Goal: Task Accomplishment & Management: Manage account settings

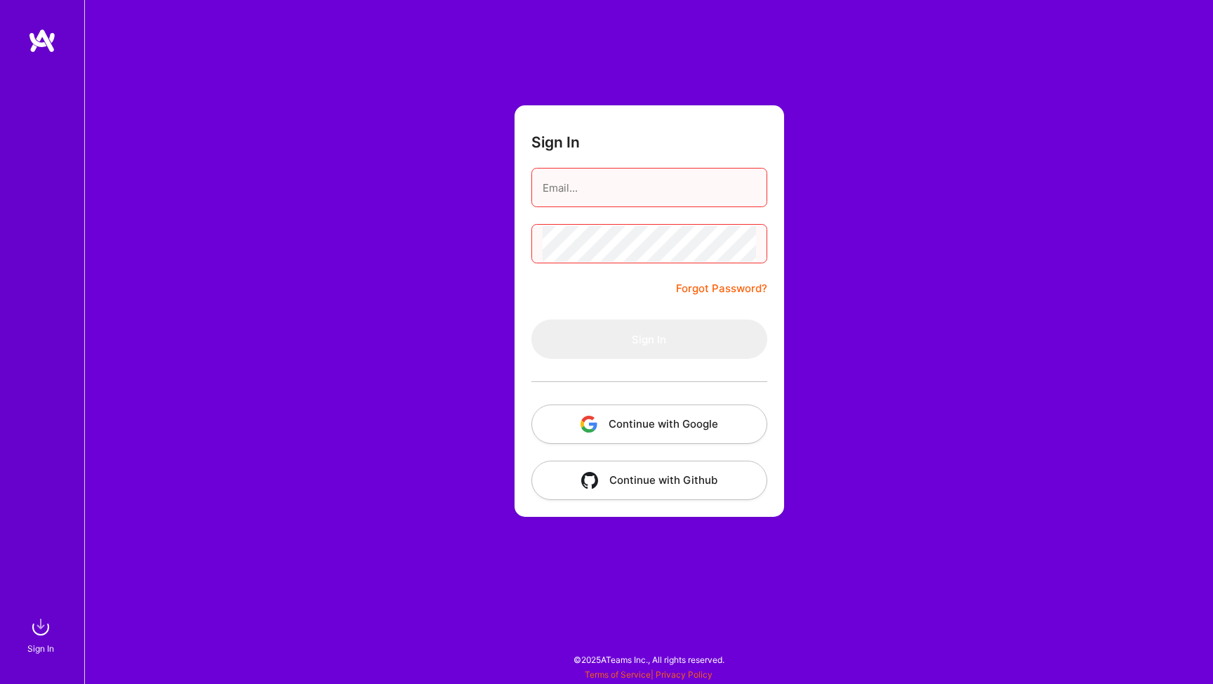
click at [622, 428] on button "Continue with Google" at bounding box center [649, 423] width 236 height 39
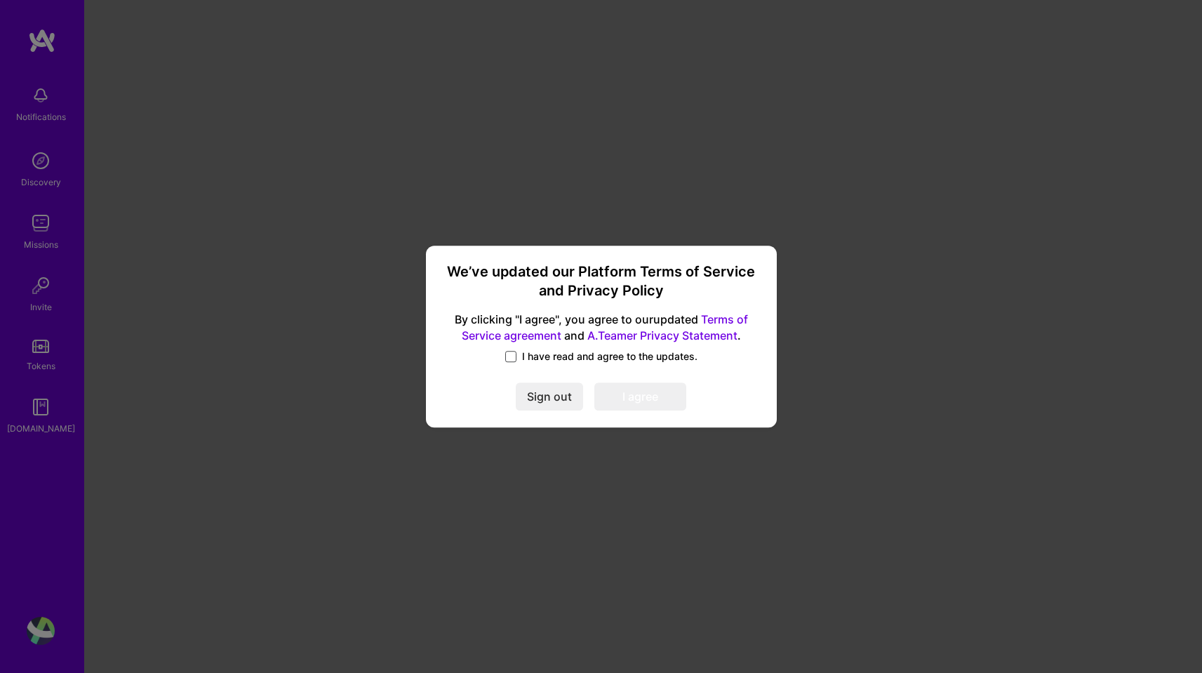
click at [507, 354] on span at bounding box center [510, 356] width 11 height 11
click at [0, 0] on input "I have read and agree to the updates." at bounding box center [0, 0] width 0 height 0
click at [633, 396] on button "I agree" at bounding box center [640, 397] width 92 height 28
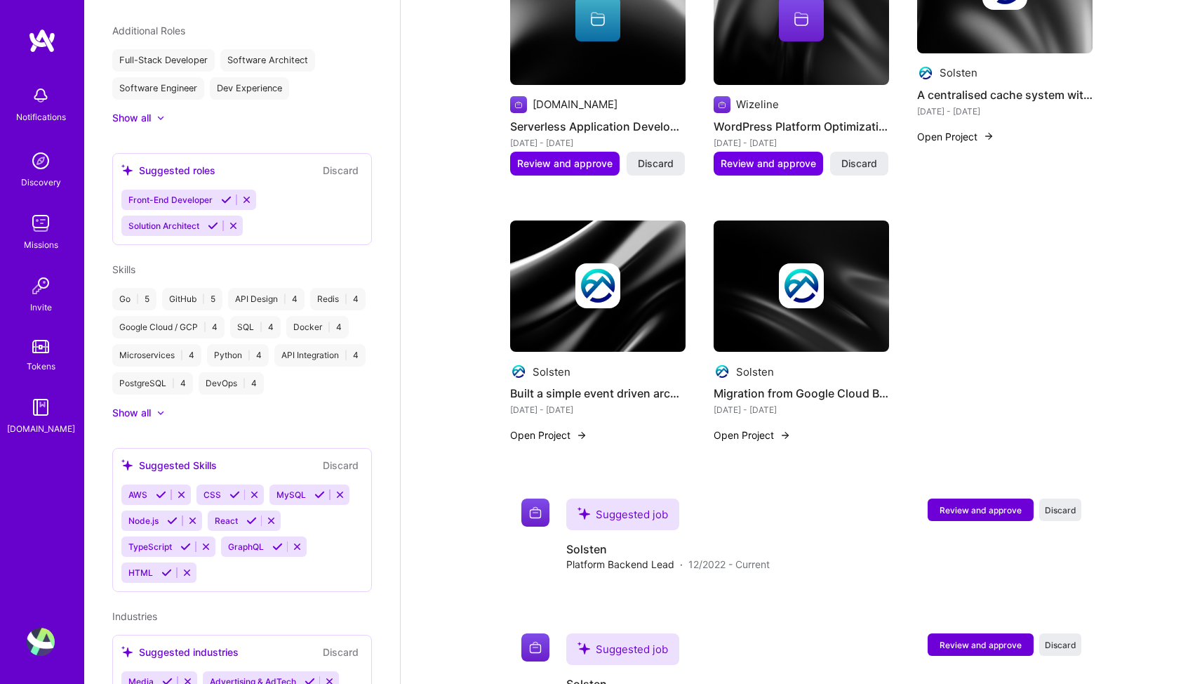
scroll to position [545, 0]
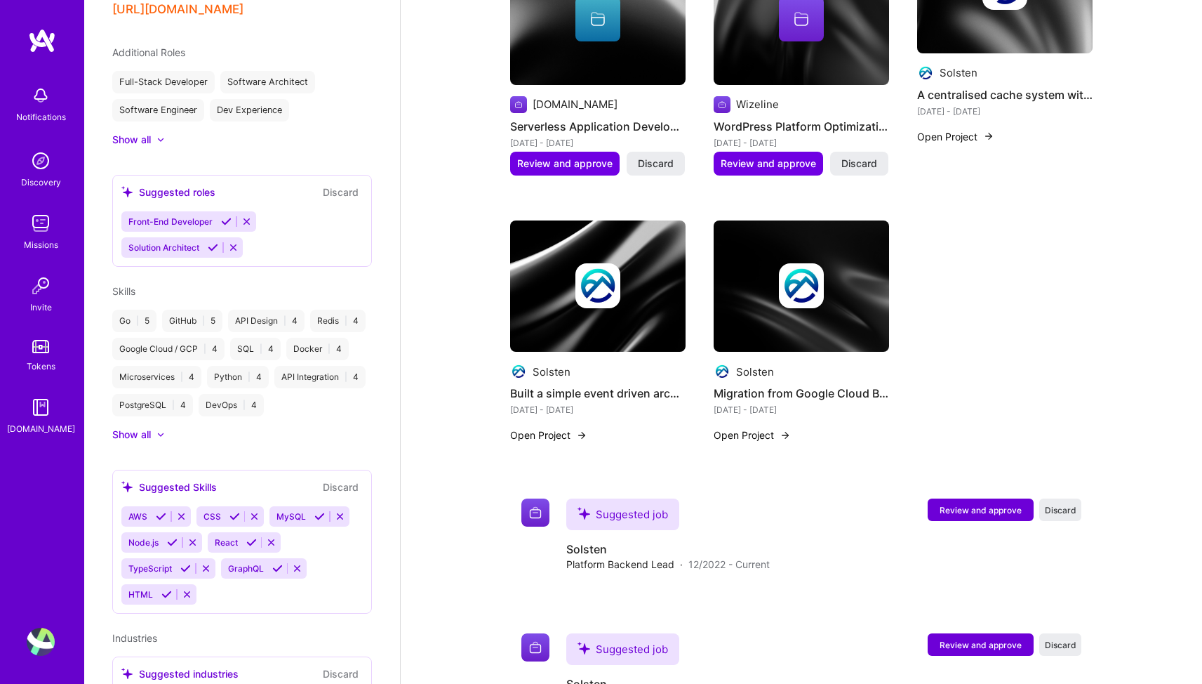
click at [246, 220] on icon at bounding box center [246, 221] width 11 height 11
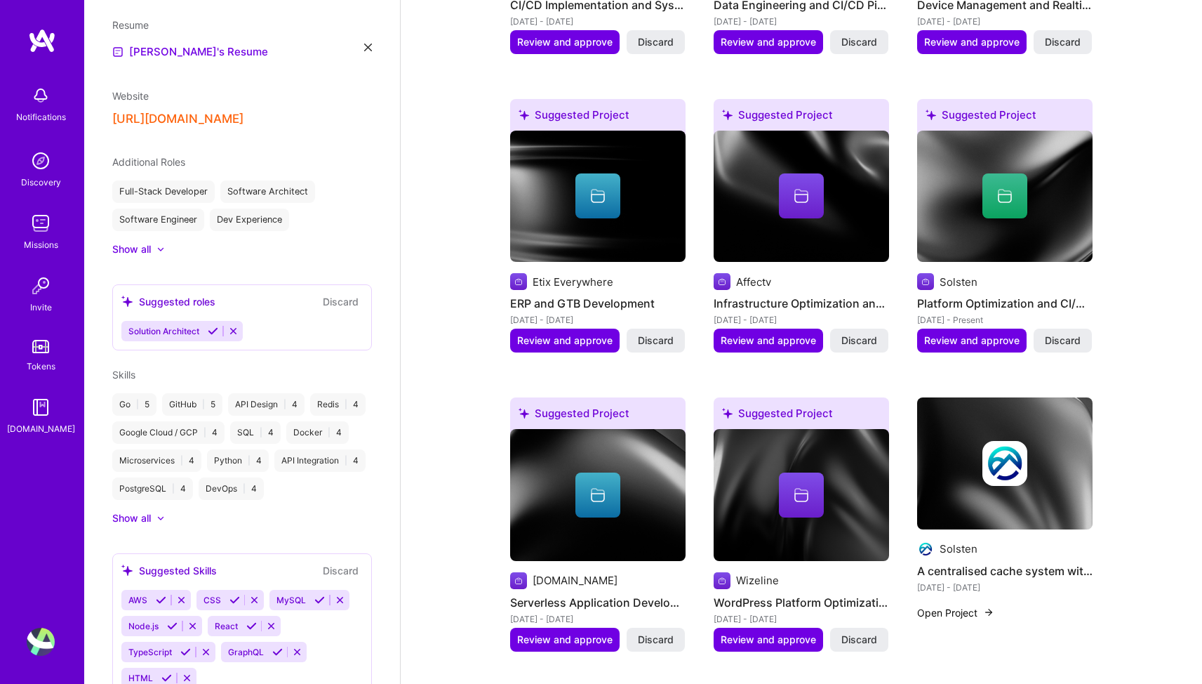
scroll to position [392, 0]
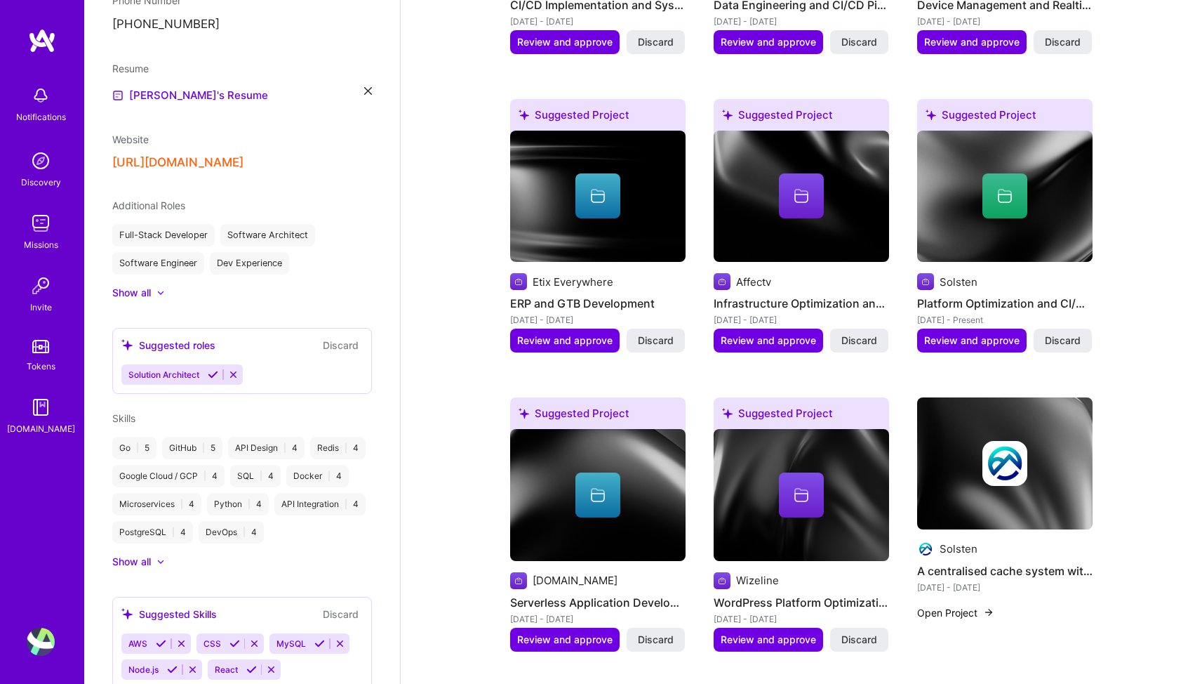
click at [158, 291] on icon at bounding box center [160, 293] width 7 height 4
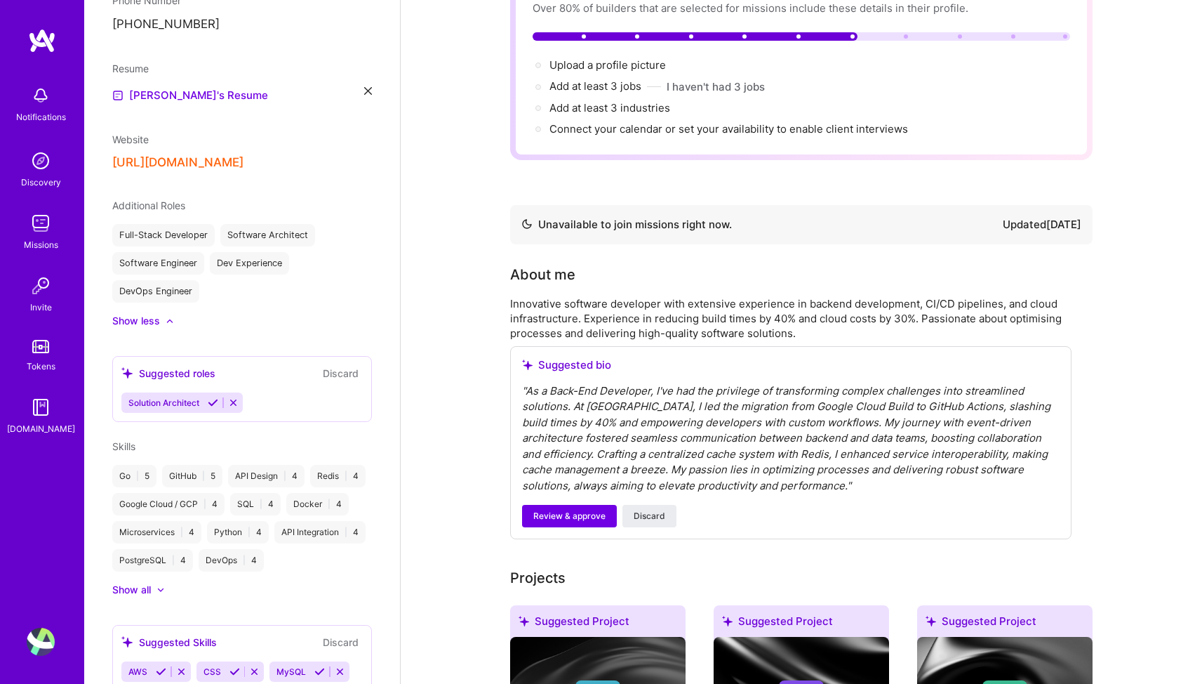
scroll to position [0, 0]
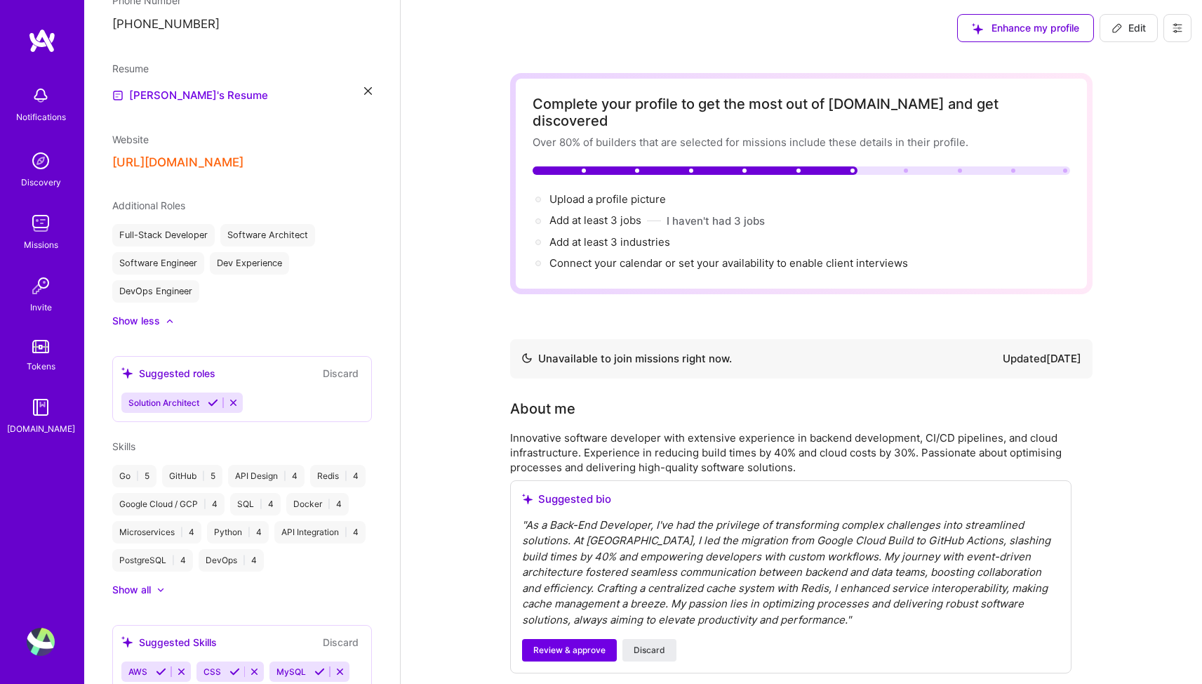
click at [1128, 21] on span "Edit" at bounding box center [1129, 28] width 34 height 14
select select "FR"
select select "Not Available"
select select "3 Months"
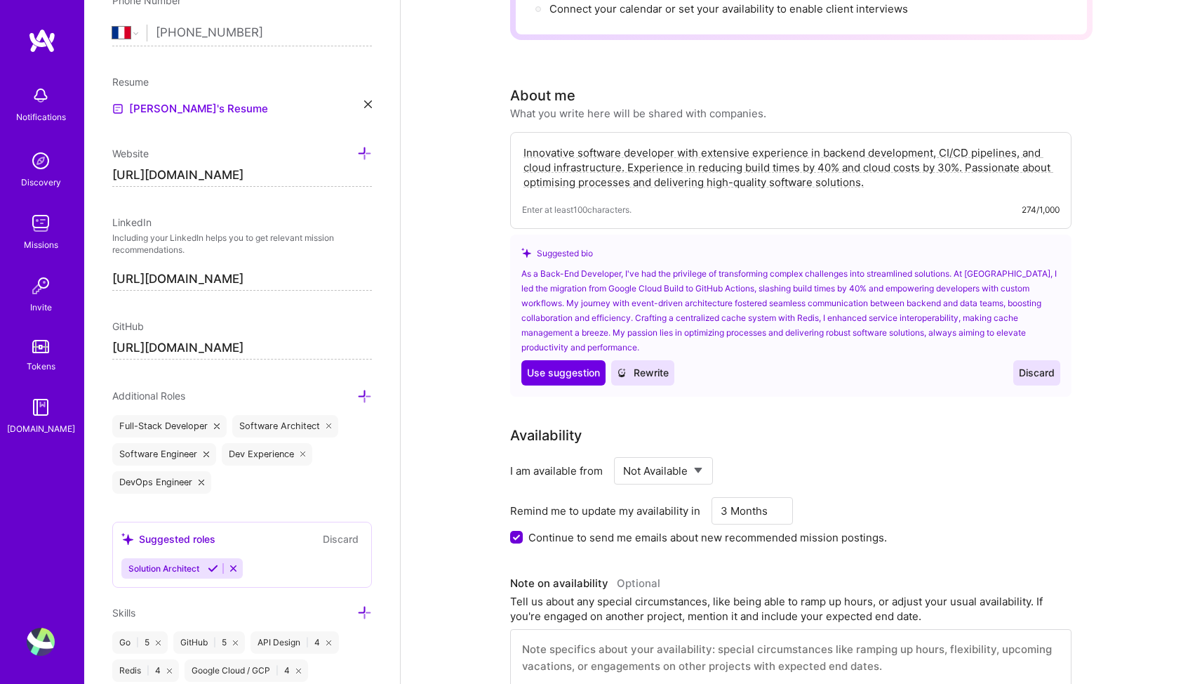
scroll to position [246, 0]
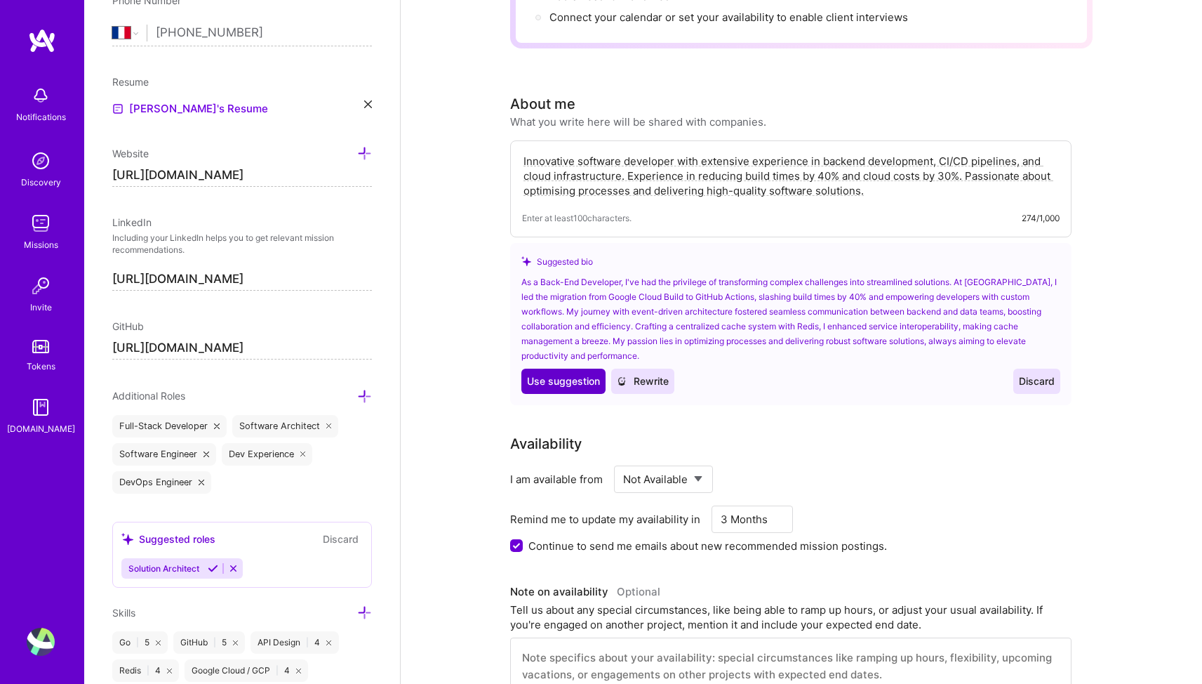
click at [565, 374] on span "Use suggestion" at bounding box center [563, 381] width 73 height 14
type textarea "As a Back-End Developer, I've had the privilege of transforming complex challen…"
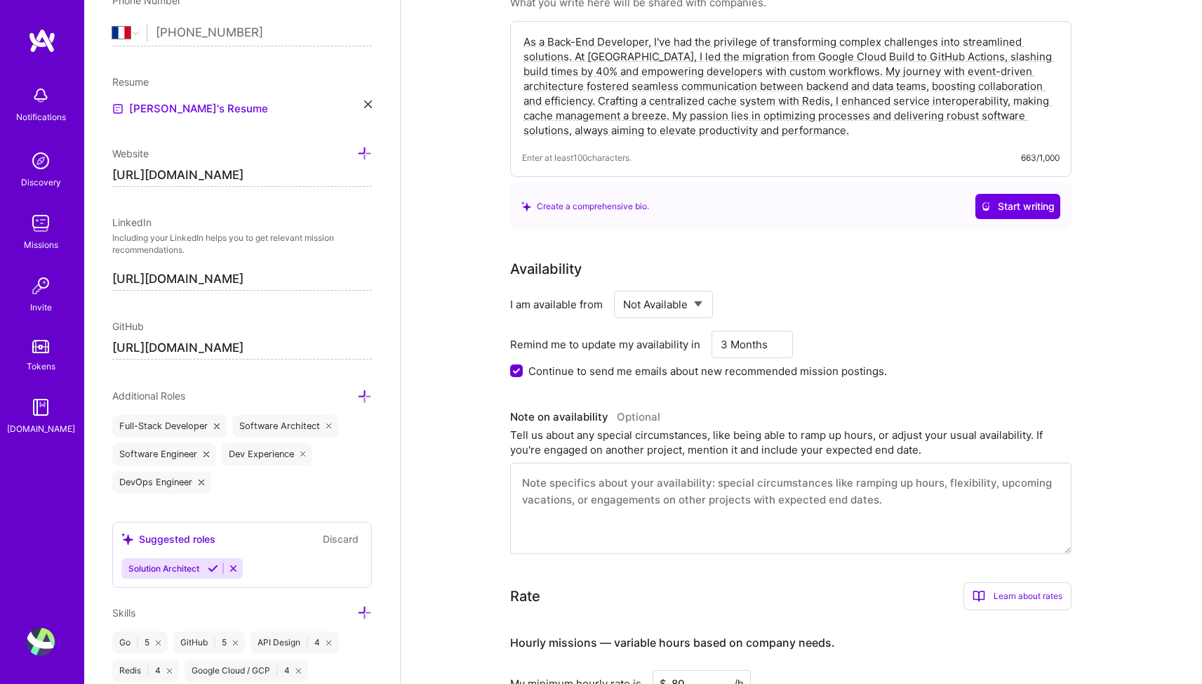
scroll to position [366, 0]
click at [655, 293] on select "Select... Right Now Future Date Not Available" at bounding box center [663, 304] width 81 height 36
select select "Future Date"
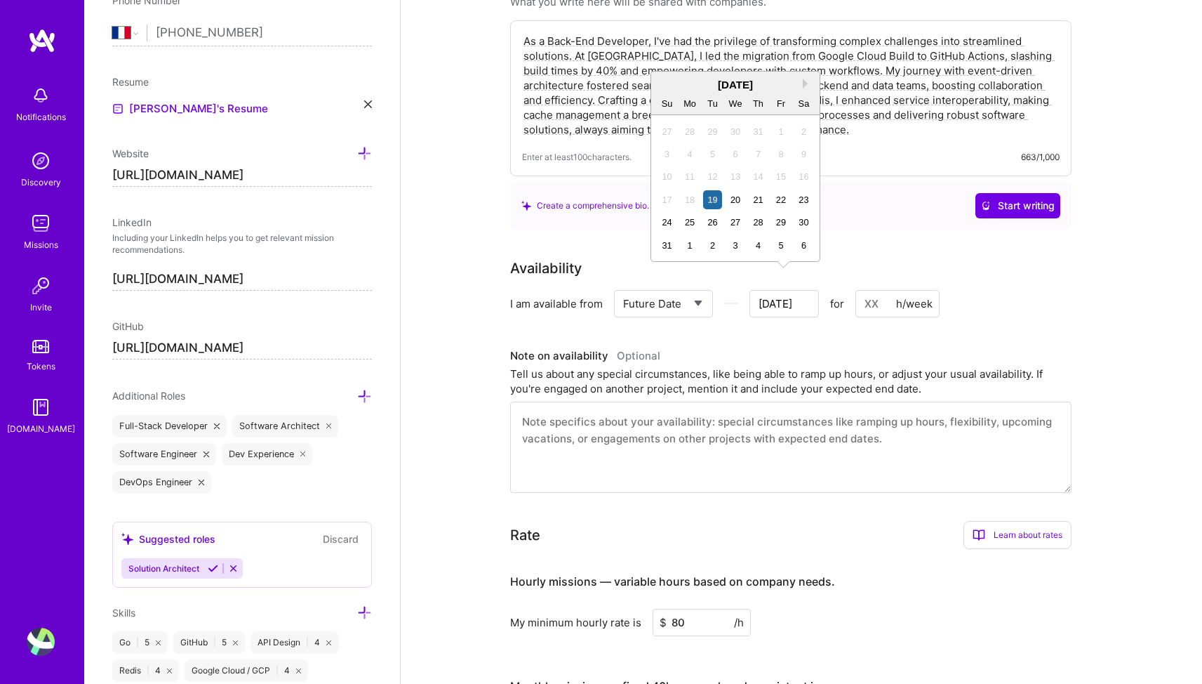
drag, startPoint x: 797, startPoint y: 288, endPoint x: 758, endPoint y: 288, distance: 39.3
click at [758, 290] on input "[DATE]" at bounding box center [783, 303] width 69 height 27
click at [809, 90] on div "[DATE]" at bounding box center [735, 84] width 168 height 15
click at [809, 79] on button "Next Month" at bounding box center [808, 84] width 10 height 10
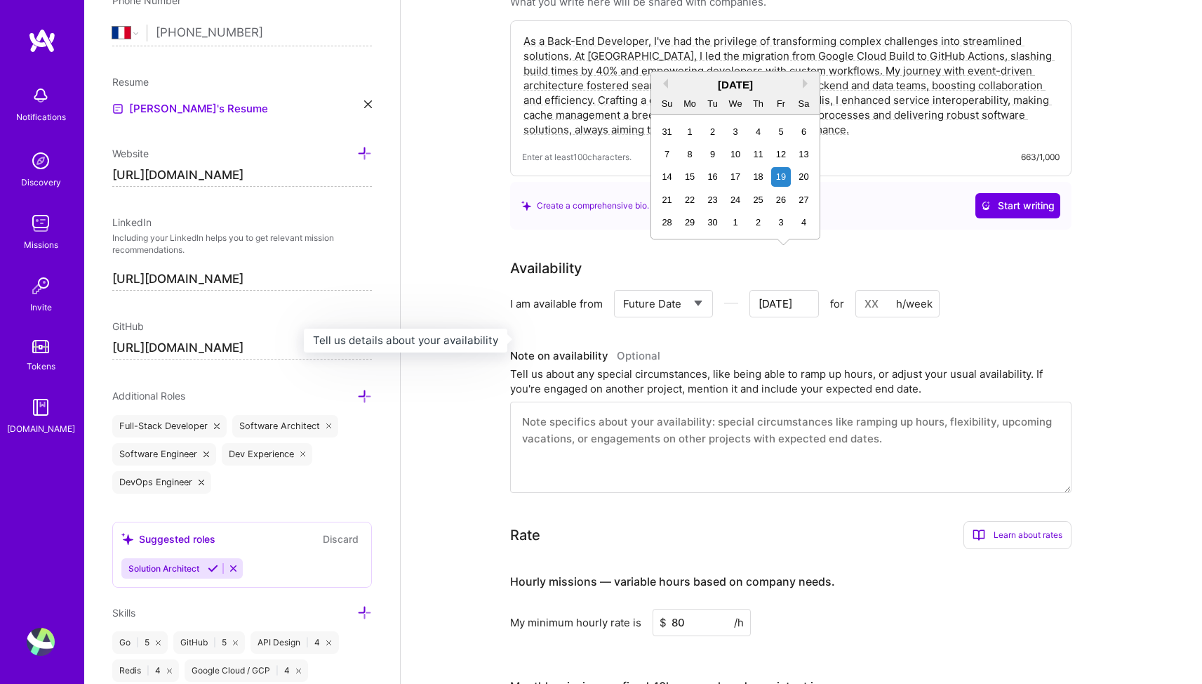
click at [827, 345] on h3 "Note on availability Optional" at bounding box center [790, 355] width 561 height 21
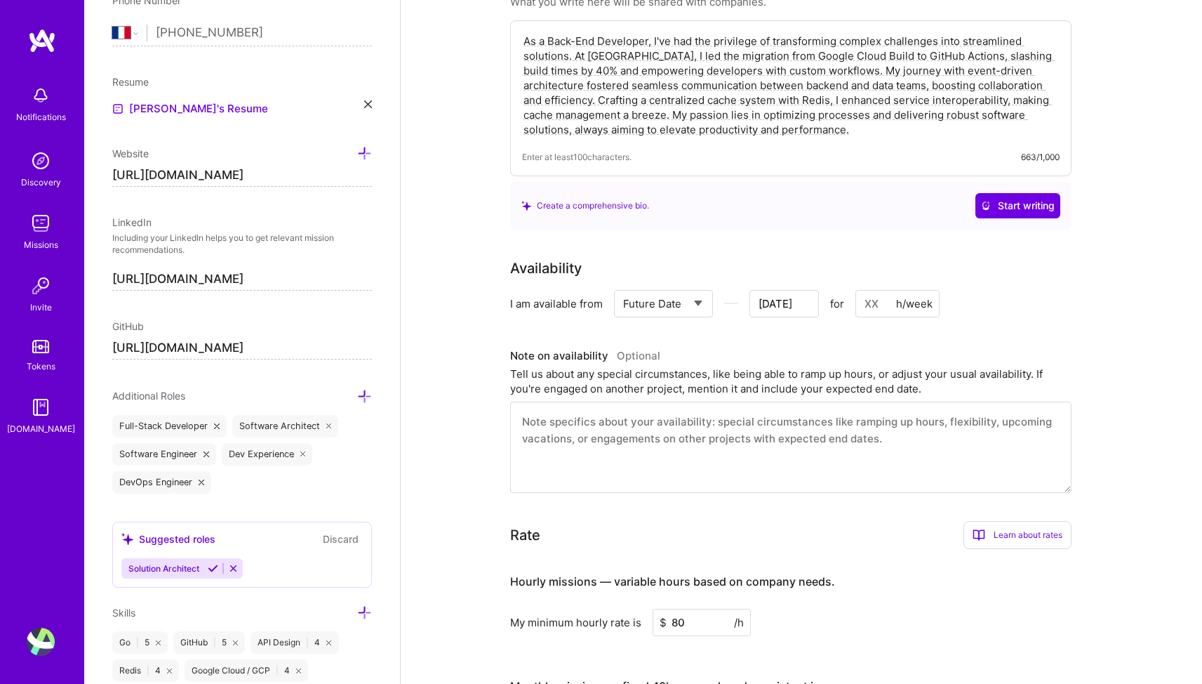
click at [876, 290] on input at bounding box center [897, 303] width 84 height 27
type input "2"
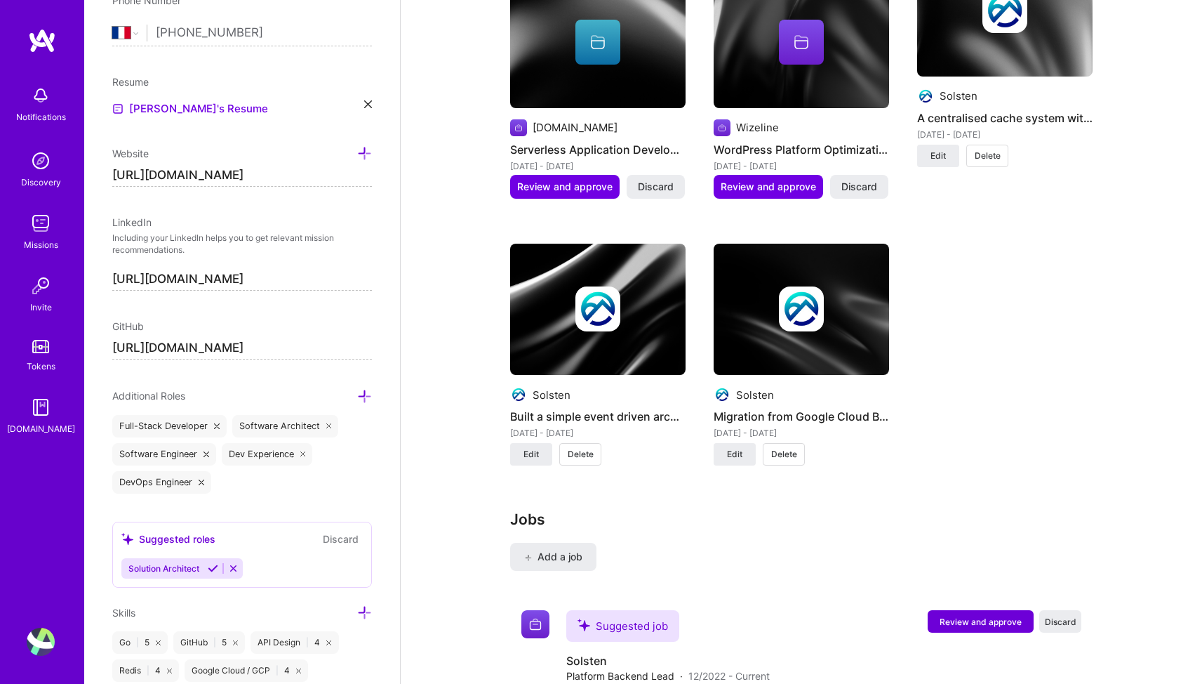
scroll to position [1882, 0]
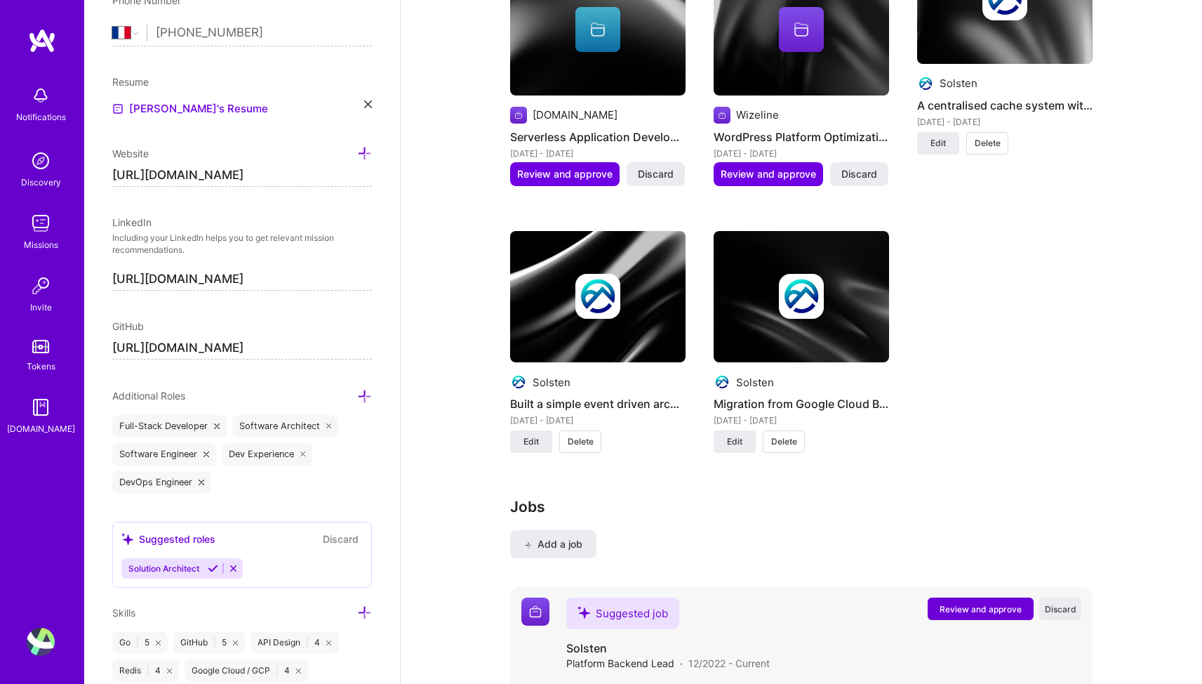
type input "24"
click at [991, 603] on span "Review and approve" at bounding box center [981, 609] width 82 height 12
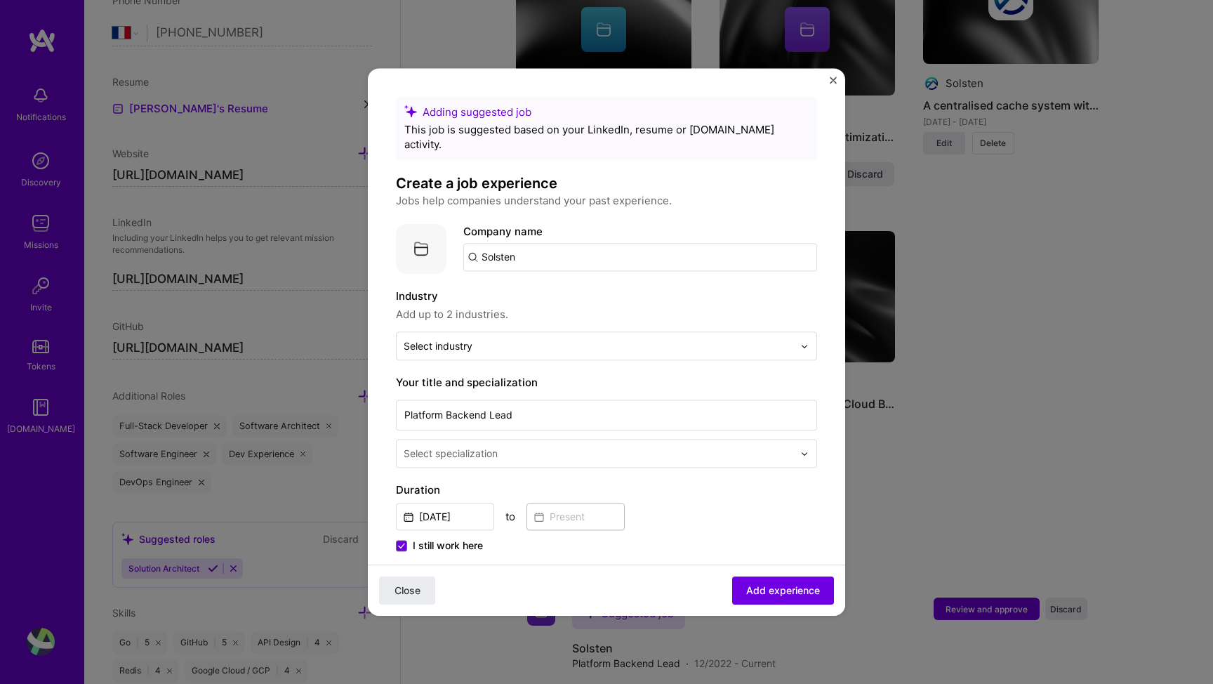
click at [831, 86] on button "Close" at bounding box center [832, 83] width 7 height 15
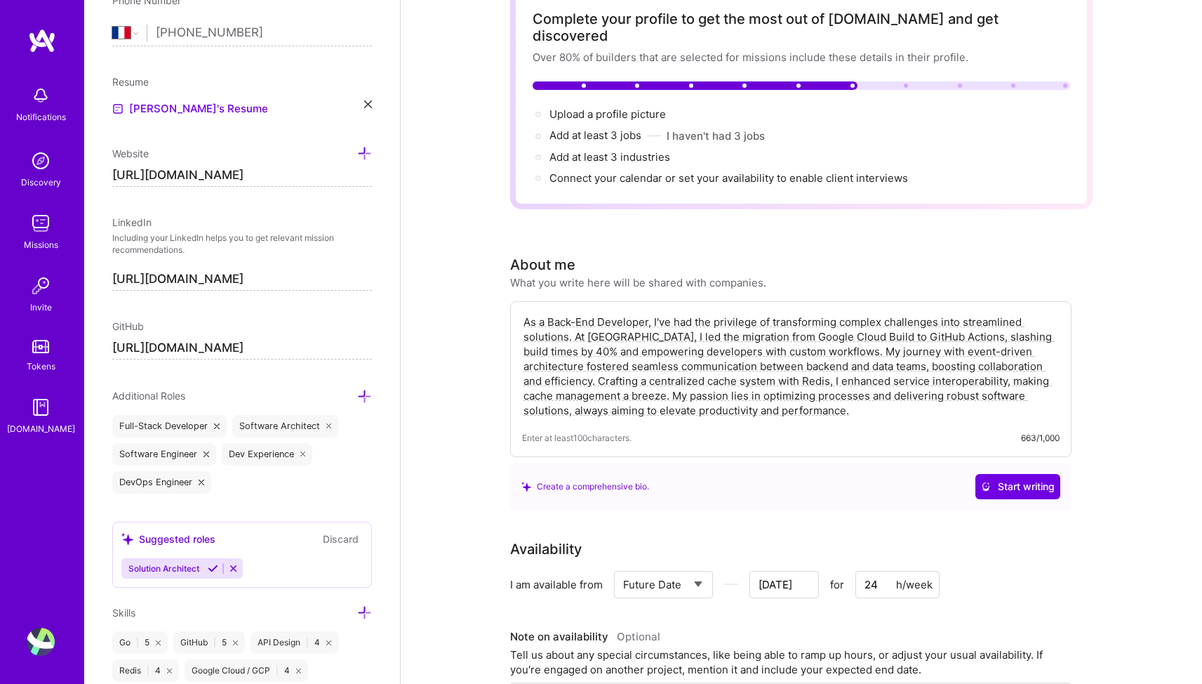
scroll to position [0, 0]
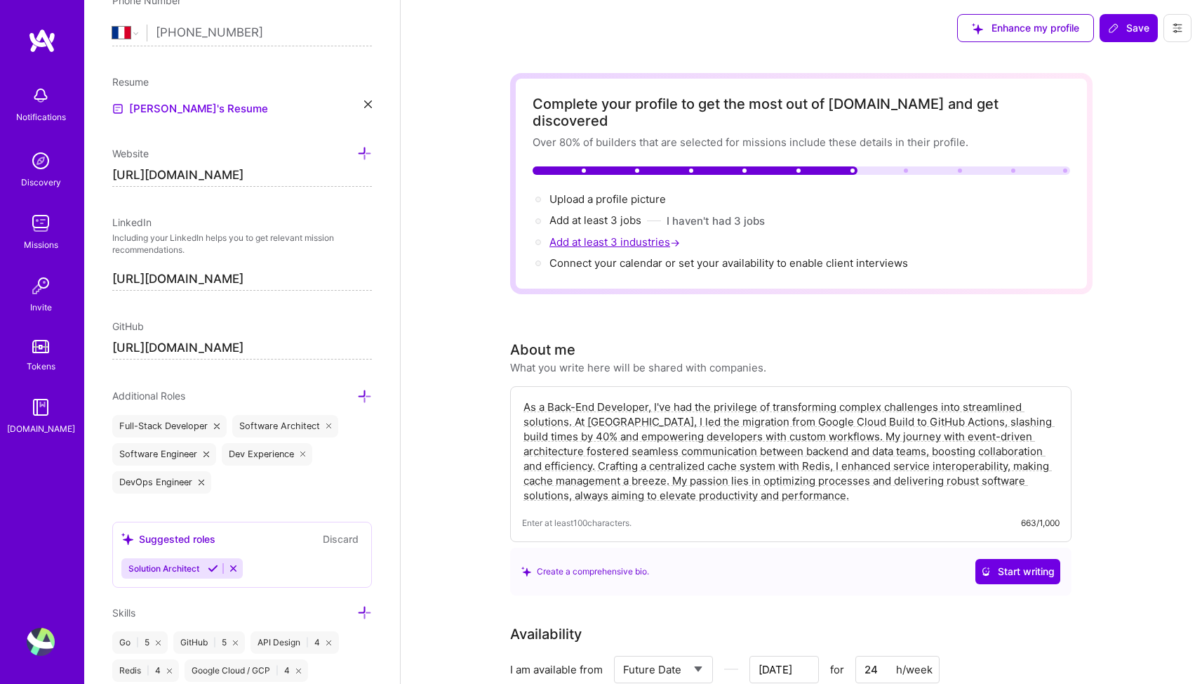
click at [606, 235] on span "Add at least 3 industries →" at bounding box center [615, 241] width 133 height 13
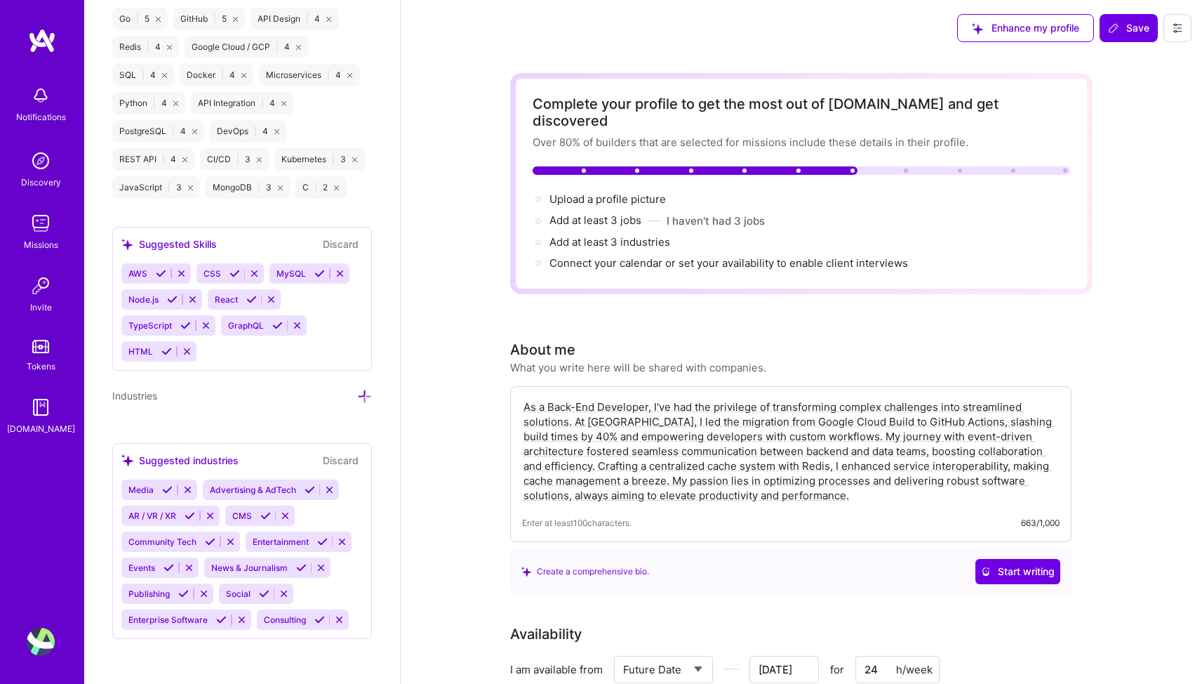
scroll to position [1229, 0]
click at [313, 484] on icon at bounding box center [310, 489] width 11 height 11
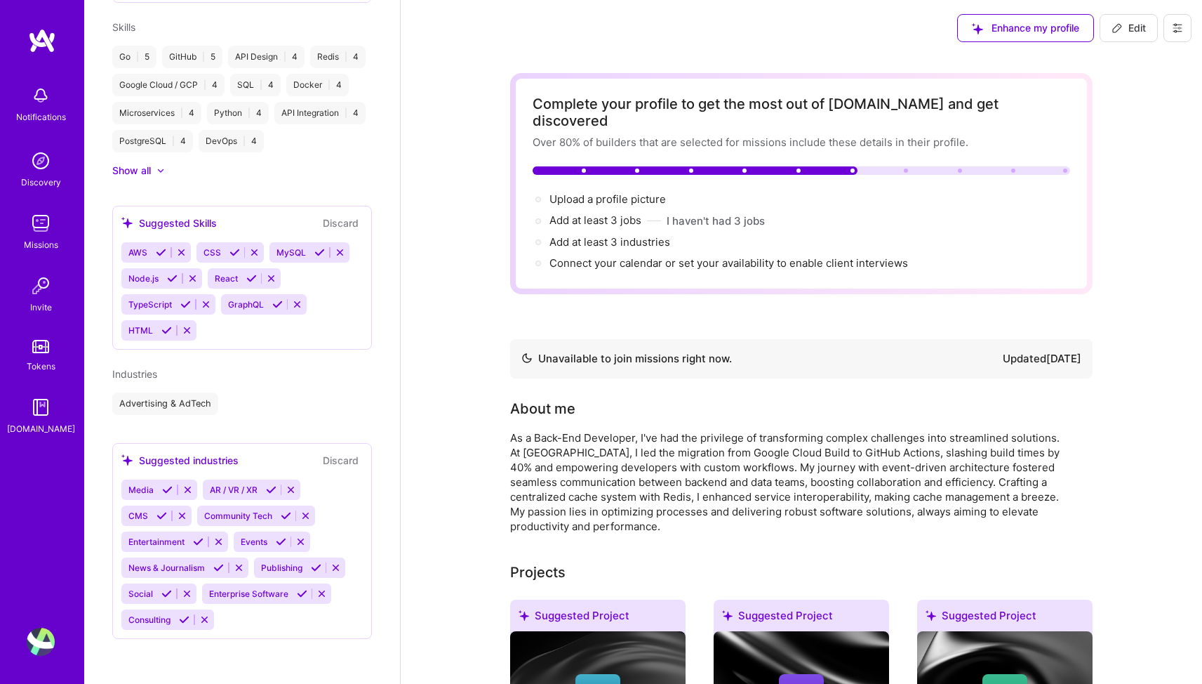
scroll to position [811, 0]
click at [253, 400] on div "Advertising & AdTech" at bounding box center [242, 404] width 260 height 22
click at [255, 625] on div "Media AR / VR / XR CMS Community Tech Entertainment Events News & Journalism Pu…" at bounding box center [241, 555] width 241 height 150
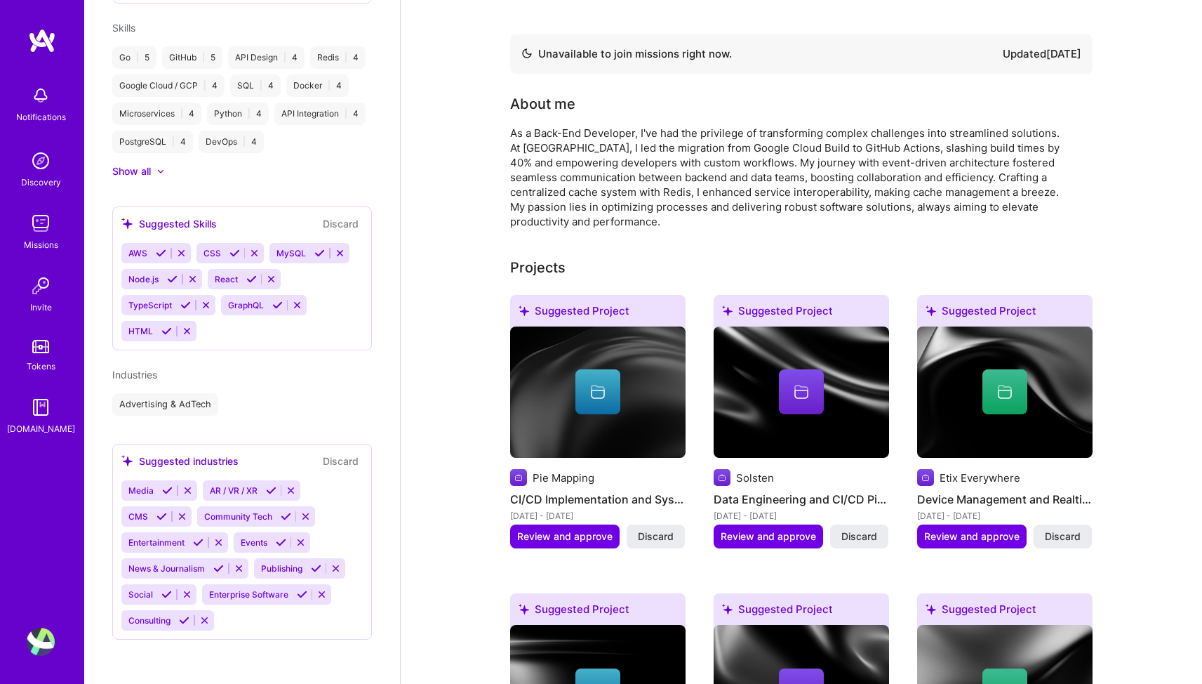
scroll to position [309, 0]
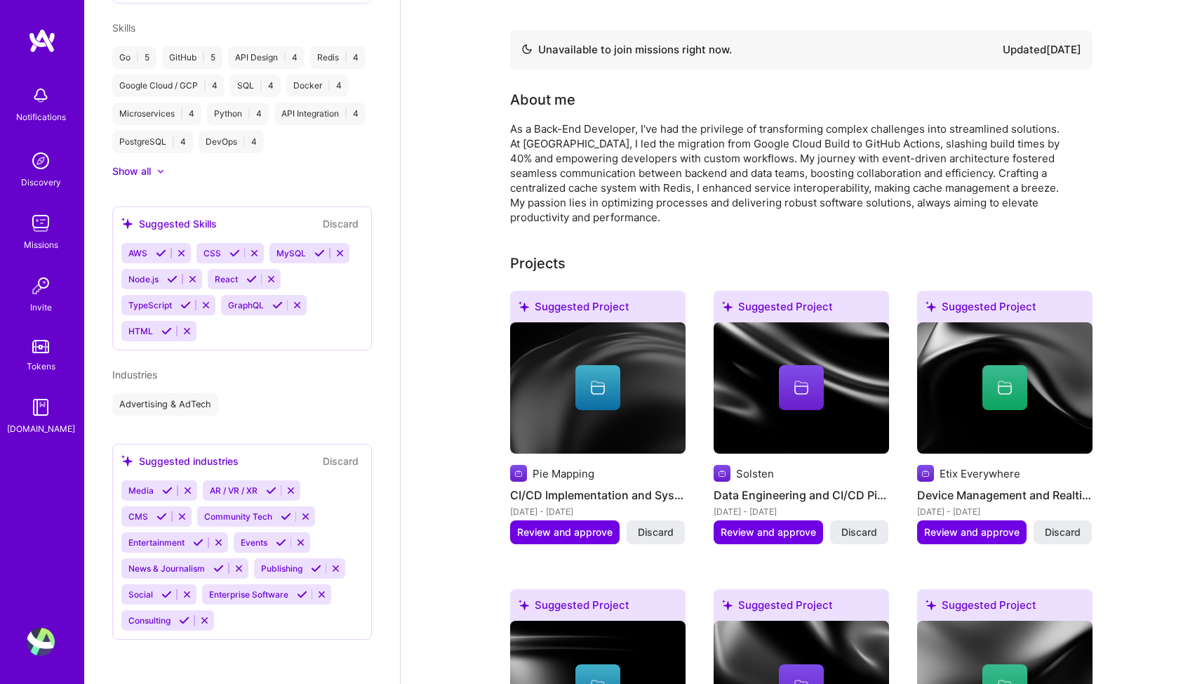
click at [138, 419] on div "[PERSON_NAME] Back-End Developer 10 Years Experience Location [GEOGRAPHIC_DATA]…" at bounding box center [242, 342] width 316 height 684
click at [320, 453] on button "Discard" at bounding box center [341, 461] width 44 height 16
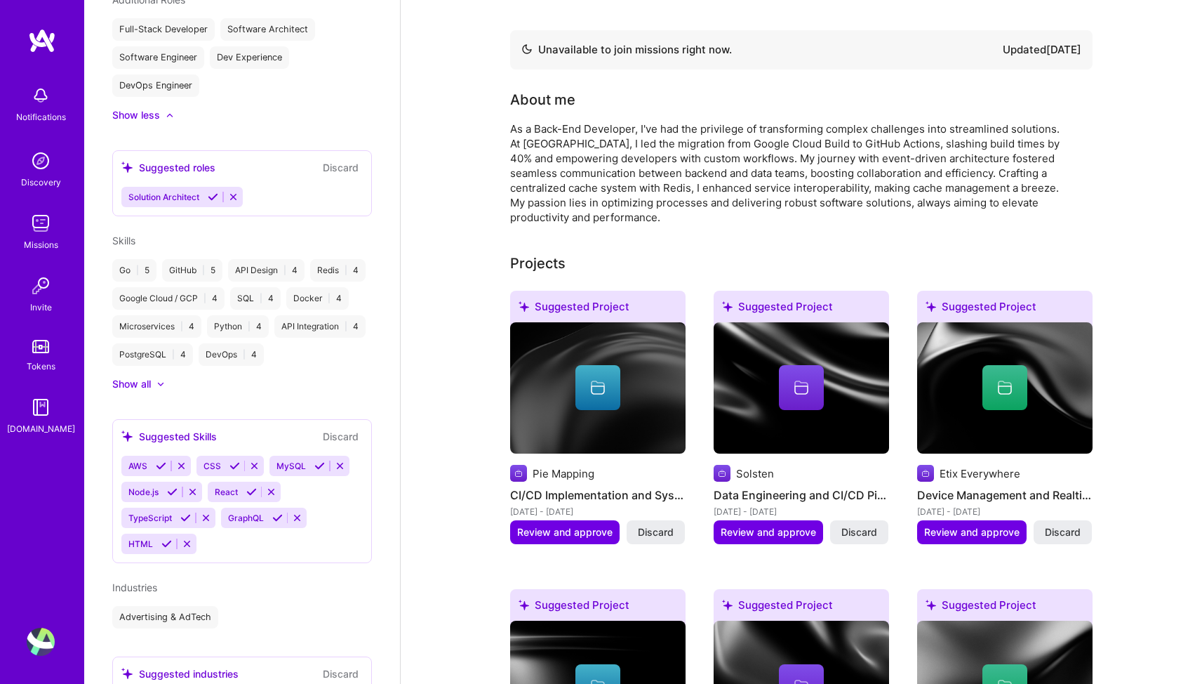
scroll to position [811, 0]
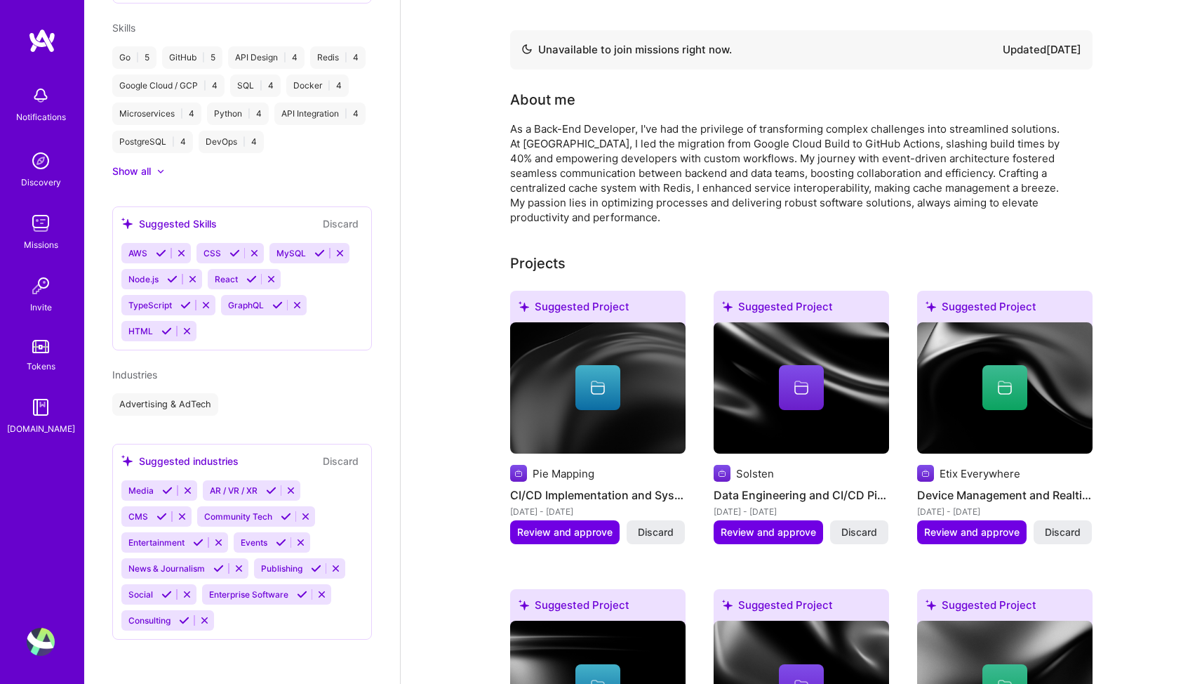
click at [171, 462] on div "Suggested industries" at bounding box center [179, 460] width 117 height 15
click at [201, 406] on div "Advertising & AdTech" at bounding box center [165, 404] width 106 height 22
click at [241, 404] on div "Advertising & AdTech" at bounding box center [242, 404] width 260 height 22
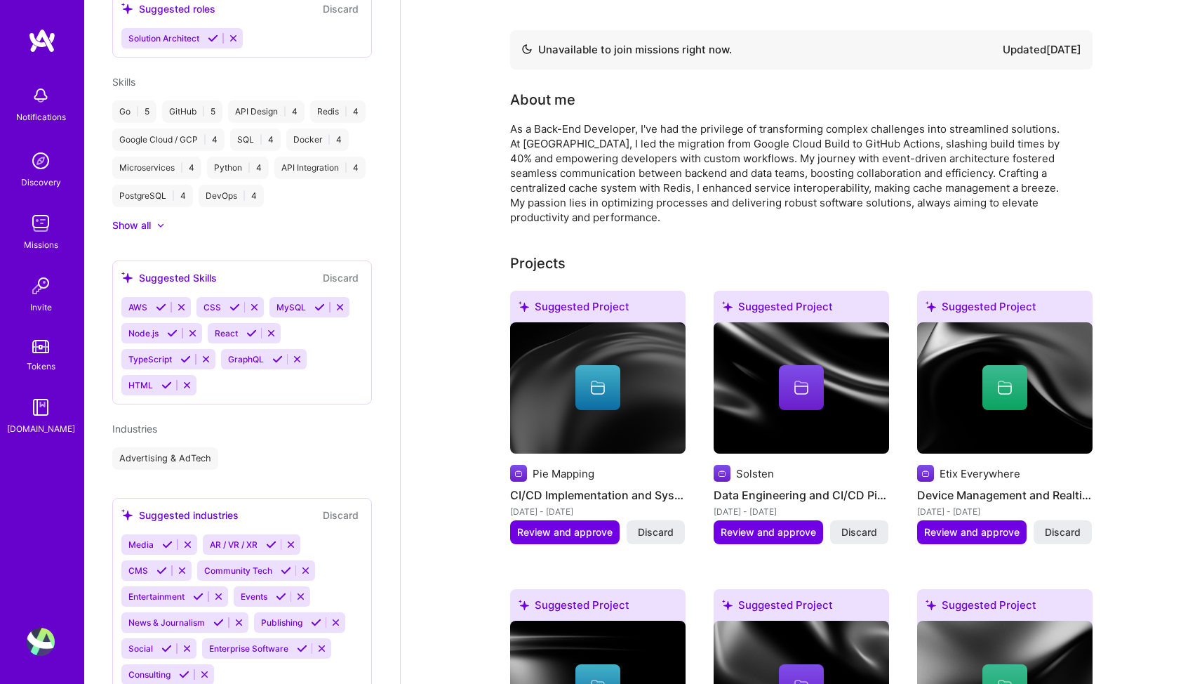
scroll to position [756, 0]
click at [243, 382] on div "AWS CSS MySQL Node.js React TypeScript GraphQL HTML" at bounding box center [241, 347] width 241 height 98
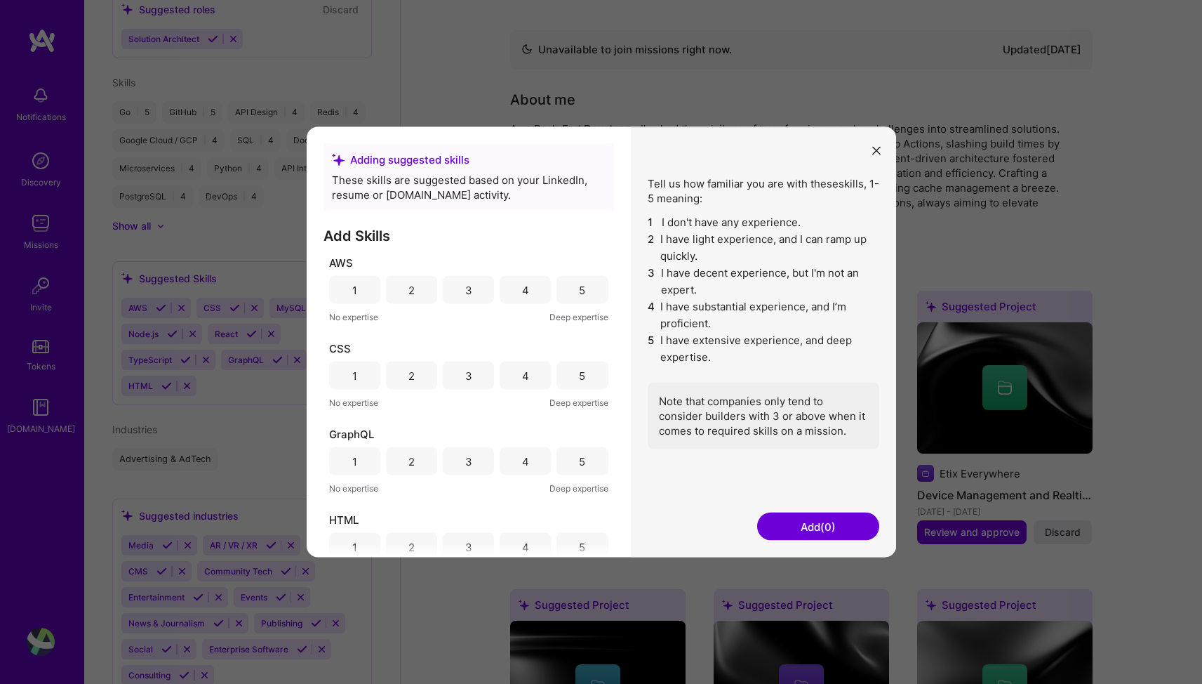
click at [243, 382] on div "Adding suggested skills These skills are suggested based on your LinkedIn, resu…" at bounding box center [601, 342] width 1202 height 684
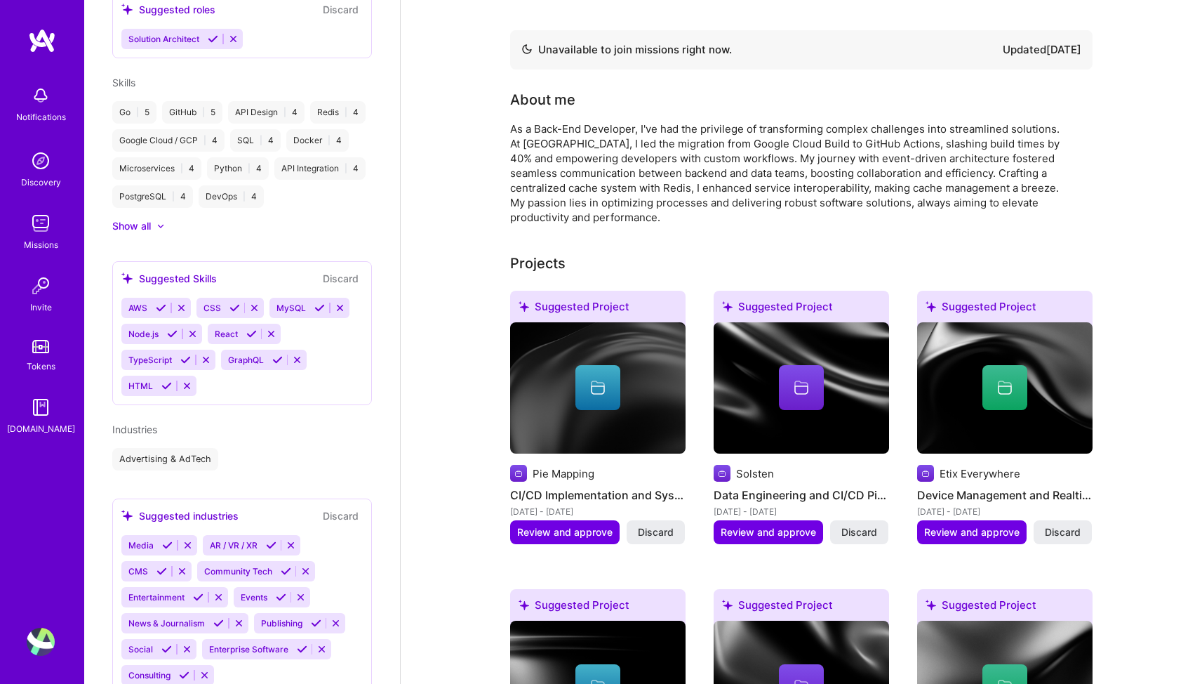
click at [243, 382] on div "AWS CSS MySQL Node.js React TypeScript GraphQL HTML" at bounding box center [241, 347] width 241 height 98
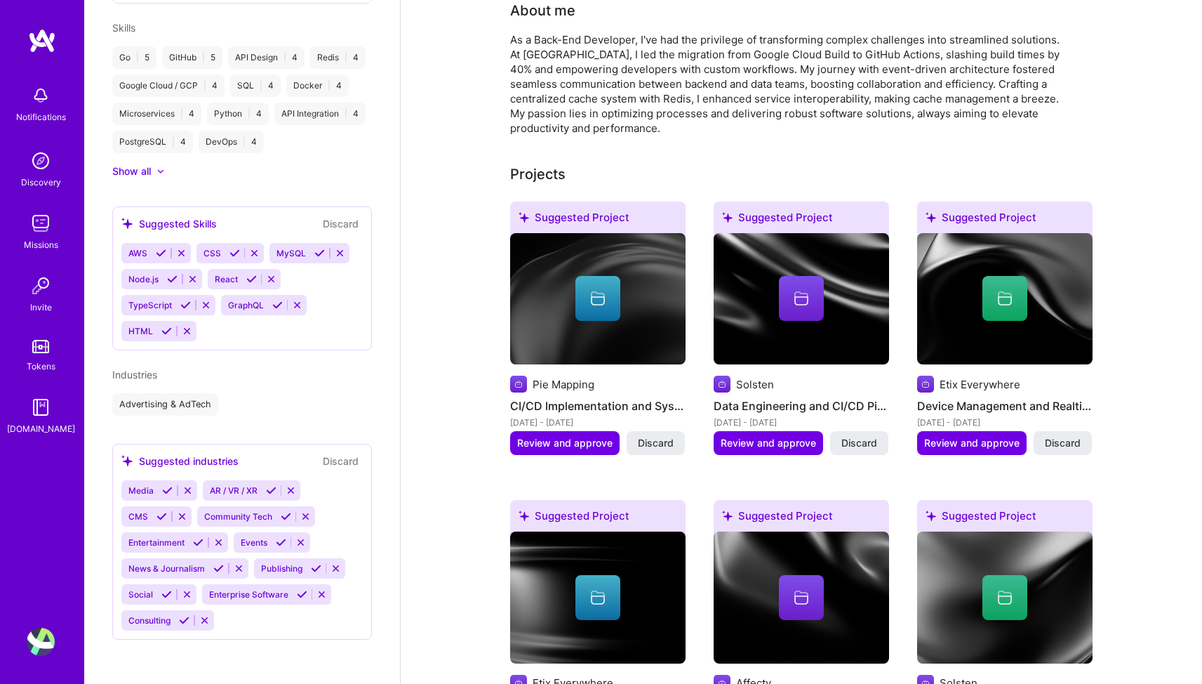
scroll to position [400, 0]
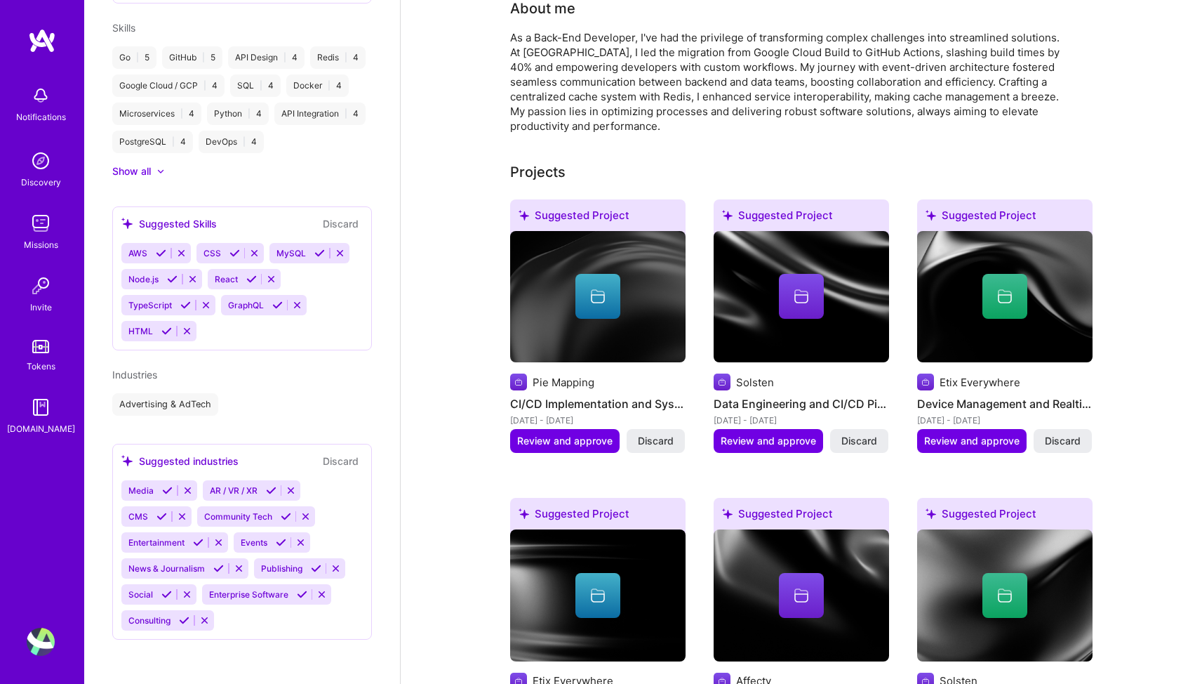
click at [300, 591] on icon at bounding box center [302, 594] width 11 height 11
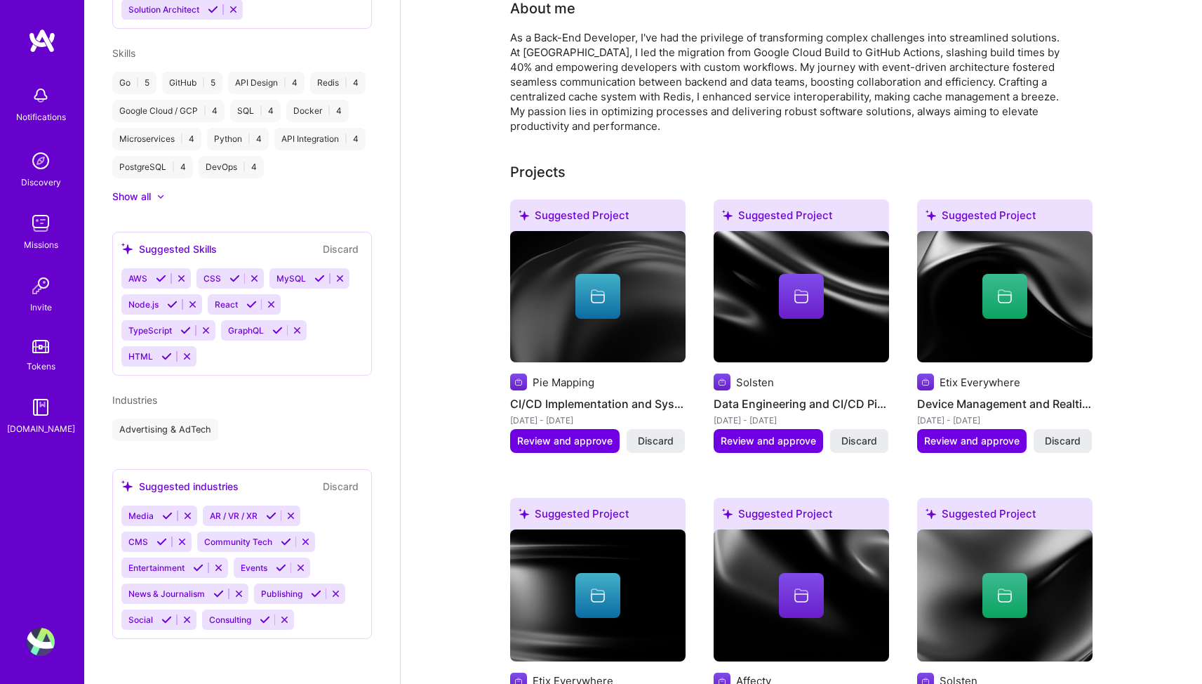
scroll to position [785, 0]
click at [184, 621] on icon at bounding box center [187, 620] width 11 height 11
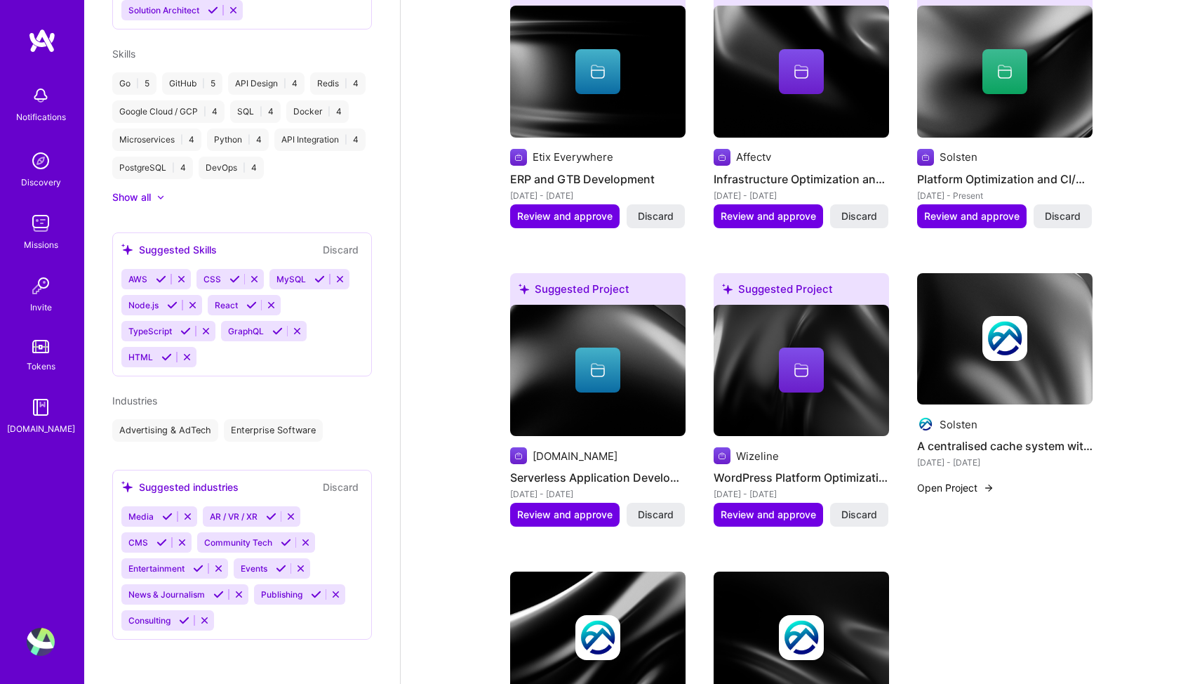
scroll to position [973, 0]
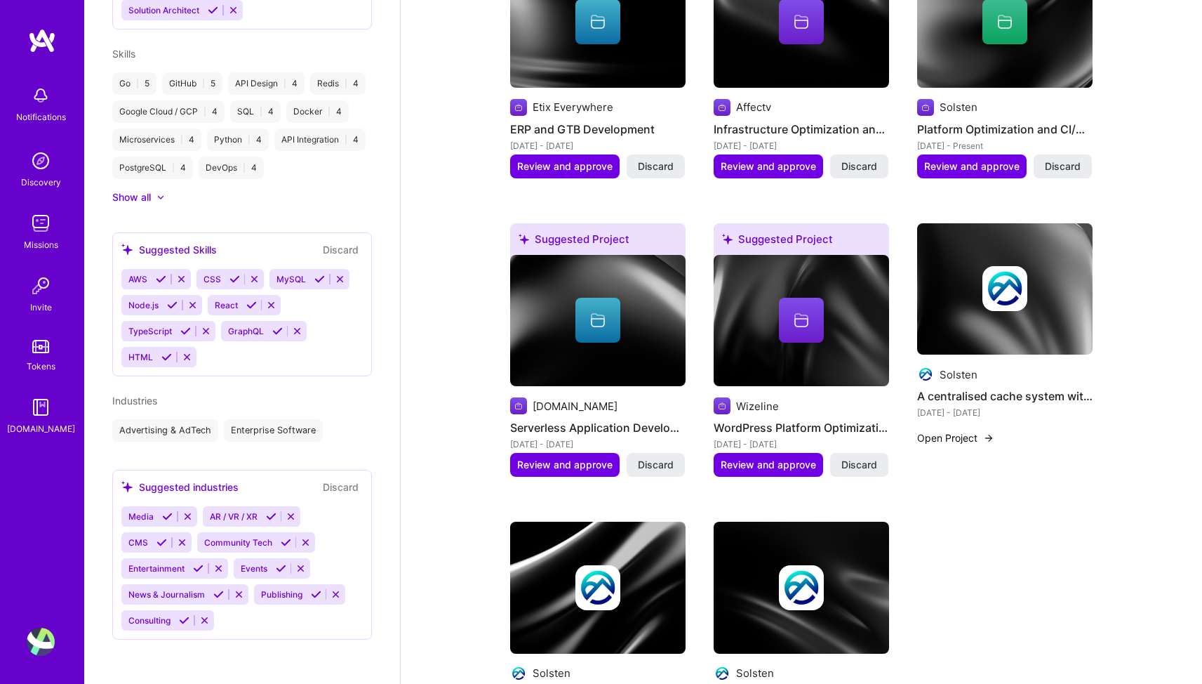
click at [319, 595] on icon at bounding box center [316, 594] width 11 height 11
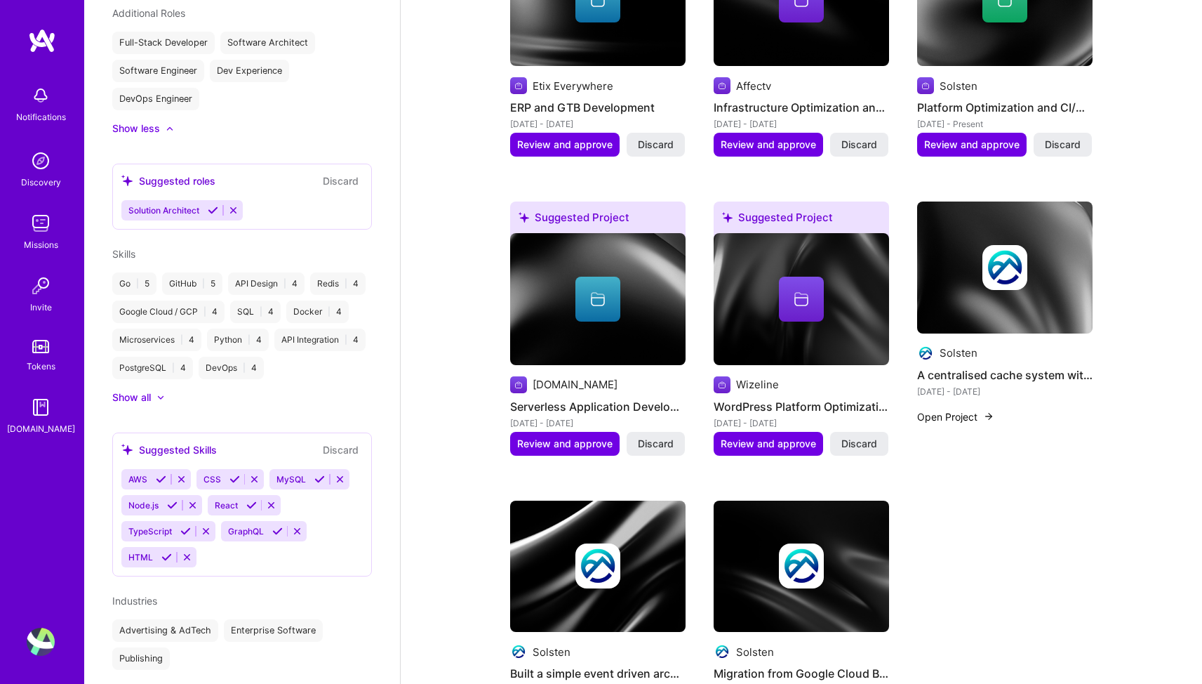
scroll to position [416, 0]
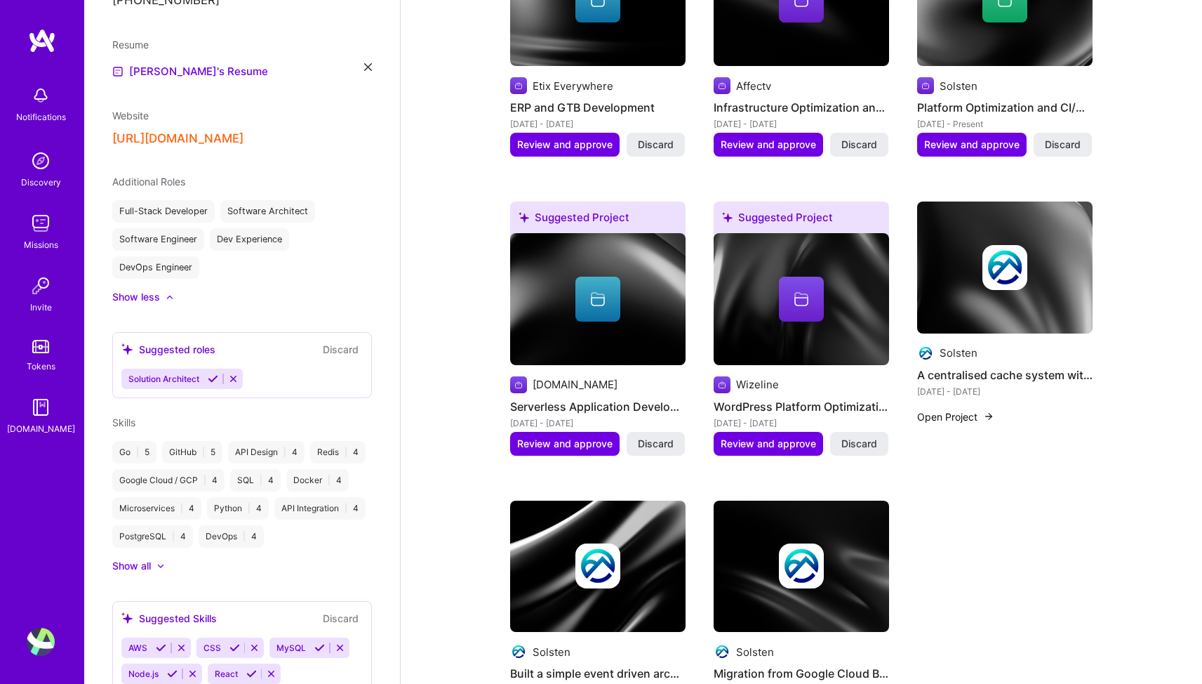
click at [269, 355] on div "Suggested roles Discard" at bounding box center [241, 349] width 241 height 16
click at [195, 354] on div "Suggested roles" at bounding box center [168, 349] width 94 height 15
click at [260, 380] on div "Solution Architect" at bounding box center [241, 378] width 241 height 20
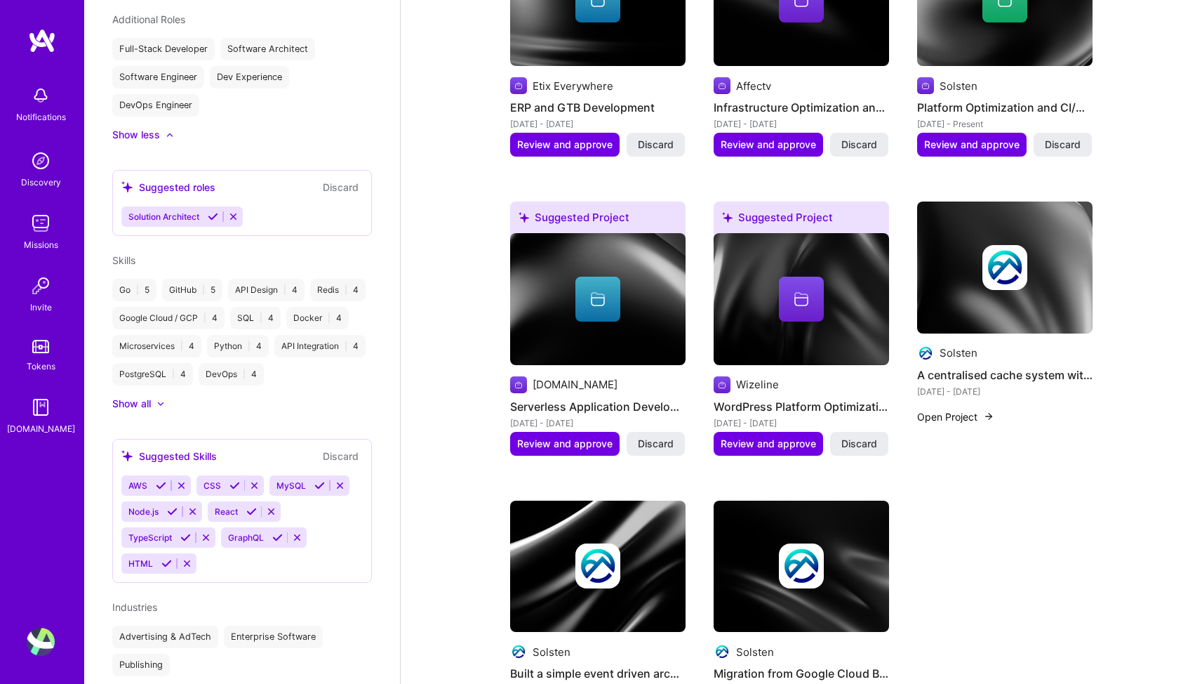
scroll to position [0, 0]
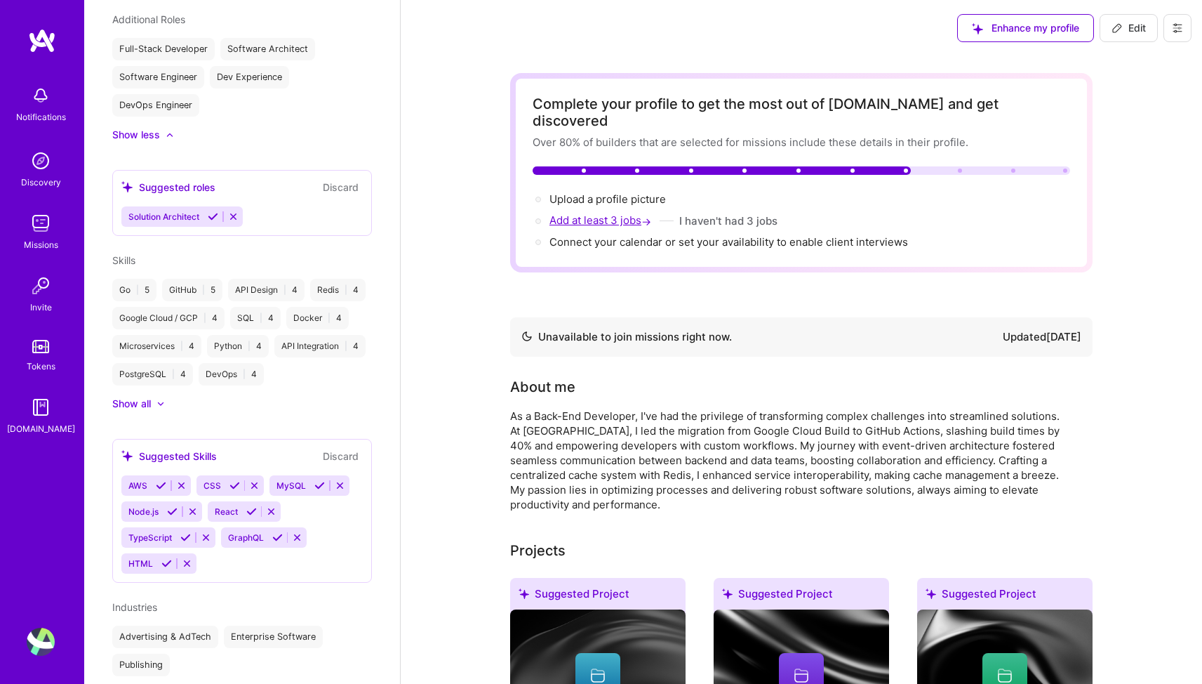
click at [614, 213] on span "Add at least 3 jobs →" at bounding box center [601, 219] width 105 height 13
select select "FR"
select select "Not Available"
select select "3 Months"
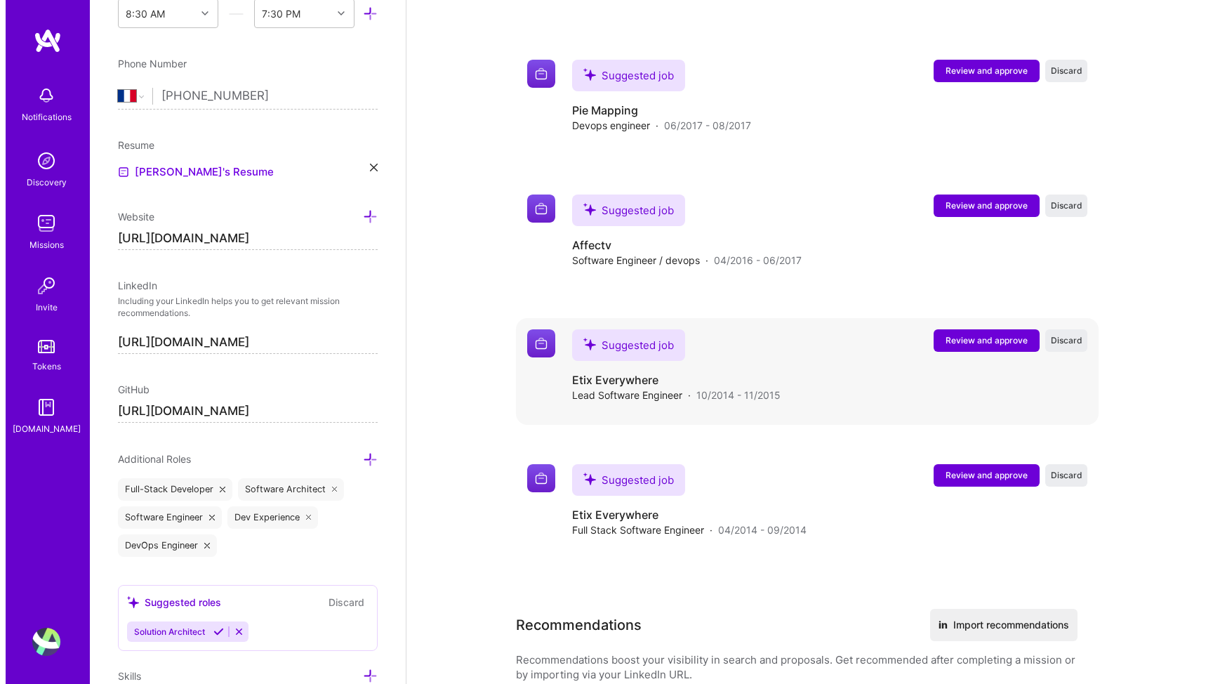
scroll to position [3001, 0]
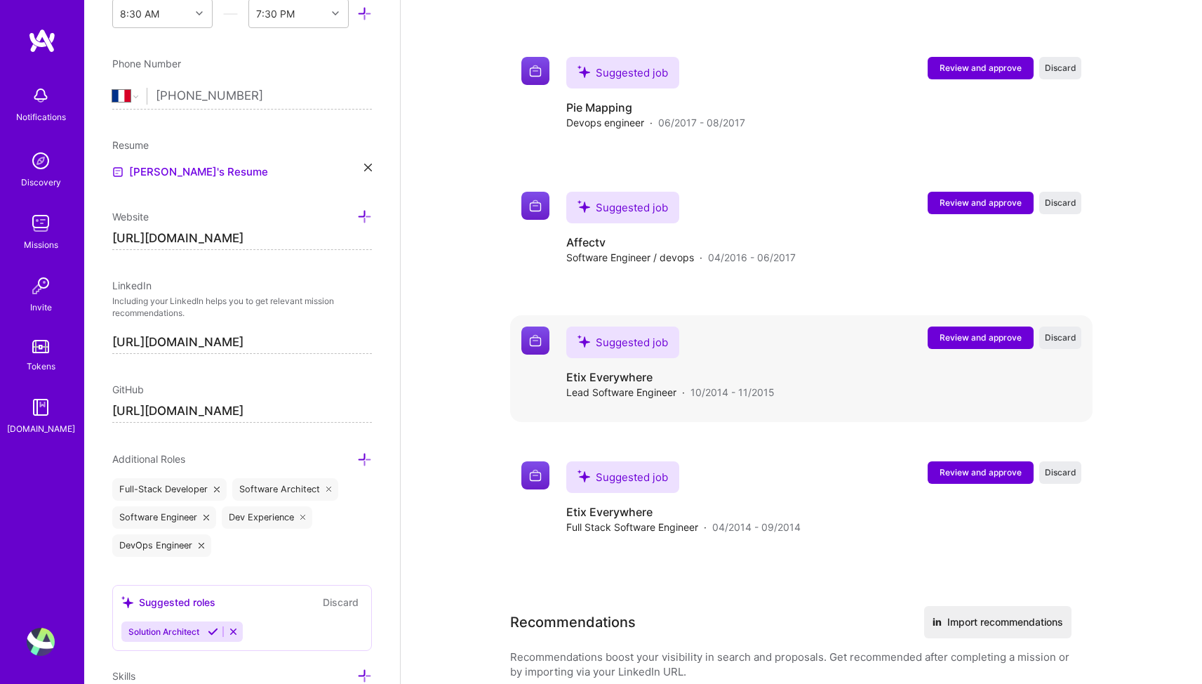
click at [975, 331] on span "Review and approve" at bounding box center [981, 337] width 82 height 12
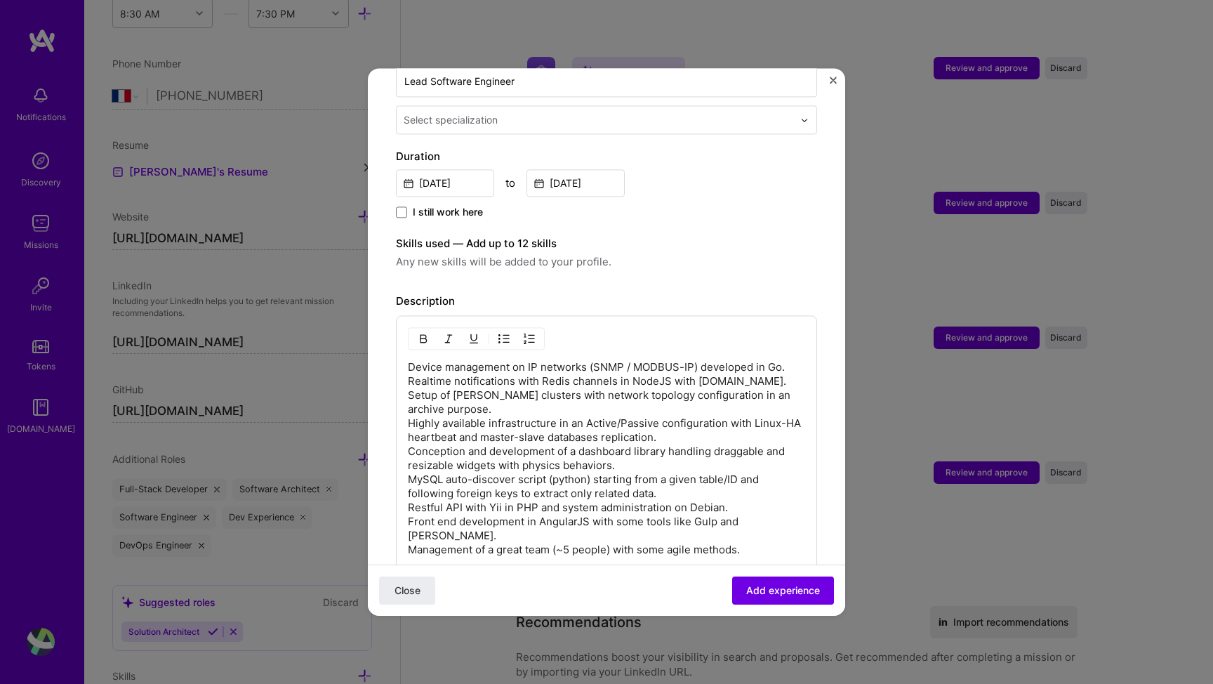
scroll to position [0, 0]
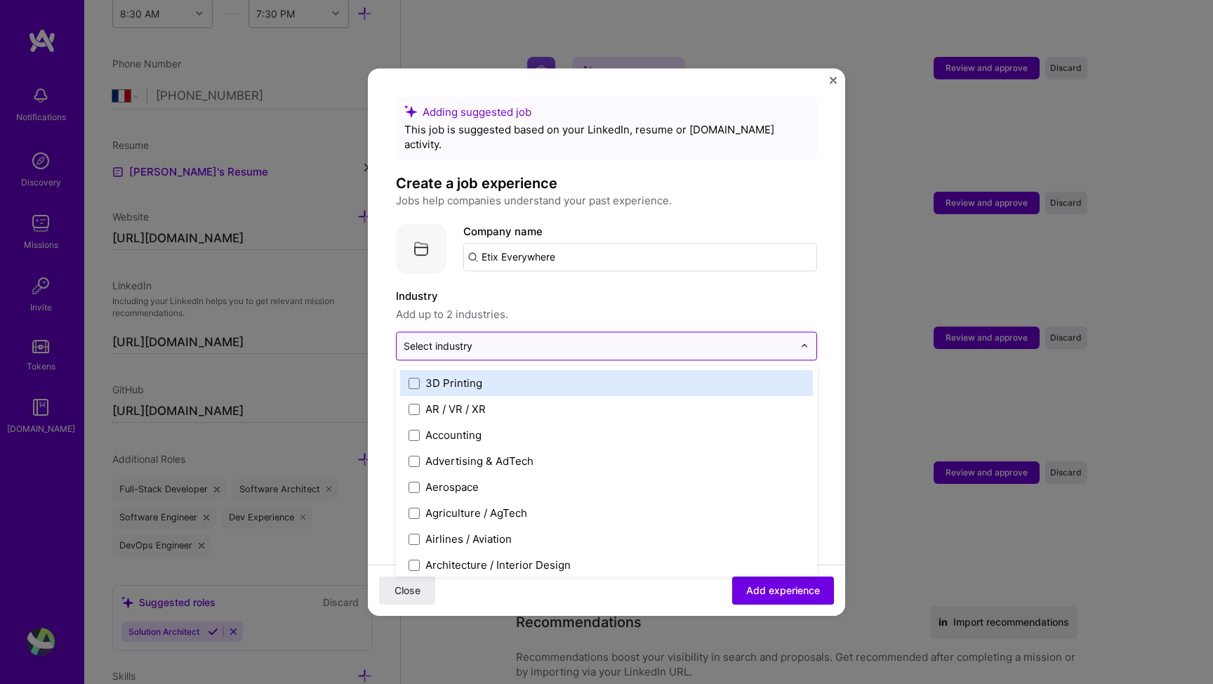
click at [735, 338] on input "text" at bounding box center [598, 345] width 389 height 15
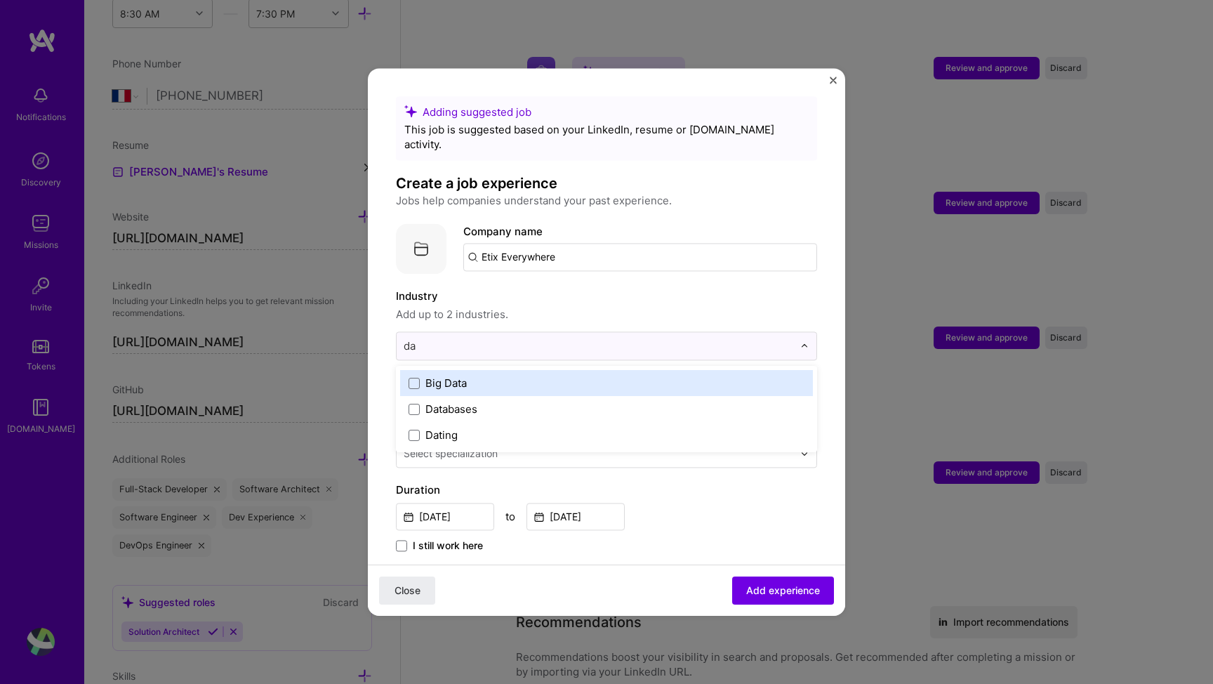
type input "d"
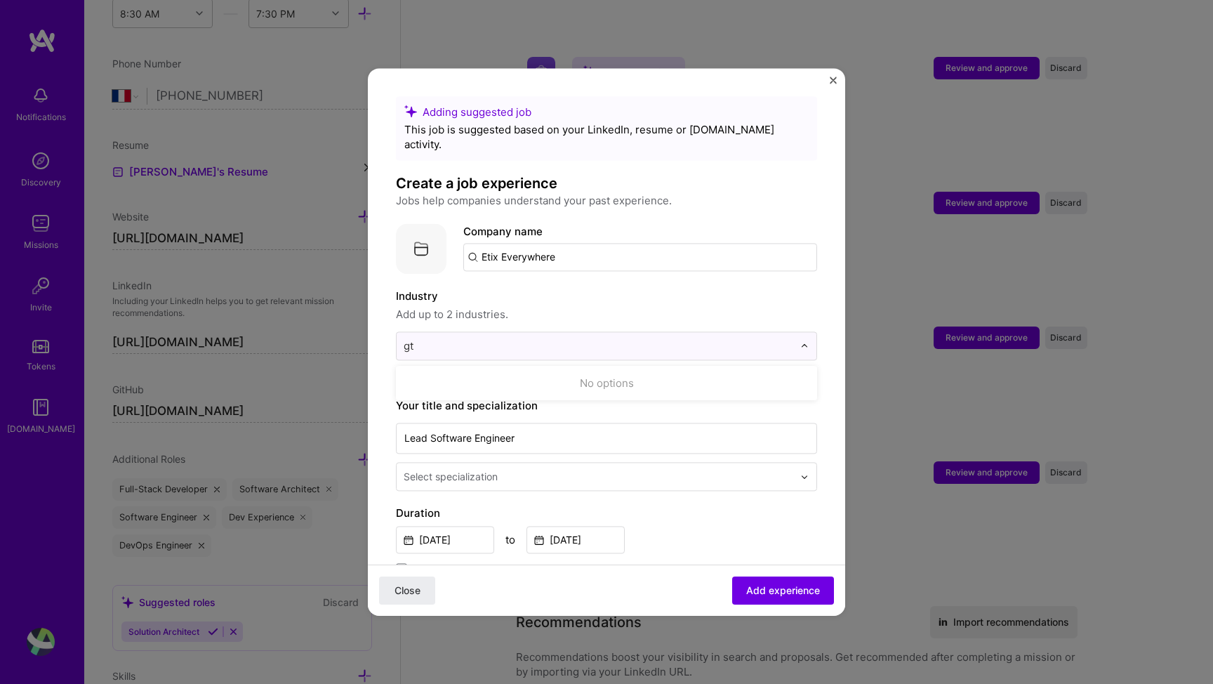
type input "g"
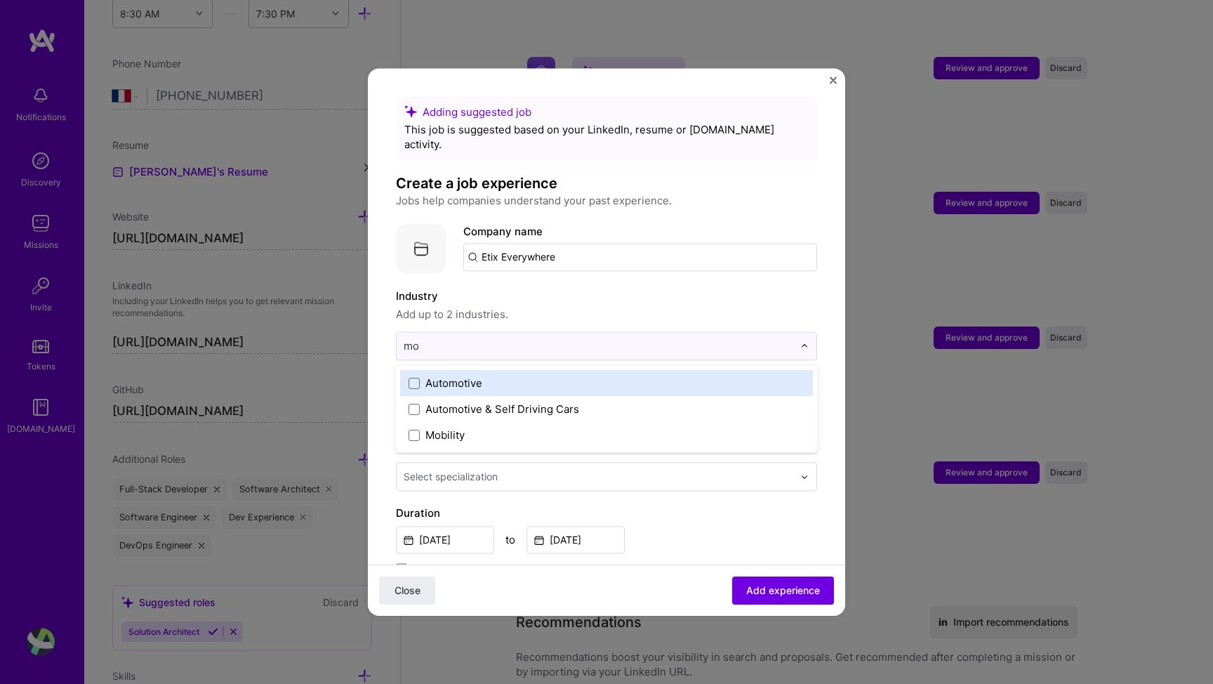
type input "m"
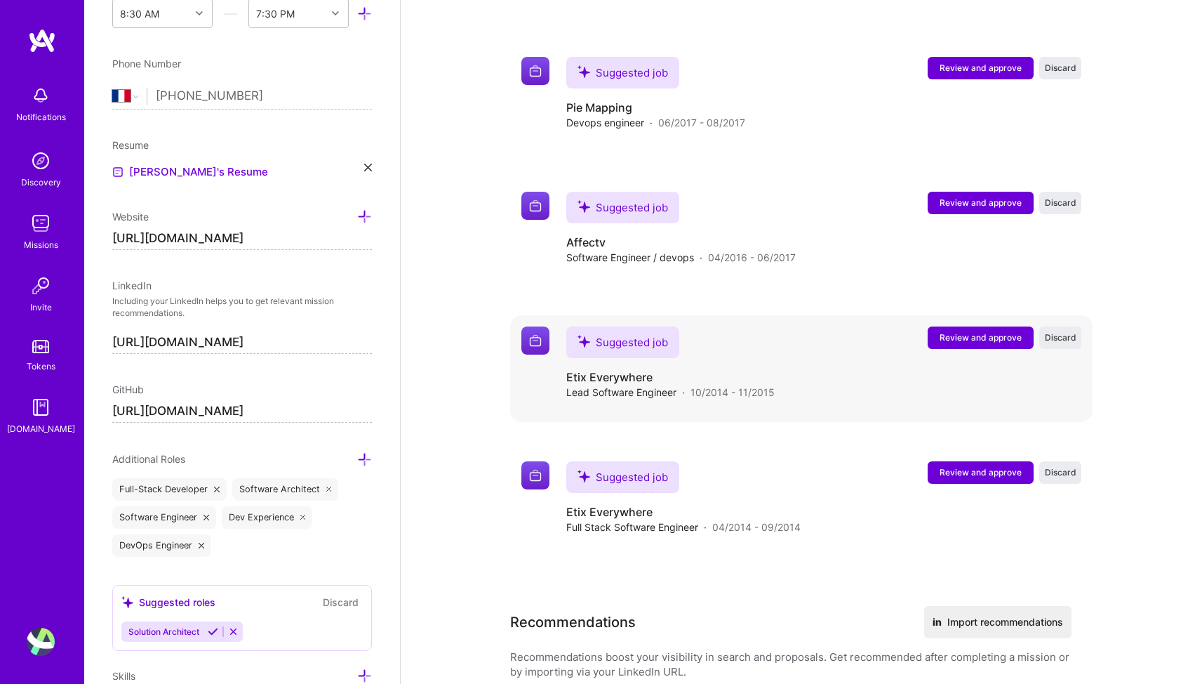
click at [964, 331] on span "Review and approve" at bounding box center [981, 337] width 82 height 12
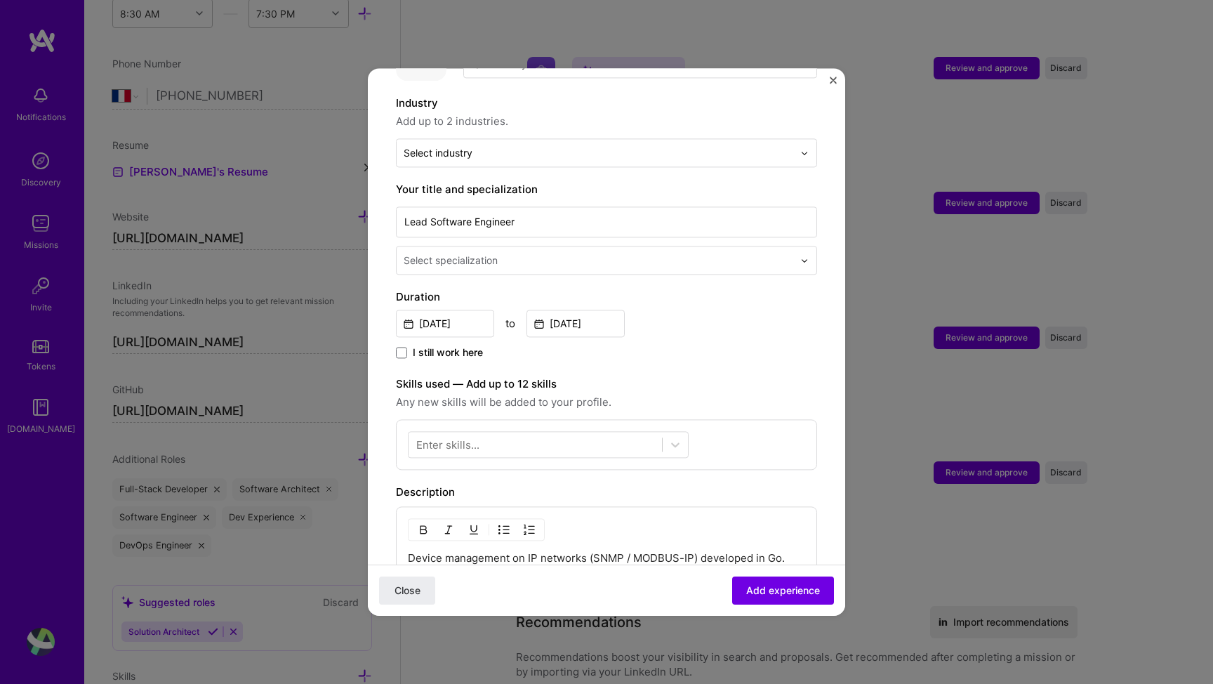
scroll to position [637, 0]
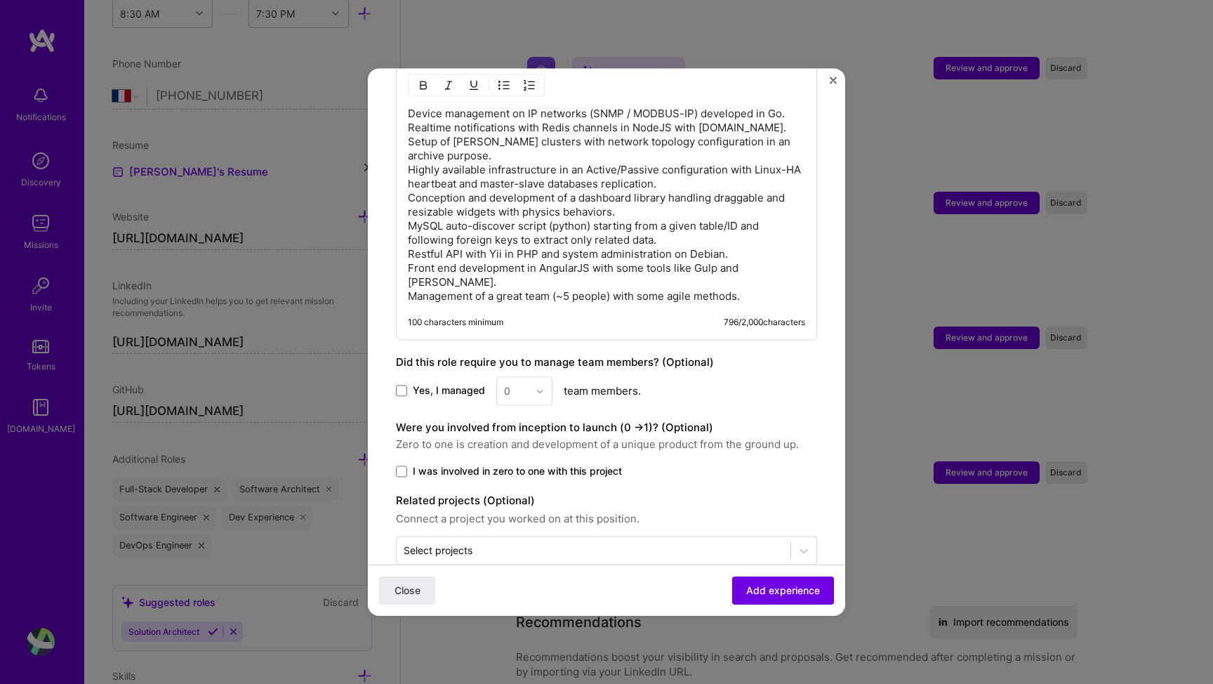
click at [528, 376] on div "0" at bounding box center [524, 390] width 56 height 29
click at [540, 376] on div "0" at bounding box center [524, 390] width 56 height 29
click at [514, 376] on div "0" at bounding box center [524, 390] width 56 height 29
click at [453, 384] on span "Yes, I managed" at bounding box center [449, 391] width 72 height 14
click at [0, 0] on input "Yes, I managed" at bounding box center [0, 0] width 0 height 0
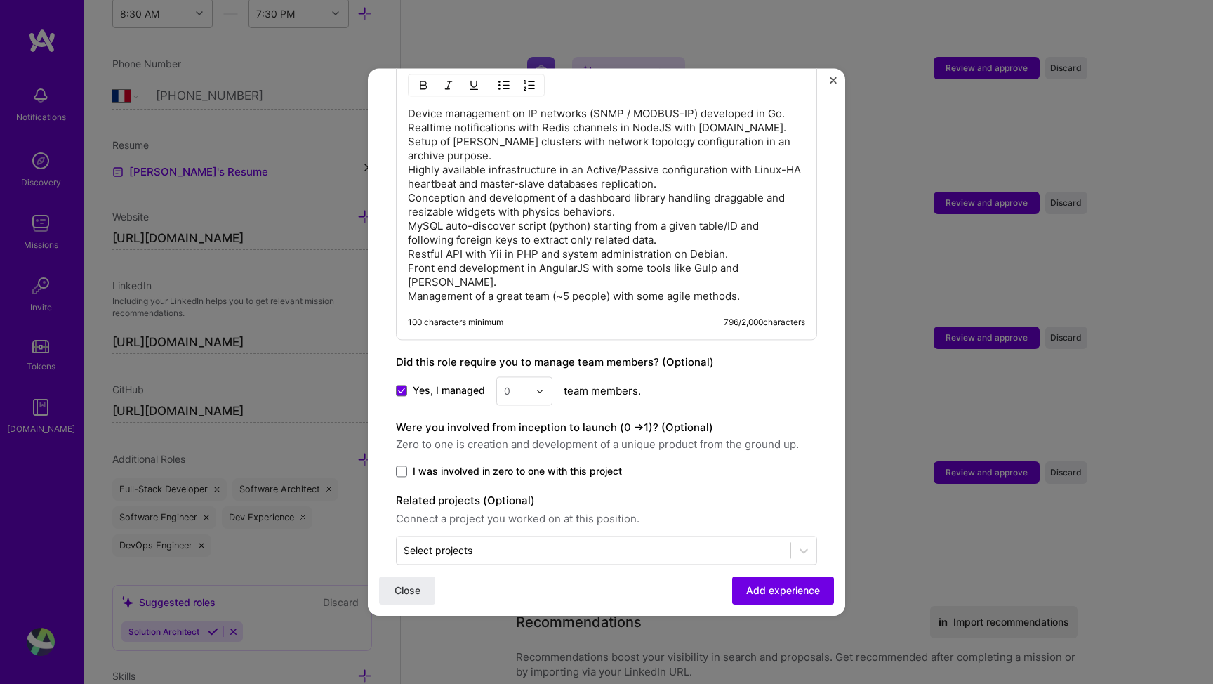
click at [524, 383] on input "text" at bounding box center [516, 390] width 25 height 15
click at [520, 493] on div "4" at bounding box center [524, 506] width 48 height 26
click at [626, 542] on input "text" at bounding box center [594, 549] width 380 height 15
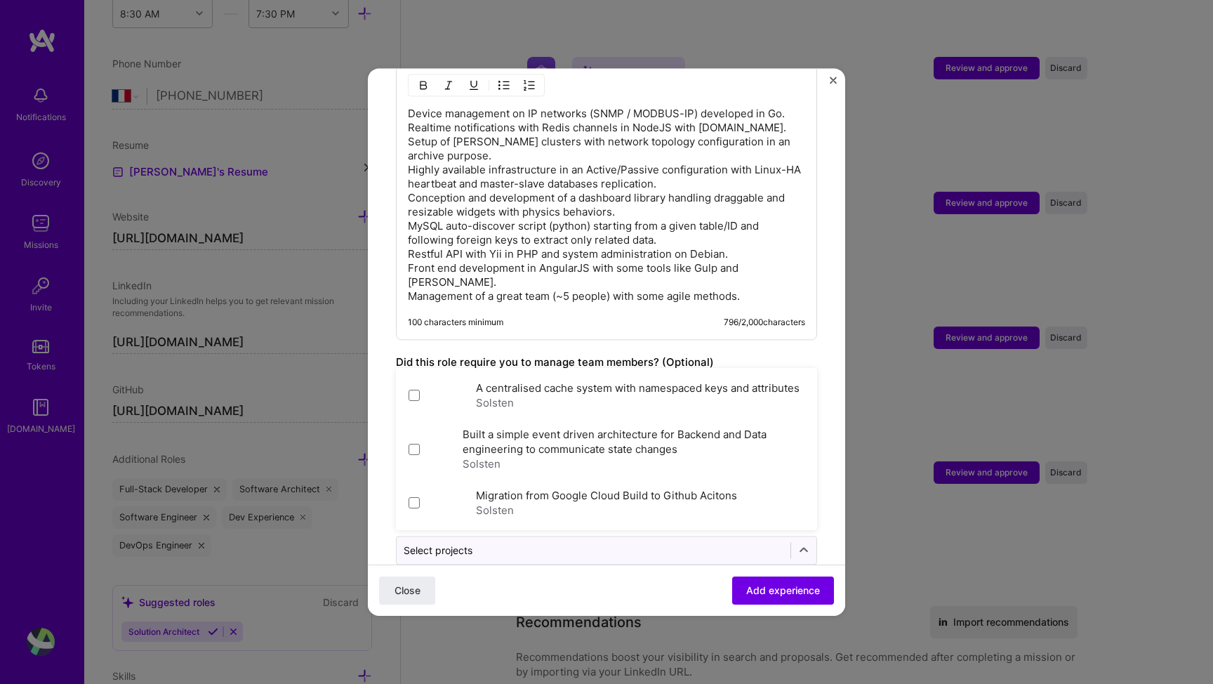
click at [619, 584] on div "Close Add experience" at bounding box center [606, 589] width 477 height 51
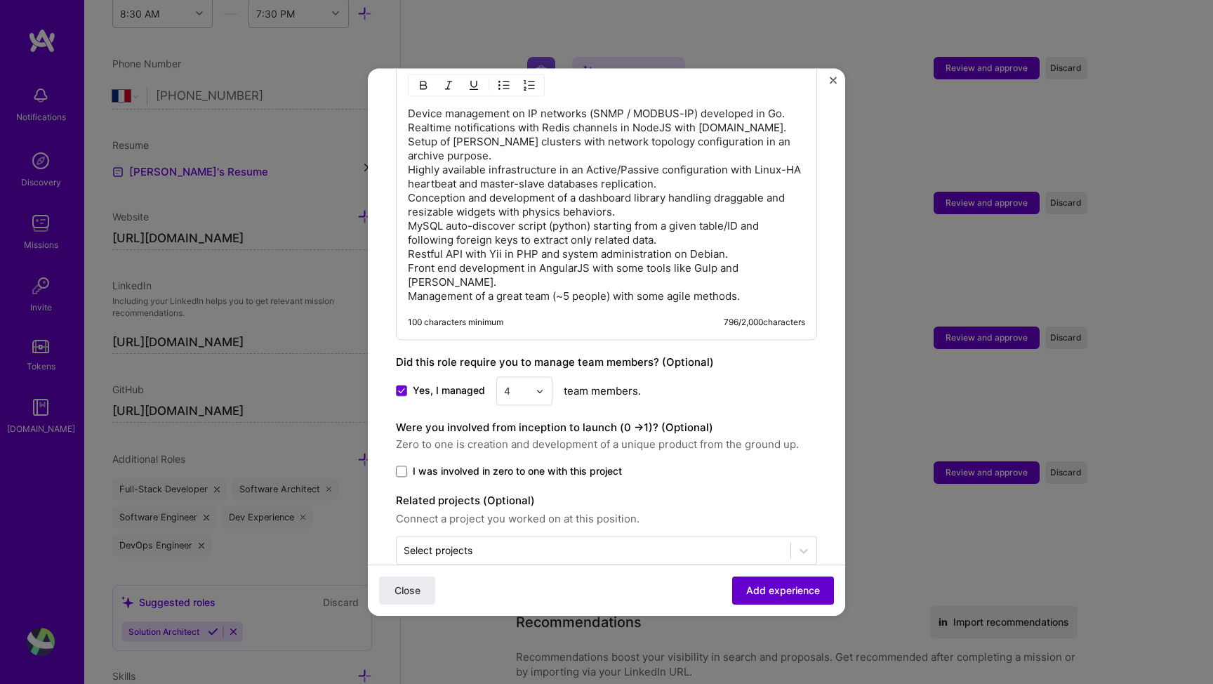
click at [756, 583] on span "Add experience" at bounding box center [783, 590] width 74 height 14
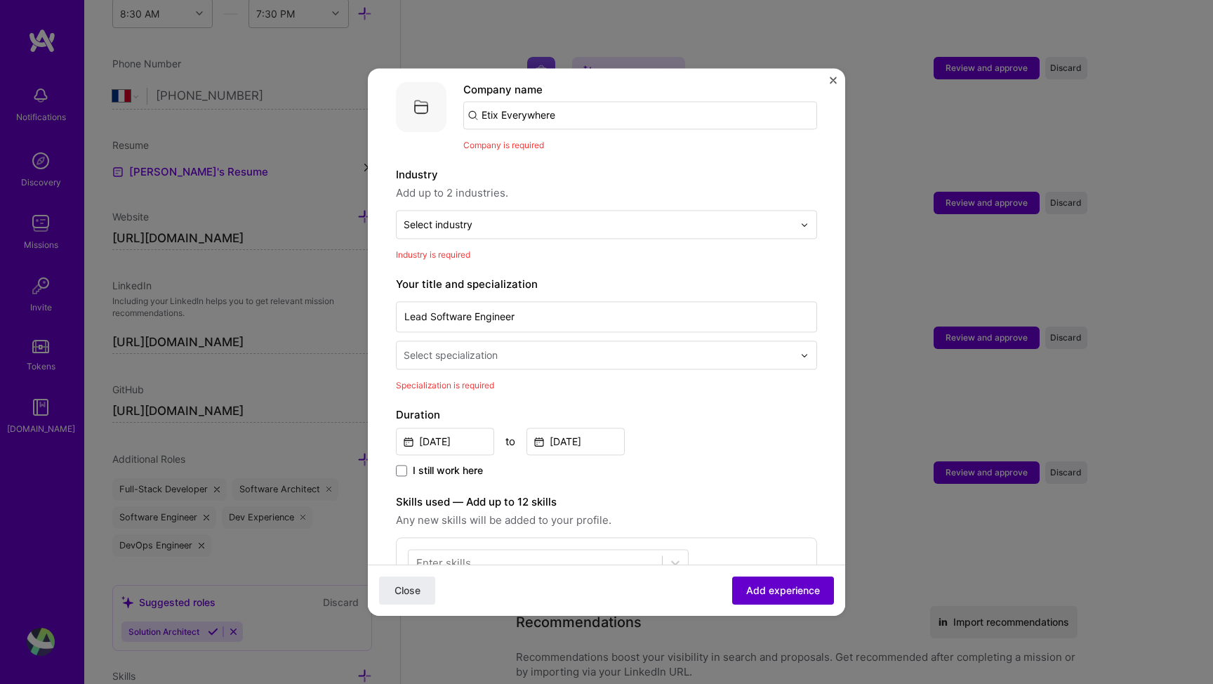
scroll to position [140, 0]
click at [579, 349] on input "text" at bounding box center [600, 356] width 392 height 15
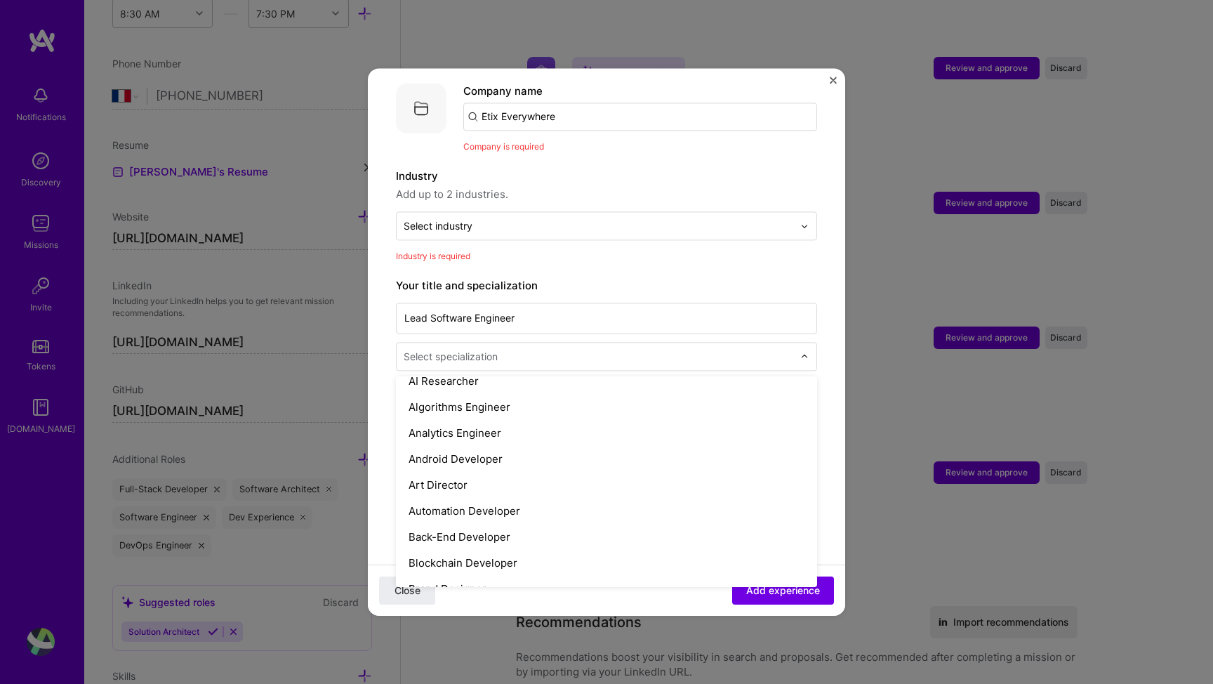
scroll to position [93, 0]
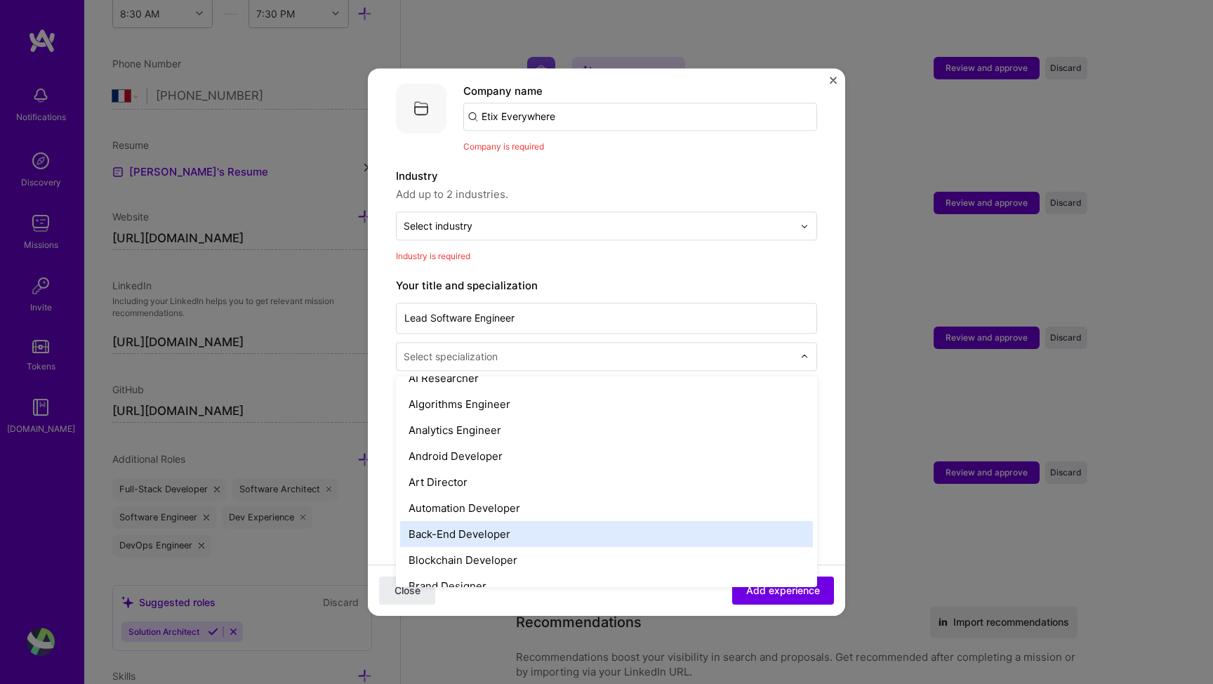
click at [502, 521] on div "Back-End Developer" at bounding box center [606, 534] width 413 height 26
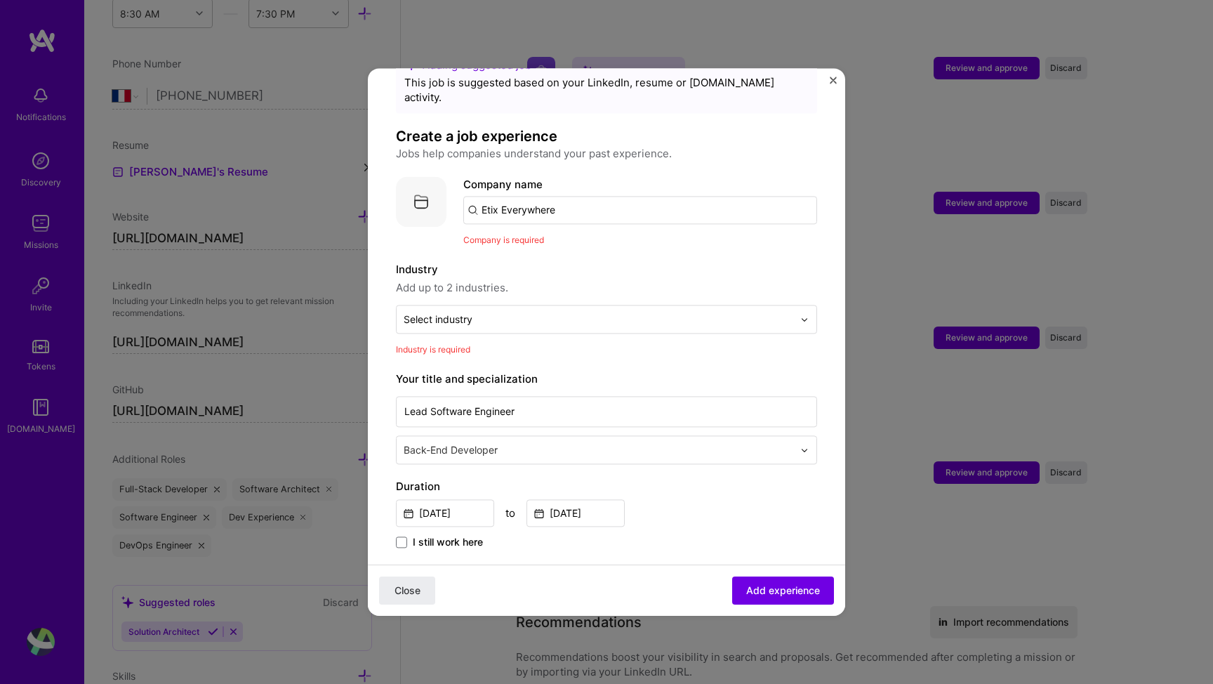
scroll to position [40, 0]
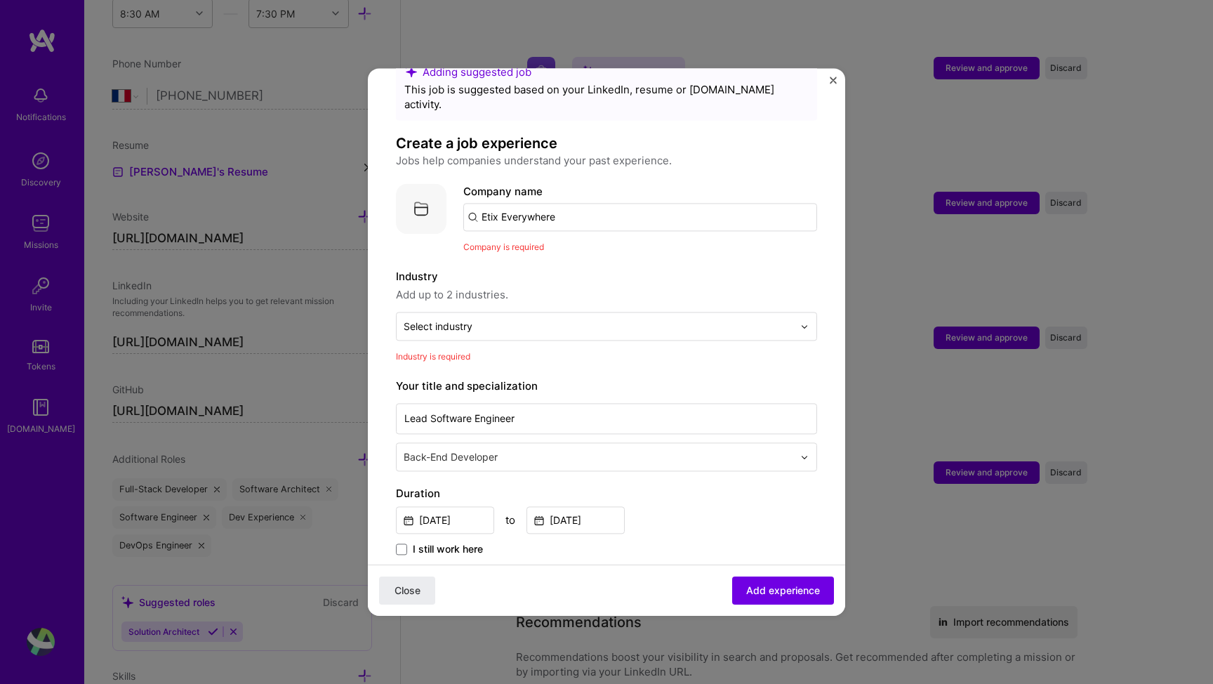
click at [575, 203] on input "Etix Everywhere" at bounding box center [640, 217] width 354 height 28
click at [569, 206] on input "Etix Everywhere" at bounding box center [640, 217] width 354 height 28
drag, startPoint x: 552, startPoint y: 205, endPoint x: 339, endPoint y: 180, distance: 214.7
click at [340, 180] on div "Adding suggested job This job is suggested based on your LinkedIn, resume or [D…" at bounding box center [606, 342] width 1213 height 684
type input "Etix Everywhere"
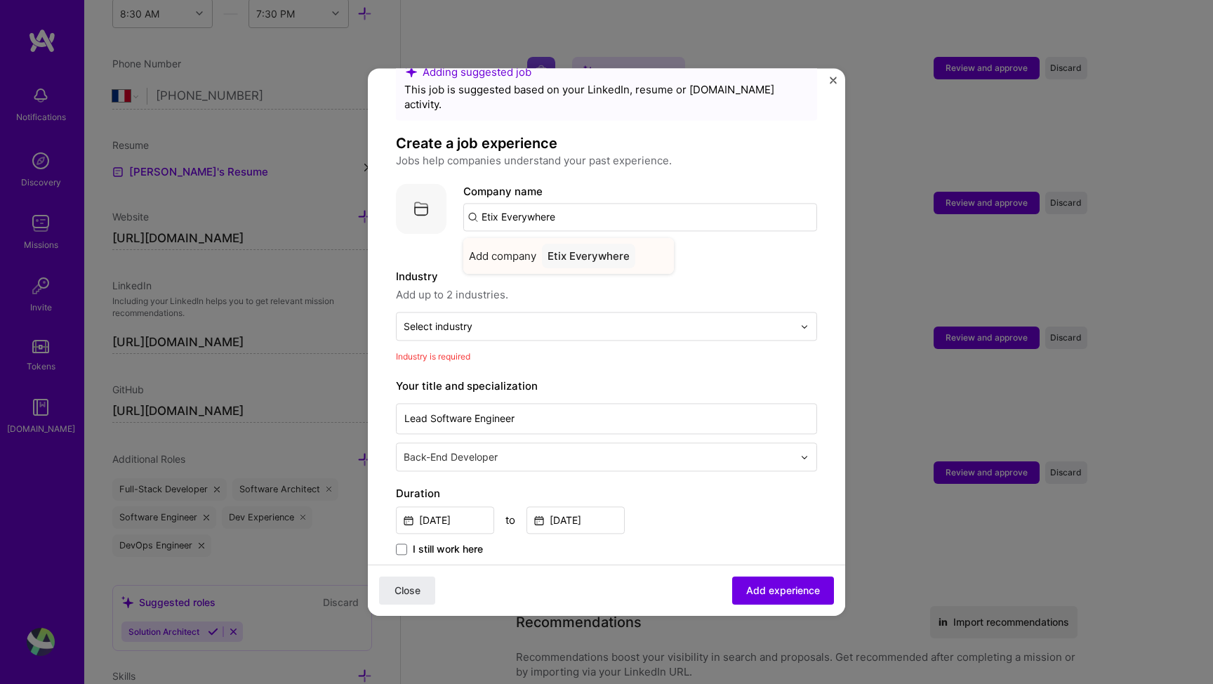
click at [576, 244] on div "Etix Everywhere" at bounding box center [588, 256] width 93 height 25
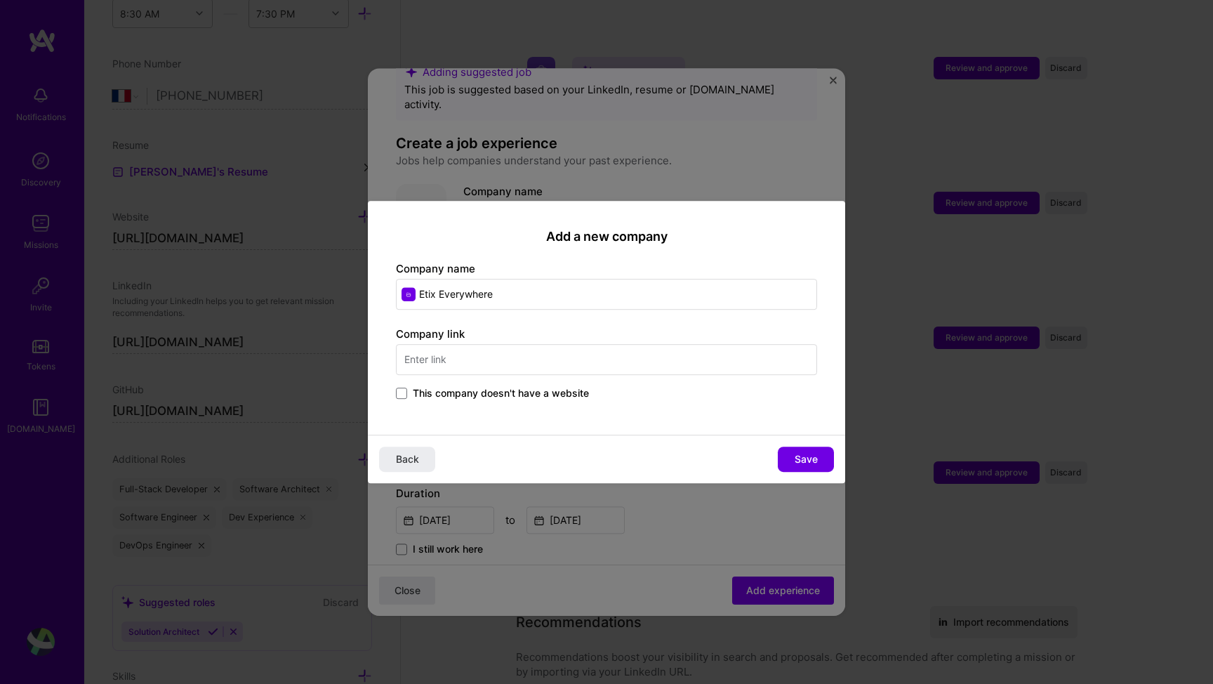
click at [575, 392] on span "This company doesn't have a website" at bounding box center [501, 393] width 176 height 14
click at [0, 0] on input "This company doesn't have a website" at bounding box center [0, 0] width 0 height 0
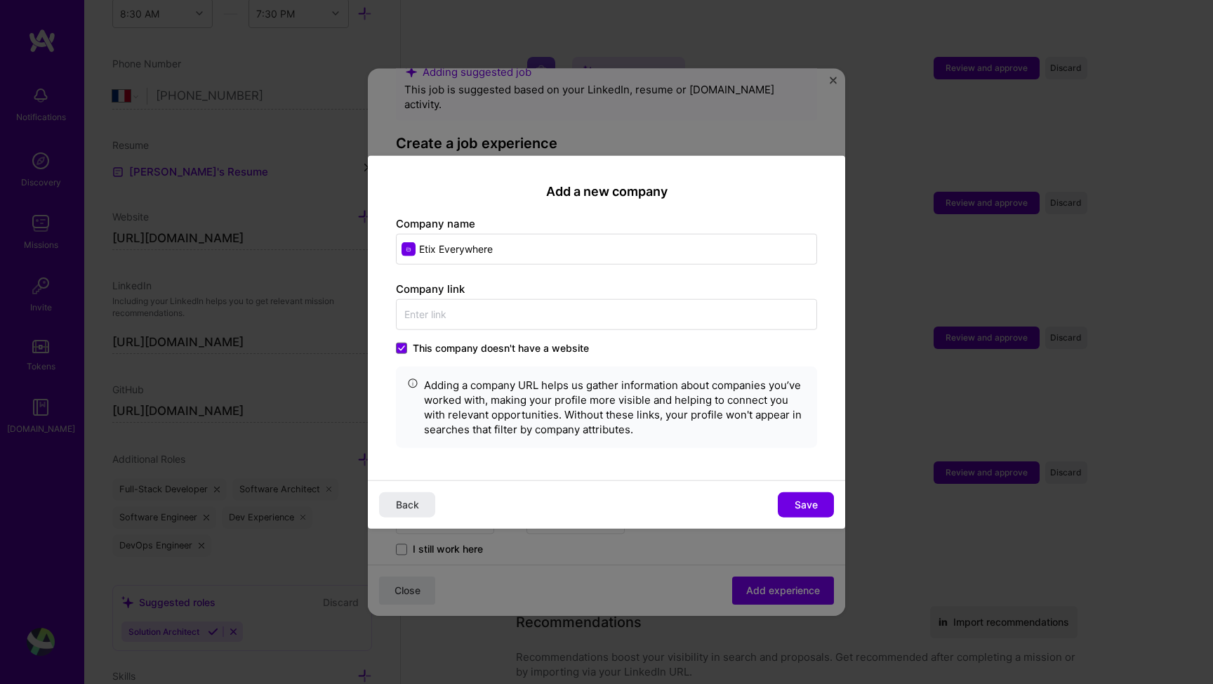
click at [505, 339] on div "Company link This company doesn't have a website Adding a company URL helps us …" at bounding box center [606, 364] width 421 height 166
click at [500, 344] on span "This company doesn't have a website" at bounding box center [501, 347] width 176 height 14
click at [0, 0] on input "This company doesn't have a website" at bounding box center [0, 0] width 0 height 0
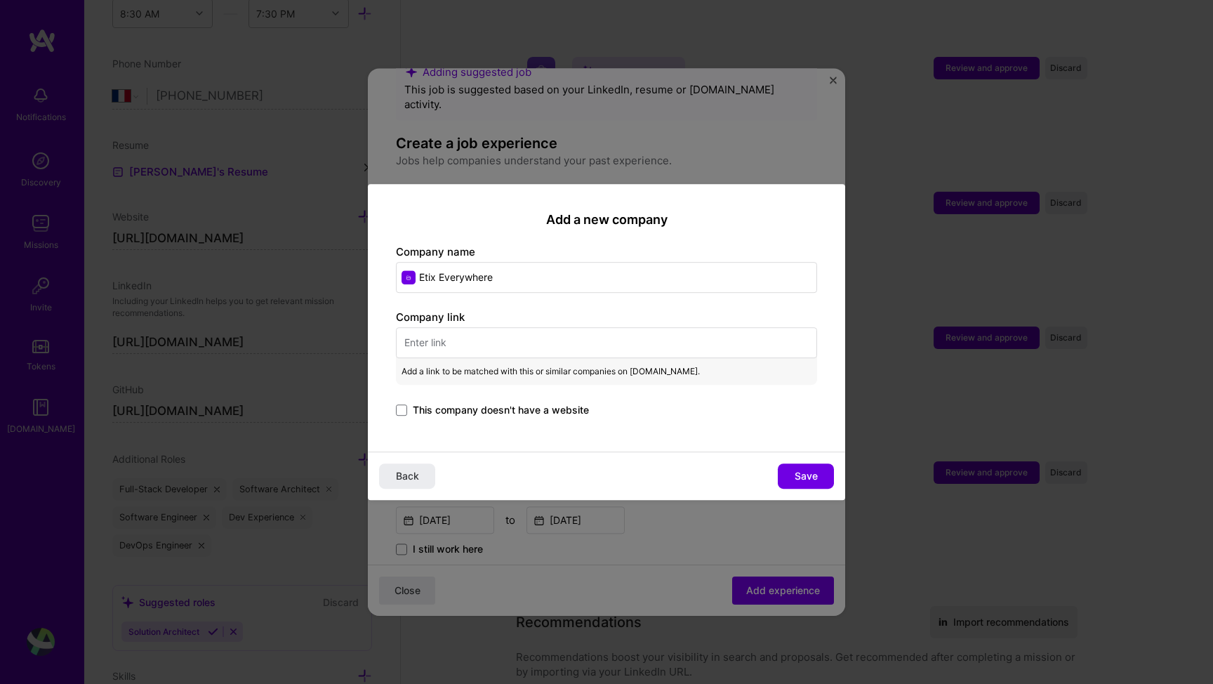
click at [493, 349] on input "text" at bounding box center [606, 342] width 421 height 31
paste input "[URL][DOMAIN_NAME]"
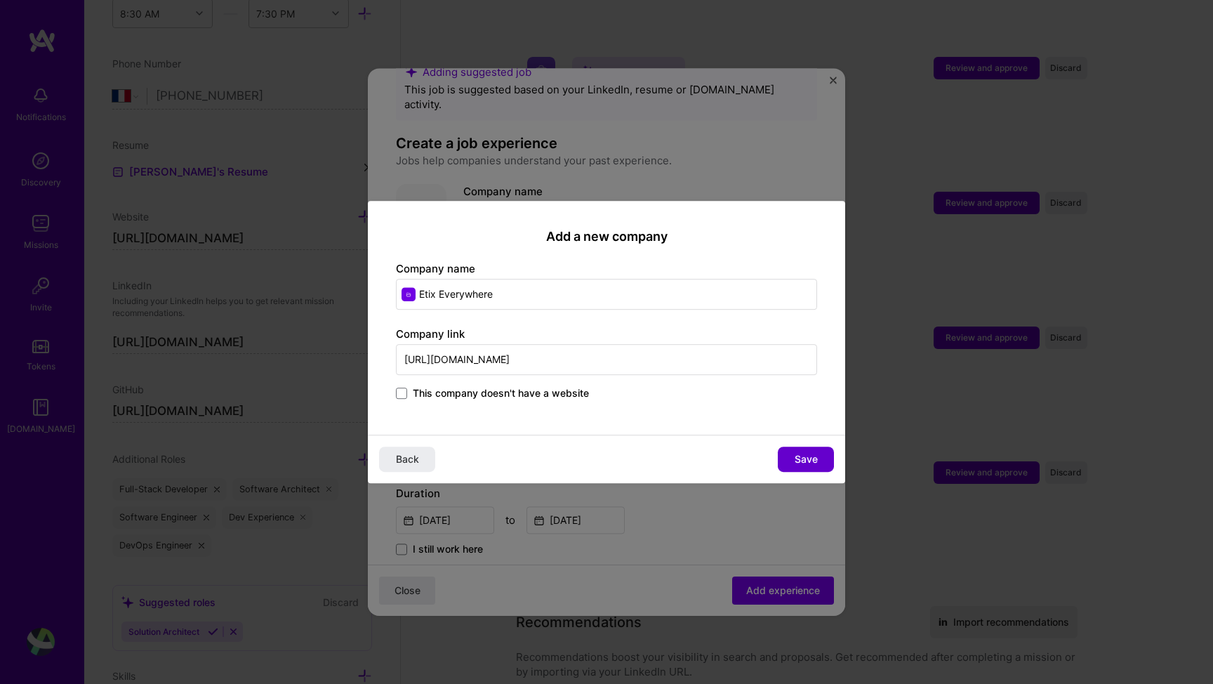
type input "[URL][DOMAIN_NAME]"
click at [795, 458] on span "Save" at bounding box center [805, 459] width 23 height 14
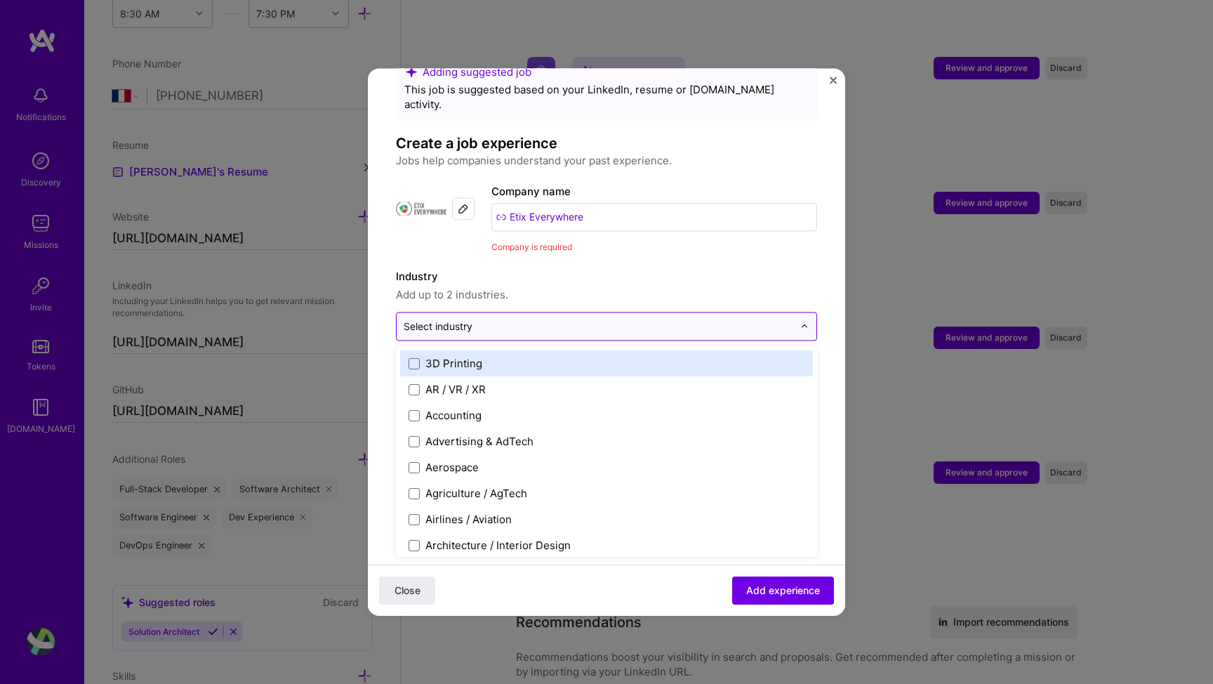
click at [574, 319] on input "text" at bounding box center [598, 326] width 389 height 15
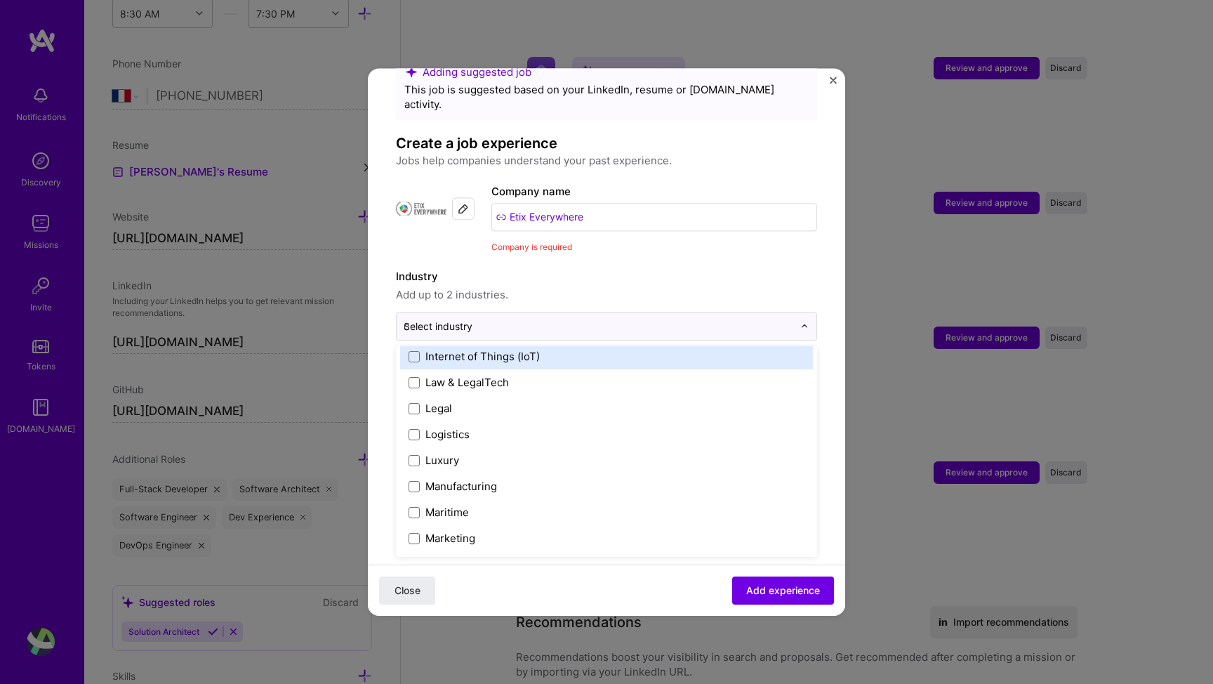
scroll to position [0, 0]
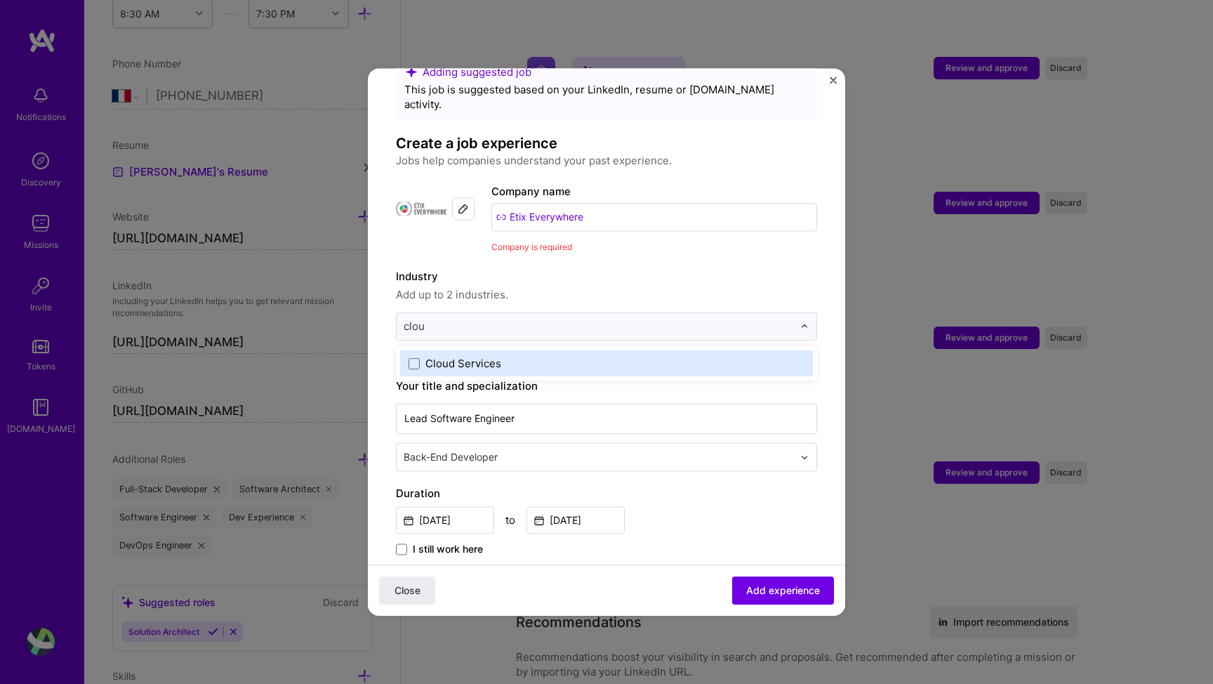
type input "cloud"
click at [492, 356] on div "Cloud Services" at bounding box center [463, 363] width 76 height 15
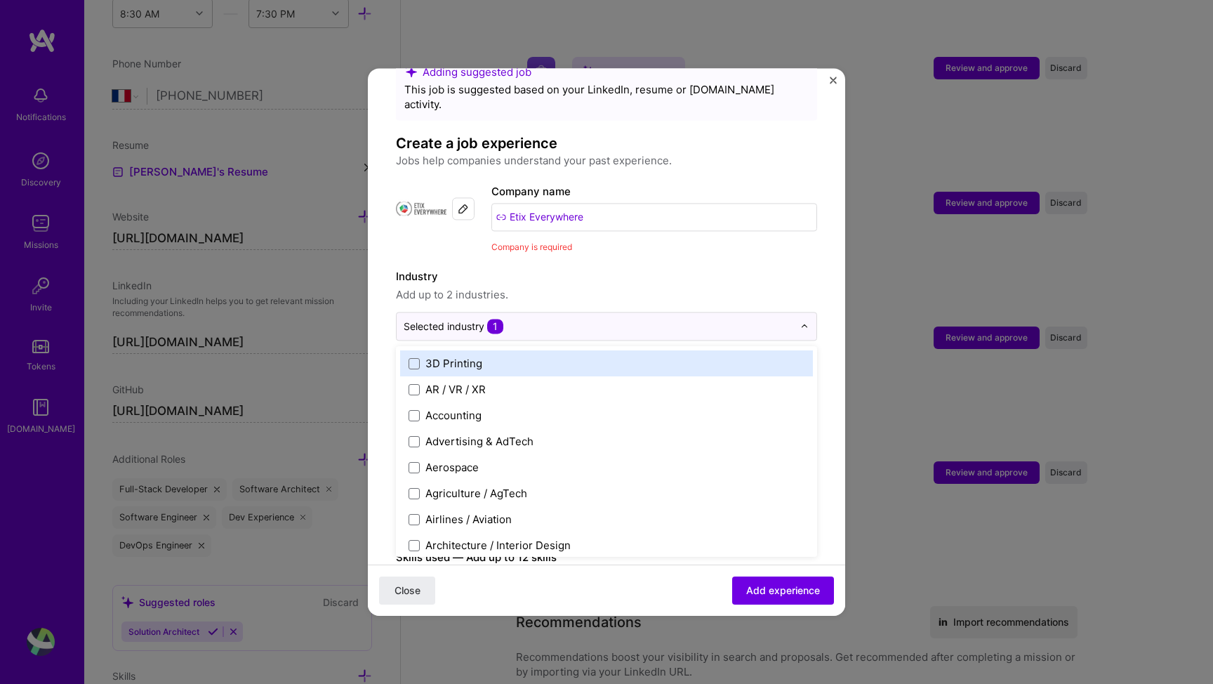
click at [724, 268] on label "Industry" at bounding box center [606, 276] width 421 height 17
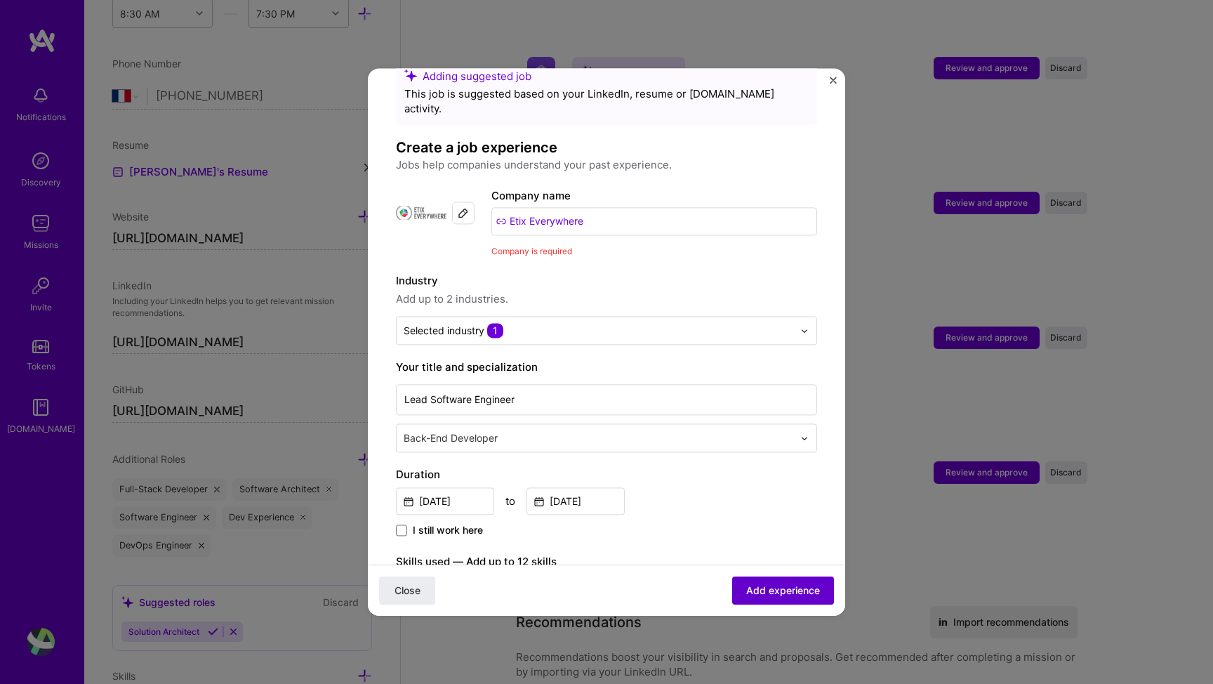
click at [764, 589] on span "Add experience" at bounding box center [783, 590] width 74 height 14
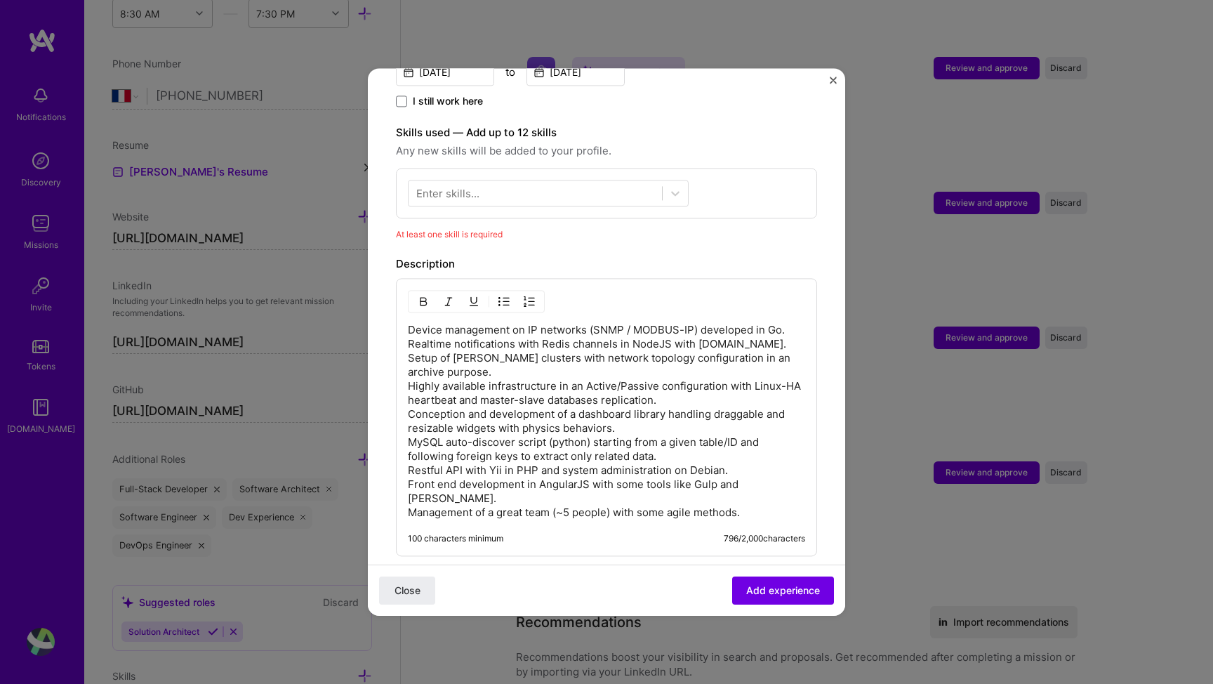
scroll to position [394, 0]
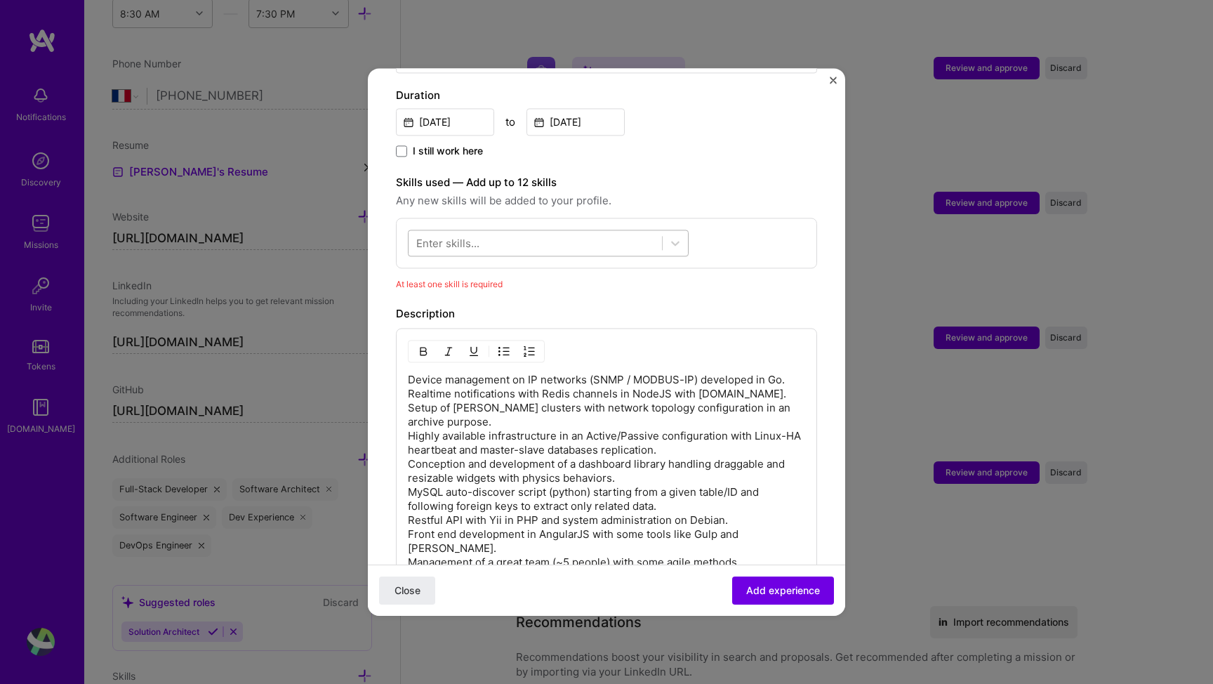
click at [627, 232] on div at bounding box center [534, 243] width 253 height 23
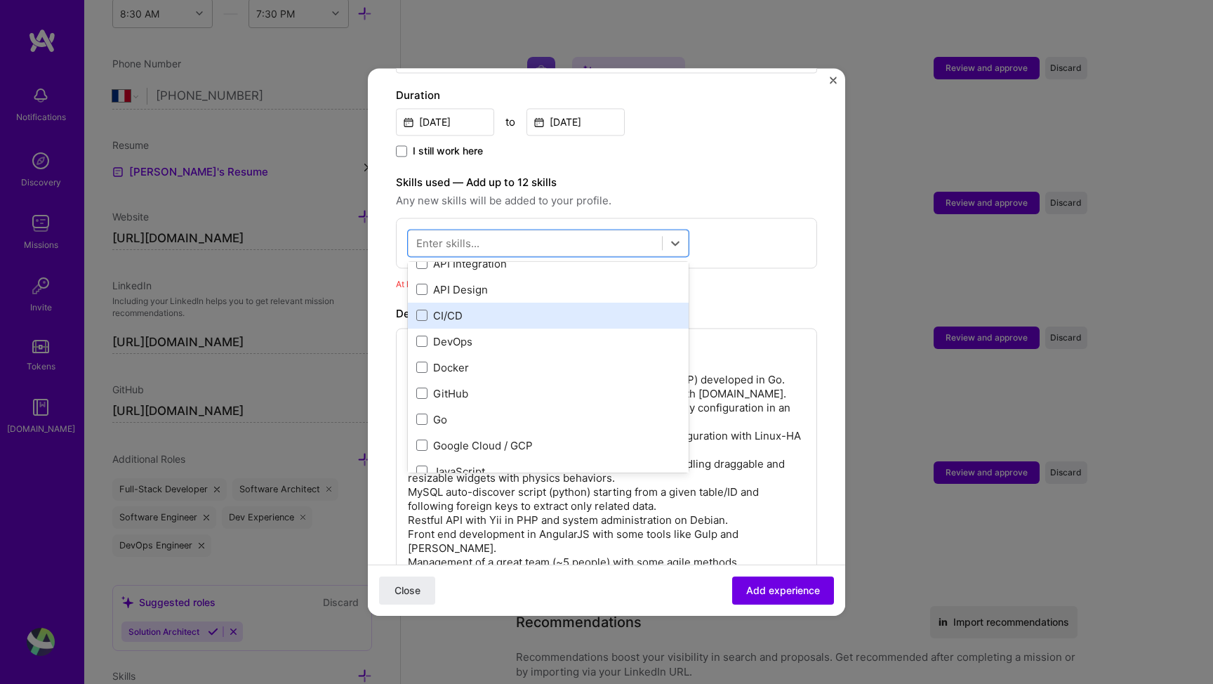
scroll to position [0, 0]
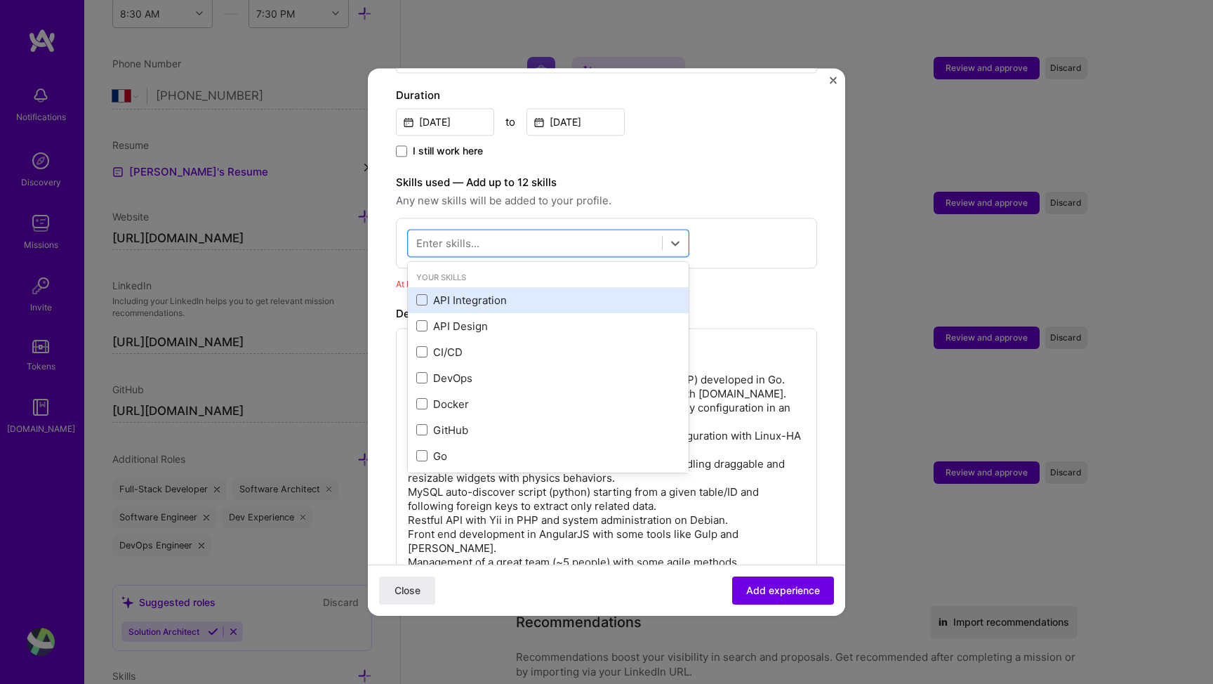
click at [600, 293] on div "API Integration" at bounding box center [548, 300] width 264 height 15
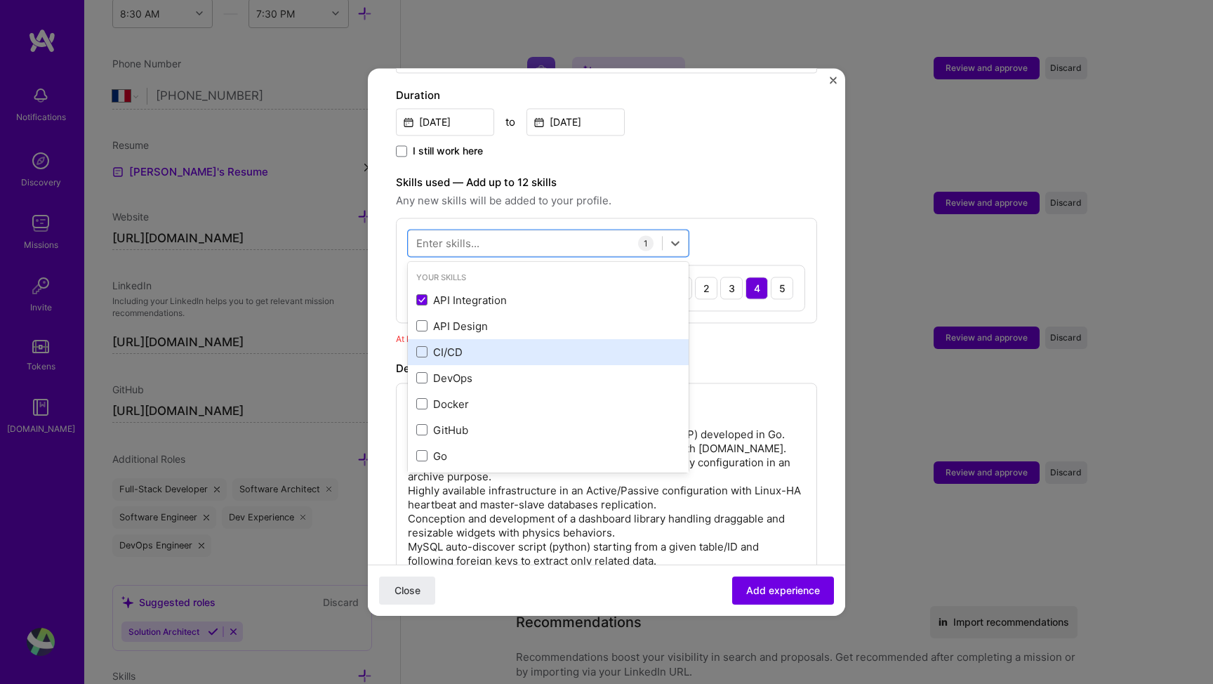
click at [485, 345] on div "CI/CD" at bounding box center [548, 352] width 264 height 15
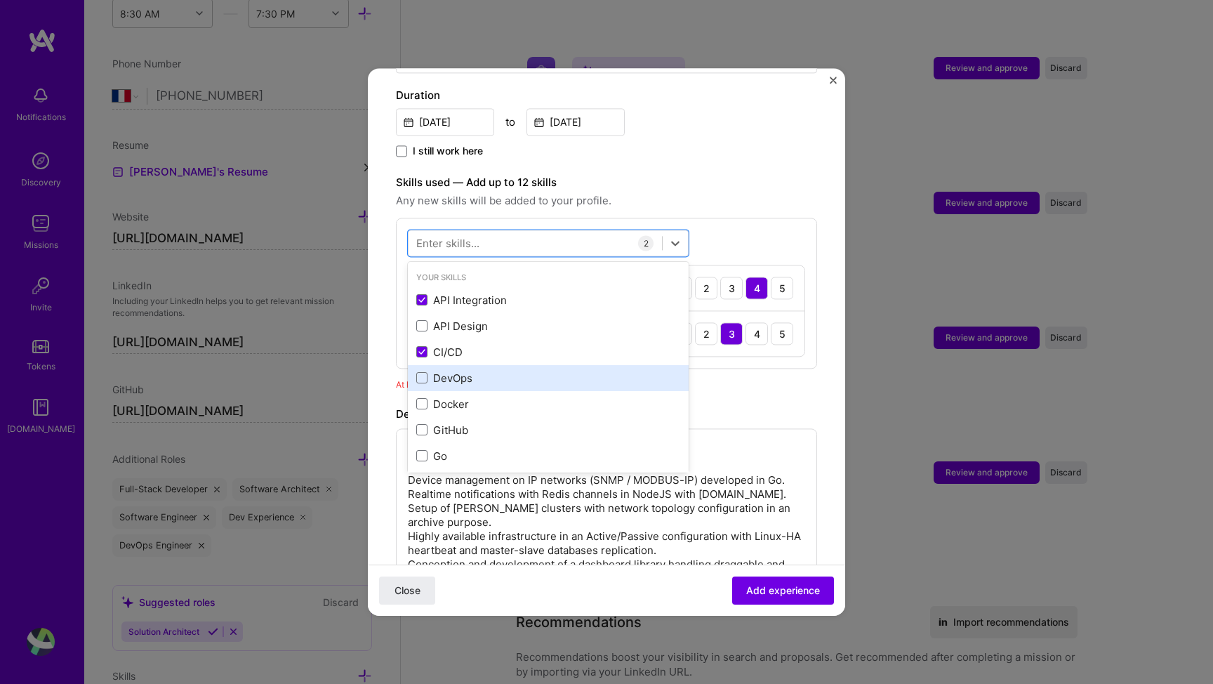
click at [473, 371] on div "DevOps" at bounding box center [548, 378] width 264 height 15
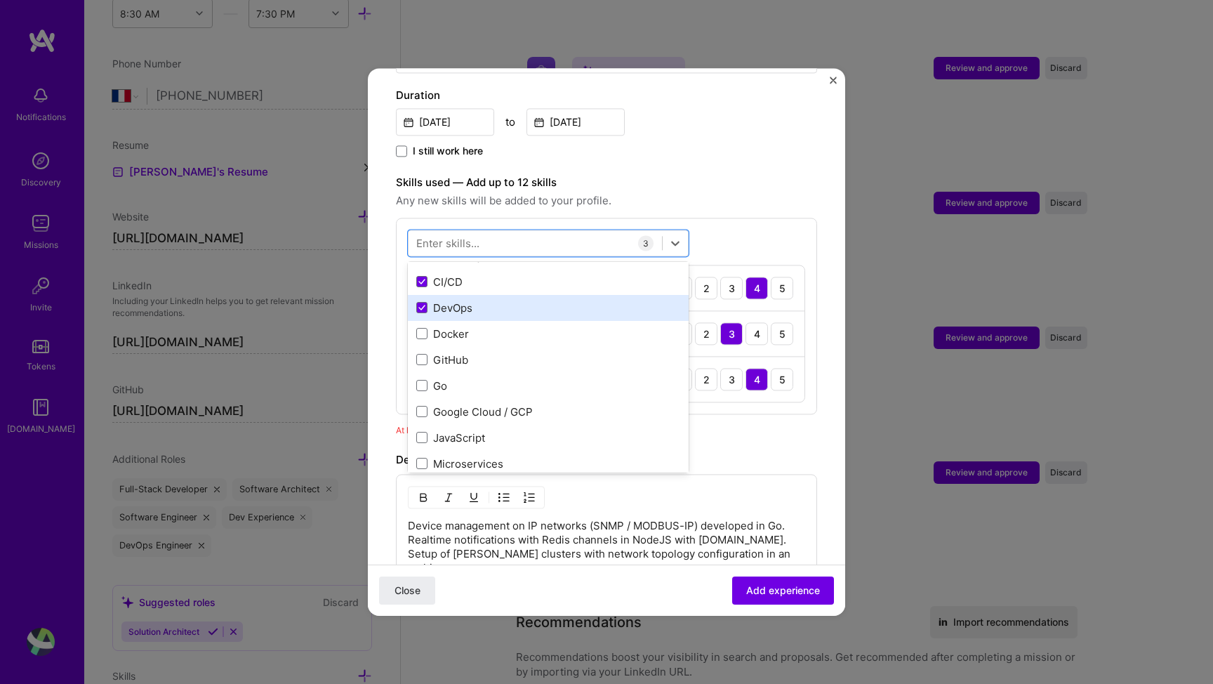
scroll to position [72, 0]
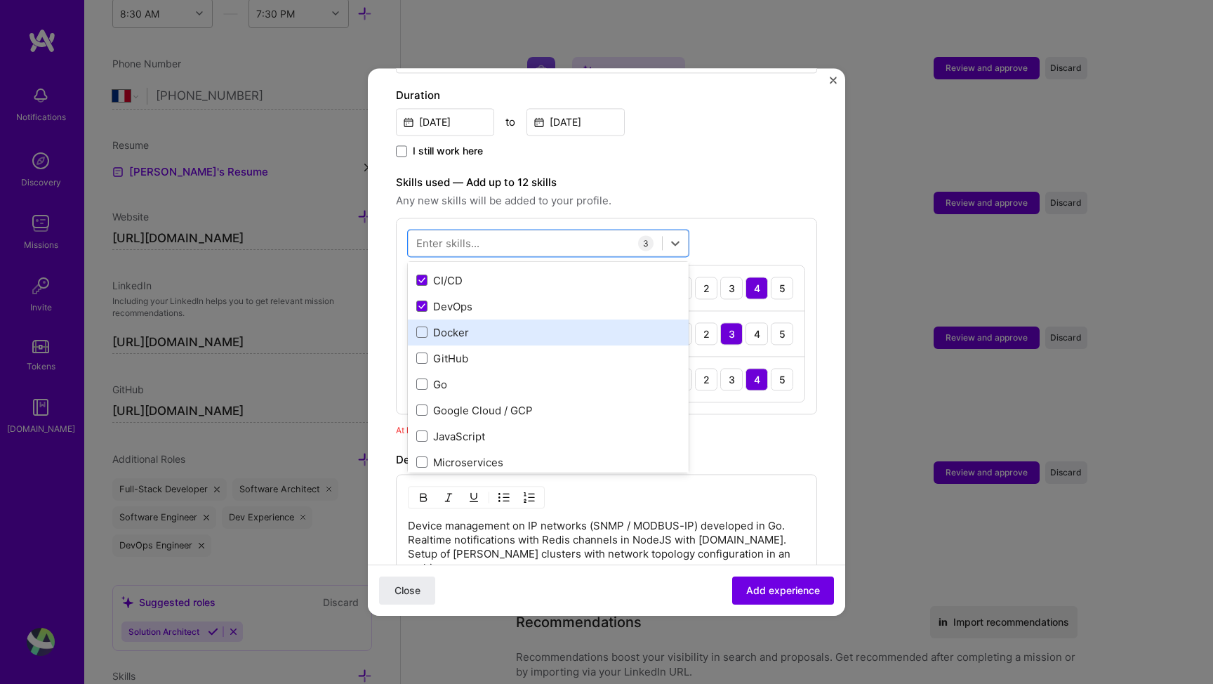
click at [479, 325] on div "Docker" at bounding box center [548, 332] width 264 height 15
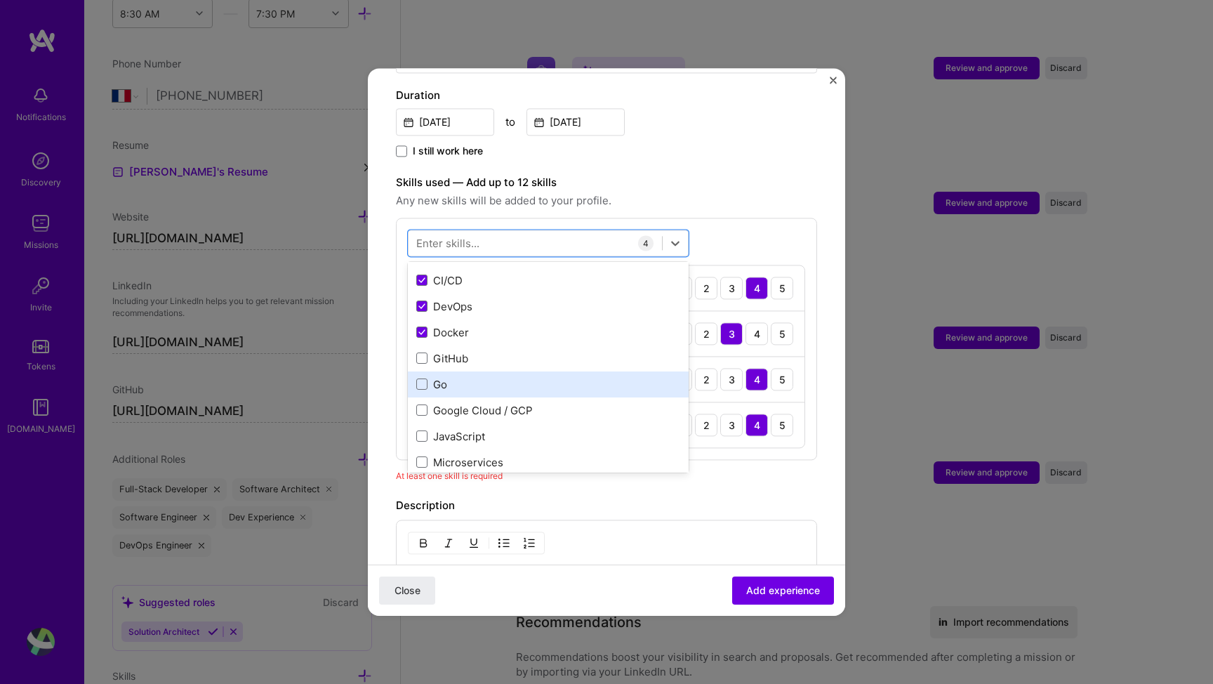
click at [445, 371] on div "Go" at bounding box center [548, 384] width 281 height 26
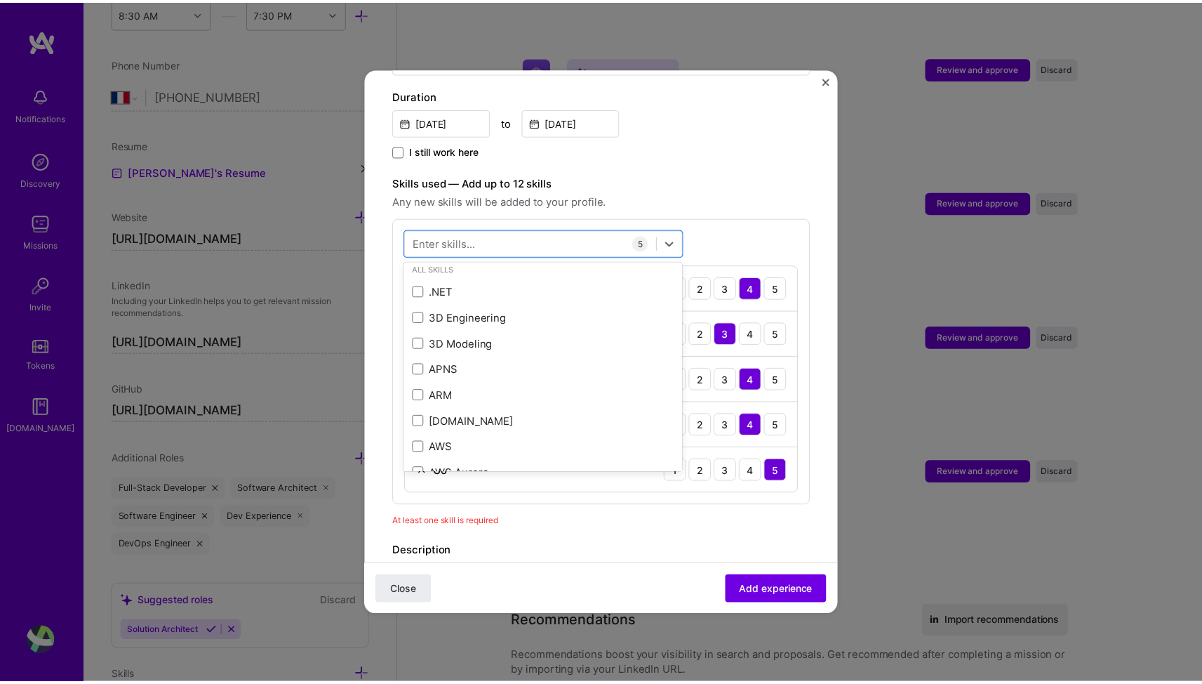
scroll to position [479, 0]
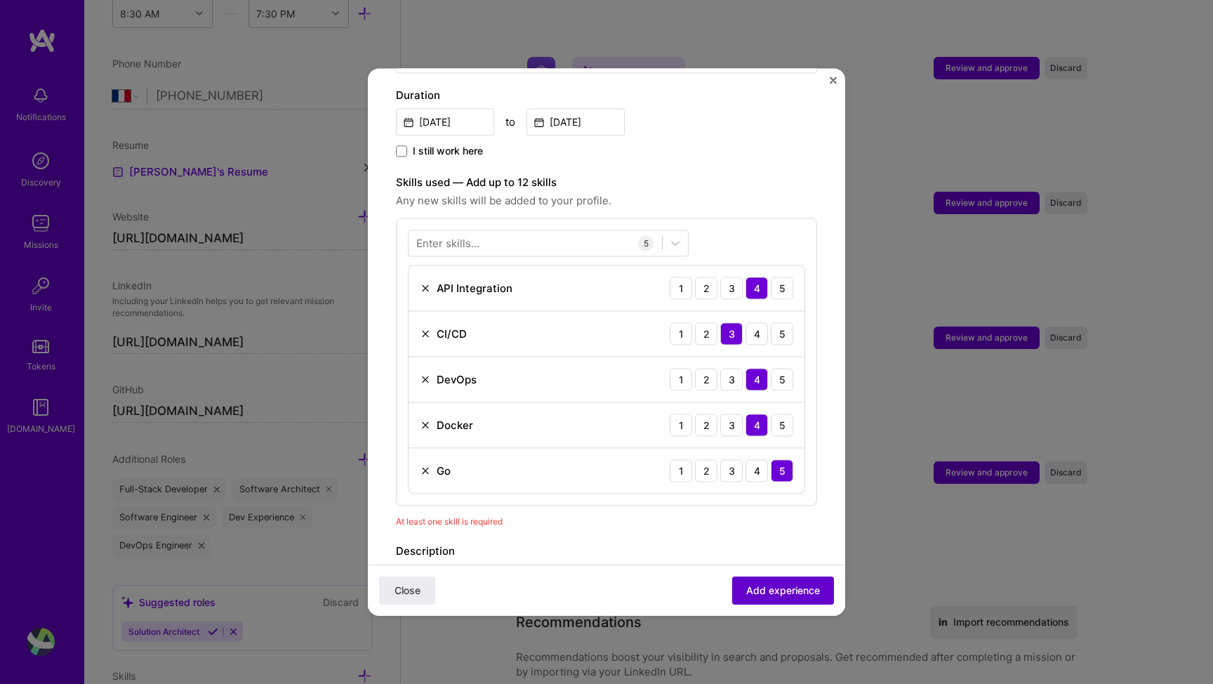
click at [789, 589] on span "Add experience" at bounding box center [783, 590] width 74 height 14
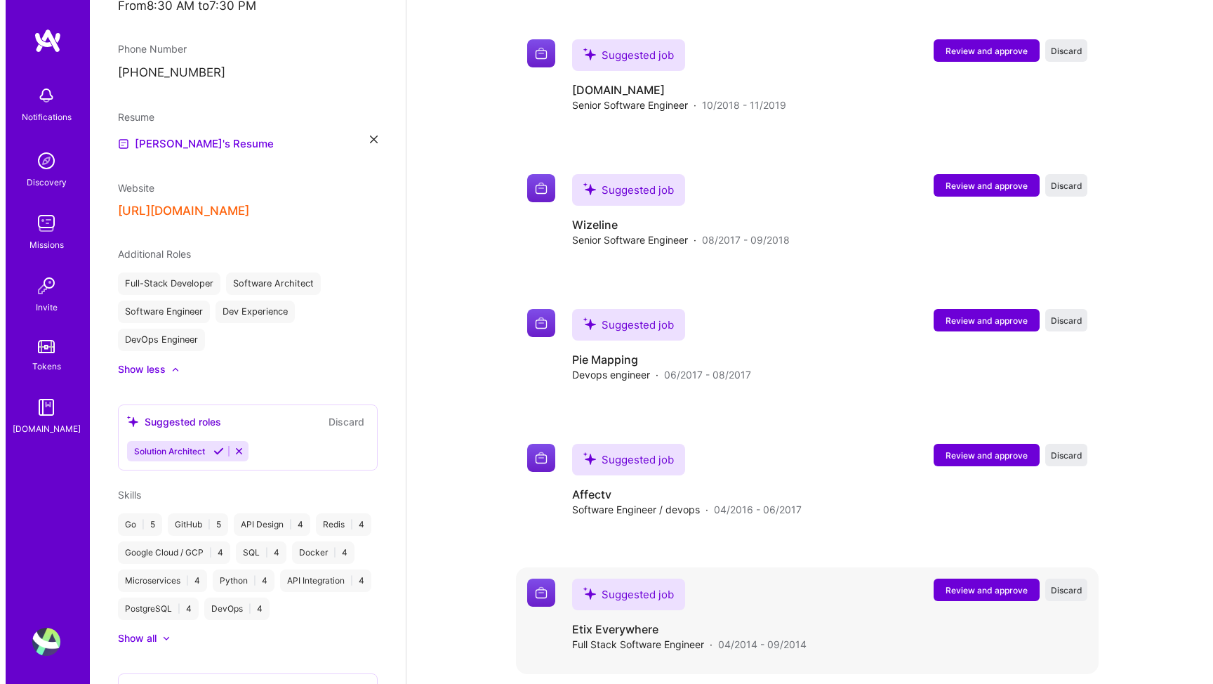
scroll to position [2260, 0]
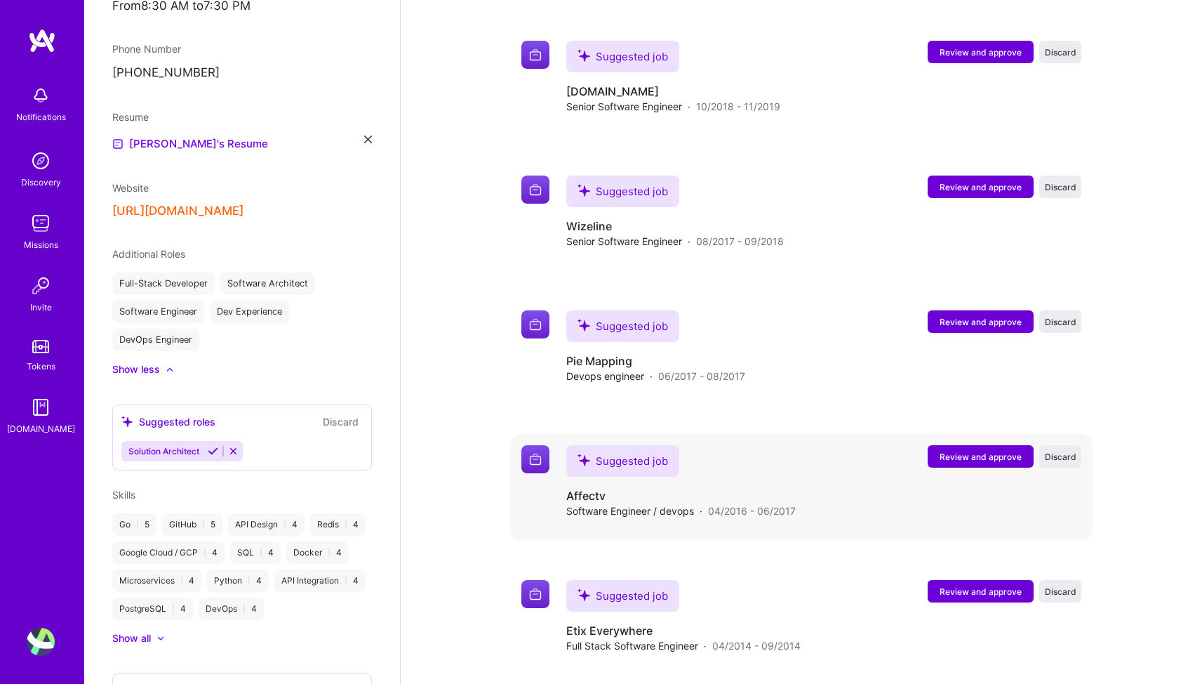
click at [967, 451] on span "Review and approve" at bounding box center [981, 457] width 82 height 12
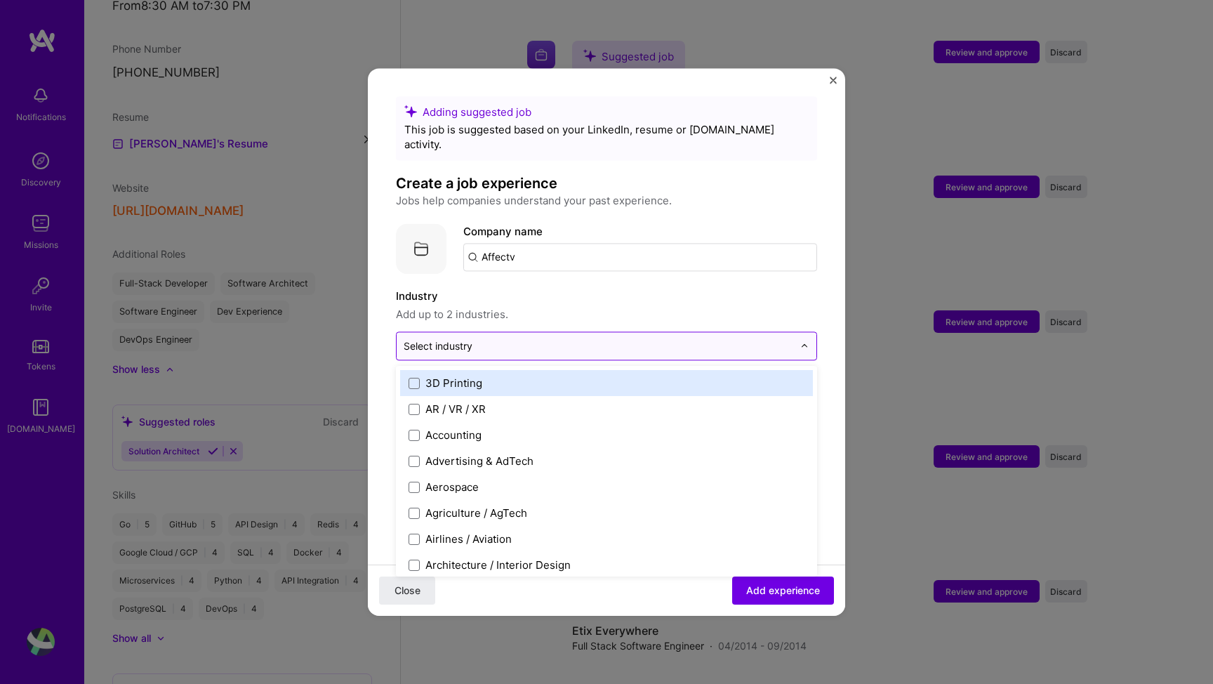
click at [618, 338] on input "text" at bounding box center [598, 345] width 389 height 15
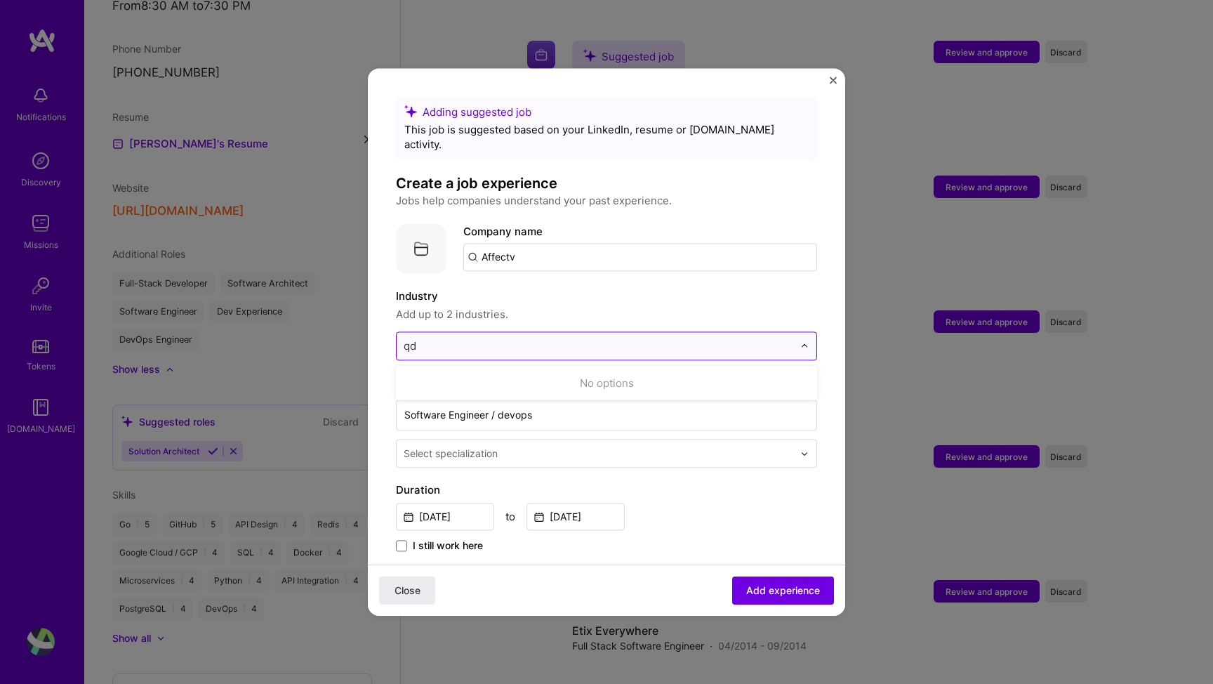
type input "q"
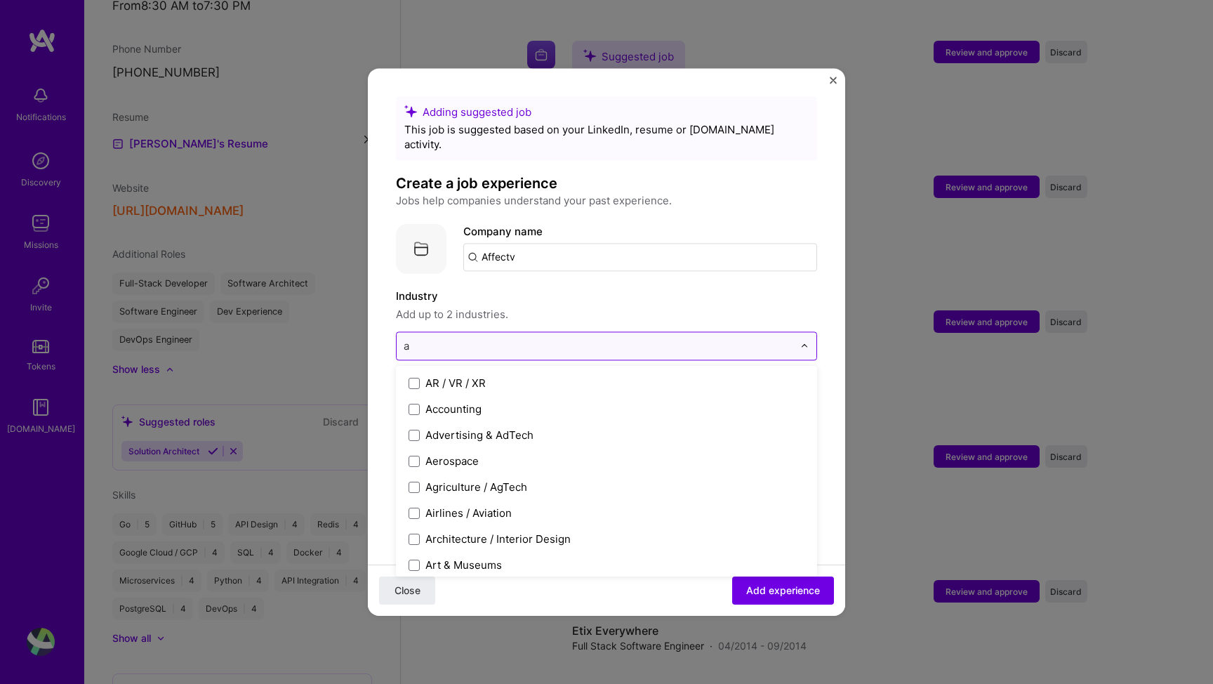
type input "ad"
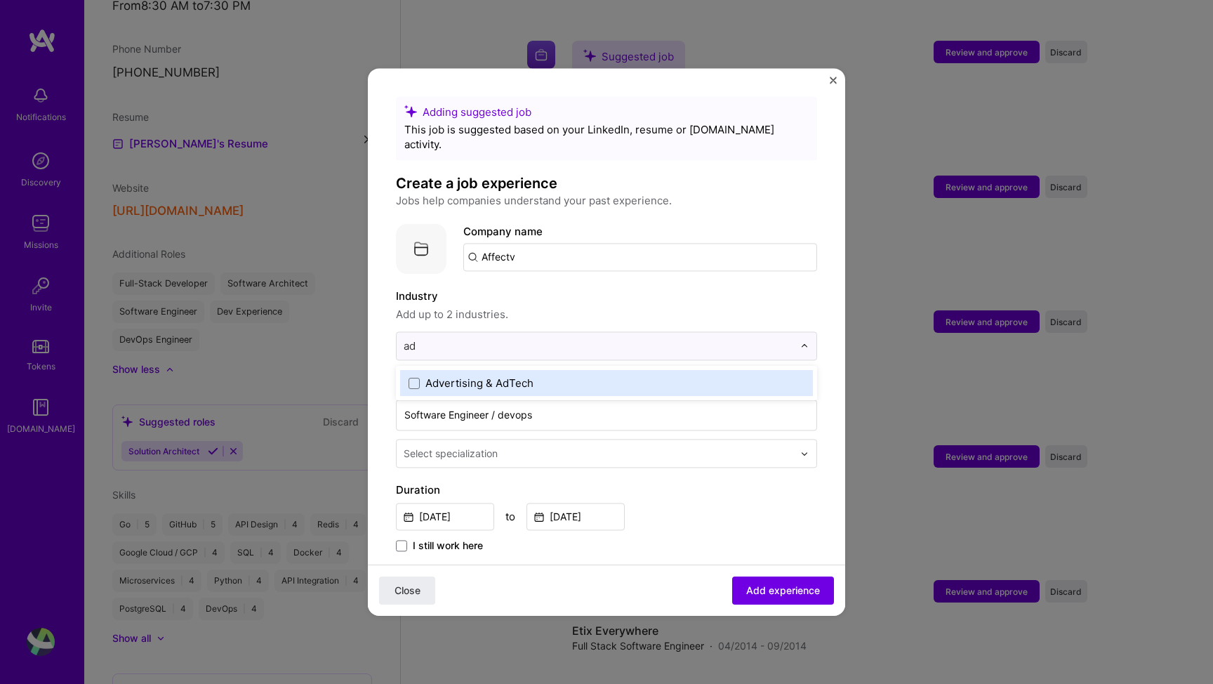
click at [545, 375] on label "Advertising & AdTech" at bounding box center [606, 382] width 396 height 15
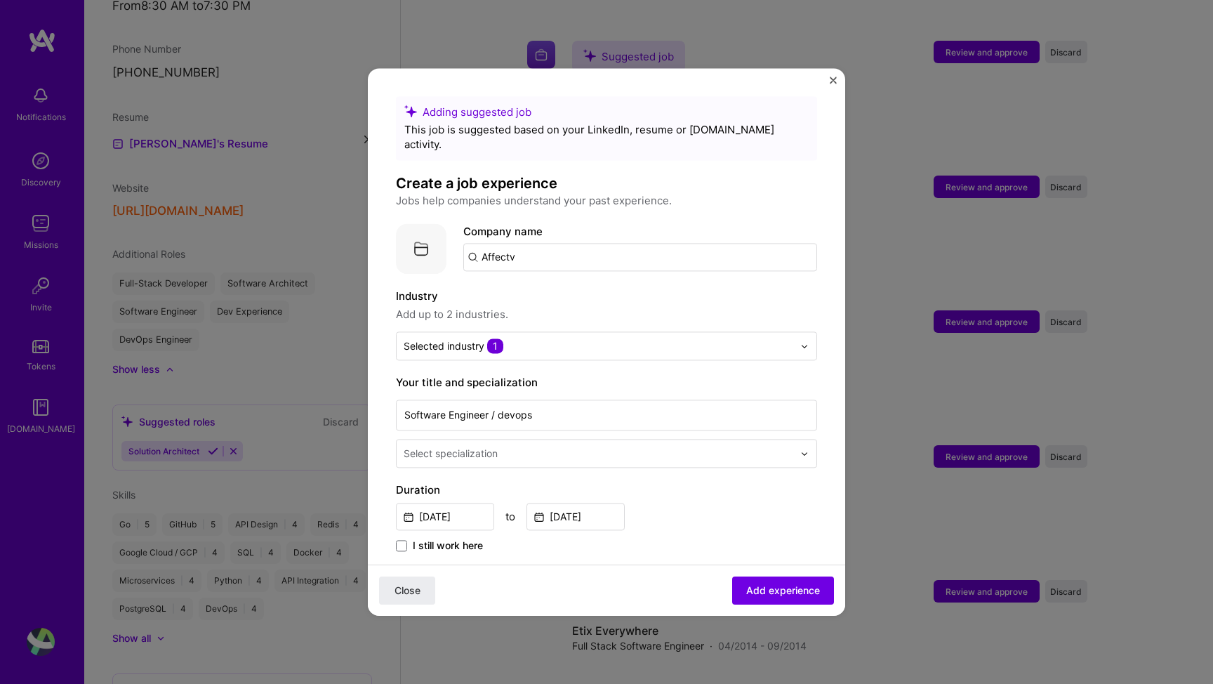
click at [564, 288] on label "Industry" at bounding box center [606, 296] width 421 height 17
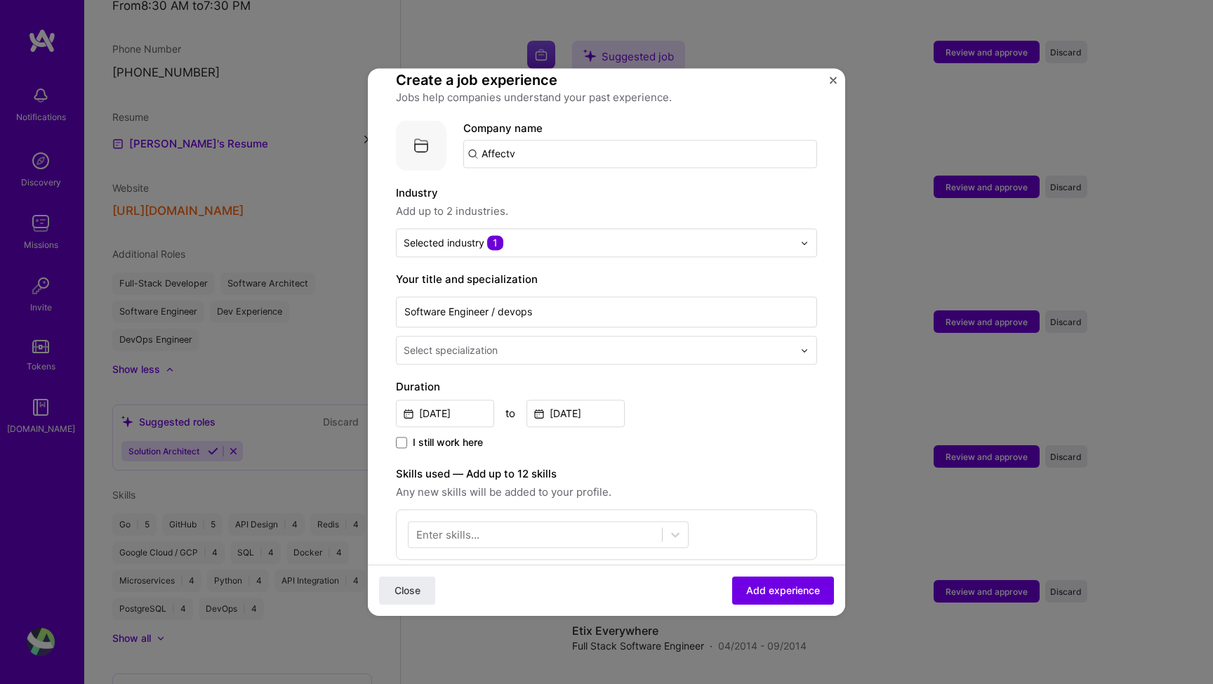
scroll to position [119, 0]
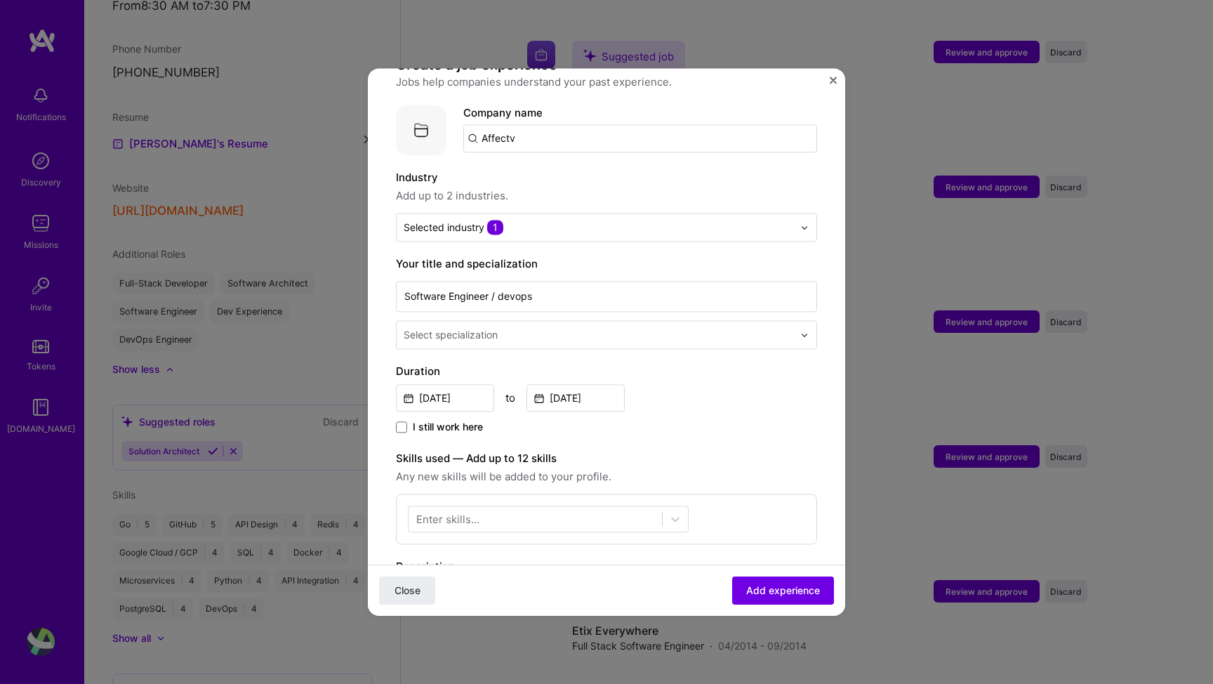
drag, startPoint x: 546, startPoint y: 134, endPoint x: 443, endPoint y: 100, distance: 108.5
click at [444, 105] on div "Company logo Company name Affectv" at bounding box center [606, 130] width 421 height 51
type input "affectv"
click at [511, 159] on div "Add company affectv" at bounding box center [568, 177] width 211 height 36
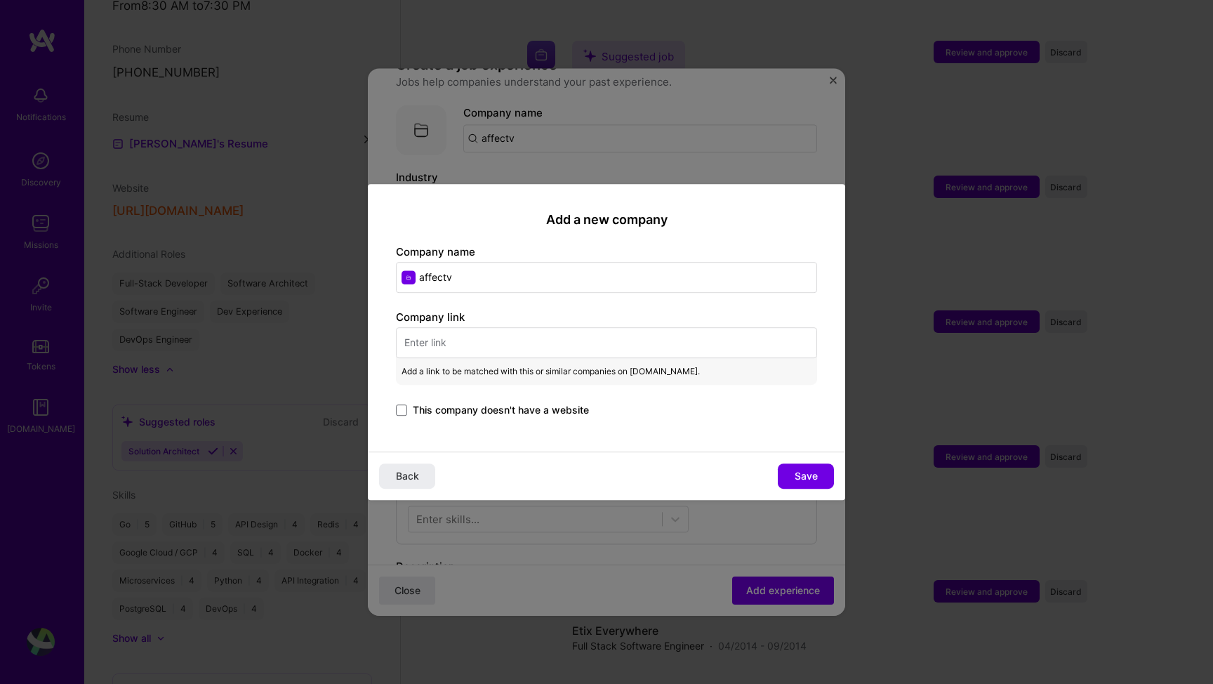
click at [470, 346] on input "text" at bounding box center [606, 342] width 421 height 31
paste input "[URL][DOMAIN_NAME]"
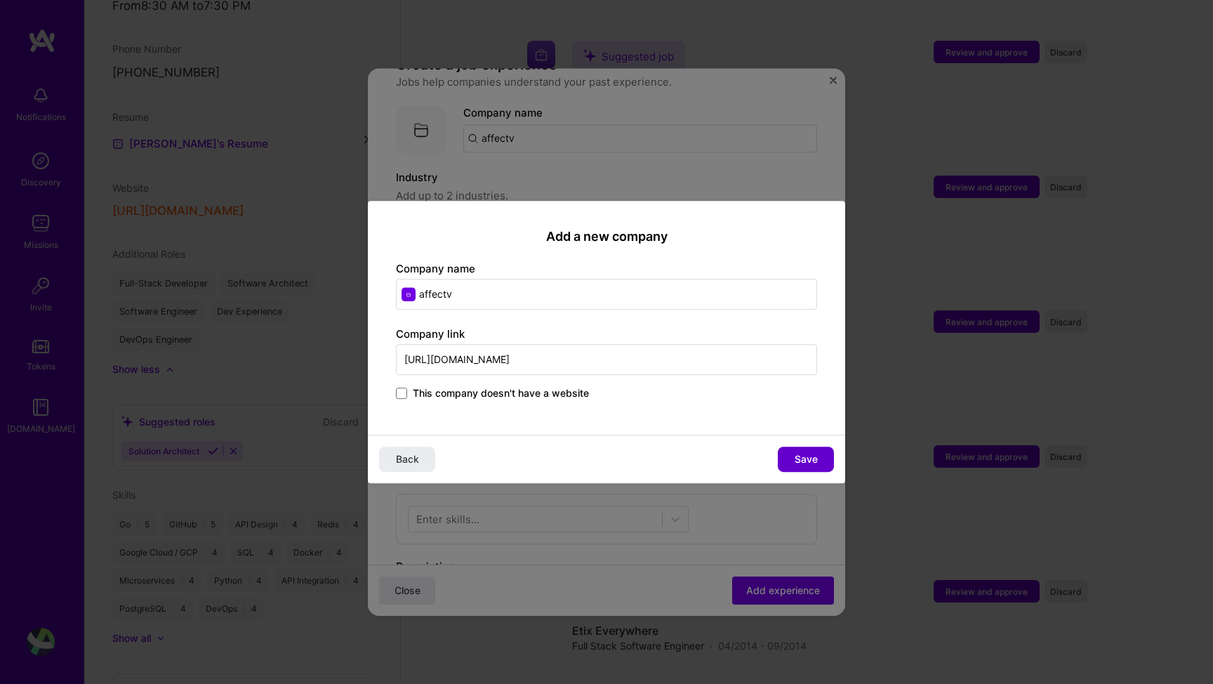
type input "[URL][DOMAIN_NAME]"
click at [799, 463] on span "Save" at bounding box center [805, 459] width 23 height 14
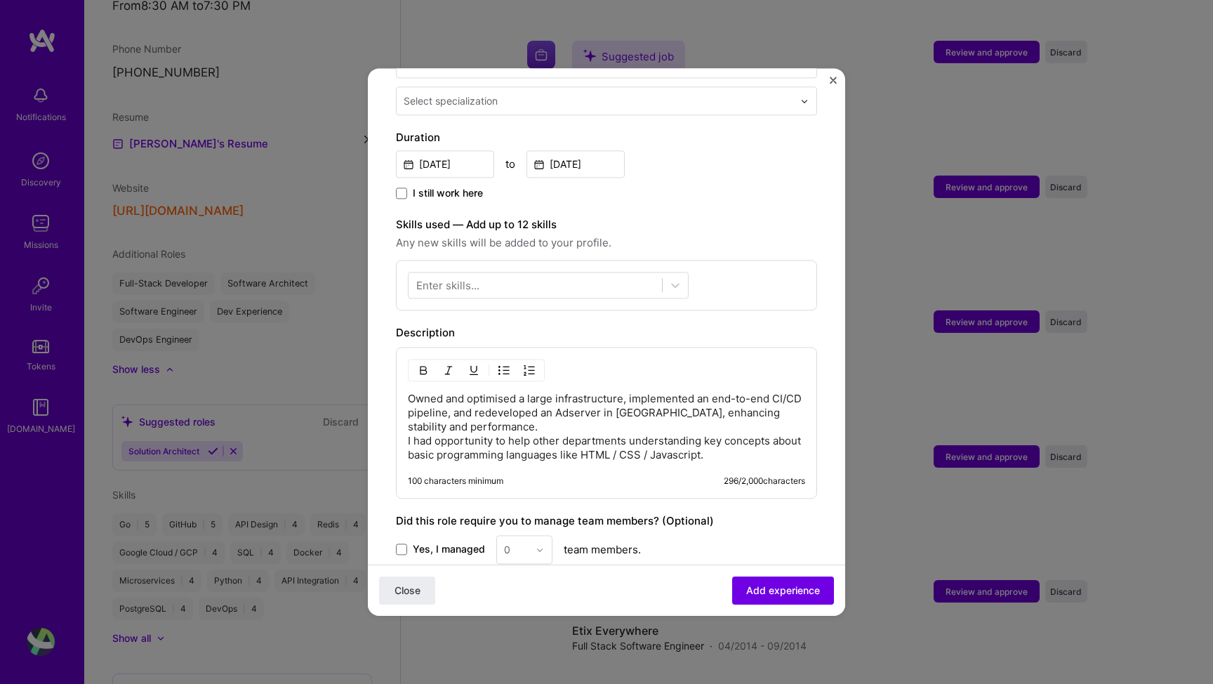
scroll to position [385, 0]
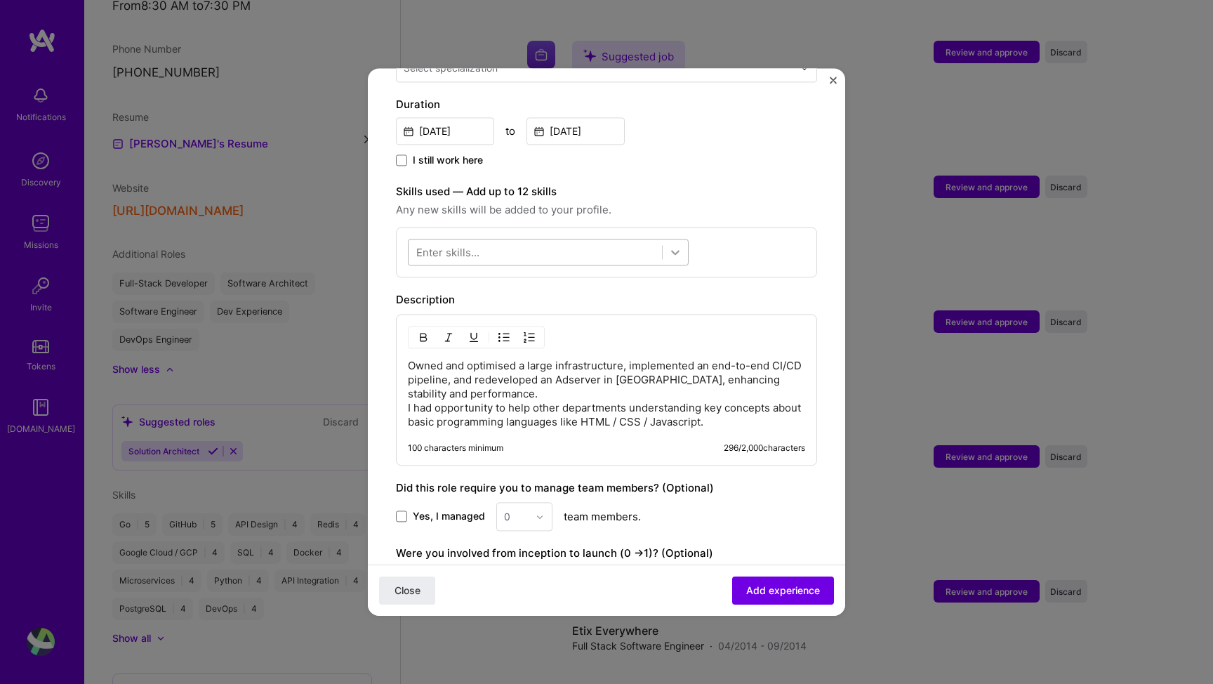
click at [676, 251] on icon at bounding box center [675, 253] width 8 height 5
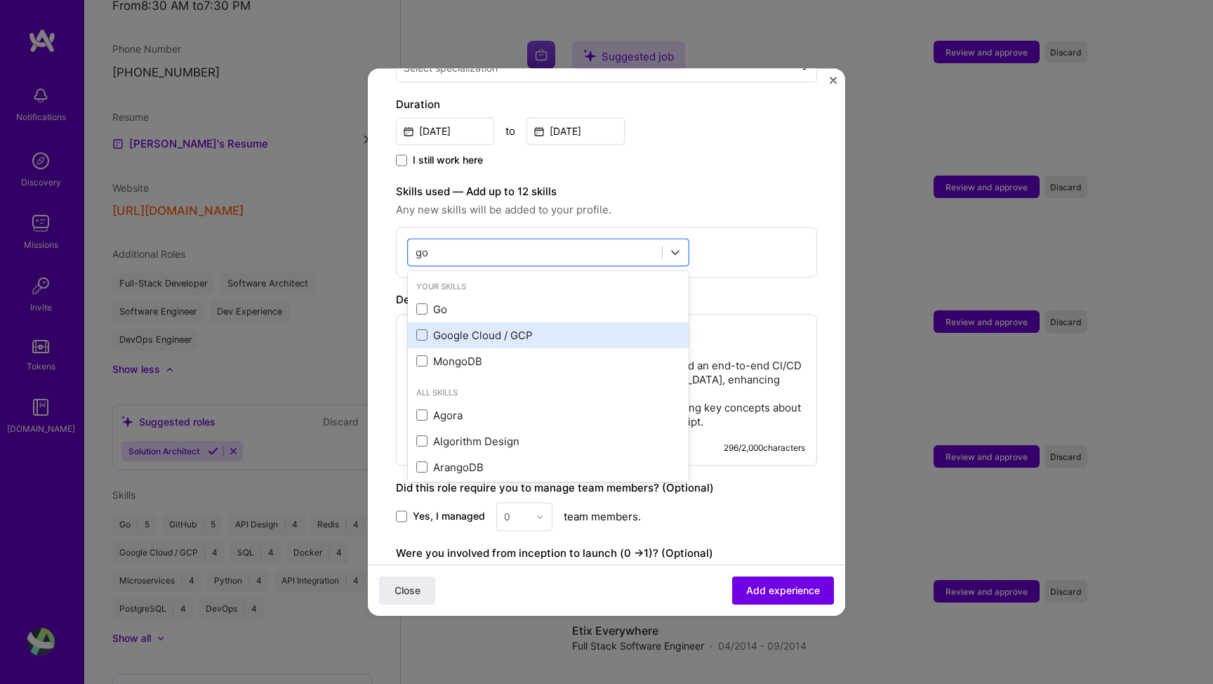
click at [434, 322] on div "Google Cloud / GCP" at bounding box center [548, 335] width 281 height 26
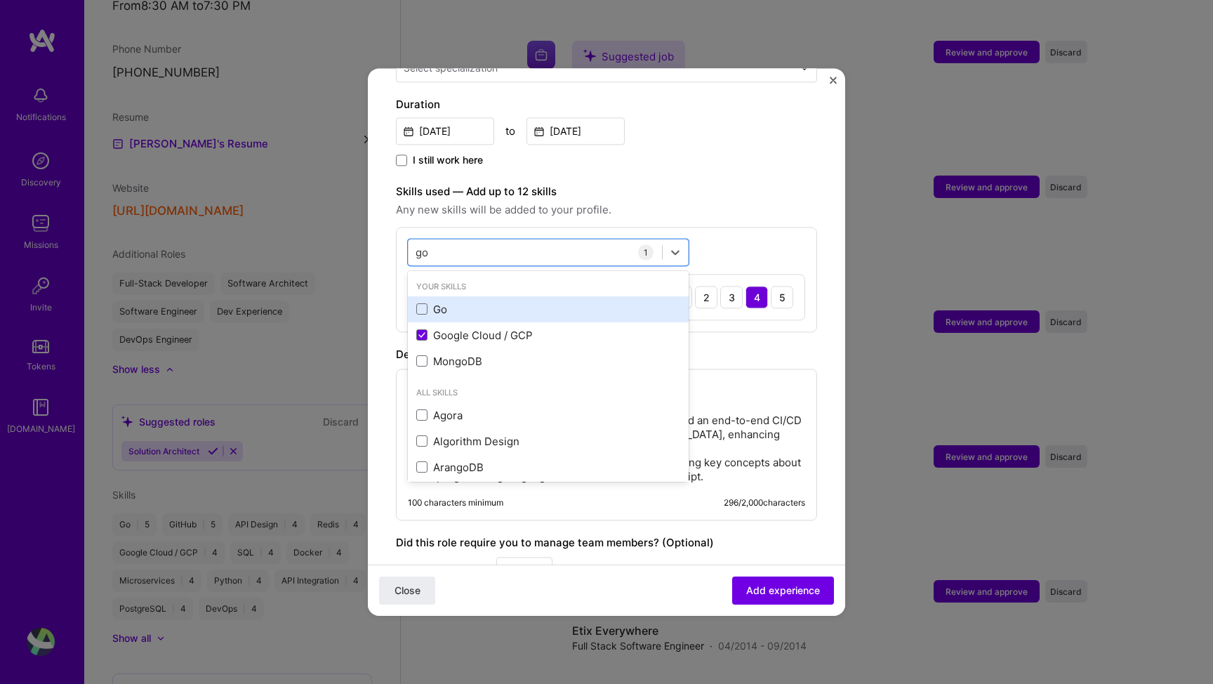
click at [436, 302] on div "Go" at bounding box center [548, 309] width 264 height 15
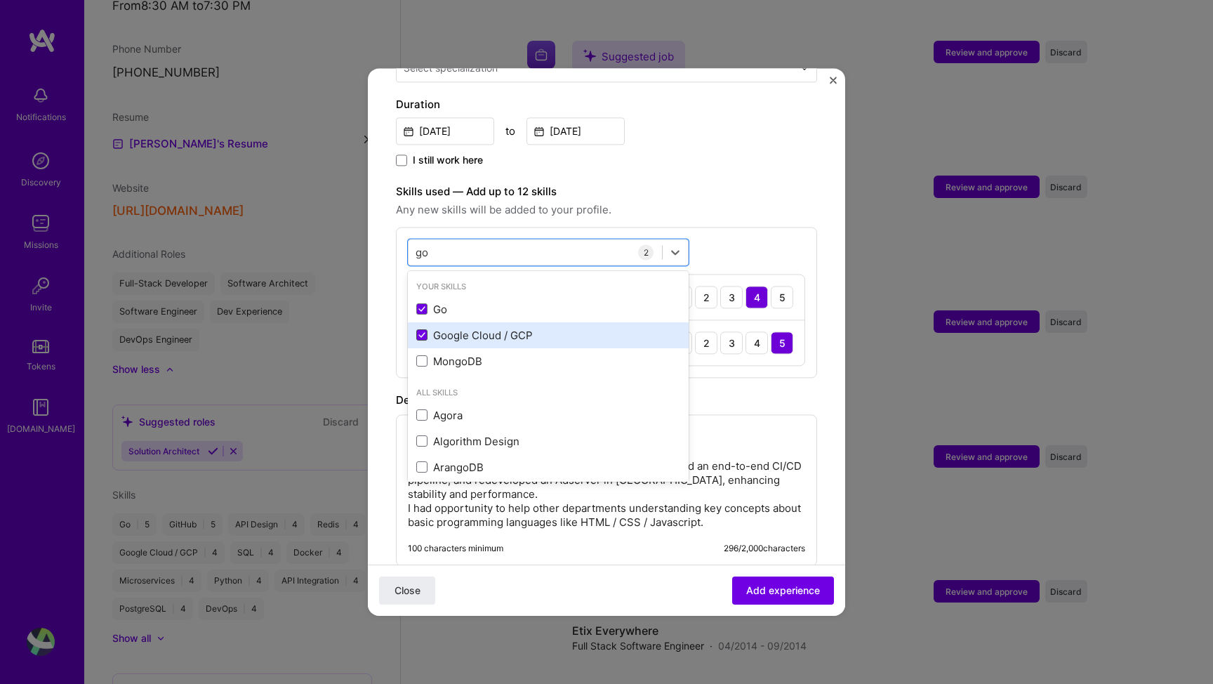
click at [425, 333] on icon at bounding box center [421, 336] width 7 height 6
click at [0, 0] on input "checkbox" at bounding box center [0, 0] width 0 height 0
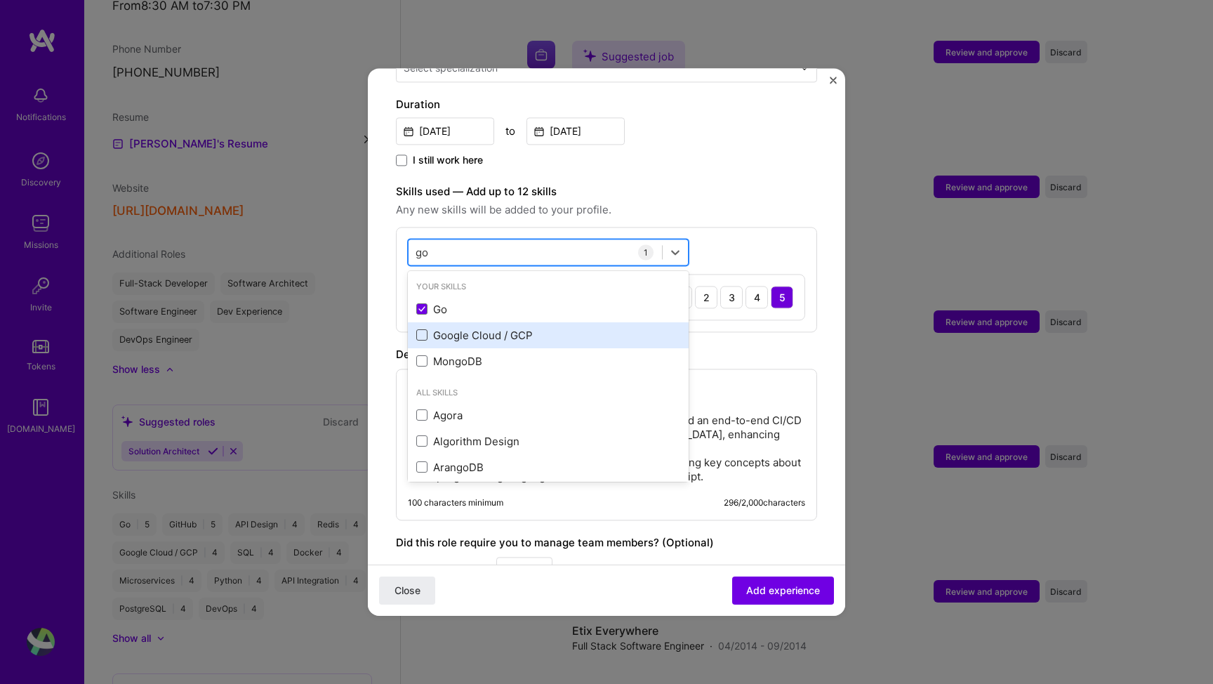
type input "g"
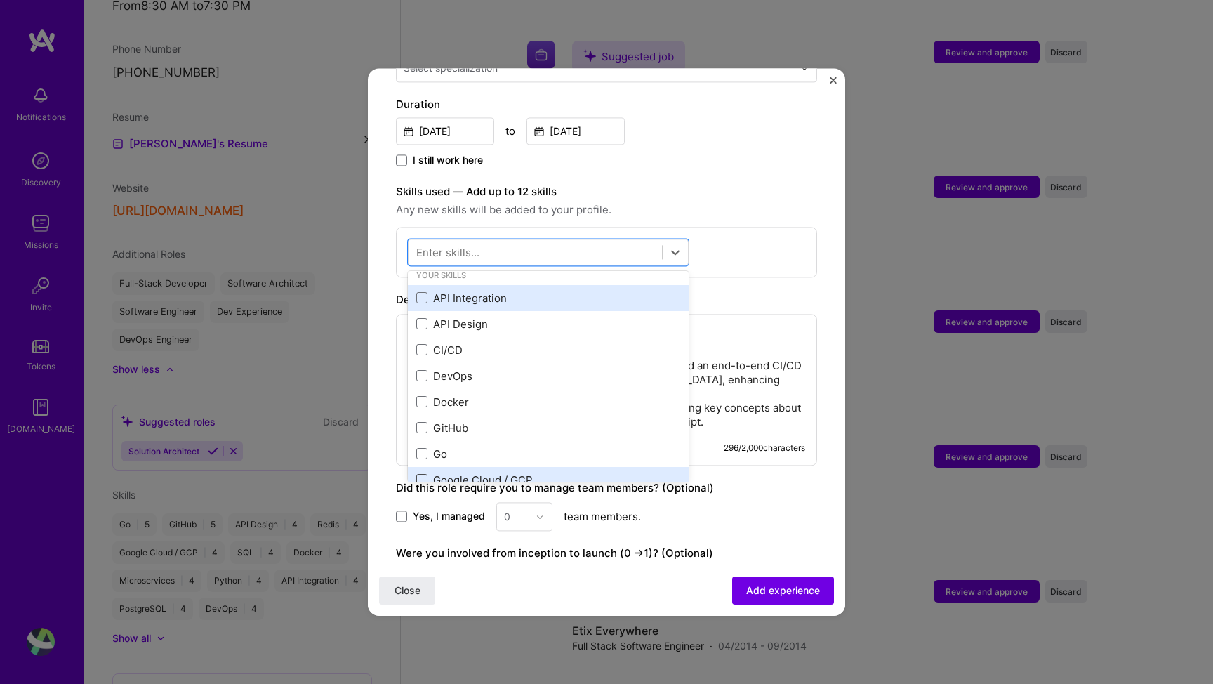
scroll to position [14, 0]
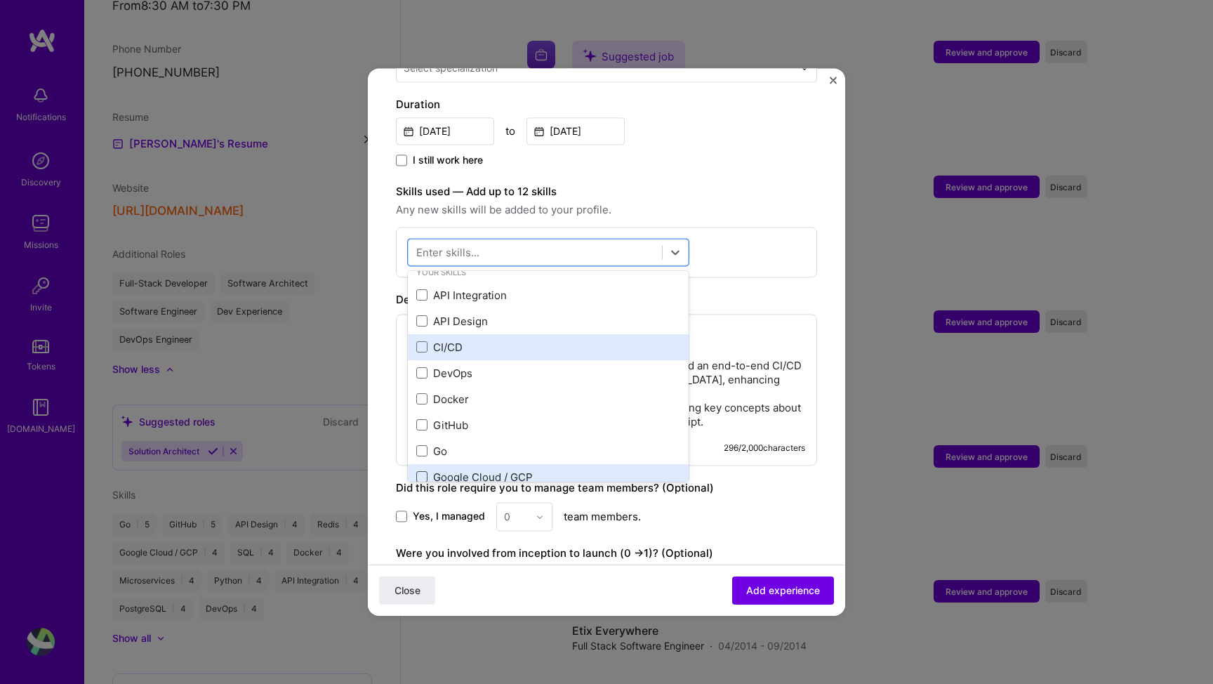
click at [441, 340] on div "CI/CD" at bounding box center [548, 347] width 264 height 15
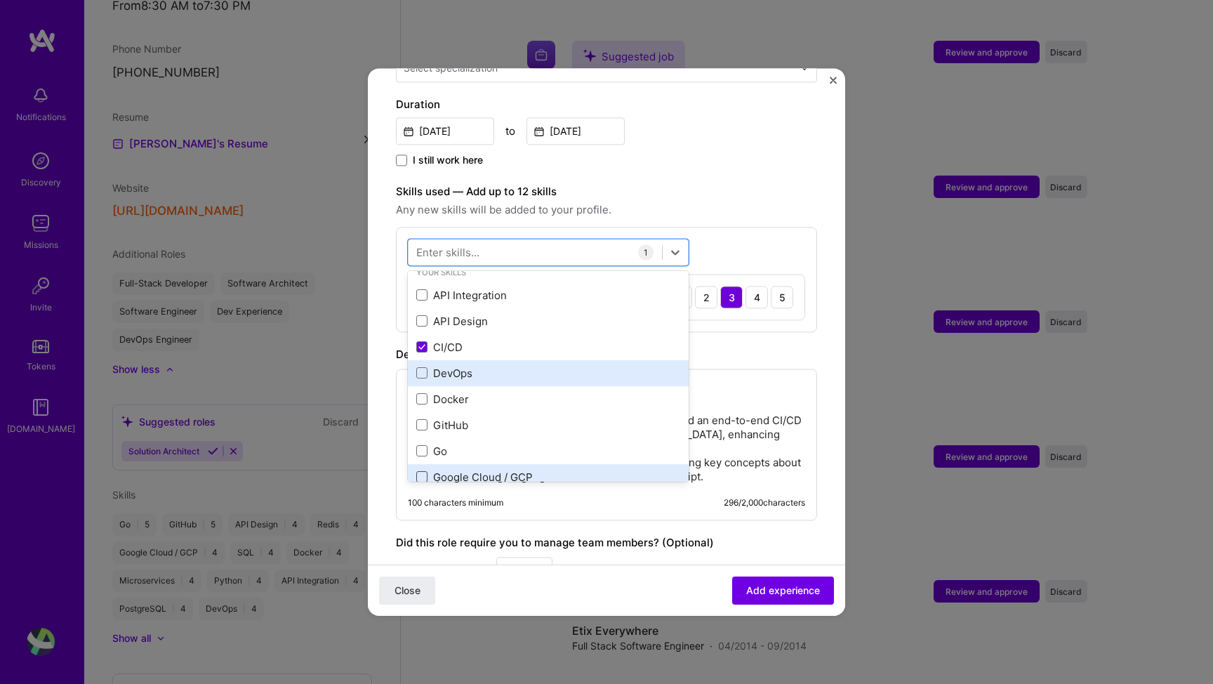
click at [440, 366] on div "DevOps" at bounding box center [548, 373] width 264 height 15
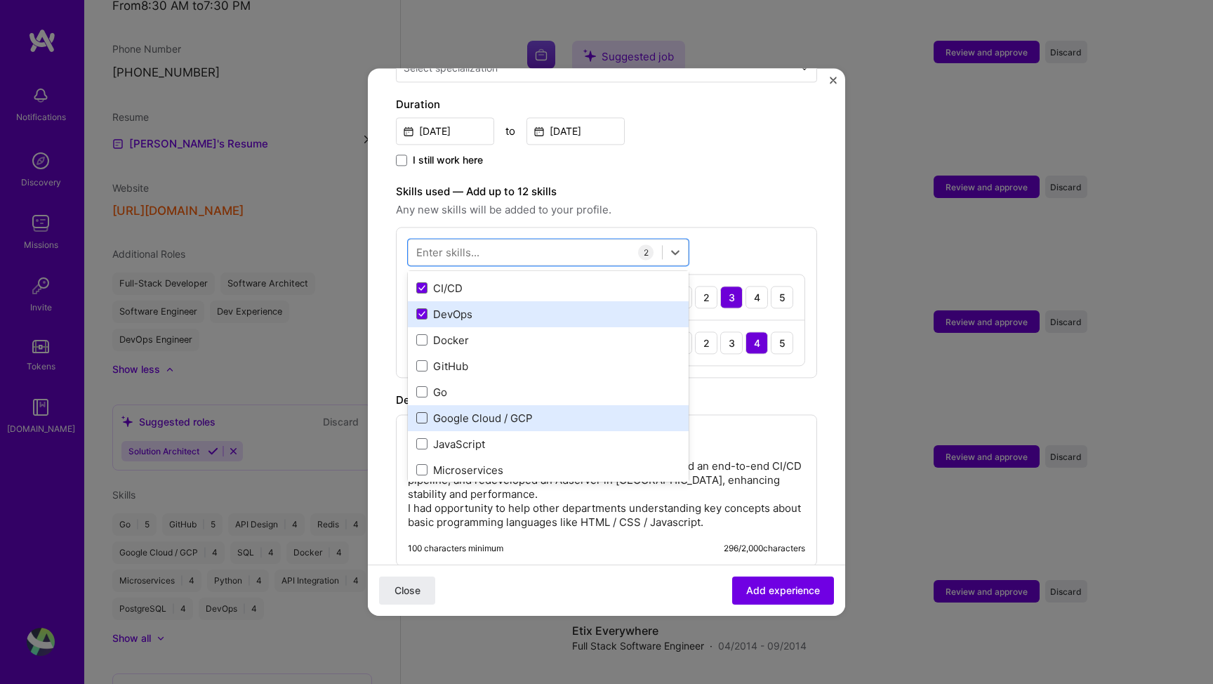
scroll to position [74, 0]
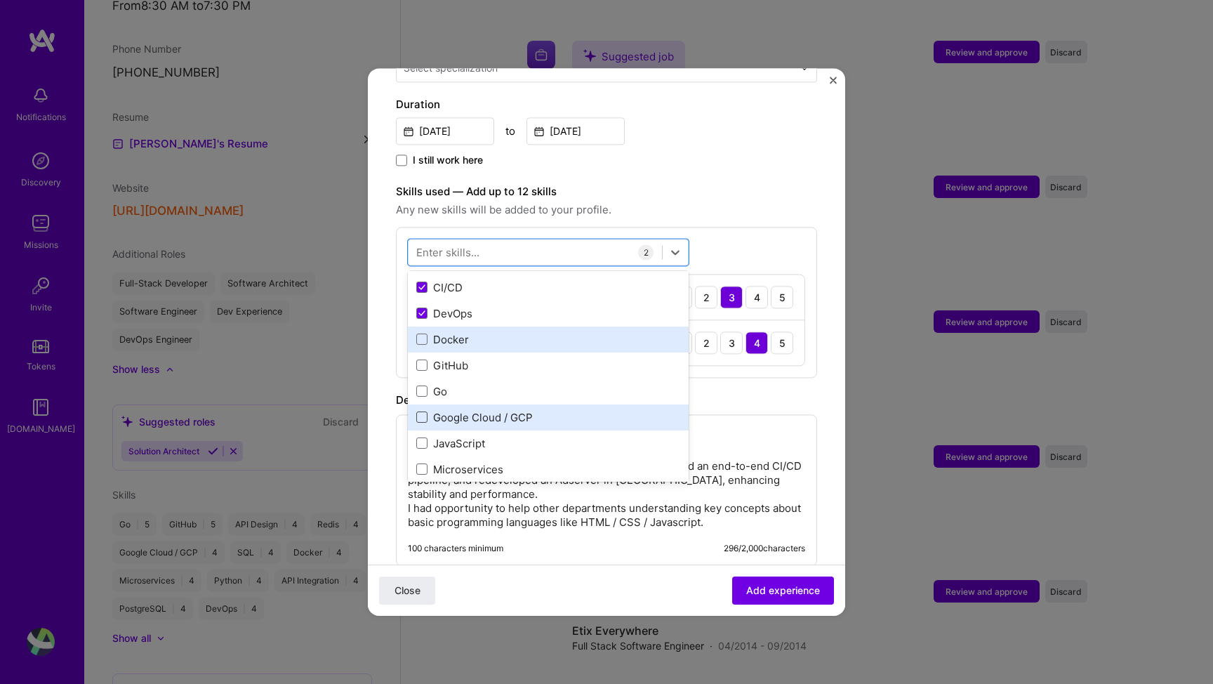
click at [451, 332] on div "Docker" at bounding box center [548, 339] width 264 height 15
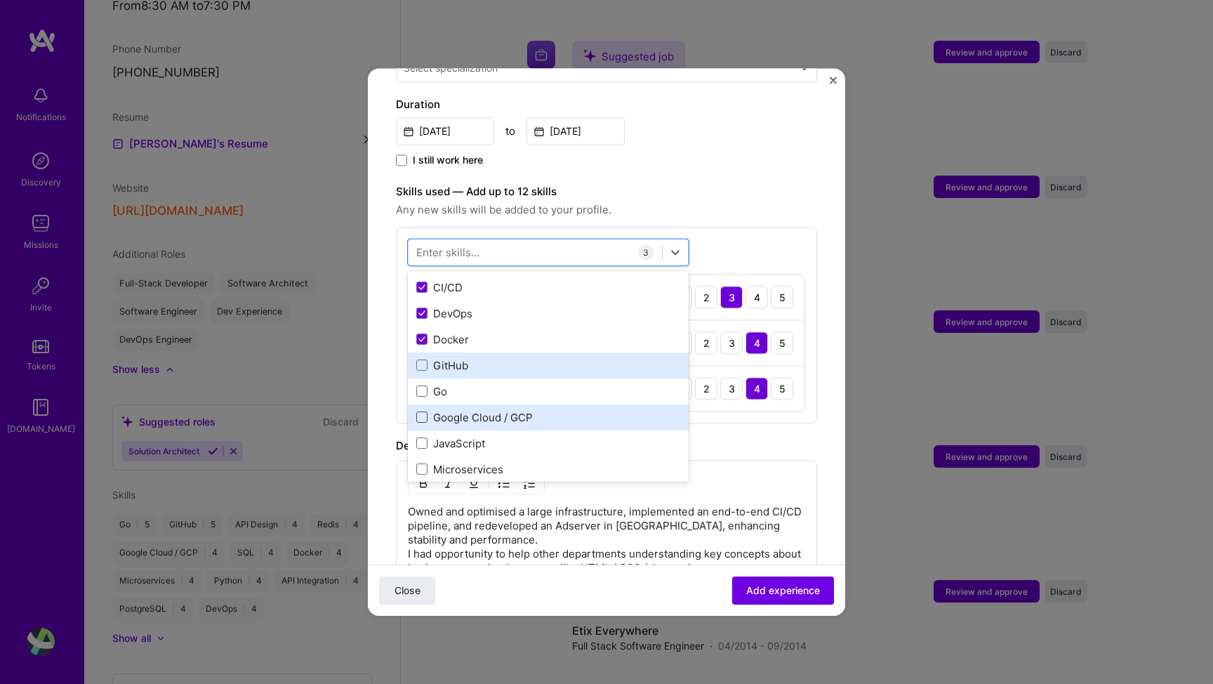
click at [447, 358] on div "GitHub" at bounding box center [548, 365] width 264 height 15
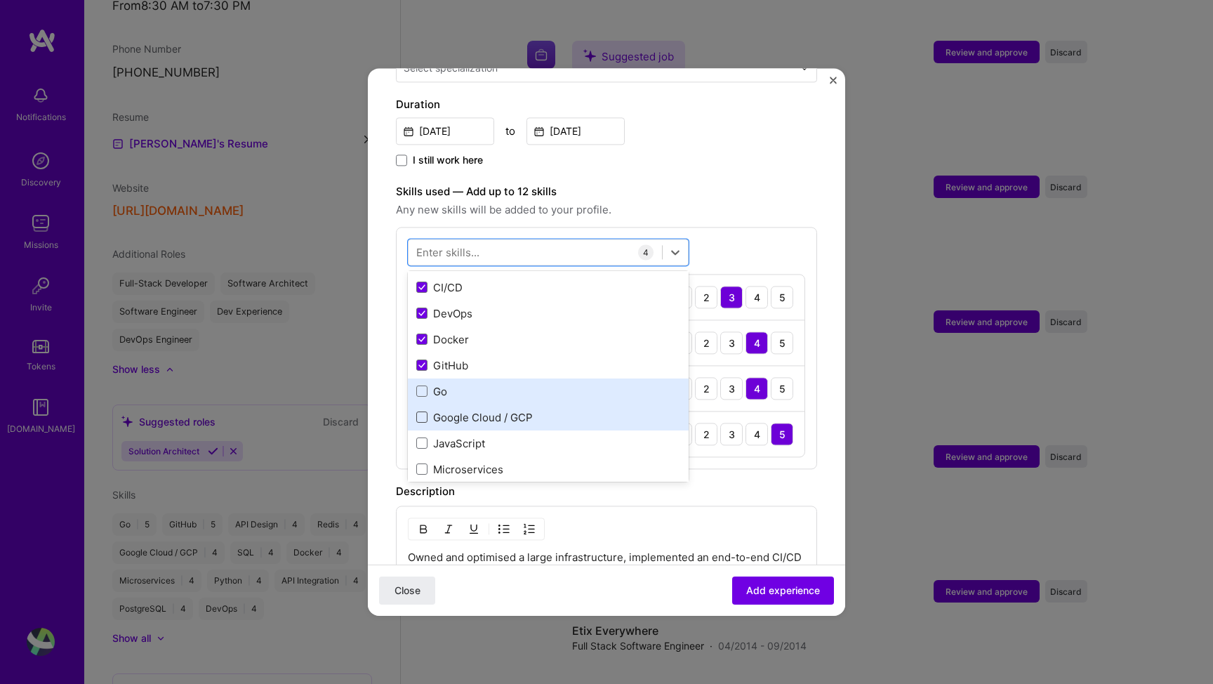
click at [443, 384] on div "Go" at bounding box center [548, 391] width 264 height 15
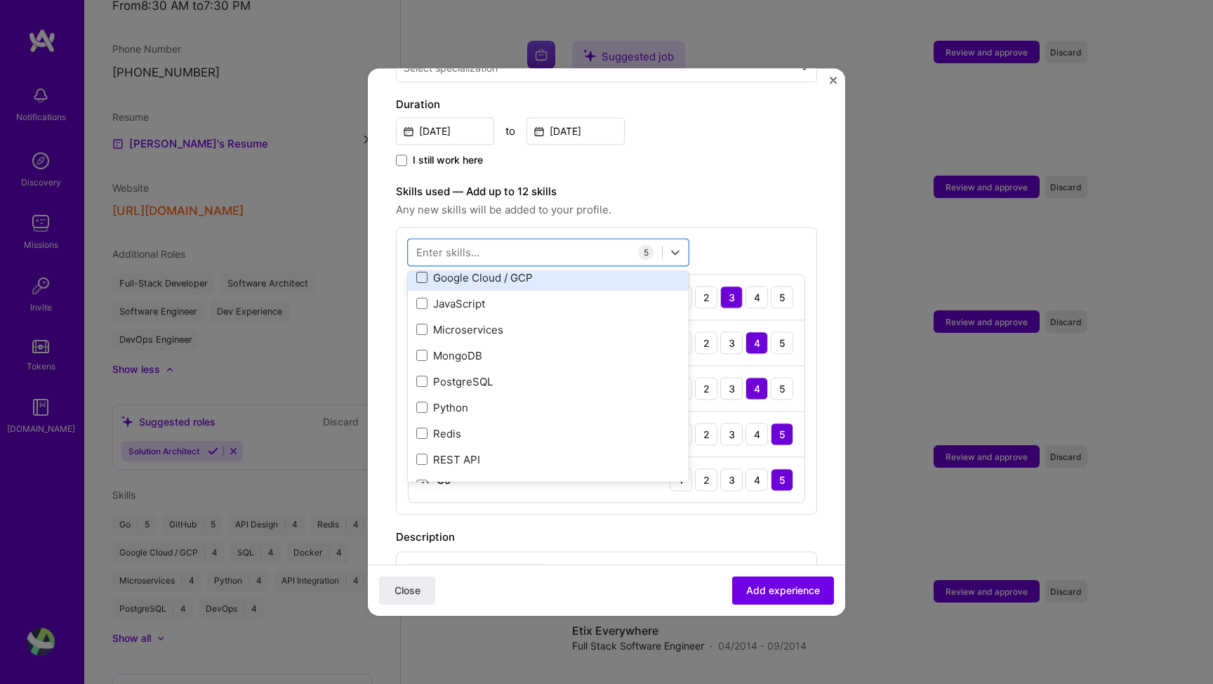
scroll to position [218, 0]
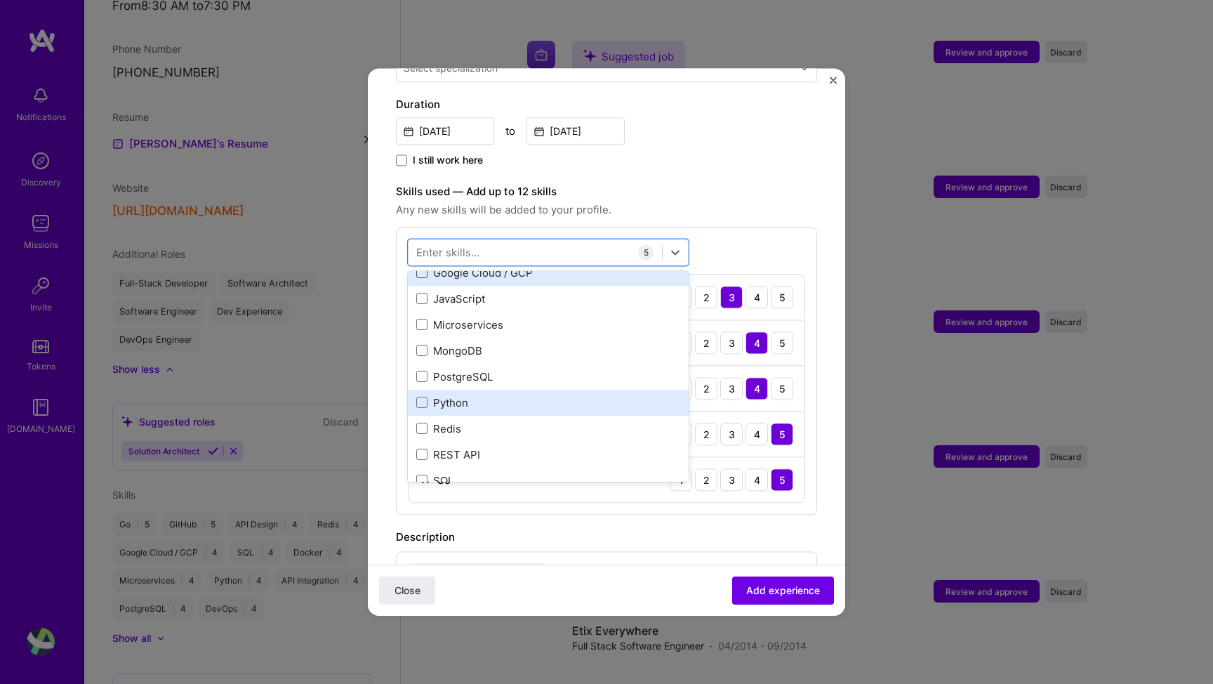
click at [430, 395] on div "Python" at bounding box center [548, 402] width 264 height 15
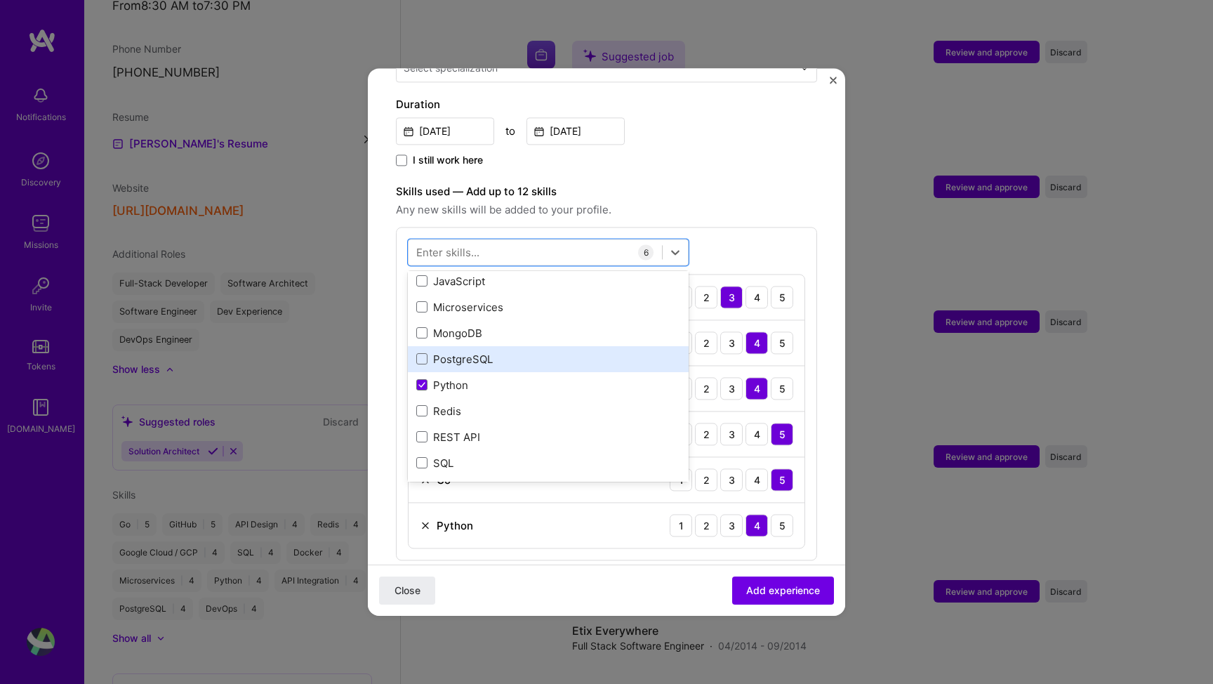
click at [460, 352] on div "PostgreSQL" at bounding box center [548, 359] width 264 height 15
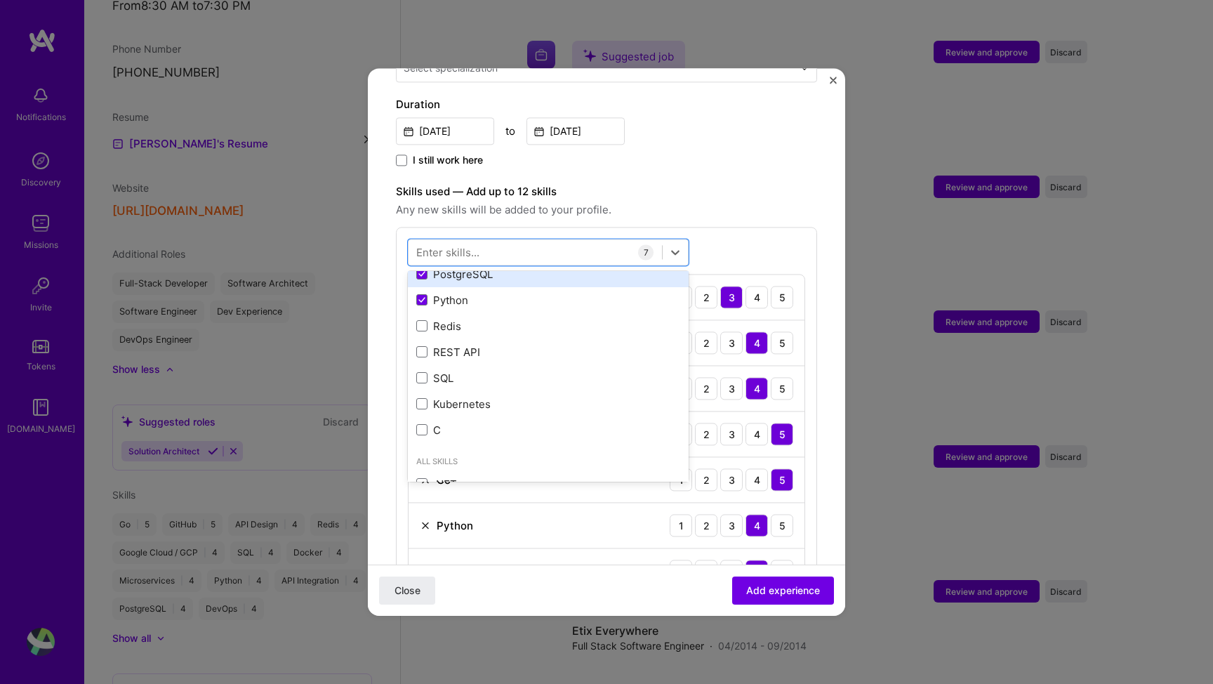
scroll to position [324, 0]
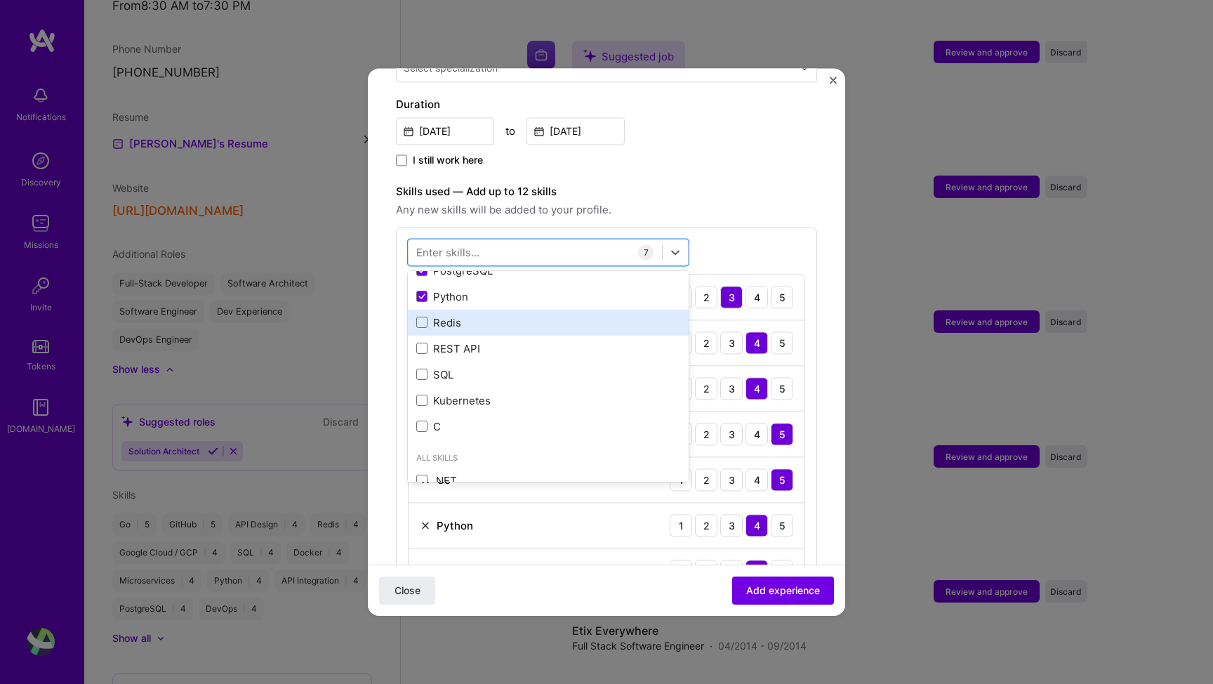
click at [454, 315] on div "Redis" at bounding box center [548, 322] width 264 height 15
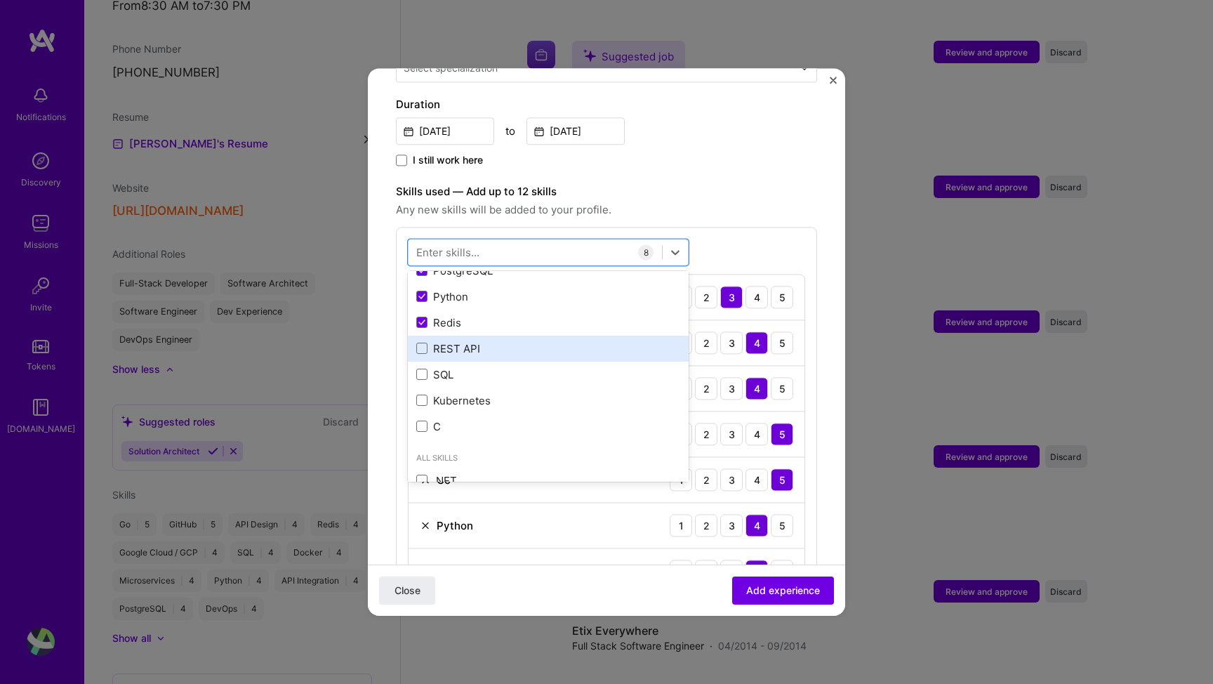
click at [453, 341] on div "REST API" at bounding box center [548, 348] width 264 height 15
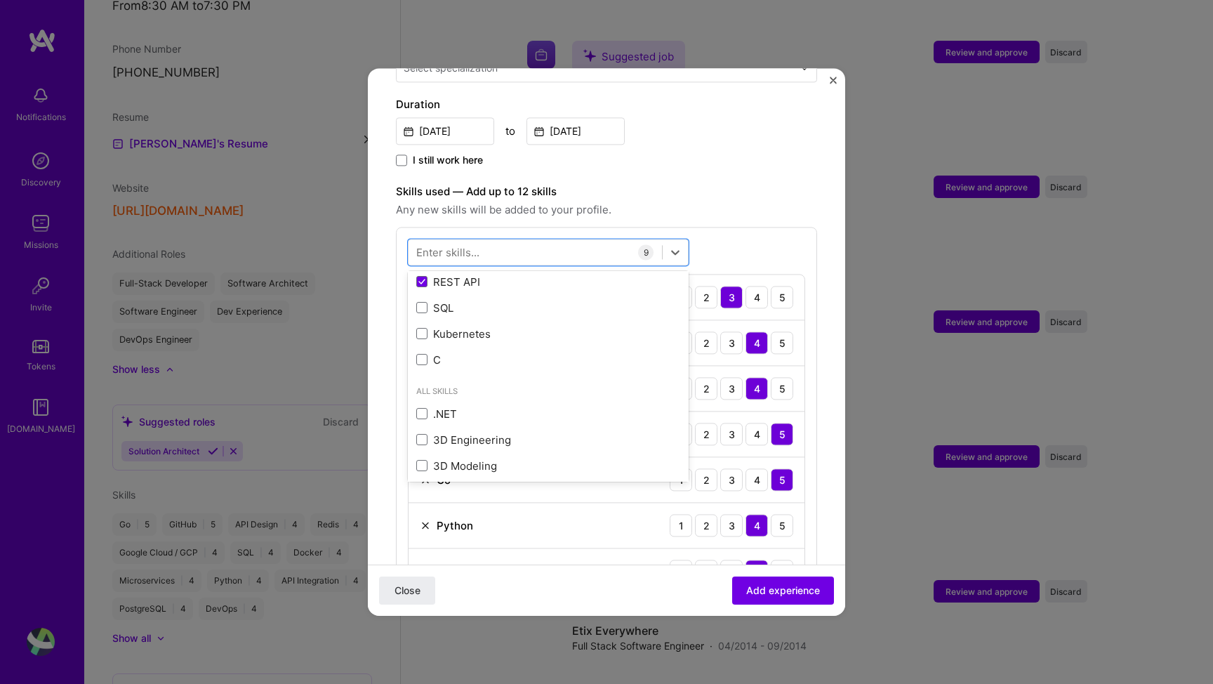
scroll to position [372, 0]
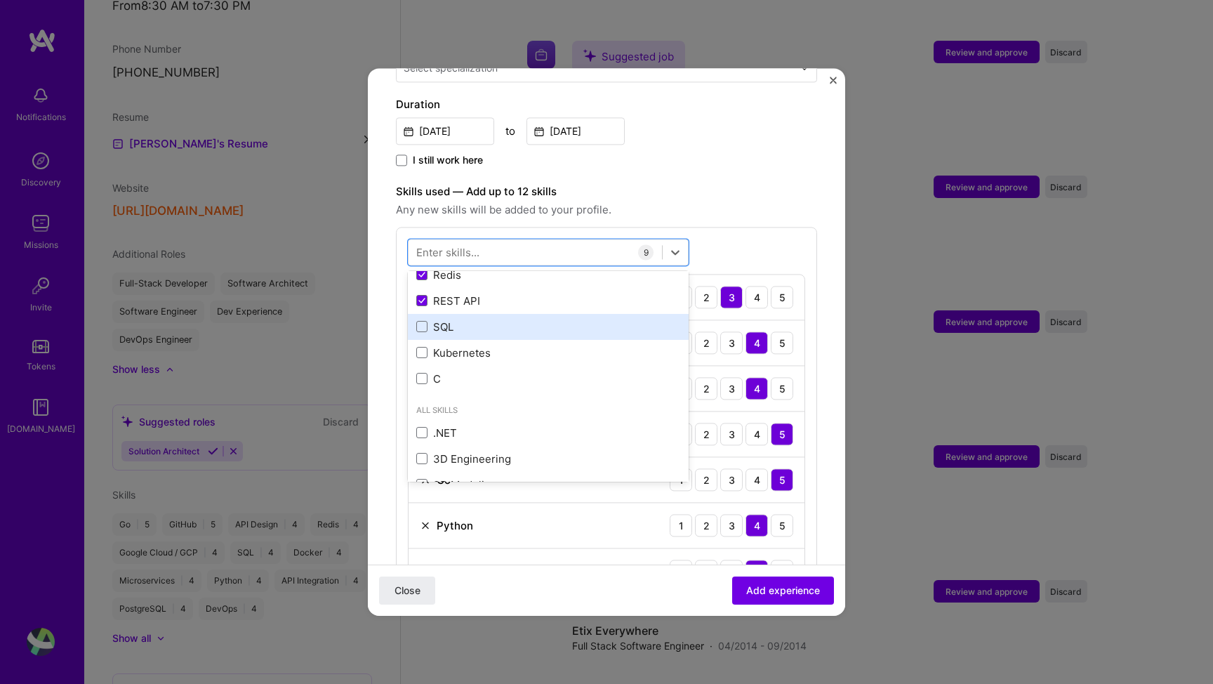
click at [442, 319] on div "SQL" at bounding box center [548, 326] width 264 height 15
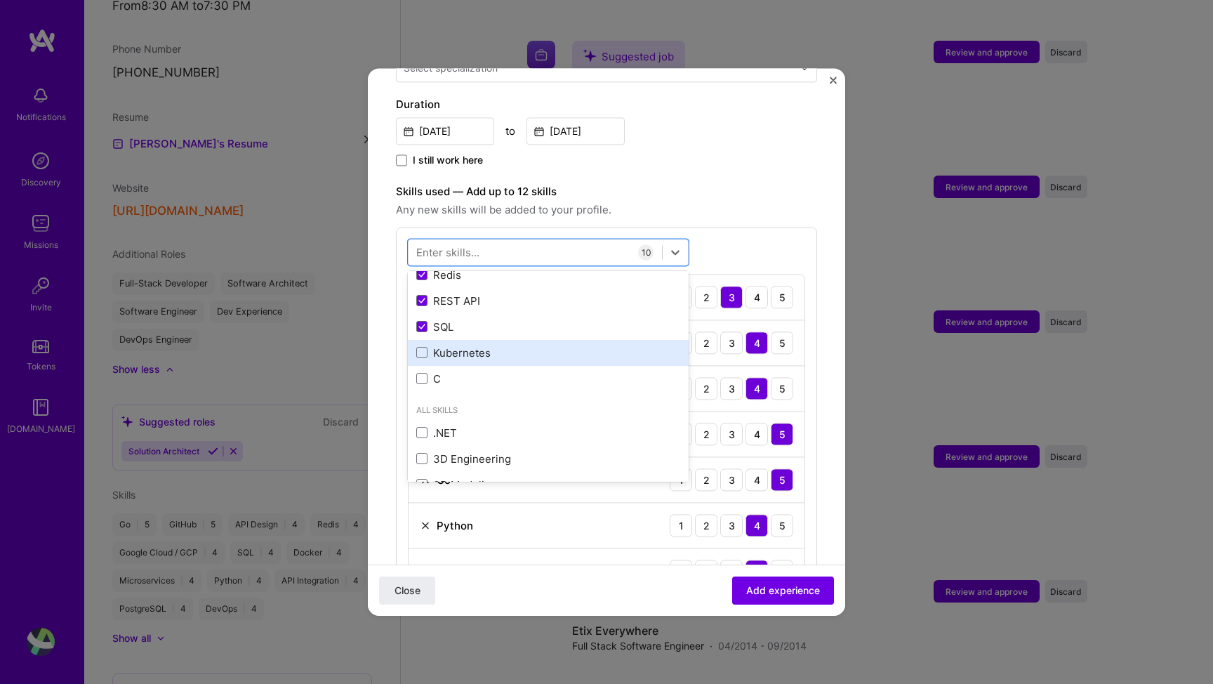
click at [495, 345] on div "Kubernetes" at bounding box center [548, 352] width 264 height 15
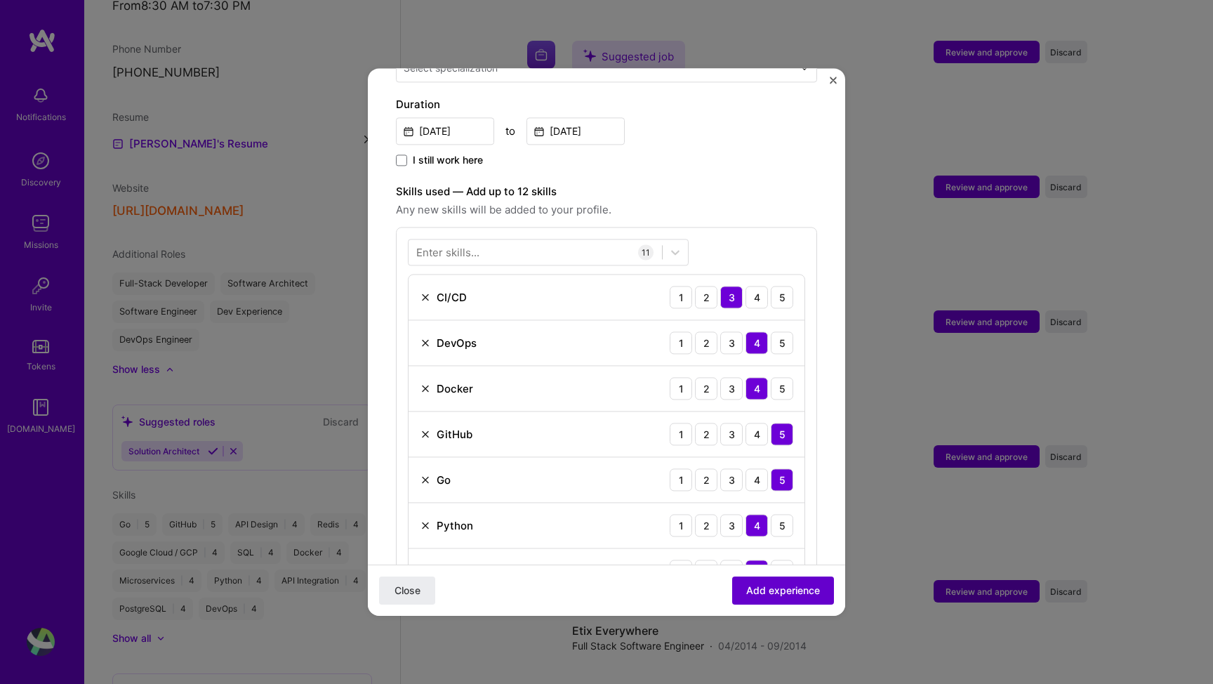
click at [756, 587] on span "Add experience" at bounding box center [783, 590] width 74 height 14
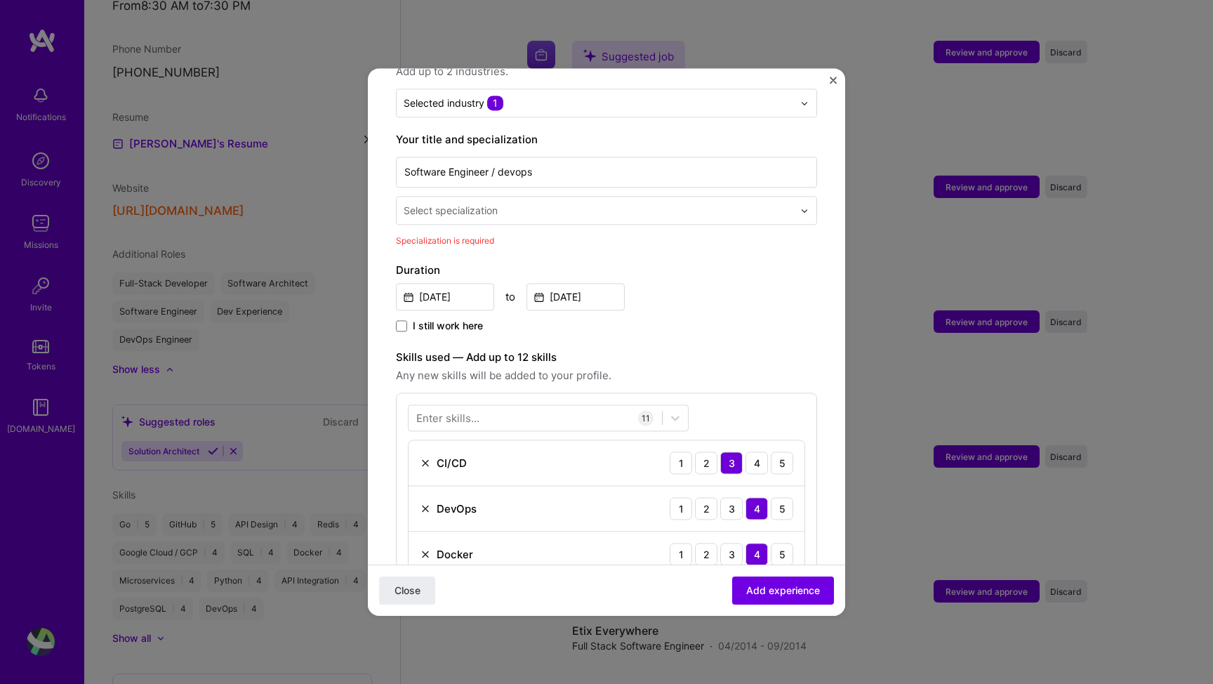
scroll to position [222, 0]
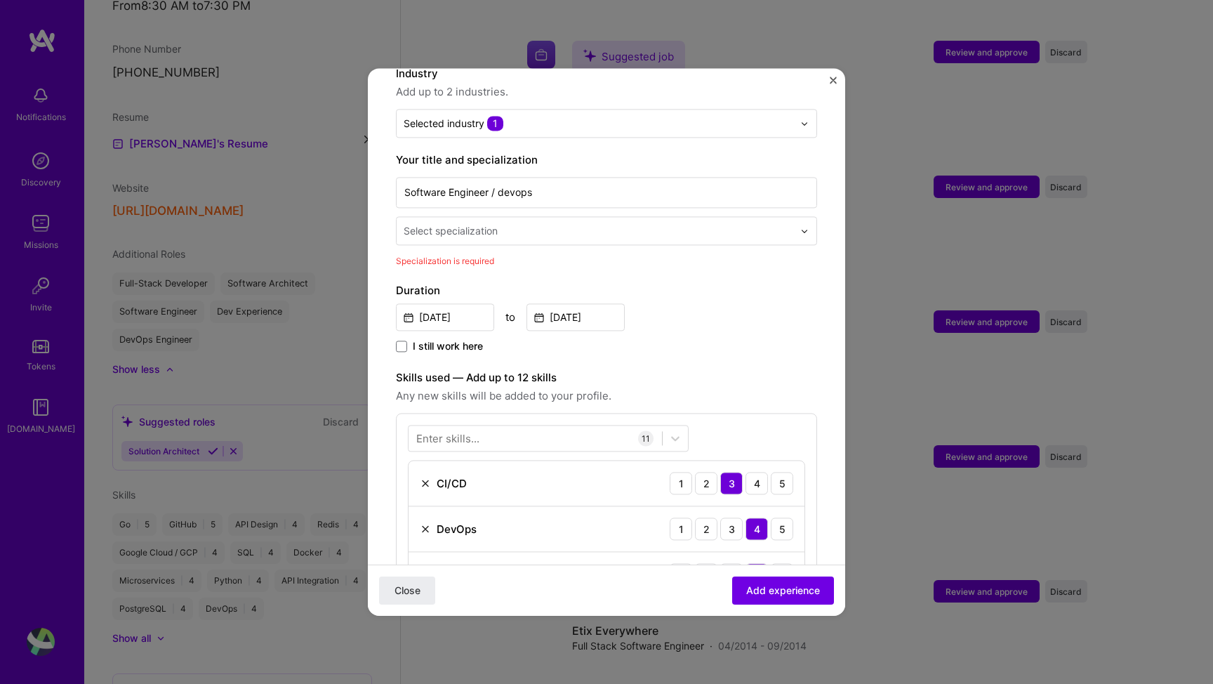
click at [502, 217] on div "Select specialization" at bounding box center [598, 230] width 404 height 27
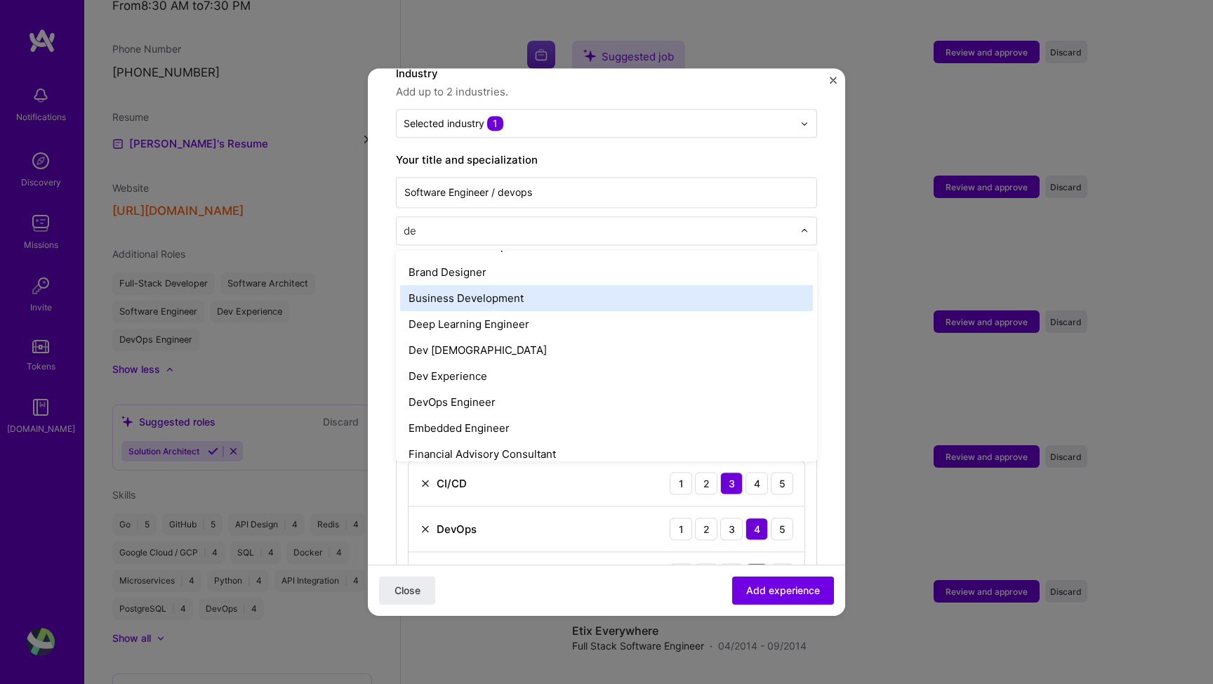
type input "d"
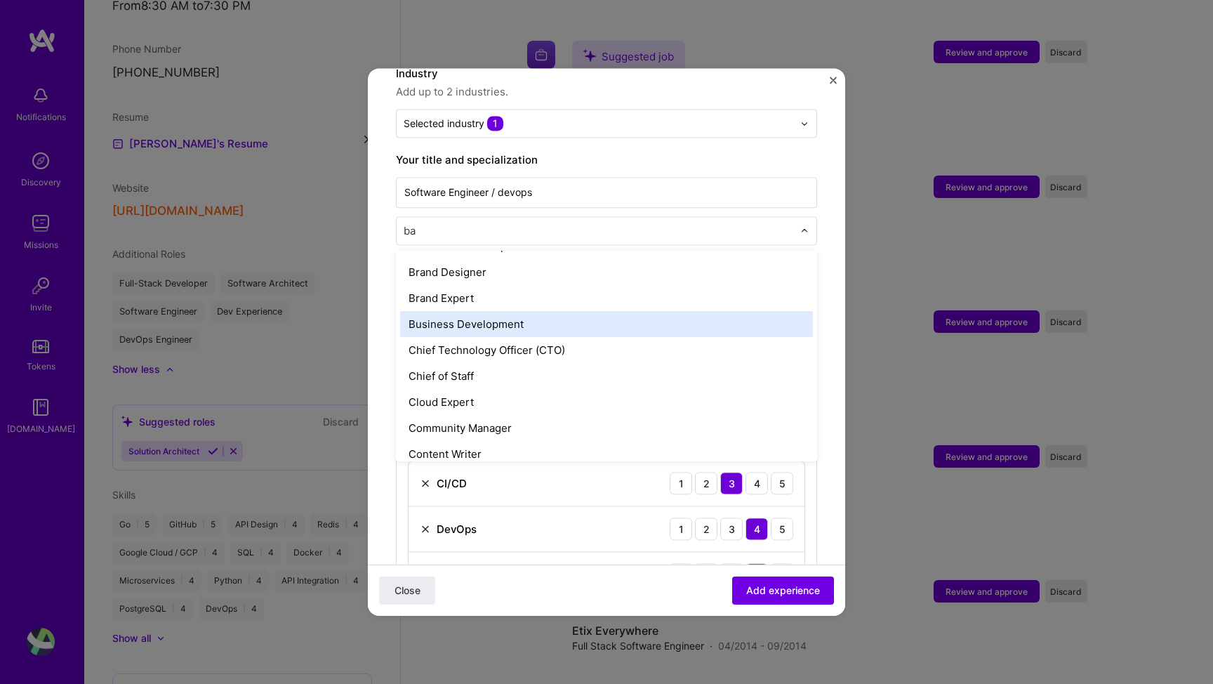
scroll to position [0, 0]
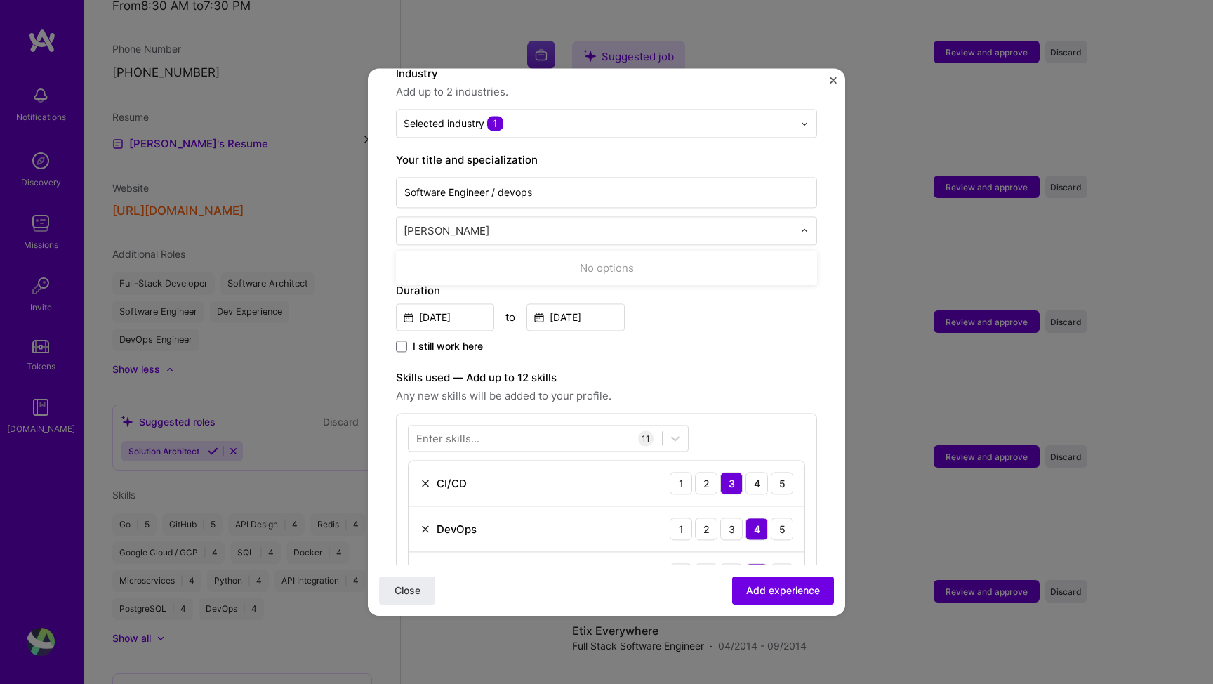
type input "back"
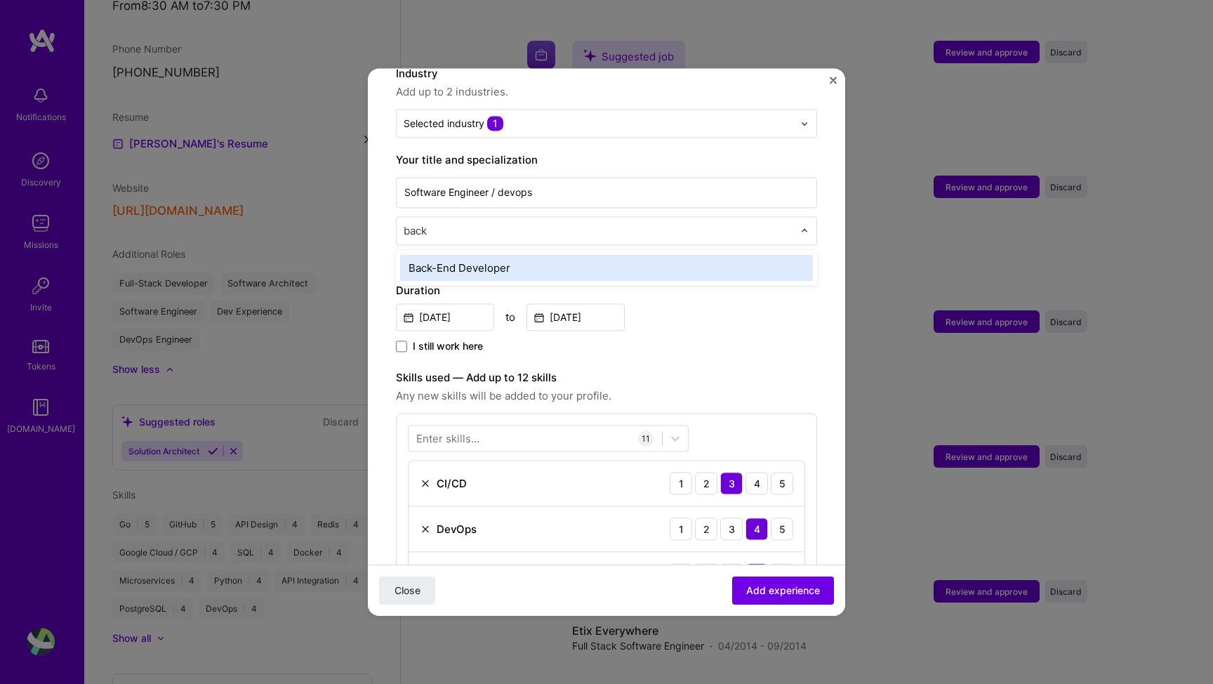
click at [451, 255] on div "Back-End Developer" at bounding box center [606, 268] width 413 height 26
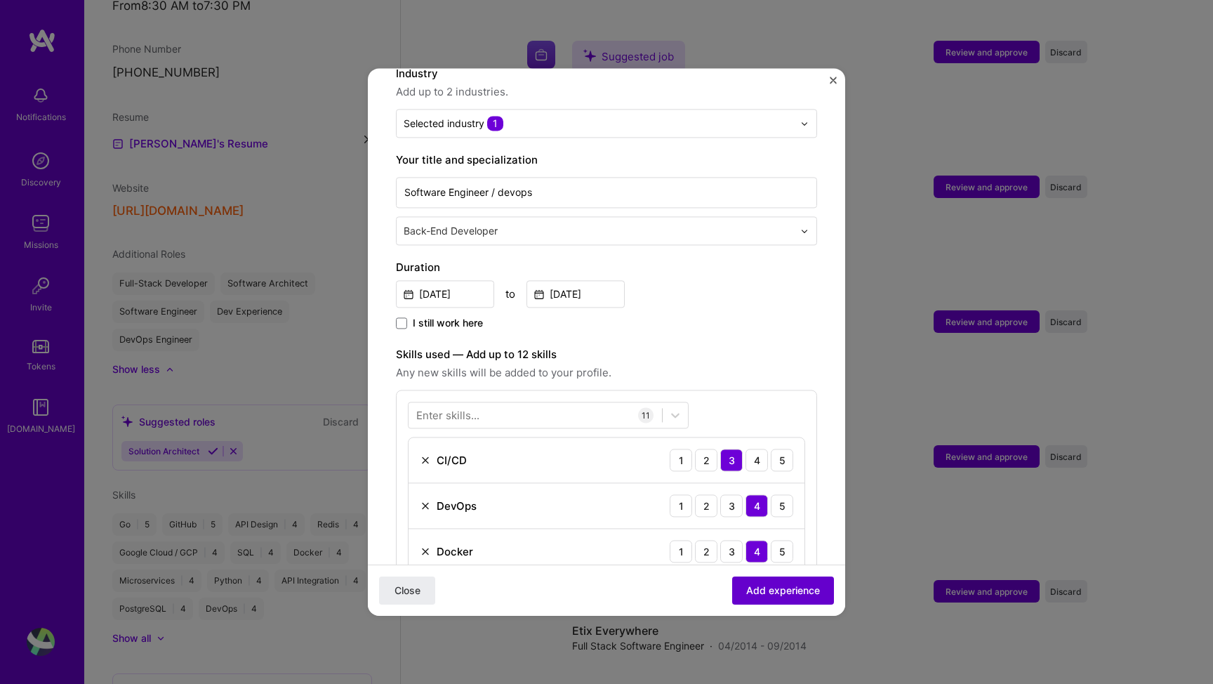
click at [746, 589] on span "Add experience" at bounding box center [783, 590] width 74 height 14
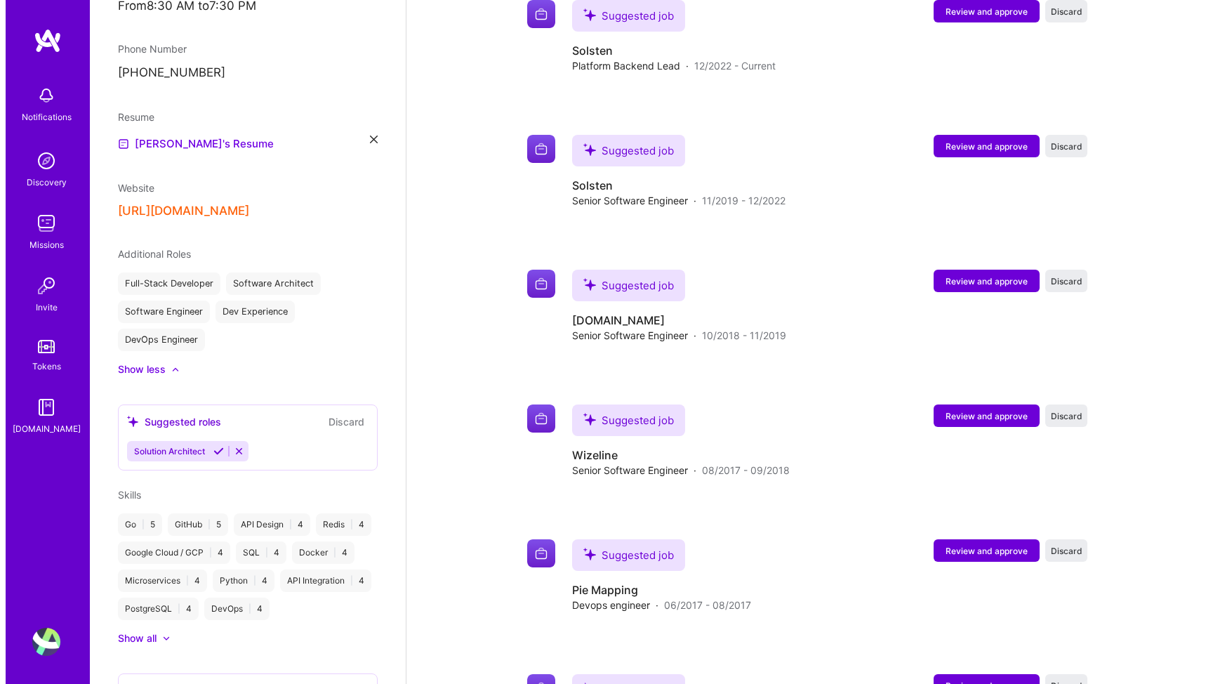
scroll to position [2259, 0]
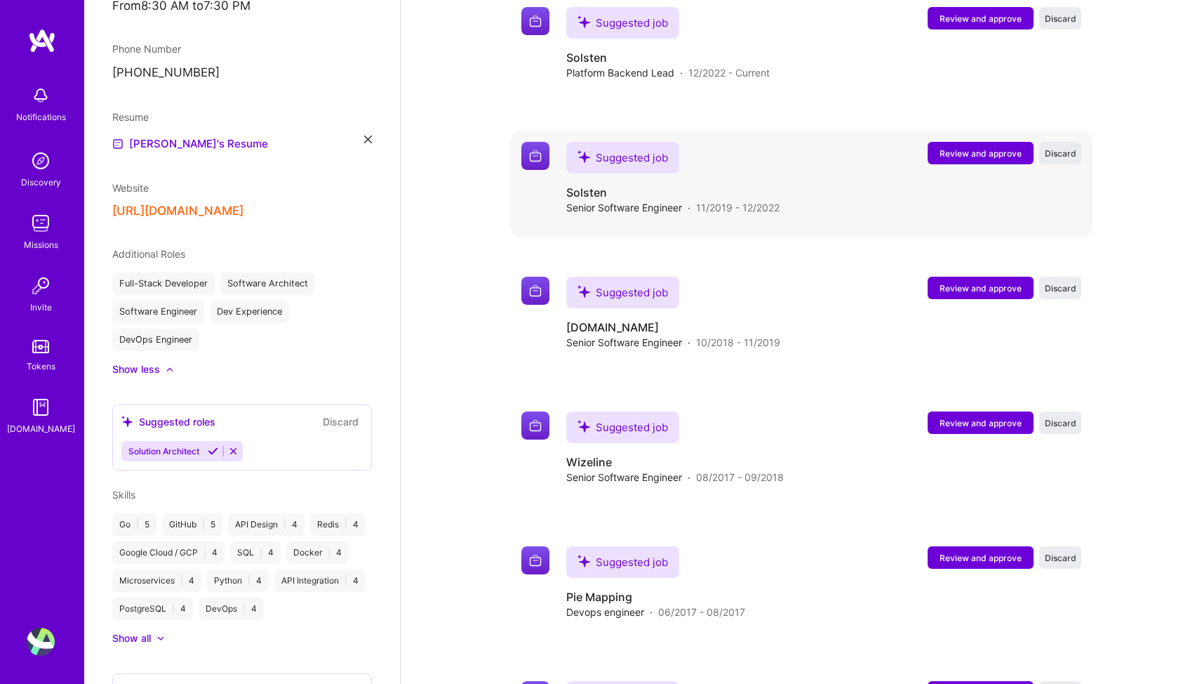
click at [989, 147] on span "Review and approve" at bounding box center [981, 153] width 82 height 12
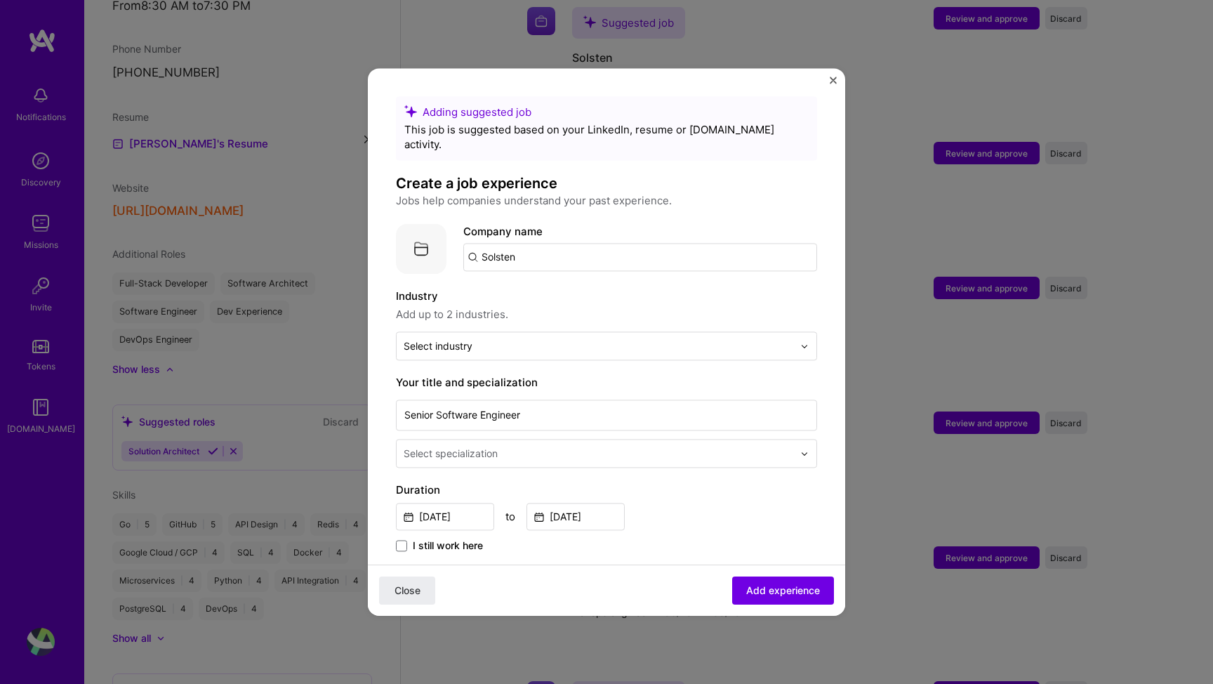
click at [583, 243] on input "Solsten" at bounding box center [640, 257] width 354 height 28
click at [515, 300] on span "[DOMAIN_NAME]" at bounding box center [539, 305] width 68 height 11
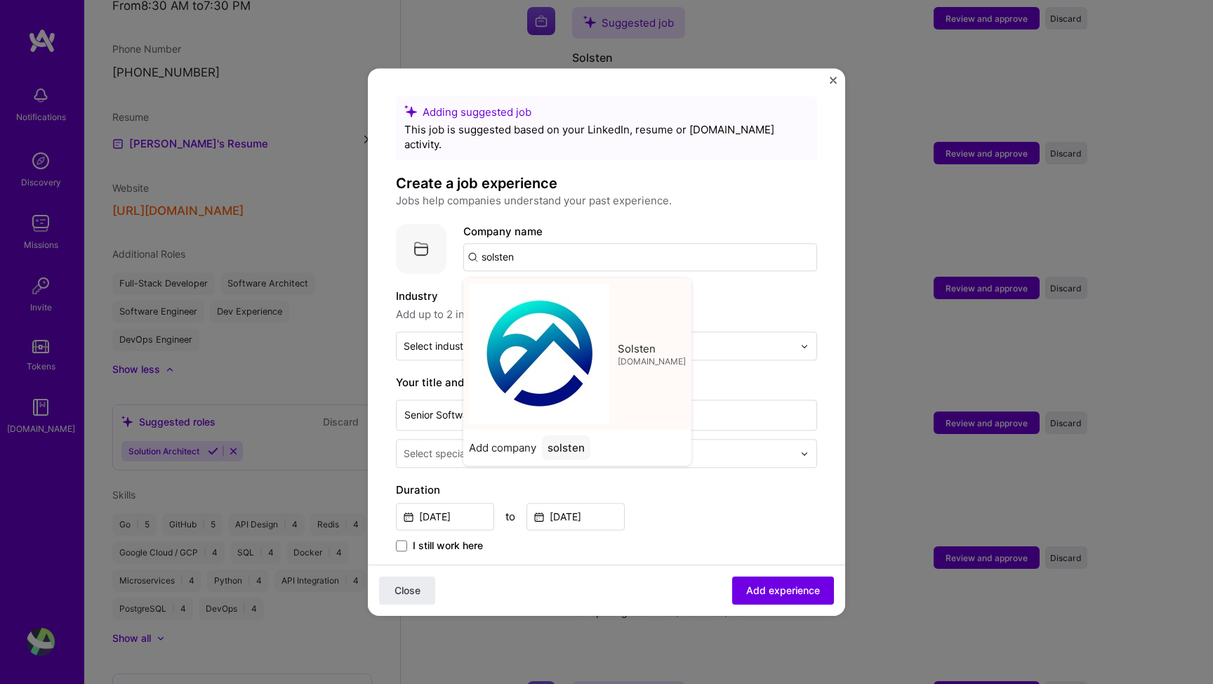
type input "Solsten"
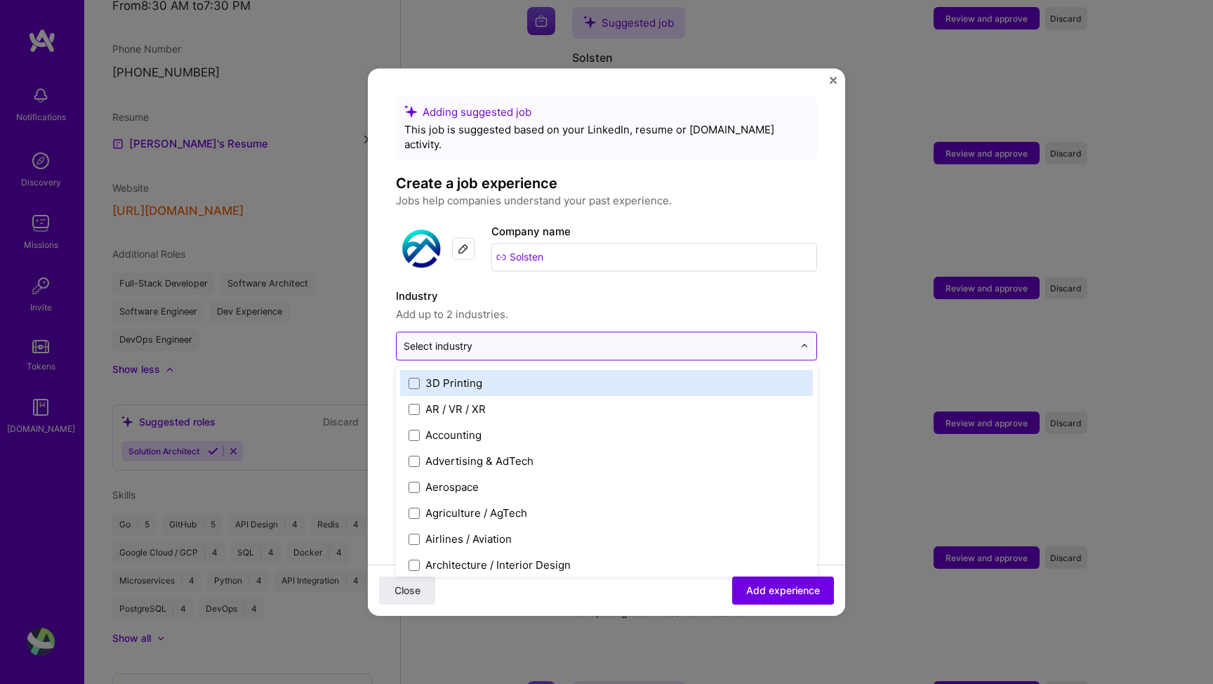
click at [466, 338] on div "Select industry 0" at bounding box center [438, 345] width 69 height 15
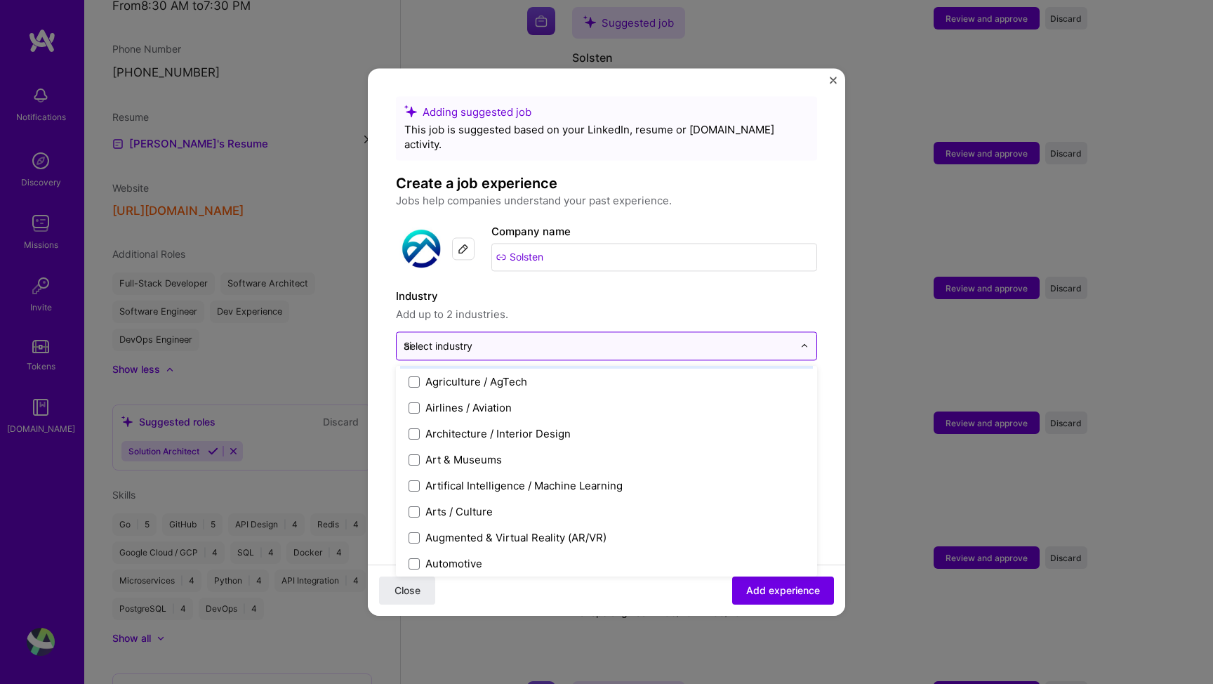
scroll to position [0, 0]
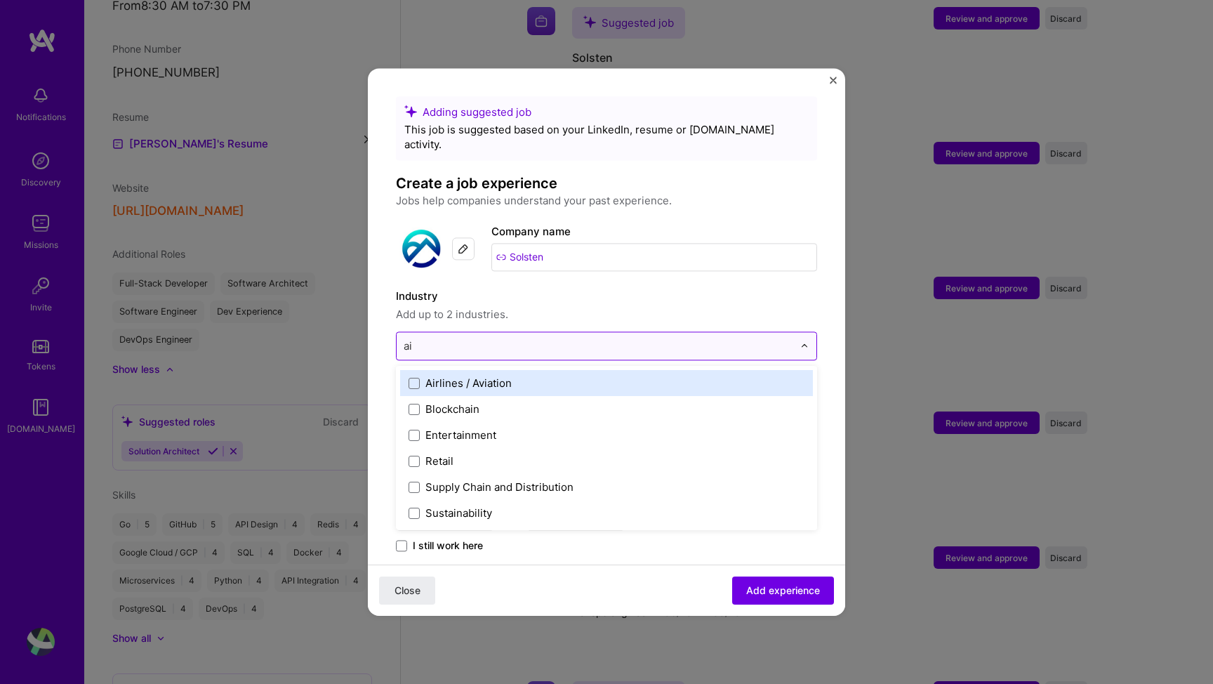
type input "a"
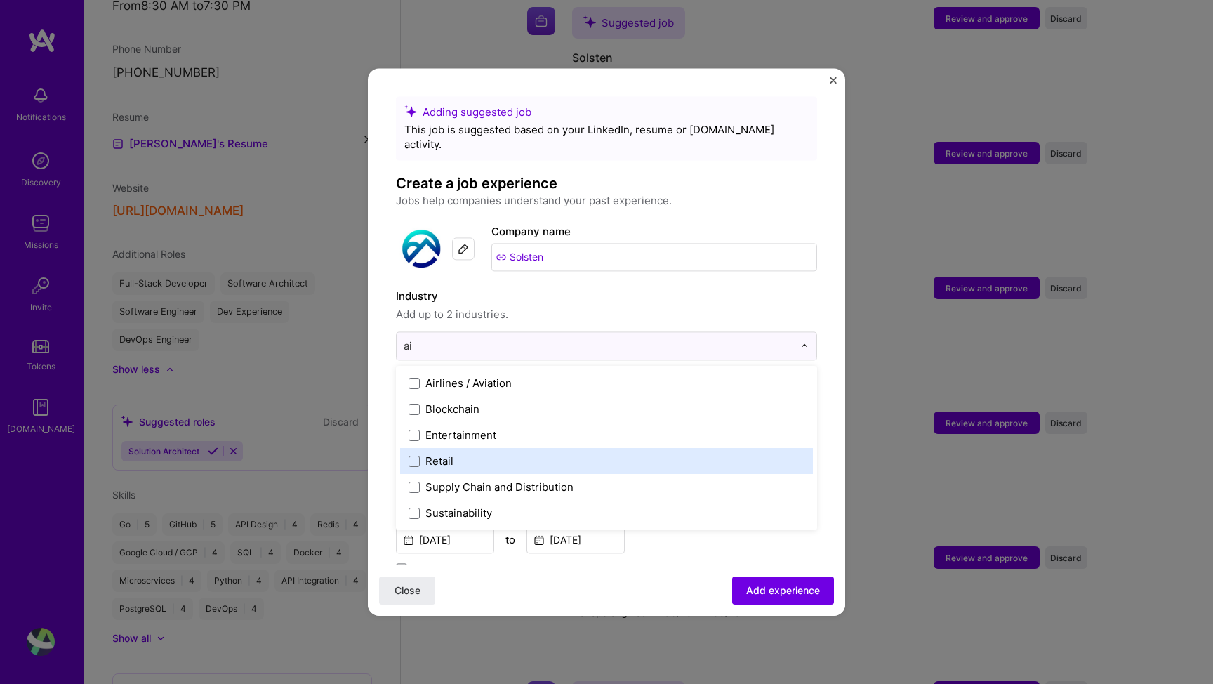
type input "a"
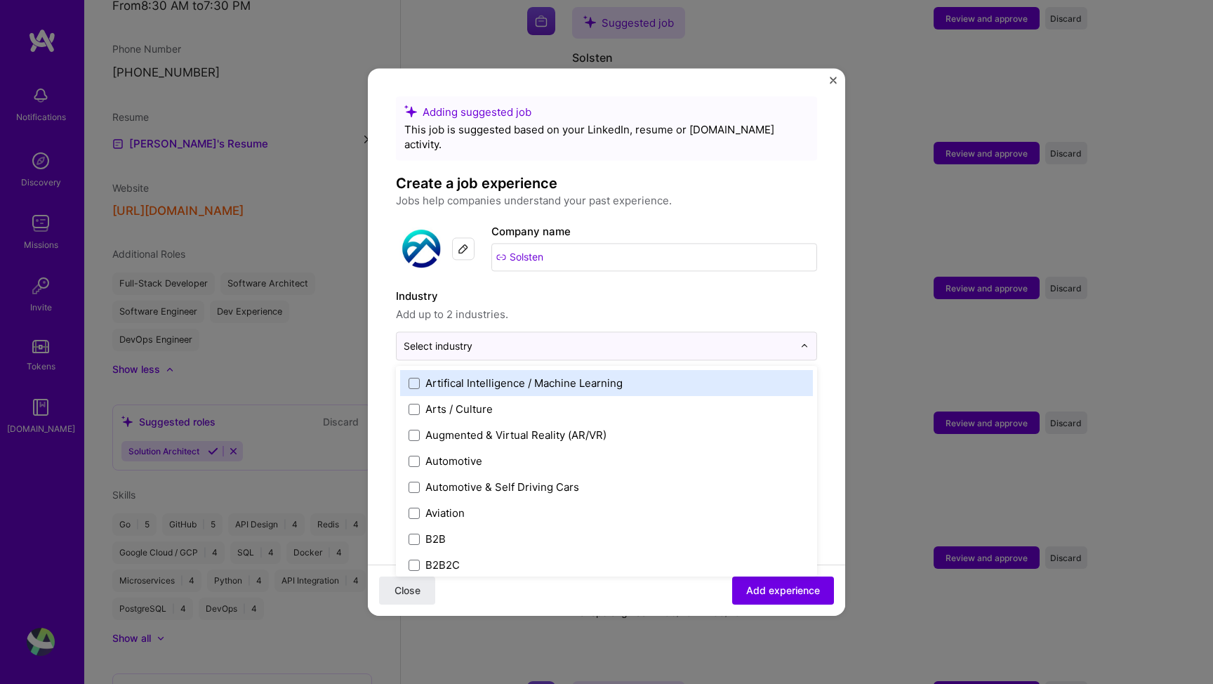
scroll to position [239, 0]
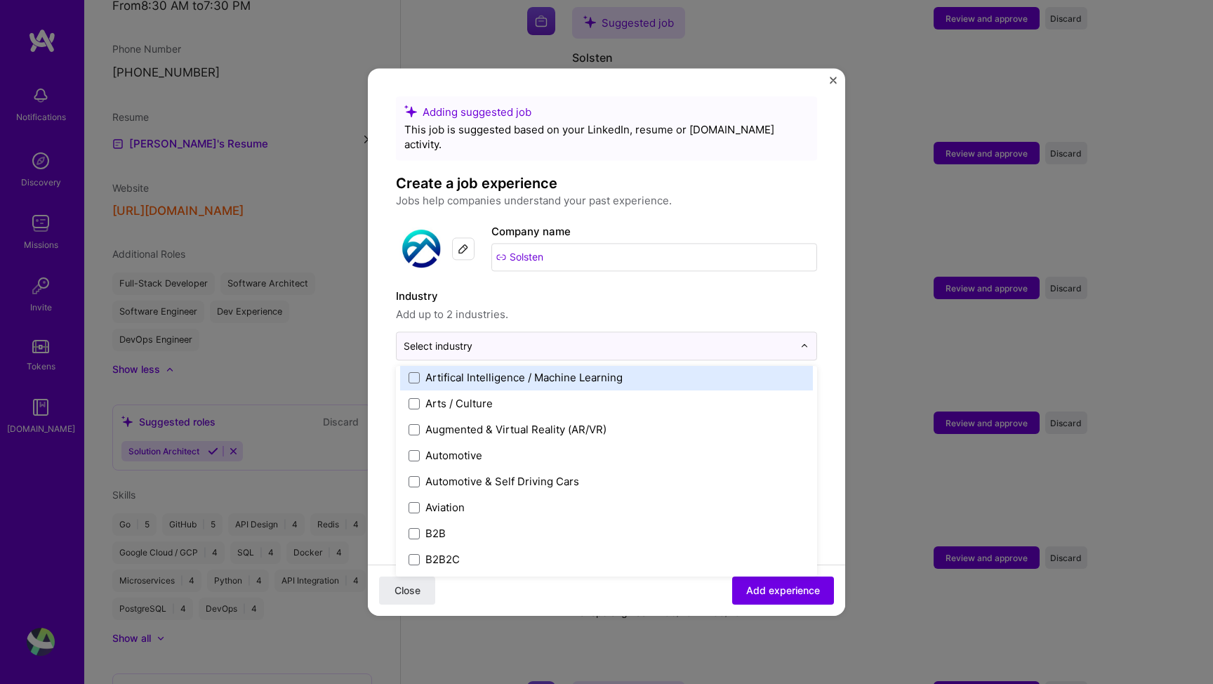
click at [474, 370] on div "Artifical Intelligence / Machine Learning" at bounding box center [523, 377] width 197 height 15
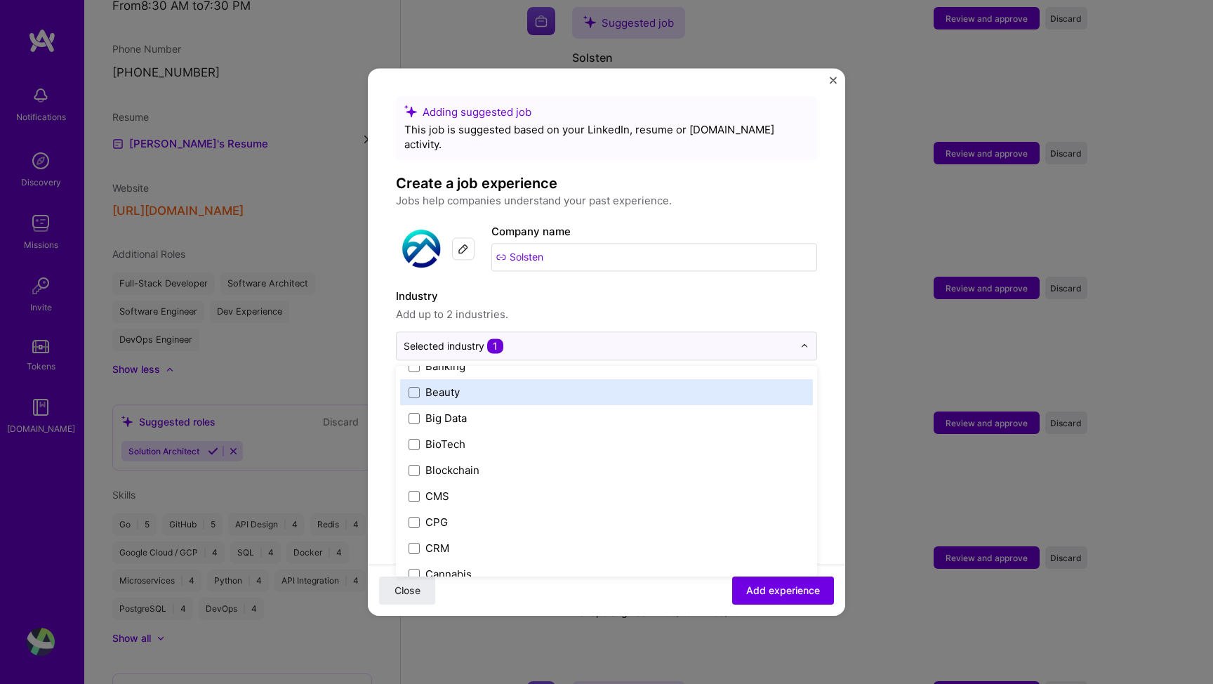
scroll to position [519, 0]
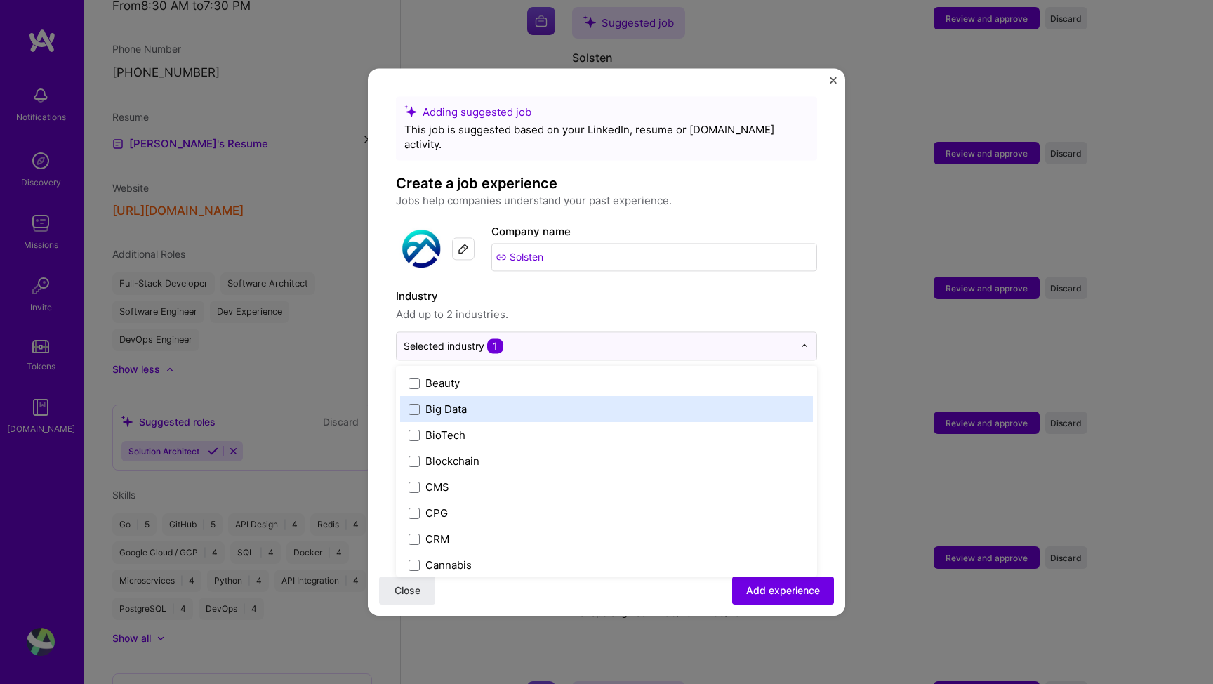
click at [444, 401] on div "Big Data" at bounding box center [445, 408] width 41 height 15
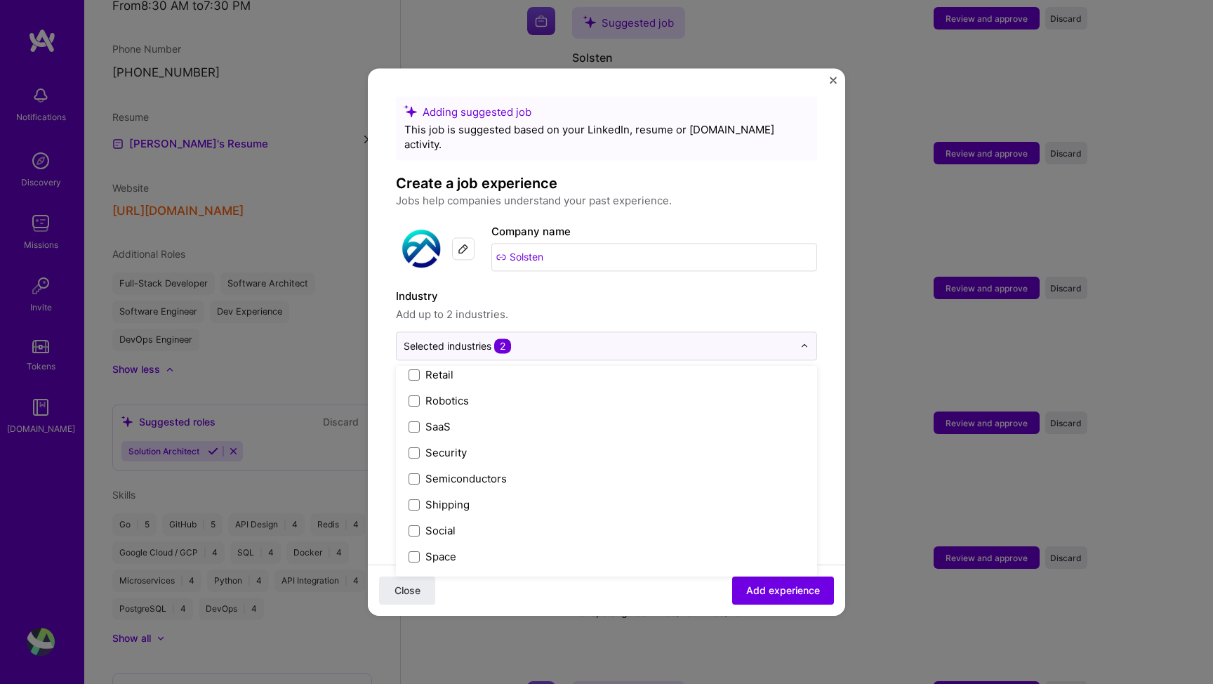
scroll to position [2759, 0]
click at [445, 525] on div "Social" at bounding box center [440, 532] width 30 height 15
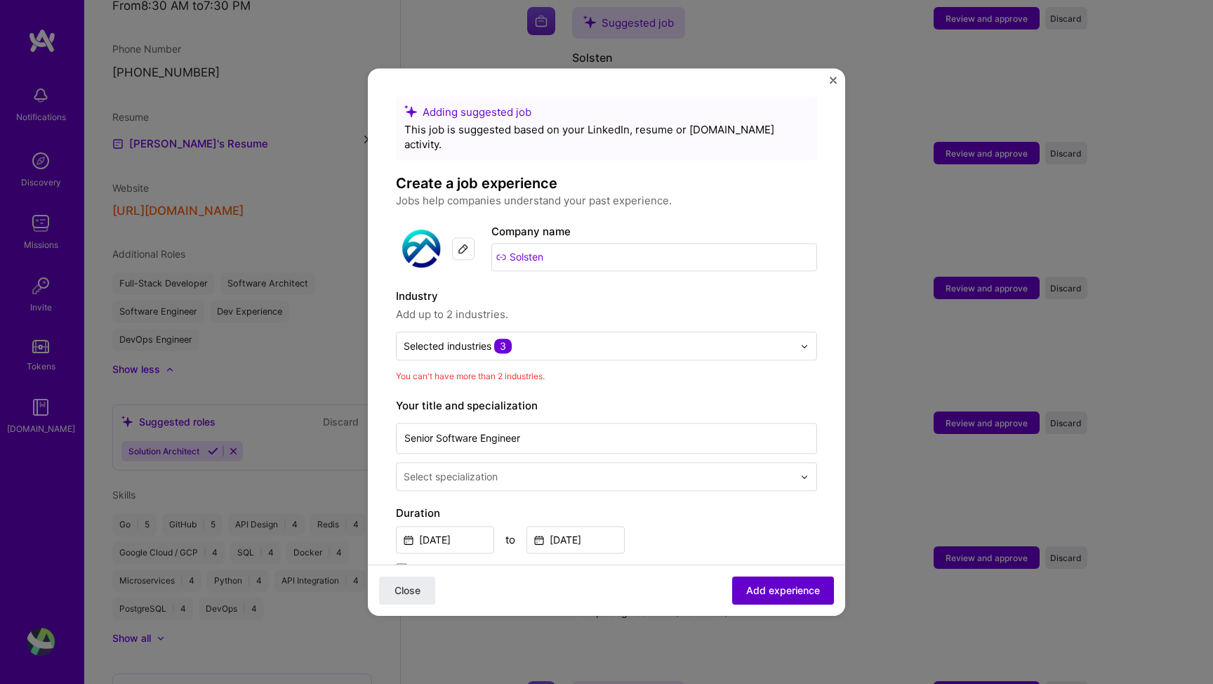
click at [746, 588] on span "Add experience" at bounding box center [783, 590] width 74 height 14
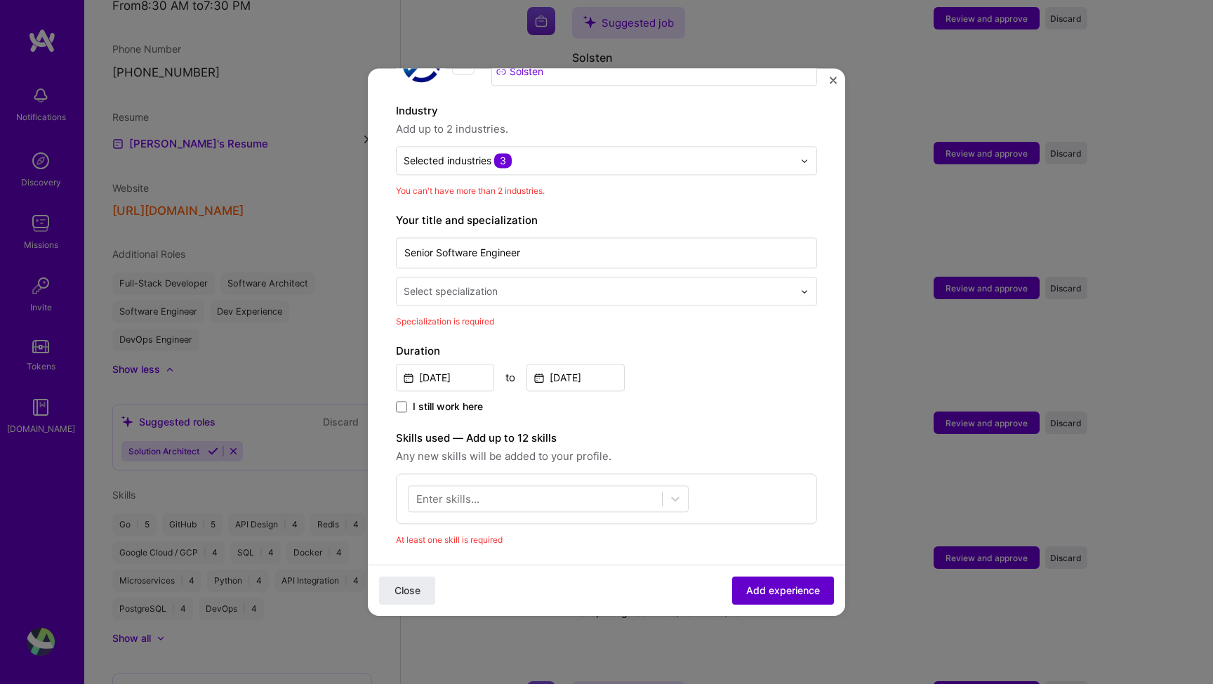
scroll to position [205, 0]
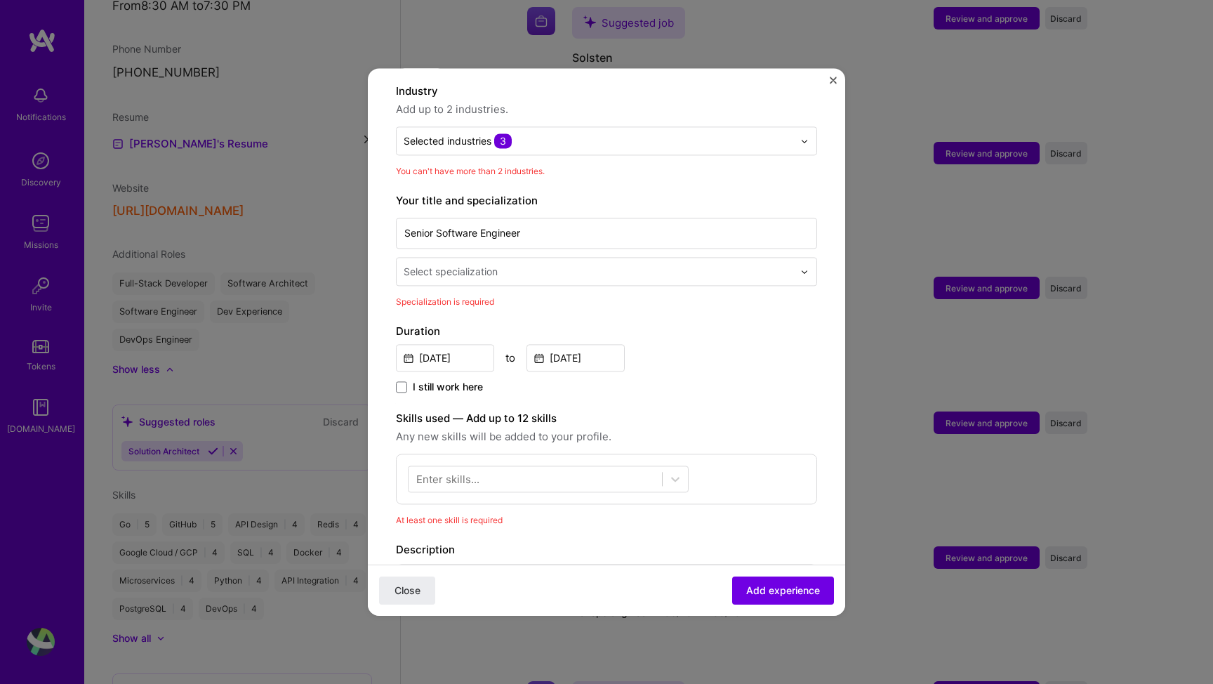
click at [546, 262] on div at bounding box center [600, 271] width 392 height 18
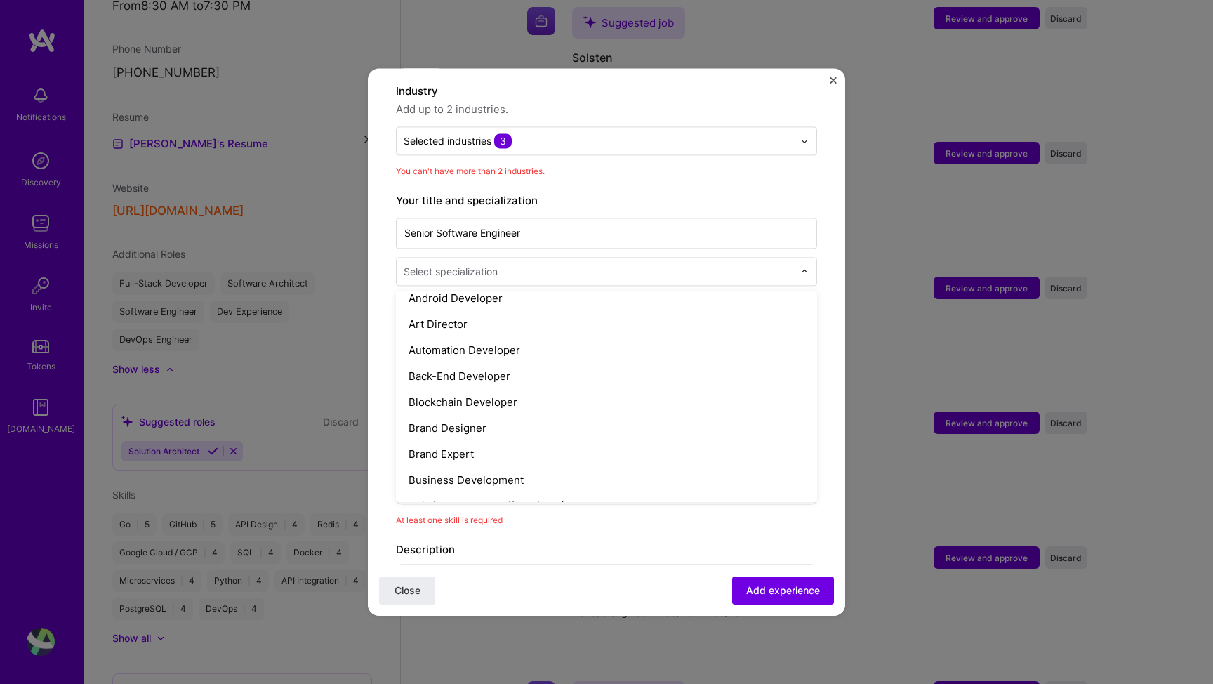
scroll to position [167, 0]
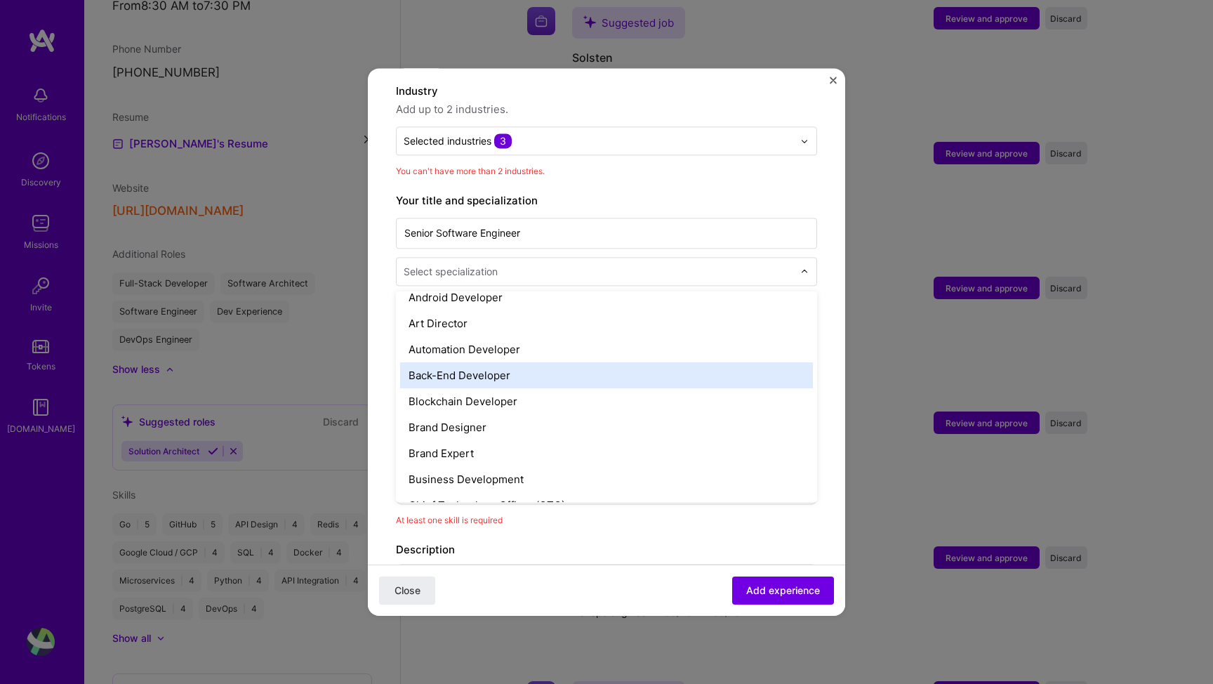
click at [493, 362] on div "Back-End Developer" at bounding box center [606, 375] width 413 height 26
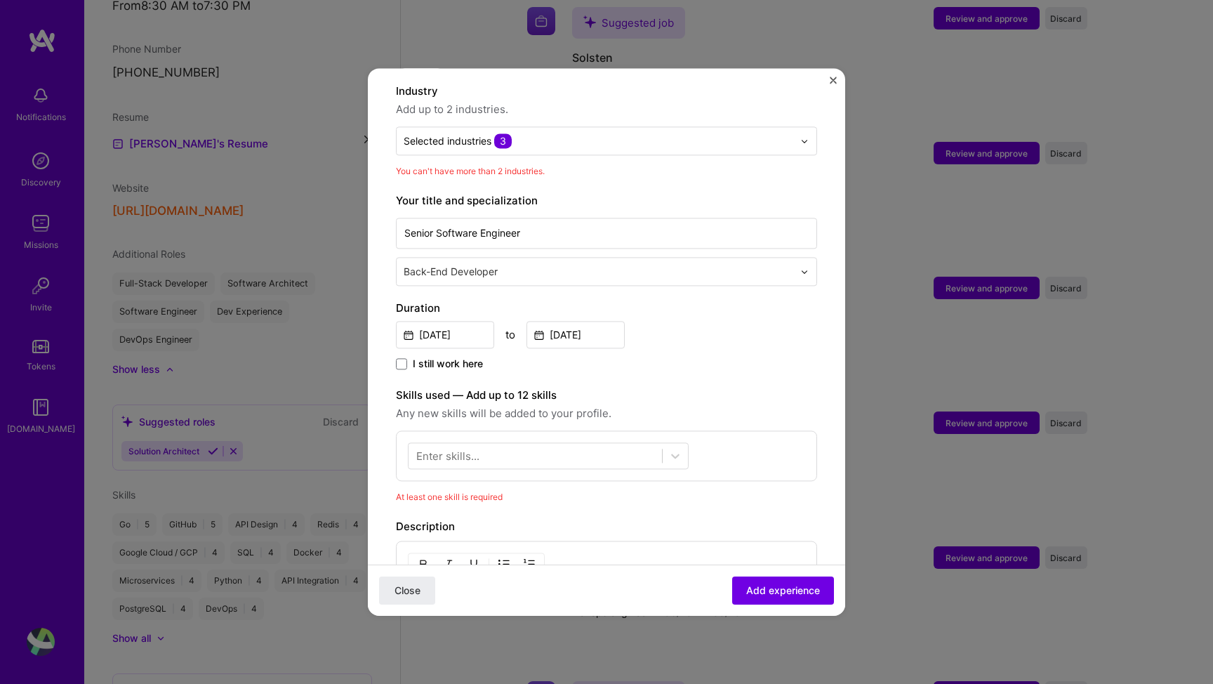
click at [472, 264] on input "text" at bounding box center [600, 271] width 392 height 15
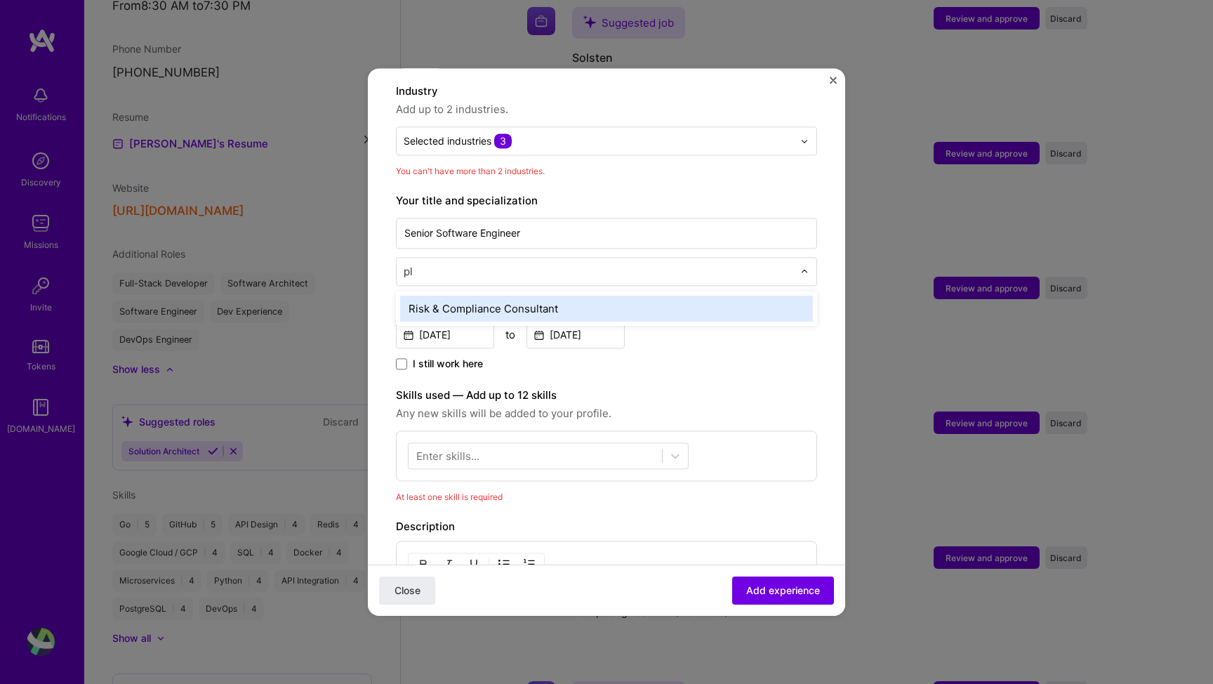
type input "p"
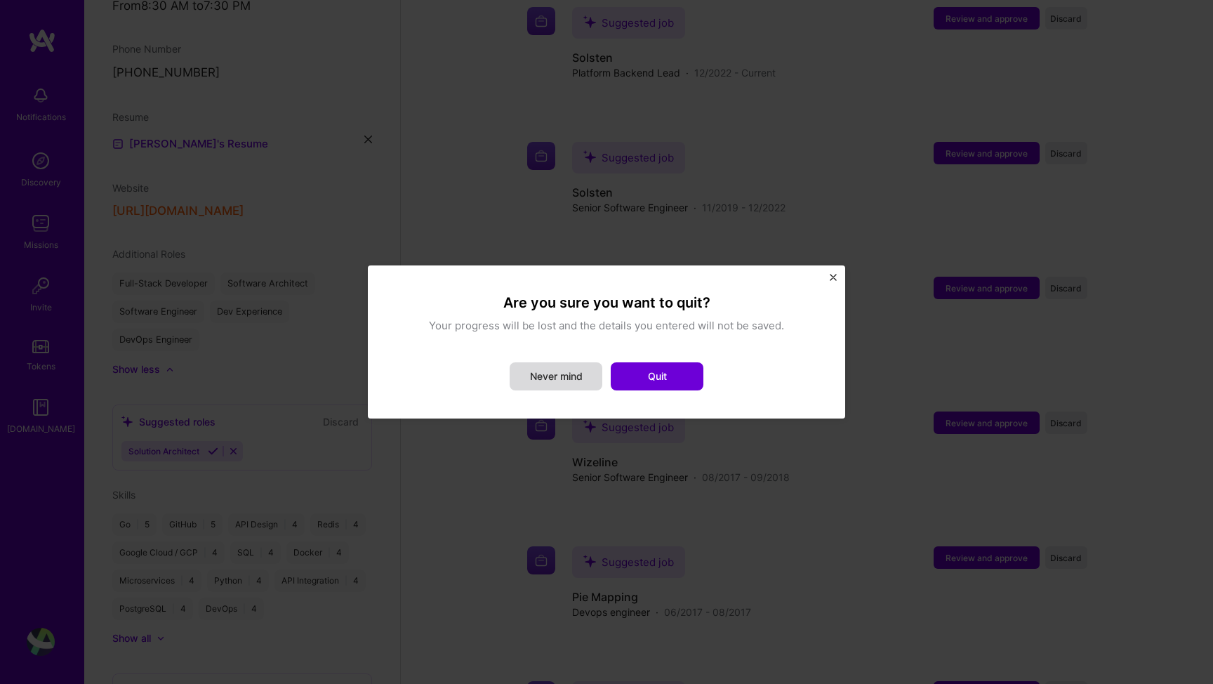
click at [560, 381] on button "Never mind" at bounding box center [555, 376] width 93 height 28
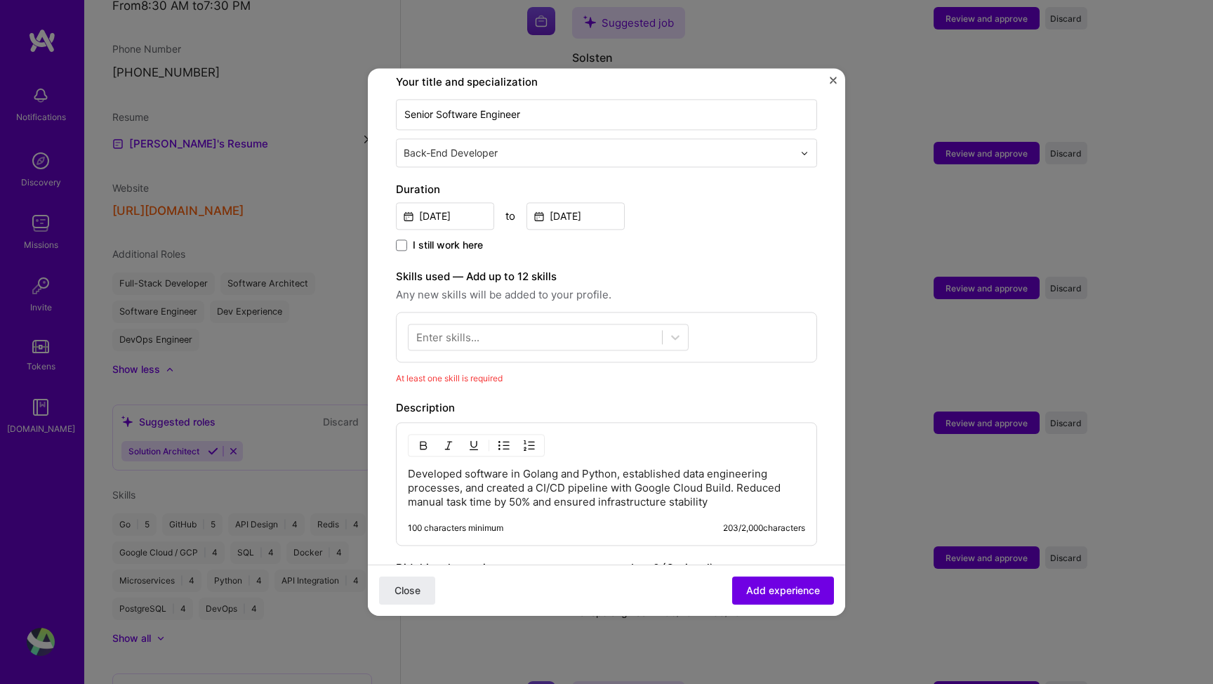
scroll to position [325, 0]
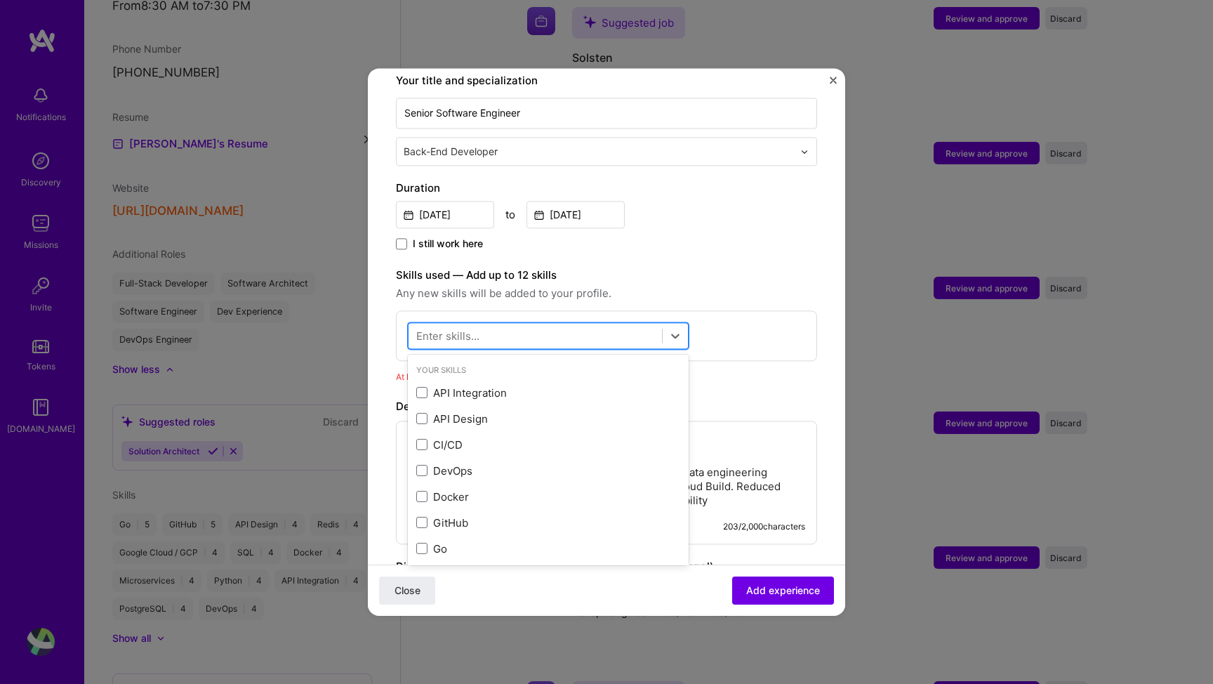
click at [498, 324] on div at bounding box center [534, 335] width 253 height 23
click at [500, 385] on div "API Integration" at bounding box center [548, 392] width 264 height 15
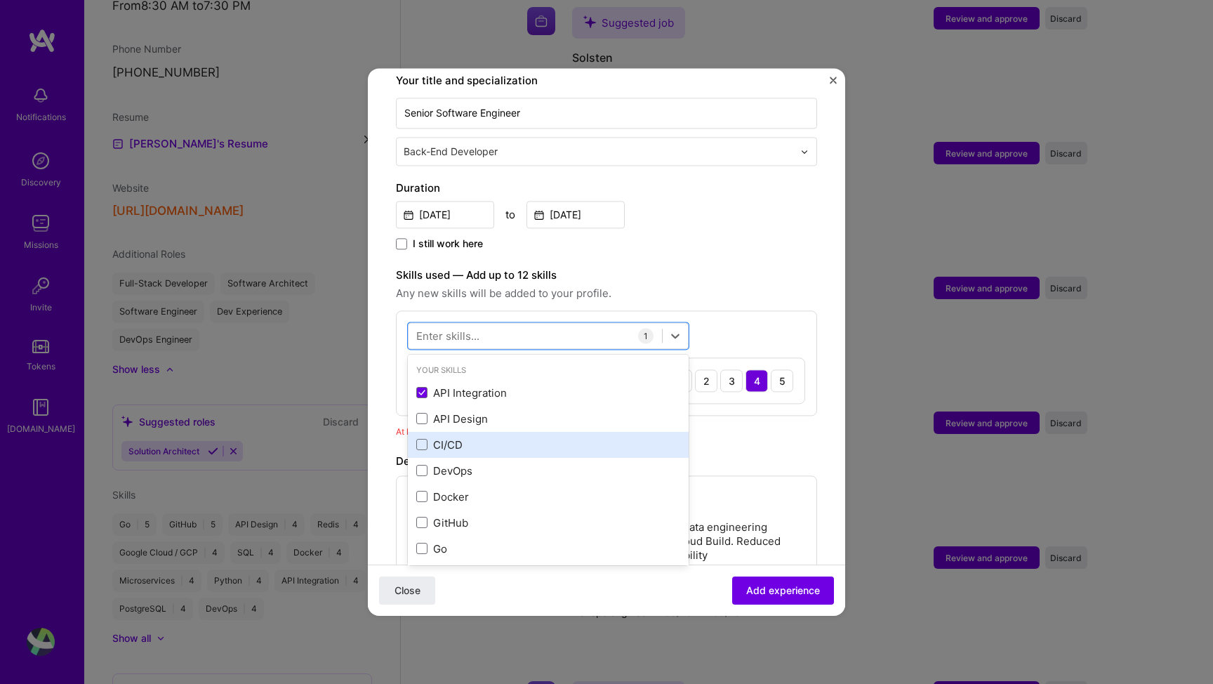
click at [455, 437] on div "CI/CD" at bounding box center [548, 444] width 264 height 15
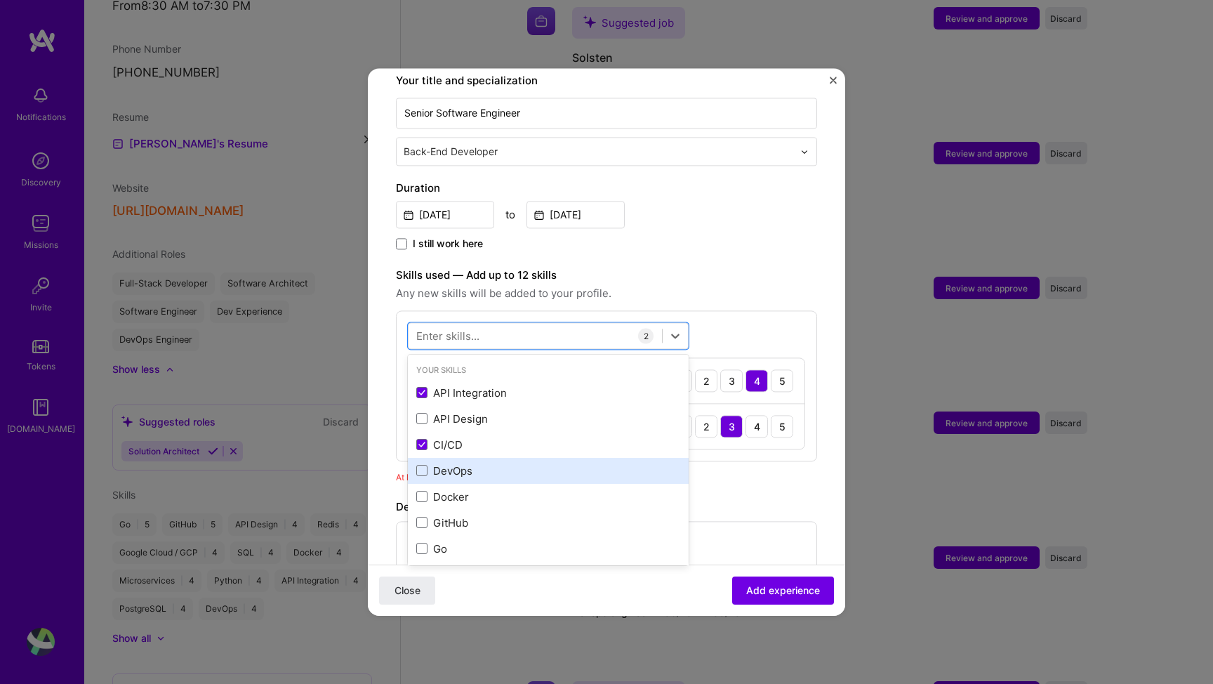
click at [451, 463] on div "DevOps" at bounding box center [548, 470] width 264 height 15
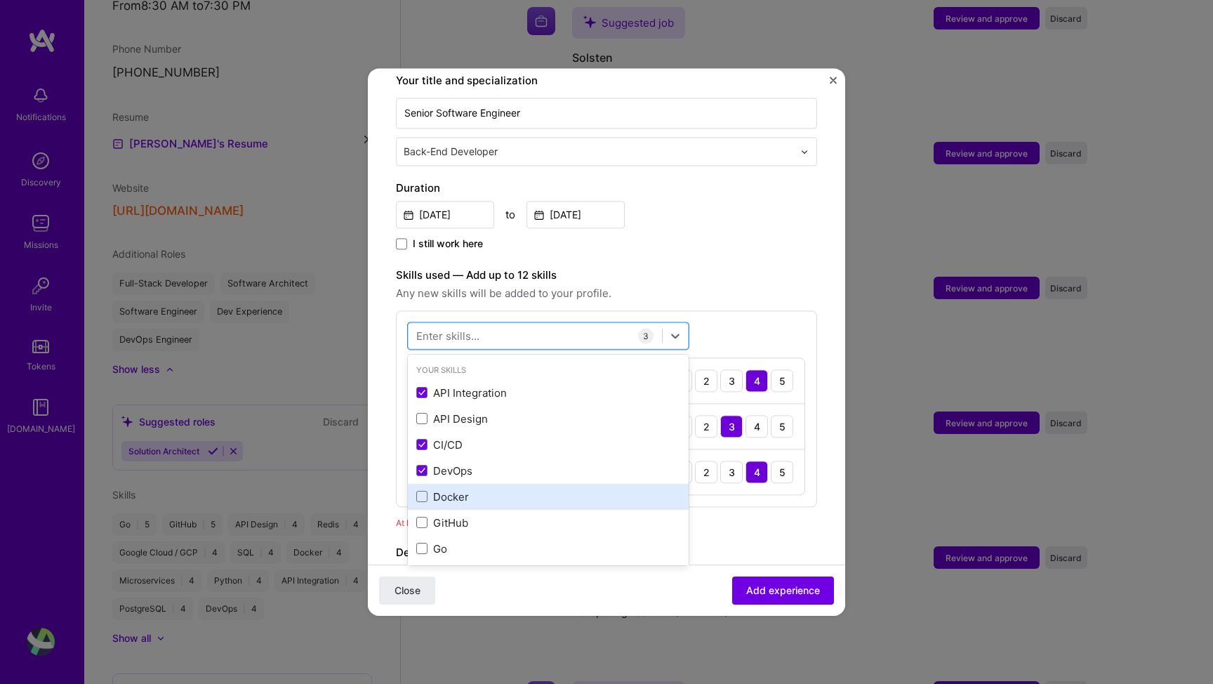
click at [447, 489] on div "Docker" at bounding box center [548, 496] width 264 height 15
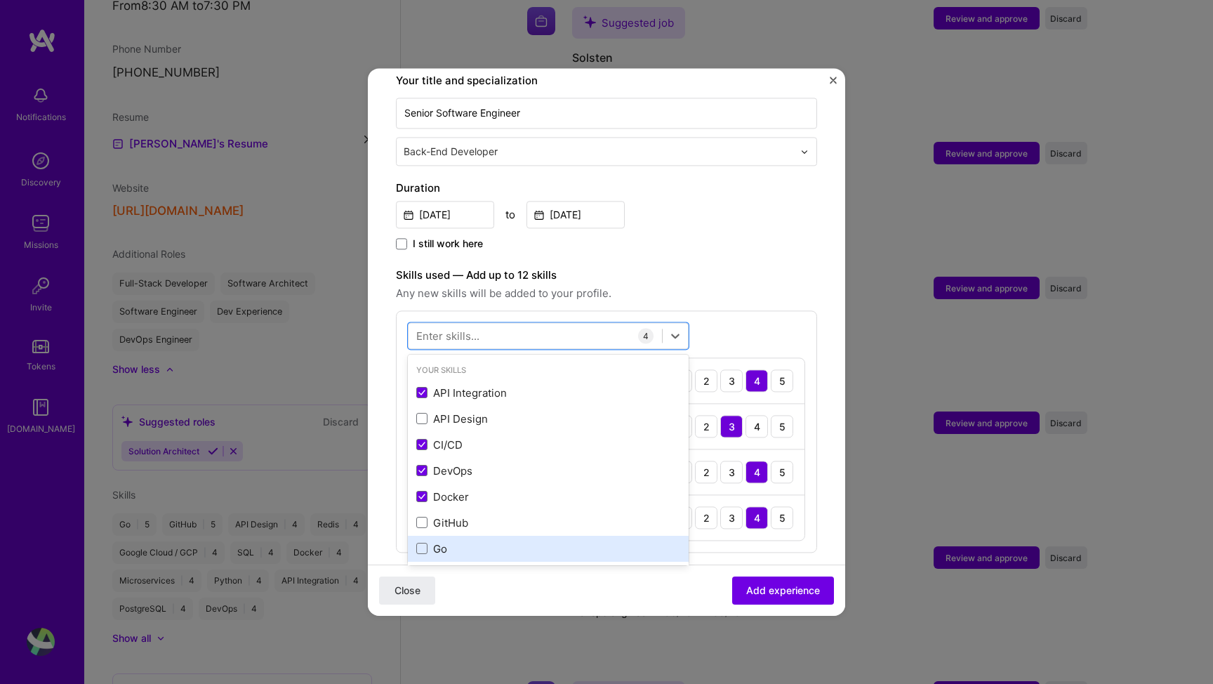
click at [444, 541] on div "Go" at bounding box center [548, 548] width 264 height 15
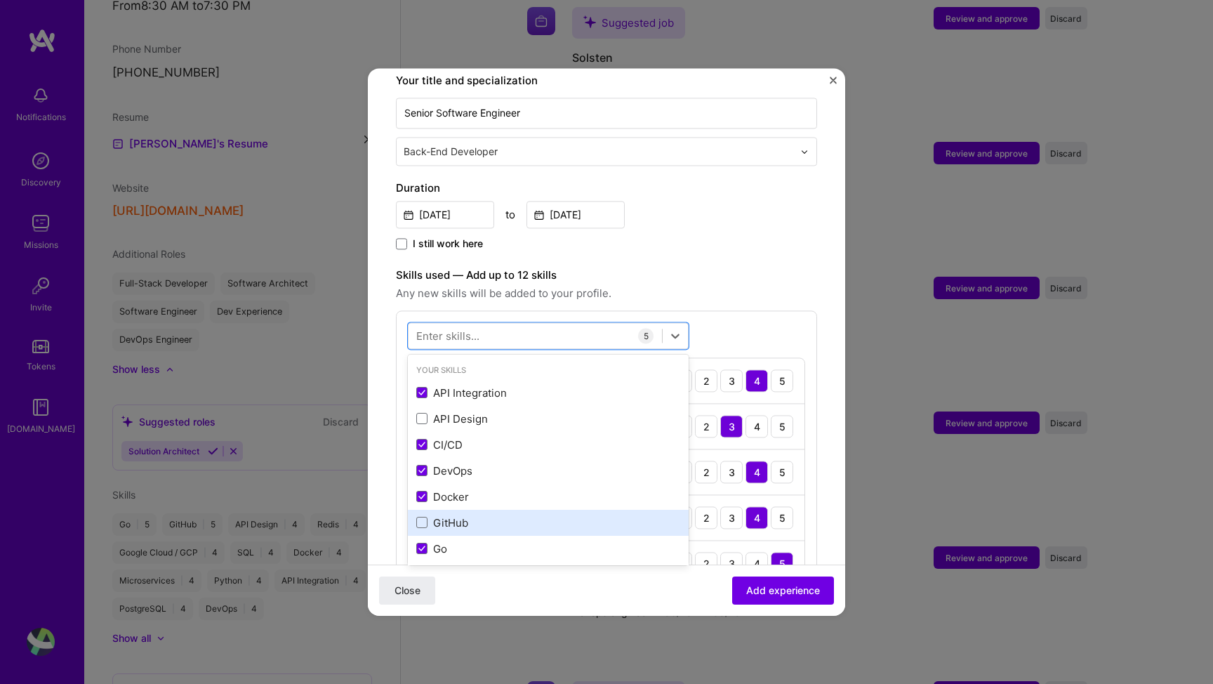
click at [447, 515] on div "GitHub" at bounding box center [548, 522] width 264 height 15
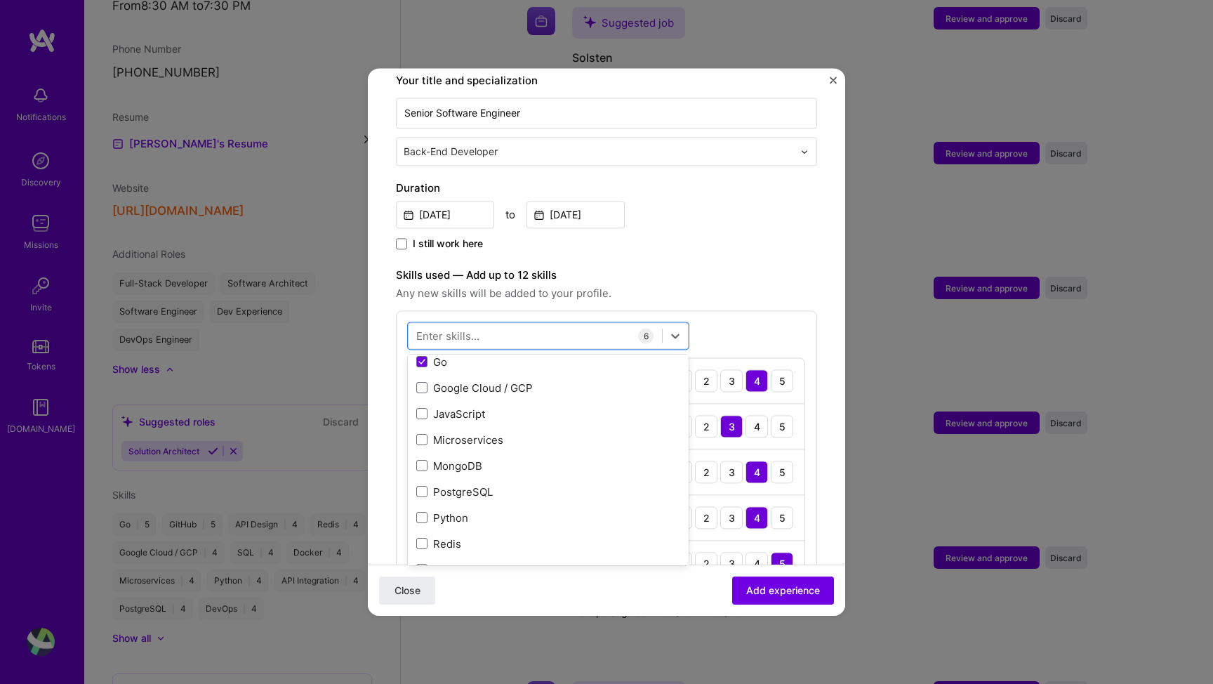
scroll to position [187, 0]
click at [484, 380] on div "Google Cloud / GCP" at bounding box center [548, 387] width 264 height 15
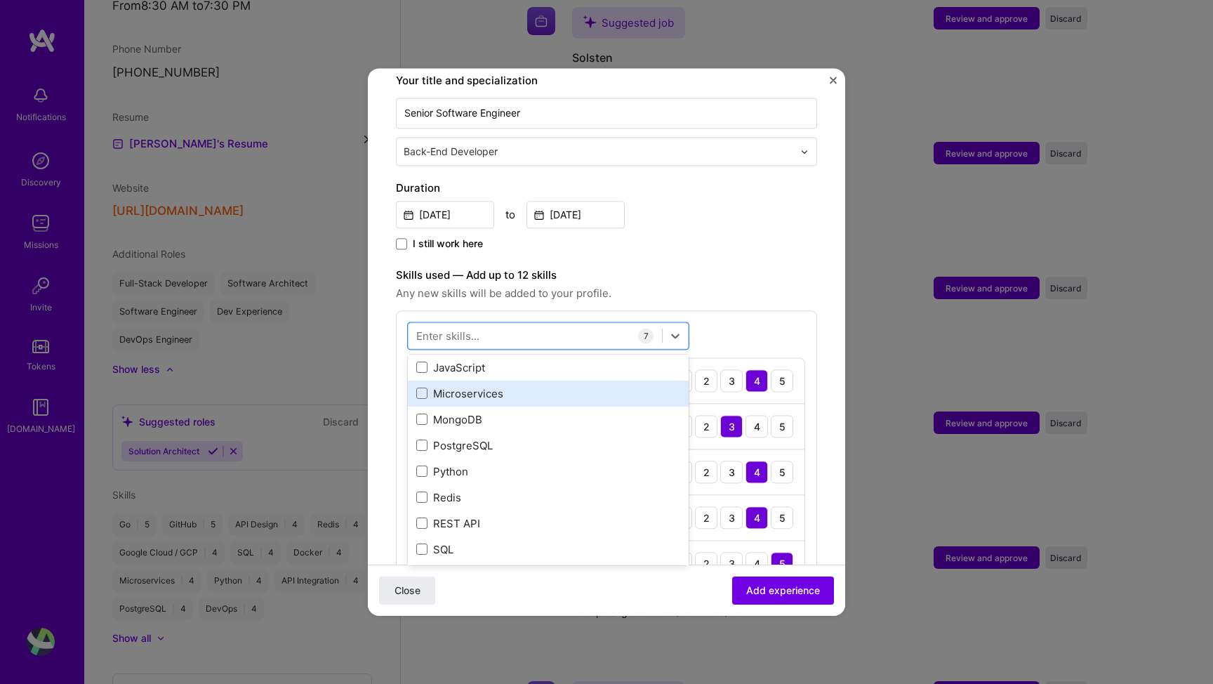
click at [495, 386] on div "Microservices" at bounding box center [548, 393] width 264 height 15
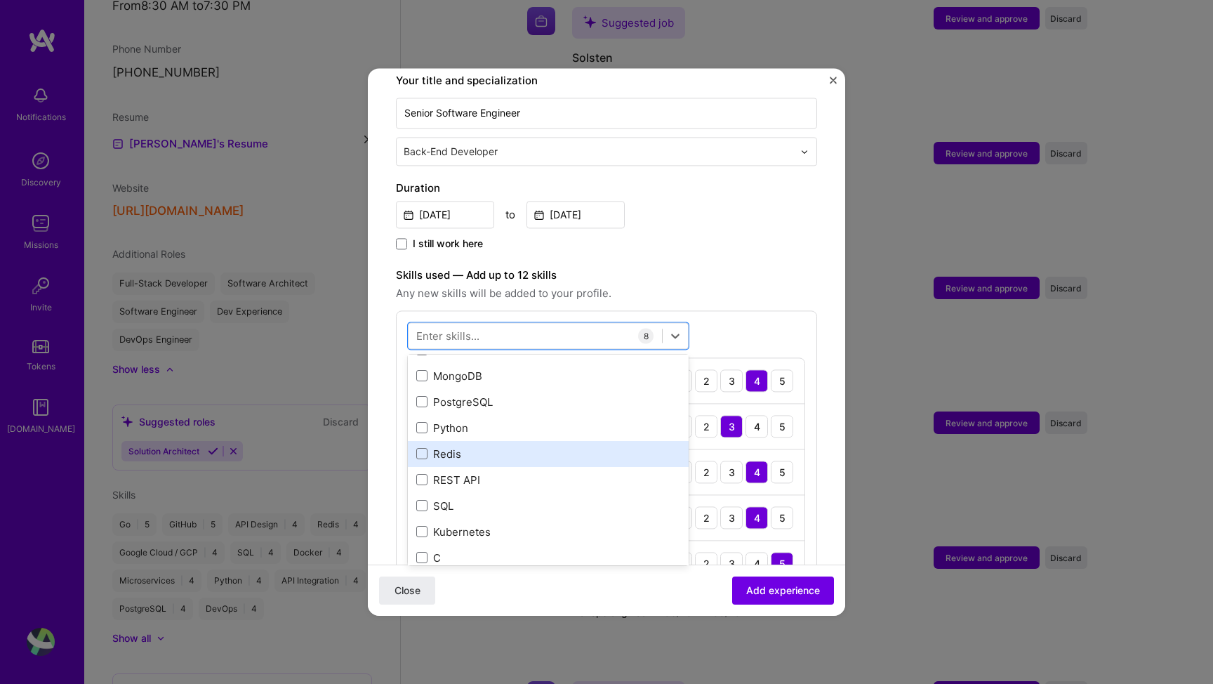
scroll to position [314, 0]
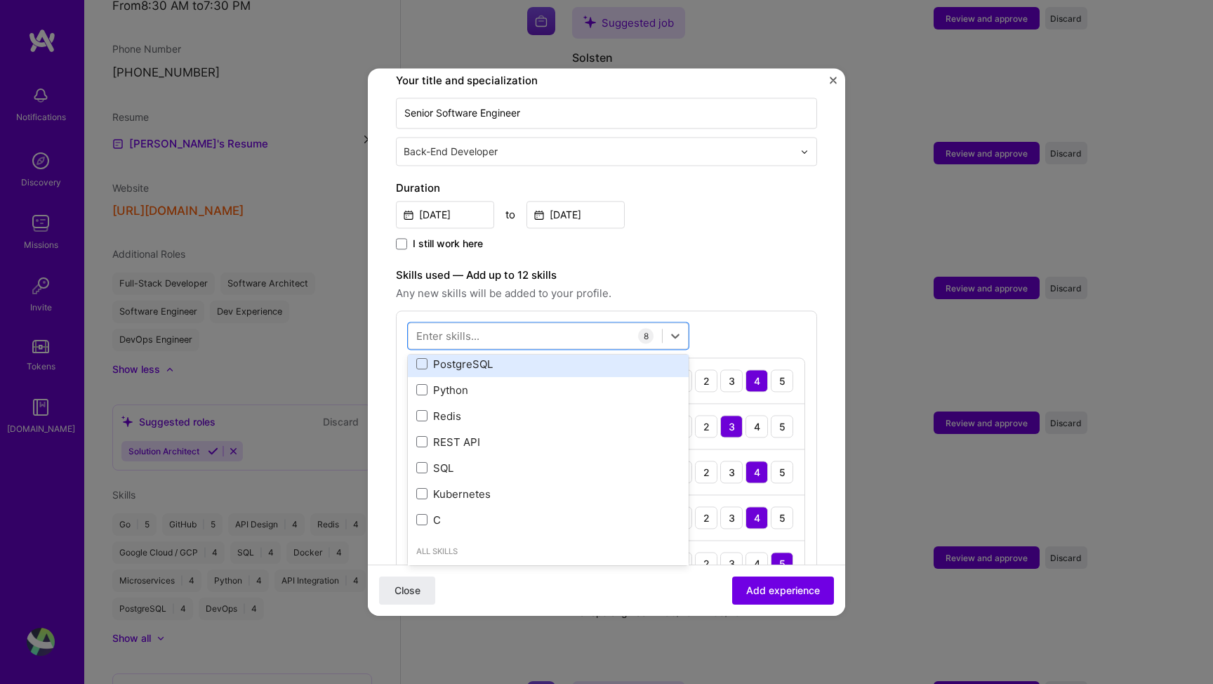
click at [481, 356] on div "PostgreSQL" at bounding box center [548, 363] width 264 height 15
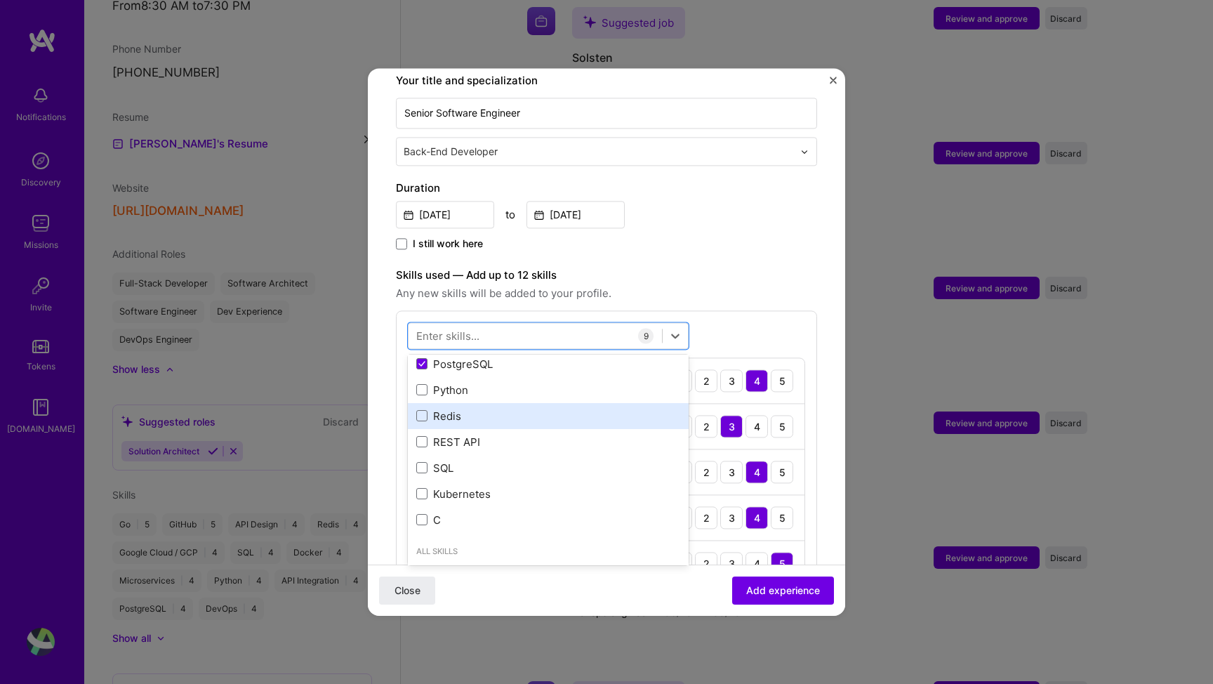
click at [450, 408] on div "Redis" at bounding box center [548, 415] width 264 height 15
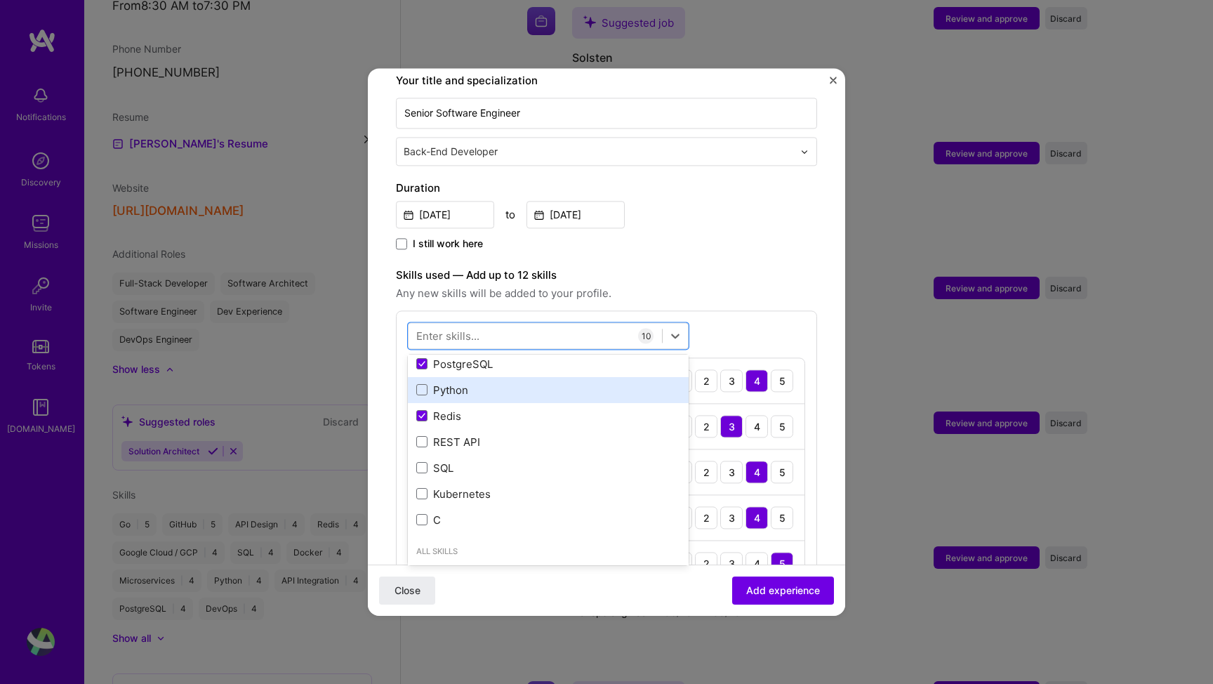
click at [462, 382] on div "Python" at bounding box center [548, 389] width 264 height 15
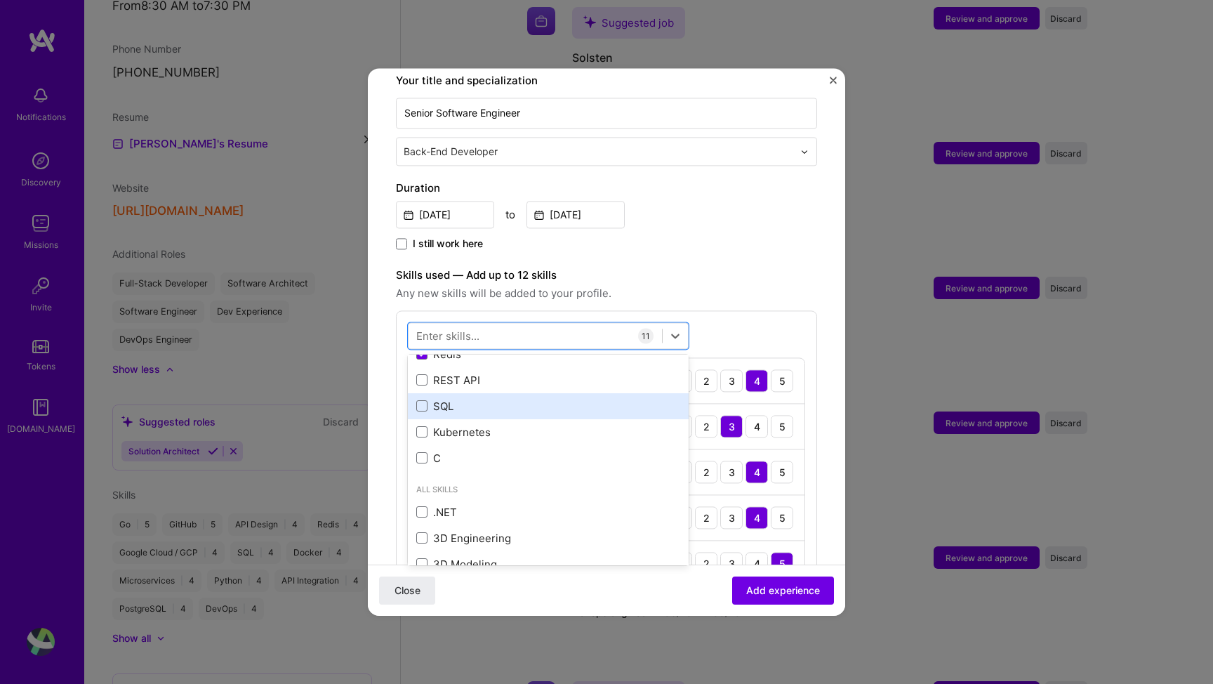
scroll to position [383, 0]
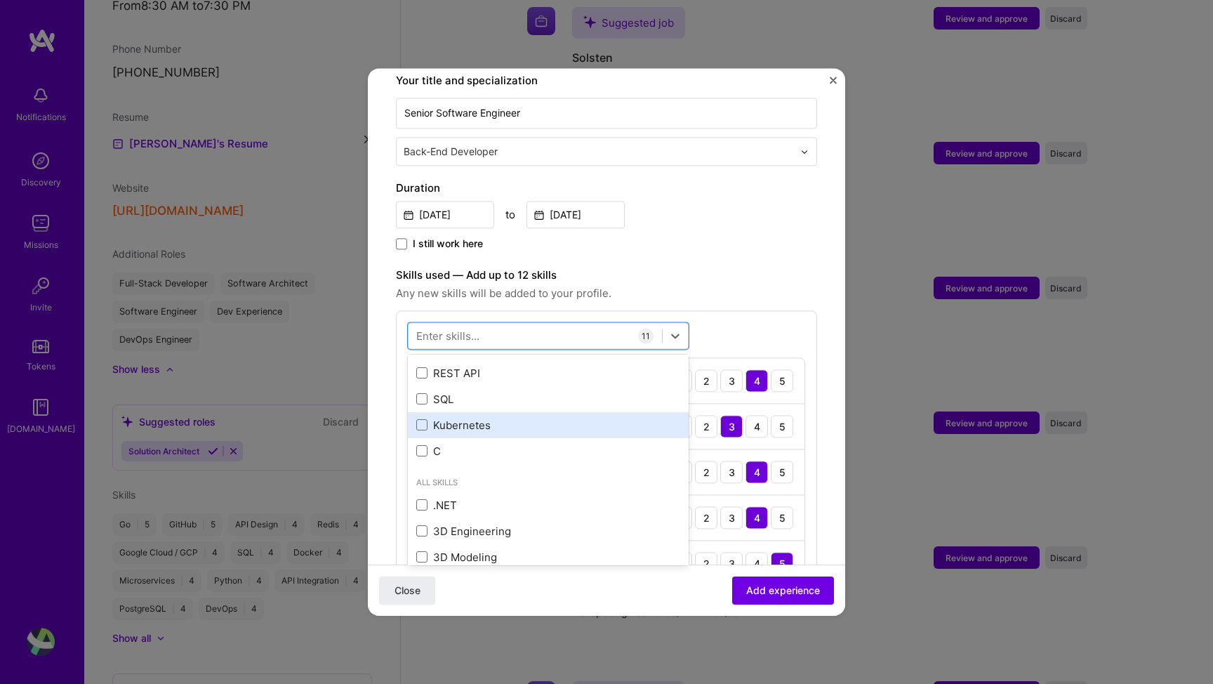
click at [476, 418] on div "Kubernetes" at bounding box center [548, 425] width 264 height 15
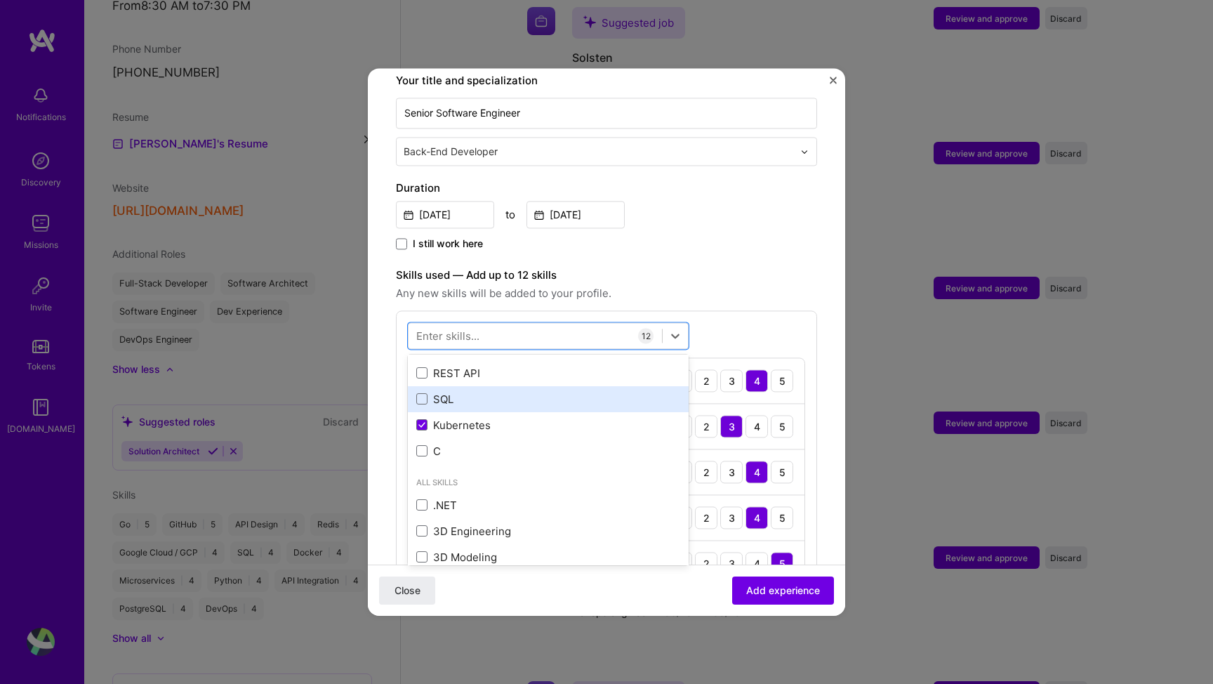
click at [439, 392] on div "SQL" at bounding box center [548, 399] width 264 height 15
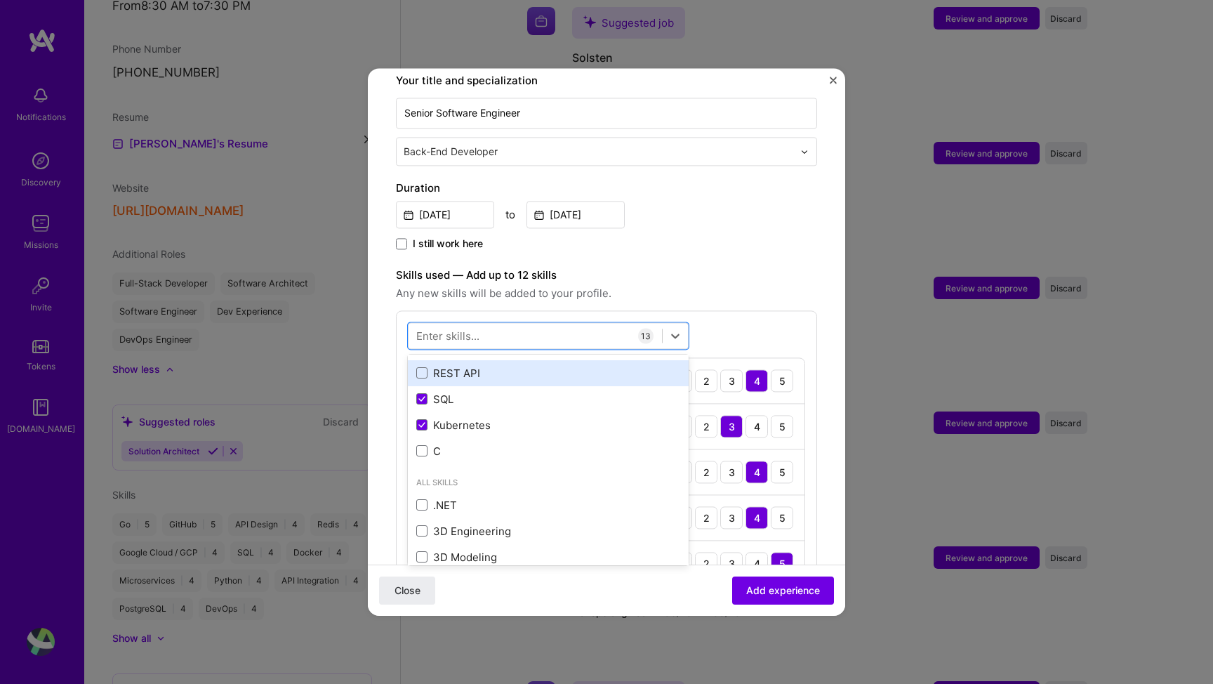
click at [463, 366] on div "REST API" at bounding box center [548, 373] width 264 height 15
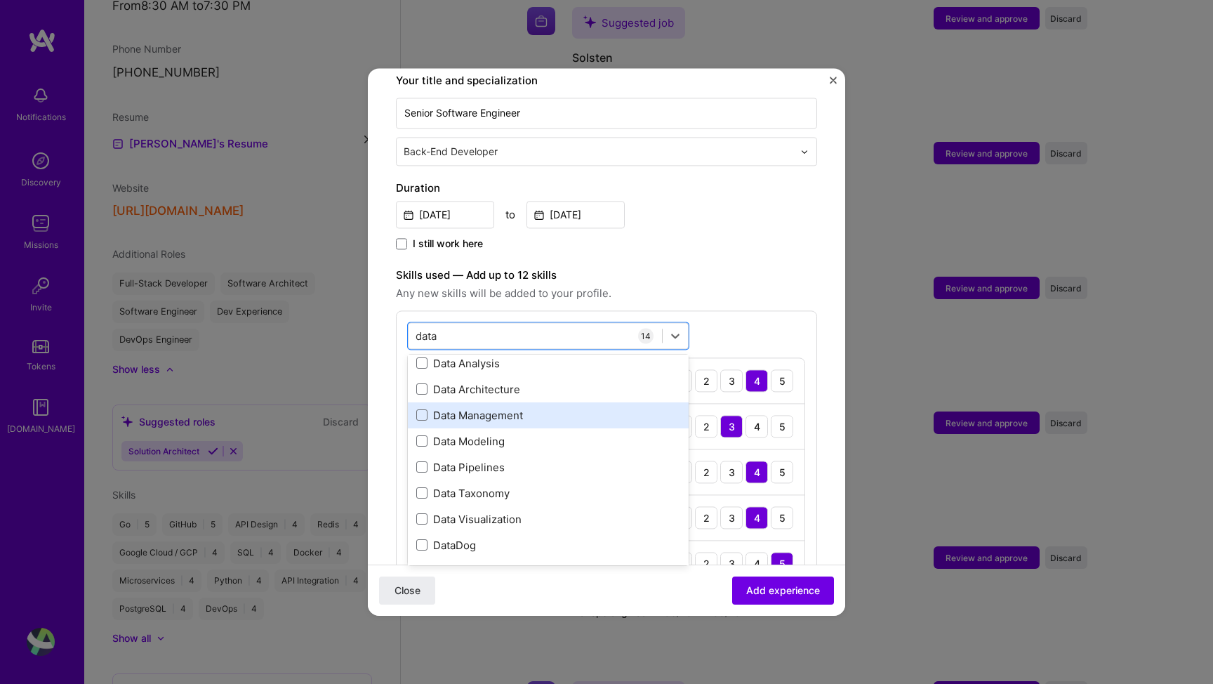
scroll to position [8, 0]
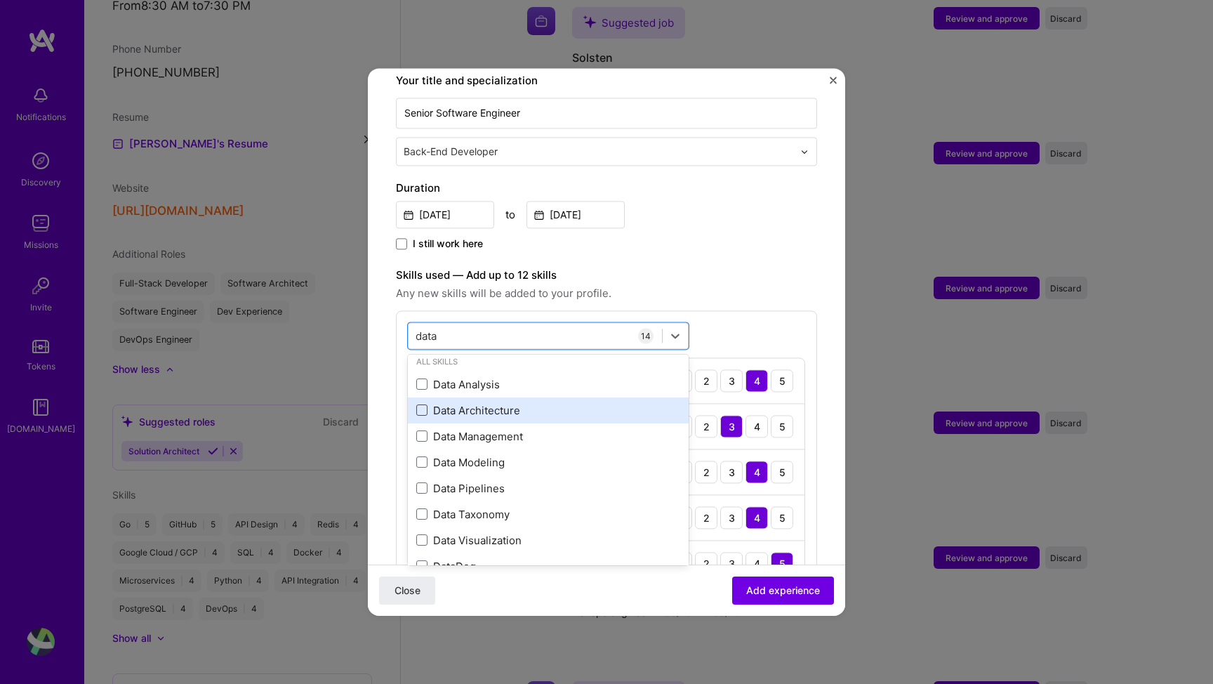
click at [419, 405] on span at bounding box center [421, 410] width 11 height 11
click at [0, 0] on input "checkbox" at bounding box center [0, 0] width 0 height 0
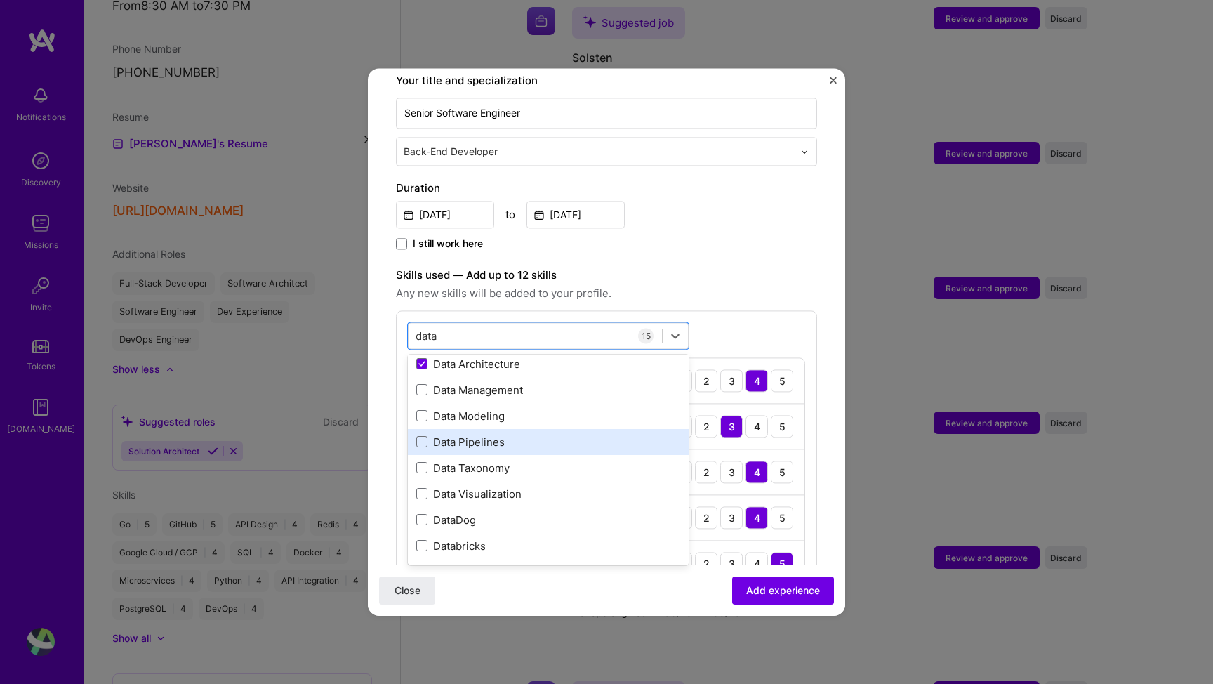
scroll to position [57, 0]
click at [436, 432] on div "Data Pipelines" at bounding box center [548, 439] width 264 height 15
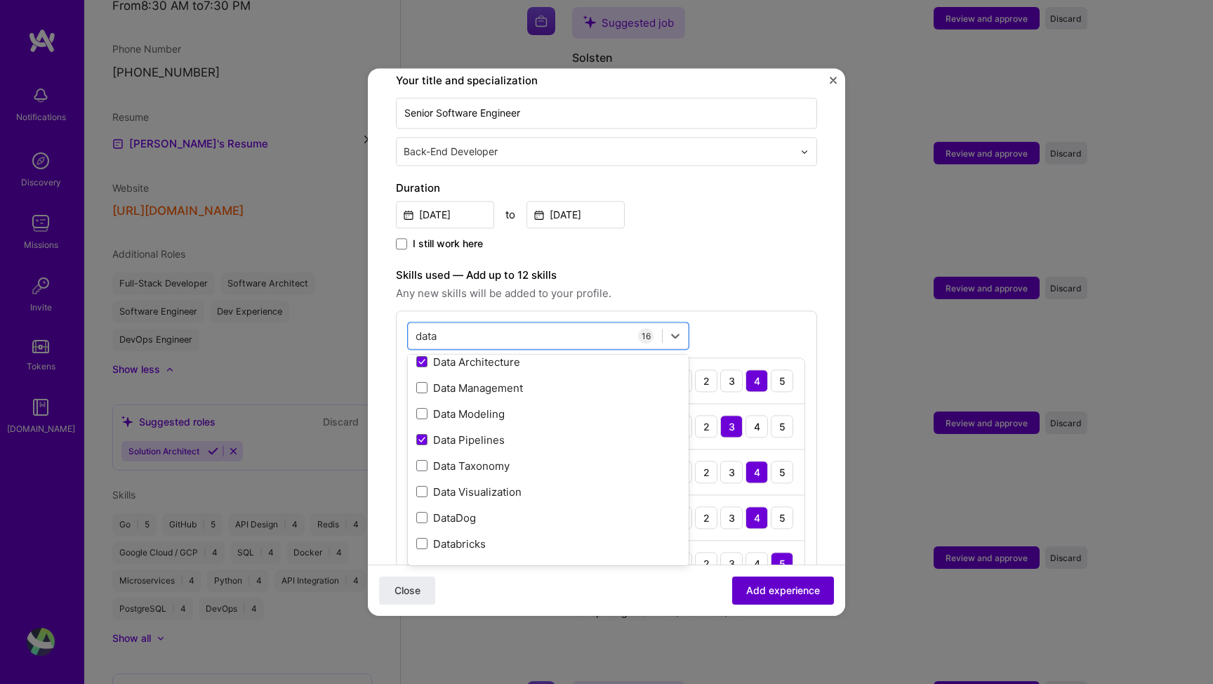
type input "data"
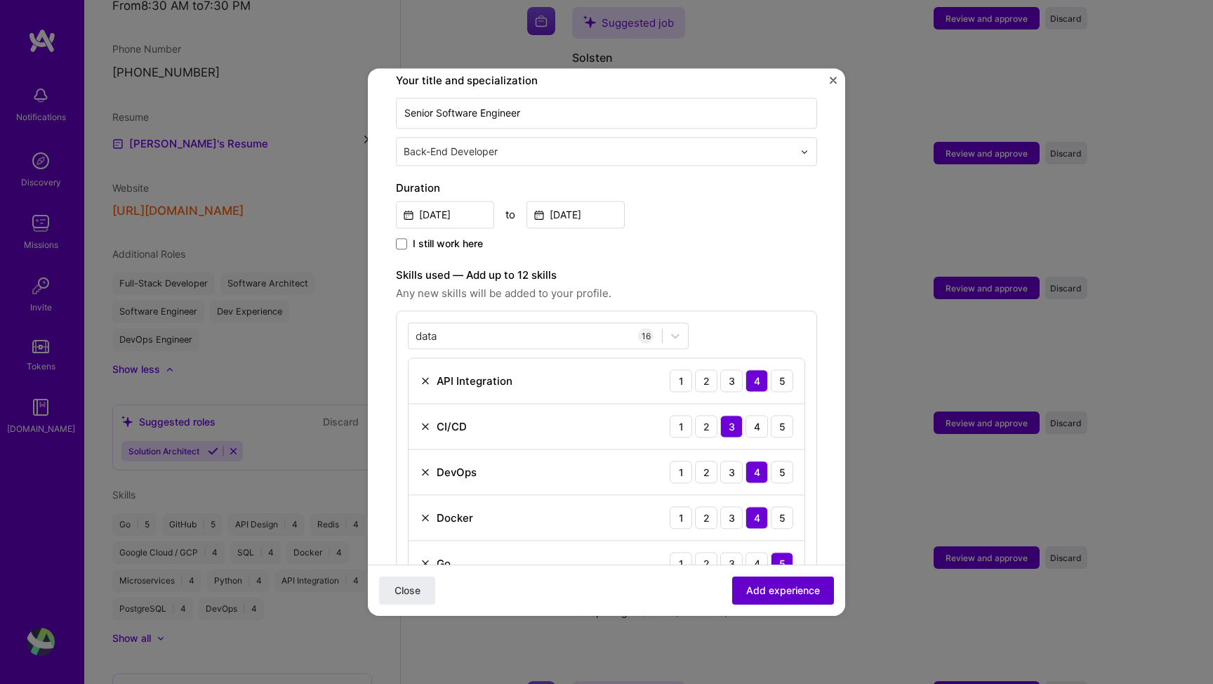
click at [749, 587] on span "Add experience" at bounding box center [783, 590] width 74 height 14
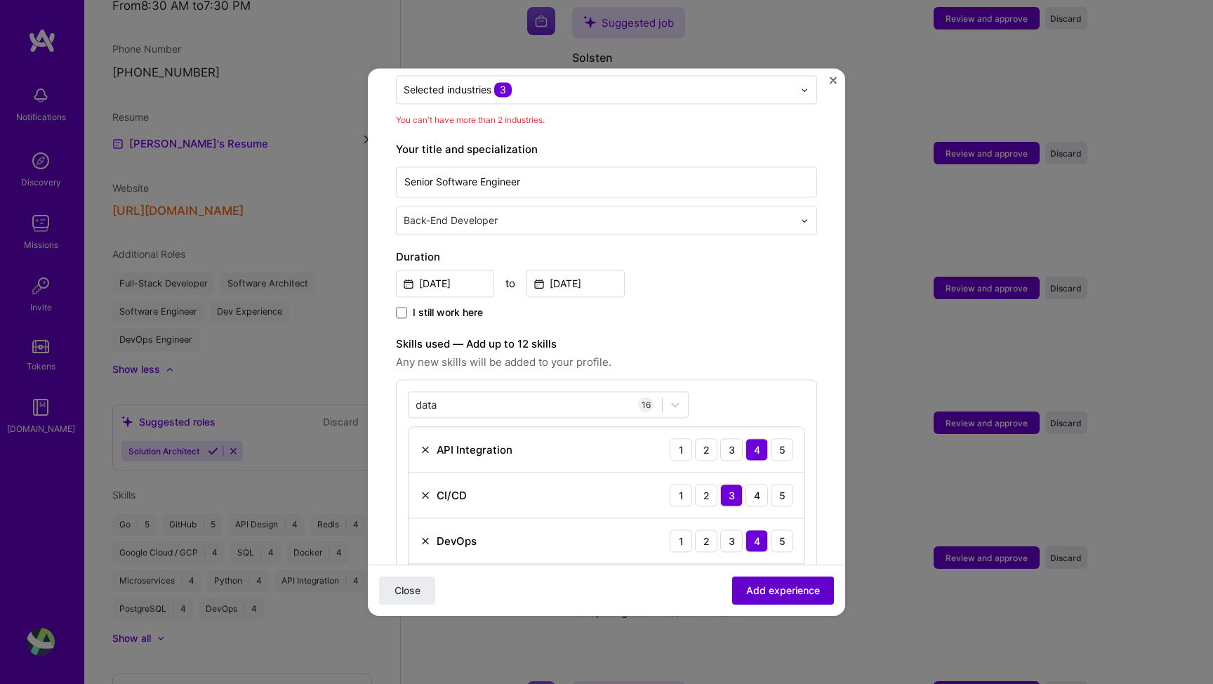
scroll to position [205, 0]
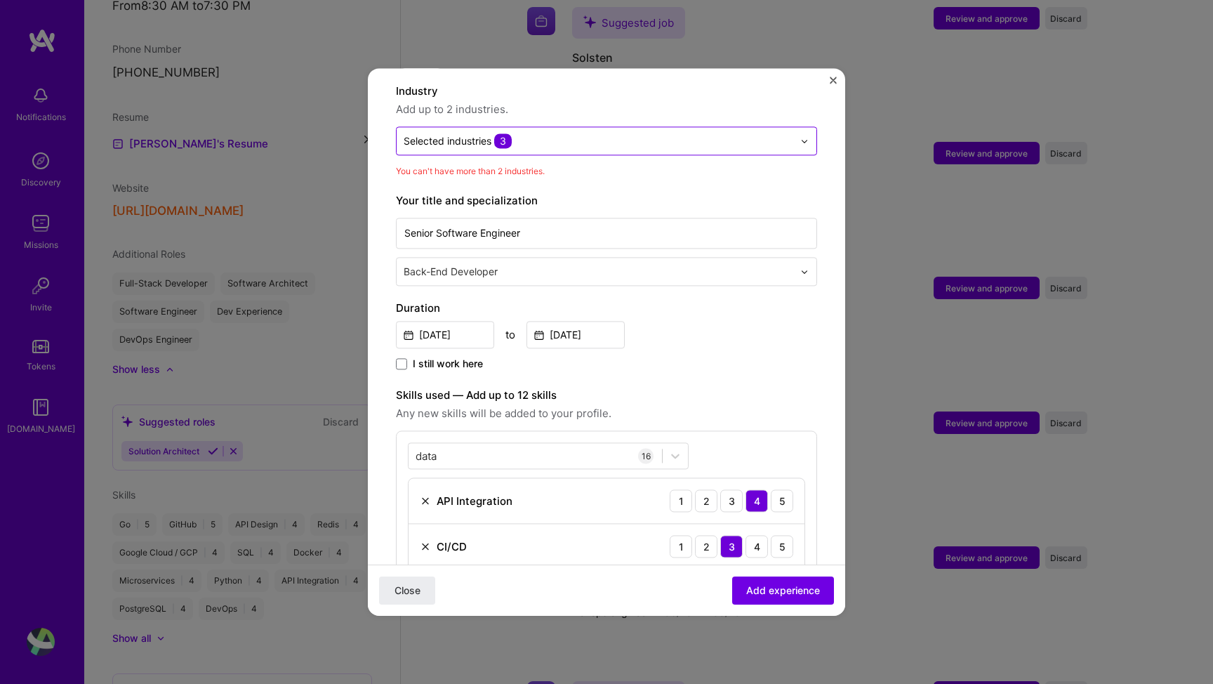
click at [559, 133] on input "text" at bounding box center [598, 140] width 389 height 15
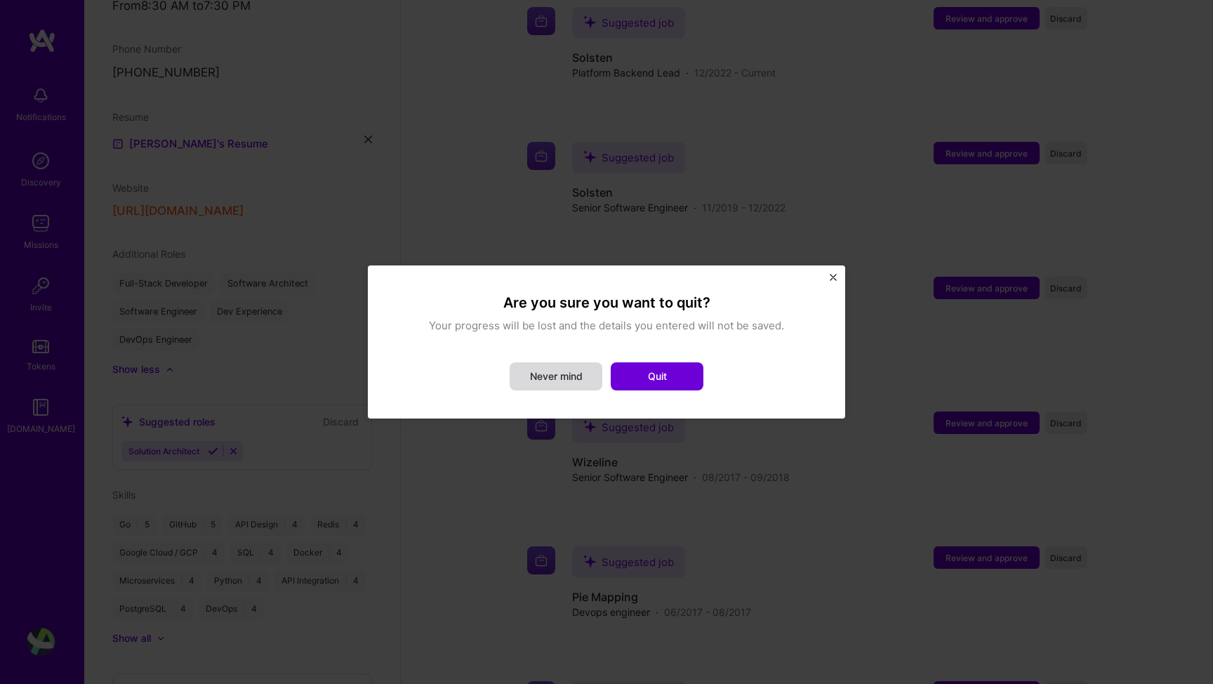
click at [564, 385] on button "Never mind" at bounding box center [555, 376] width 93 height 28
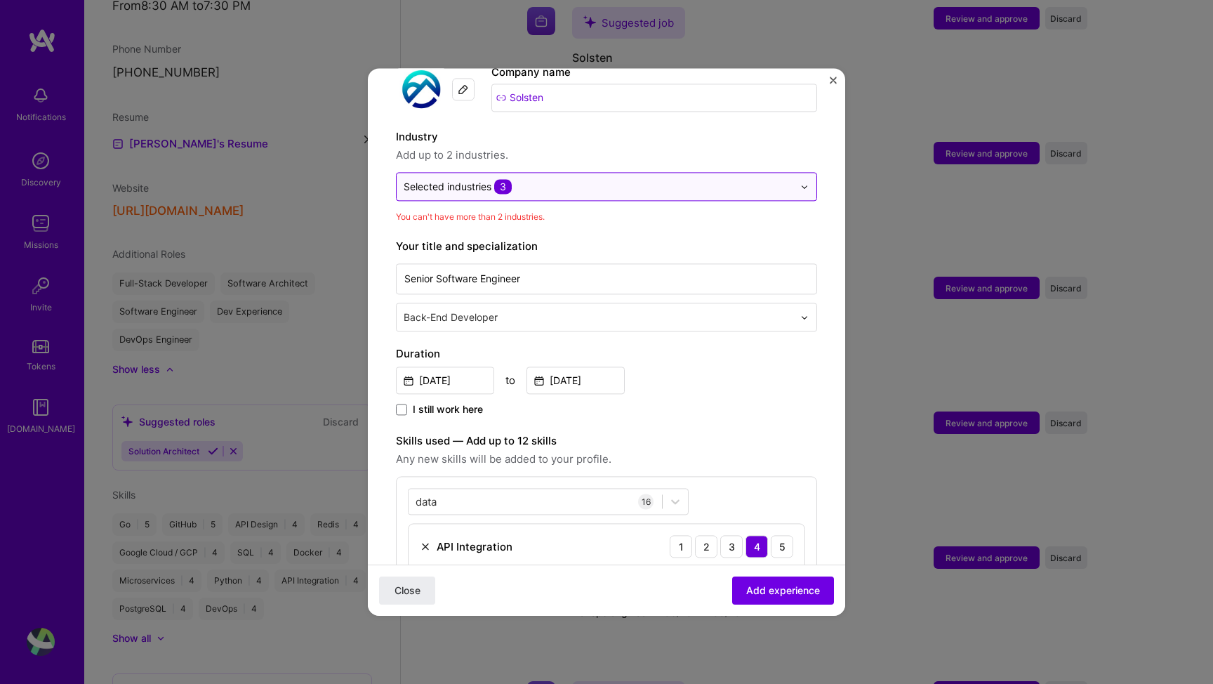
scroll to position [147, 0]
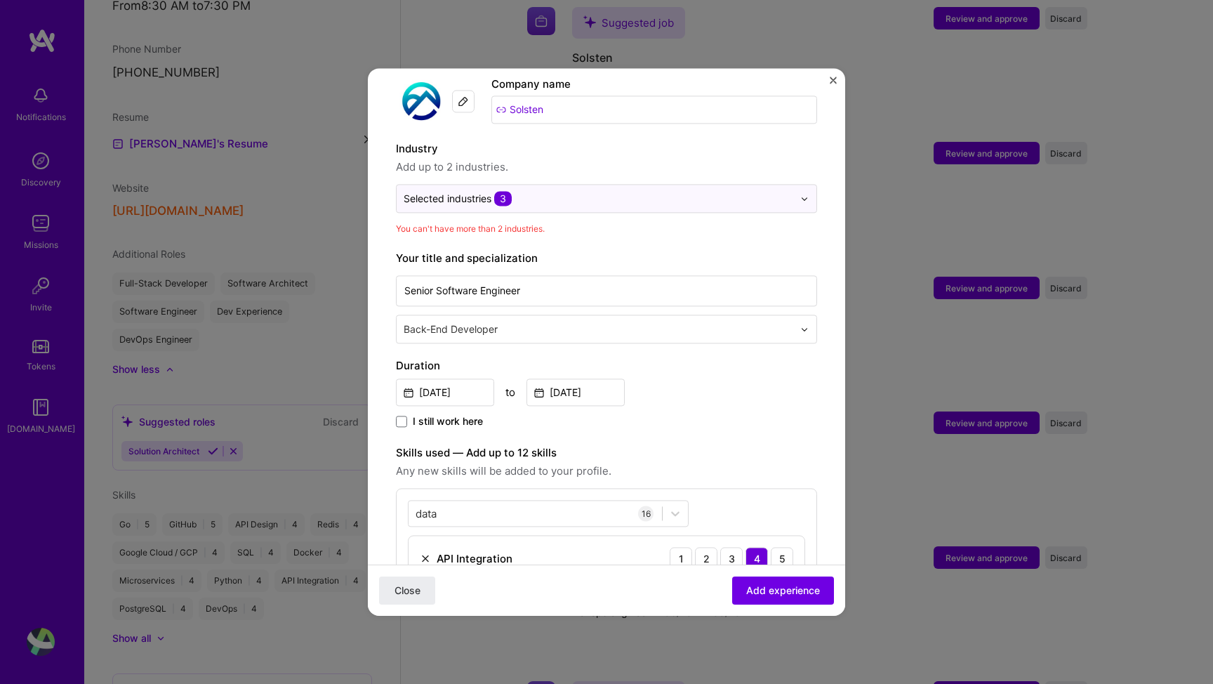
click at [540, 140] on label "Industry" at bounding box center [606, 148] width 421 height 17
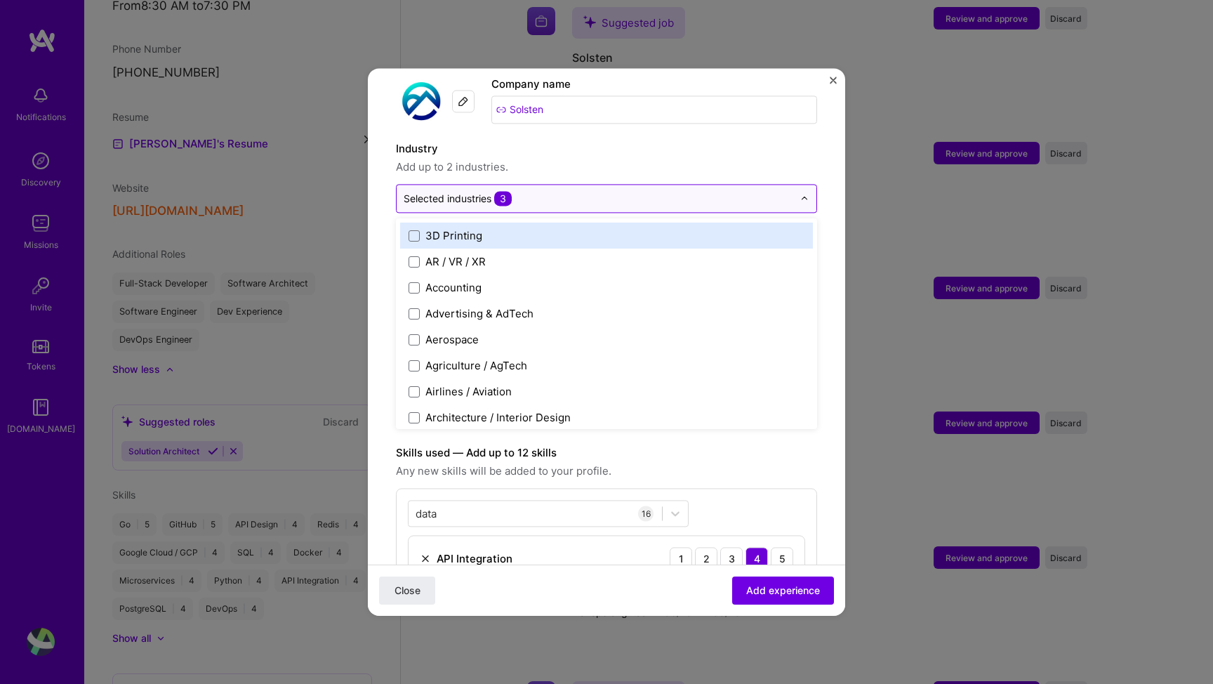
click at [558, 191] on input "text" at bounding box center [598, 198] width 389 height 15
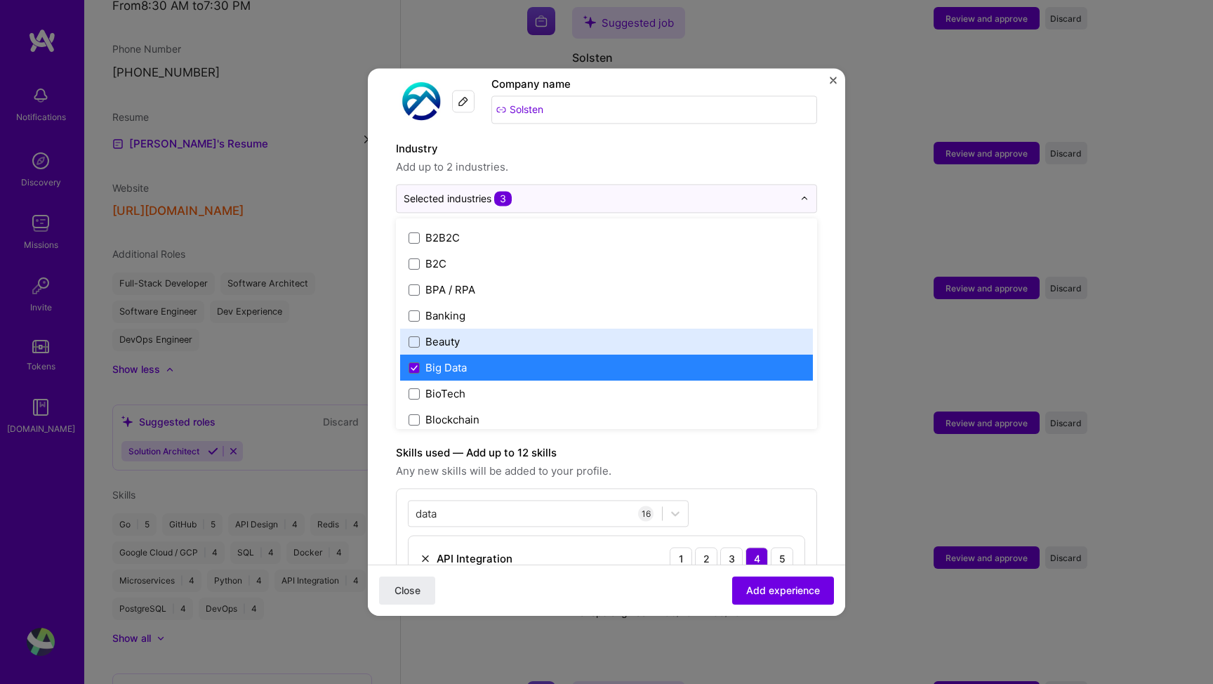
scroll to position [420, 0]
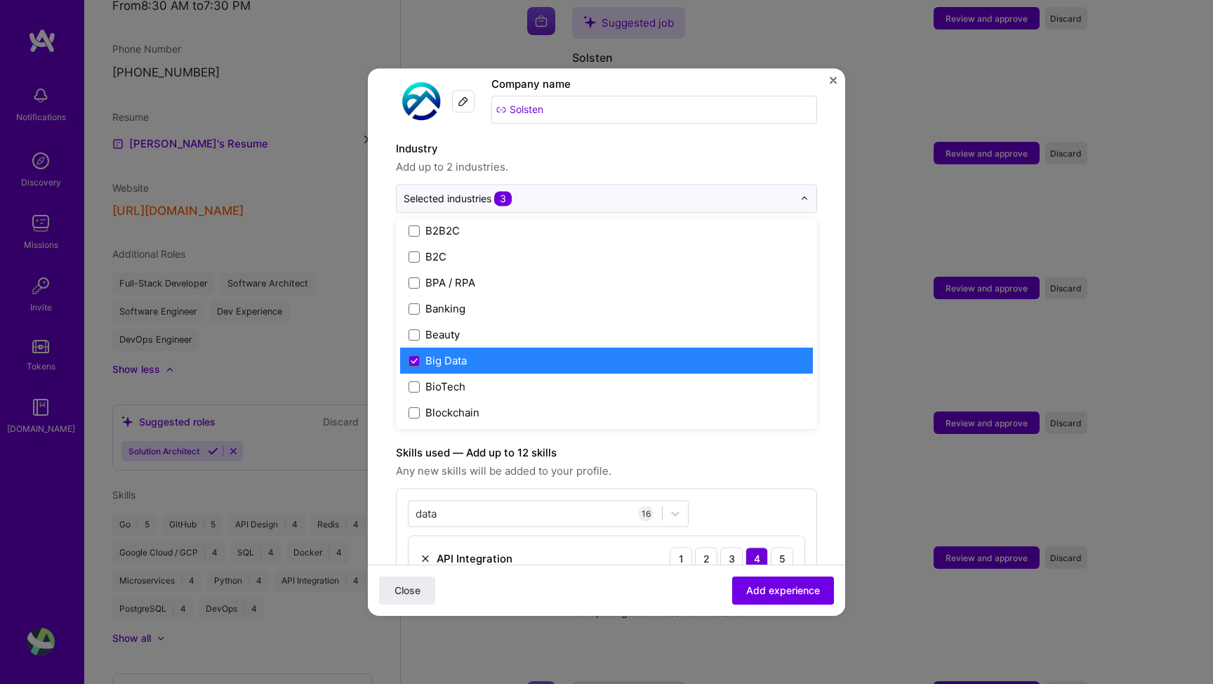
click at [437, 347] on div "Big Data" at bounding box center [606, 360] width 413 height 26
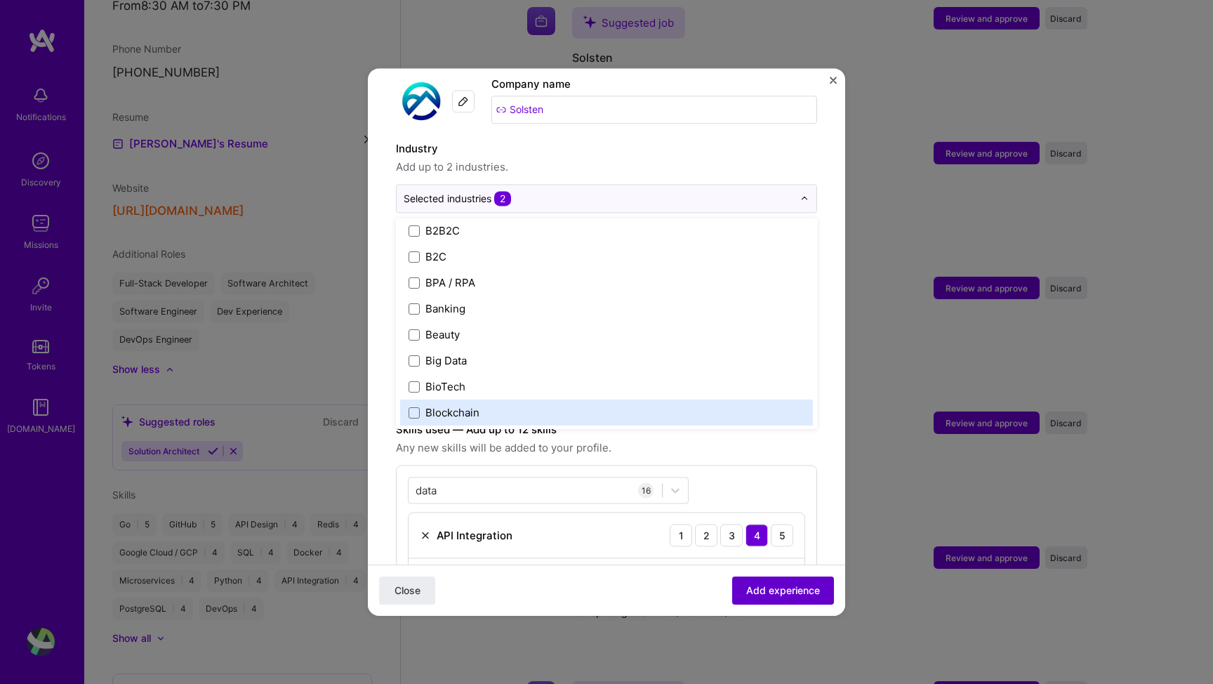
click at [759, 594] on span "Add experience" at bounding box center [783, 590] width 74 height 14
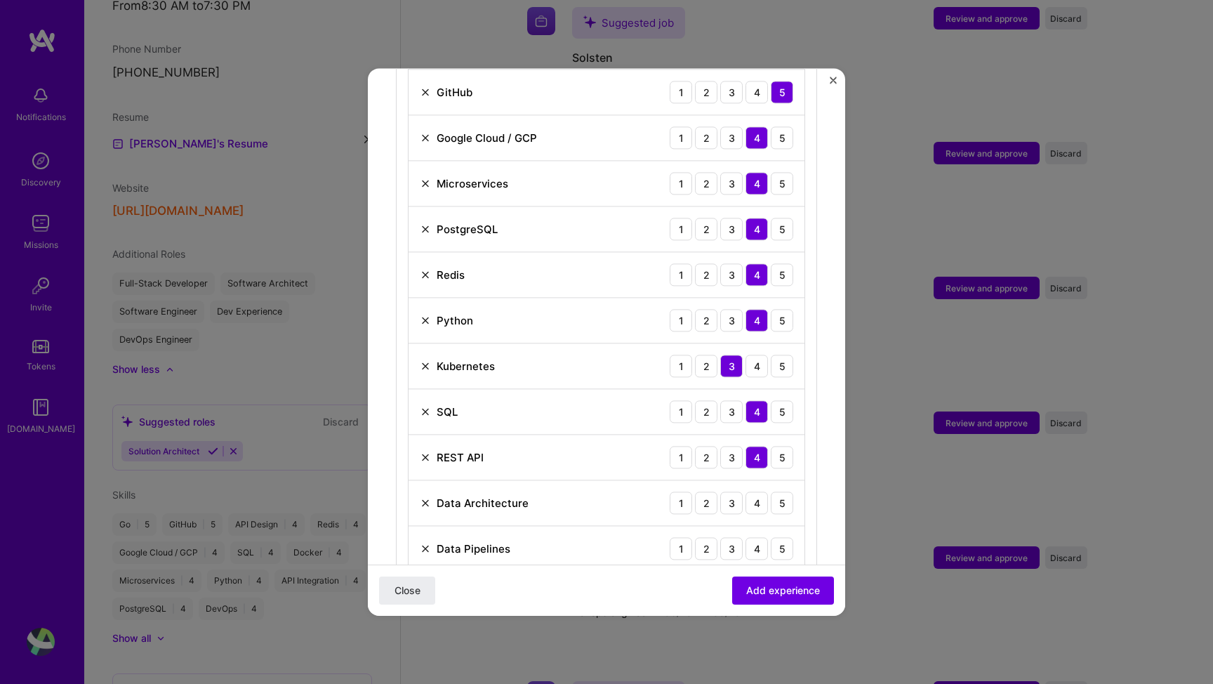
scroll to position [843, 0]
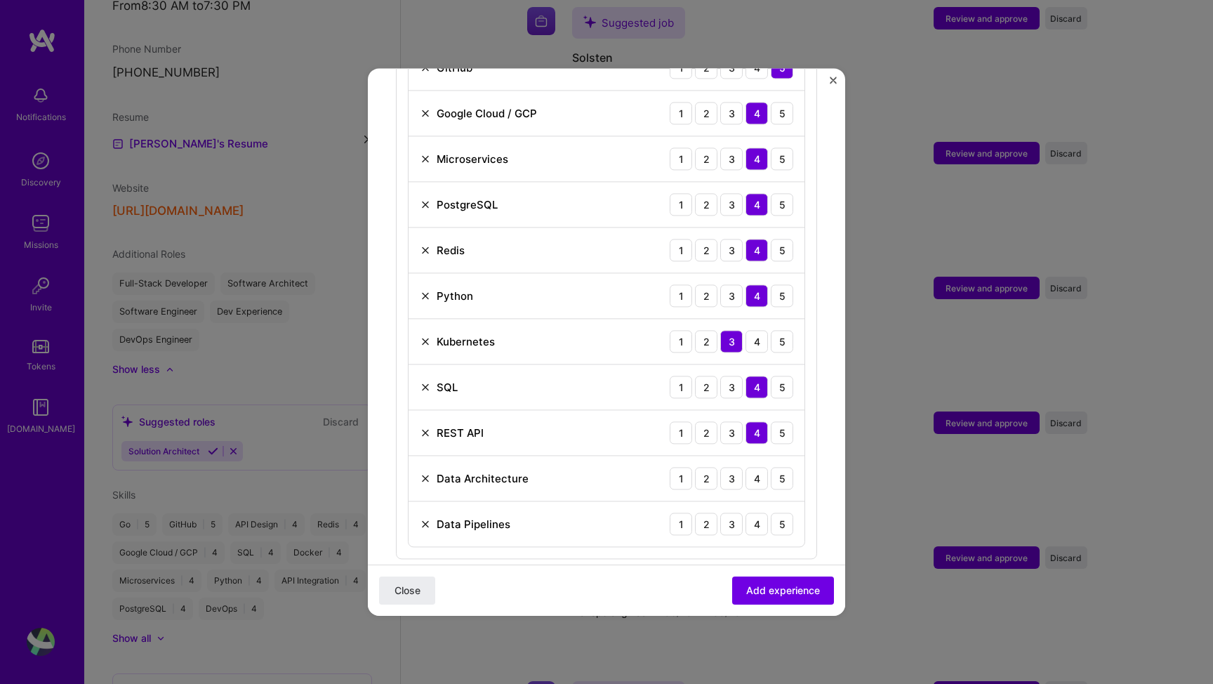
click at [427, 472] on img at bounding box center [425, 477] width 11 height 11
click at [424, 472] on img at bounding box center [425, 477] width 11 height 11
click at [751, 589] on span "Add experience" at bounding box center [783, 590] width 74 height 14
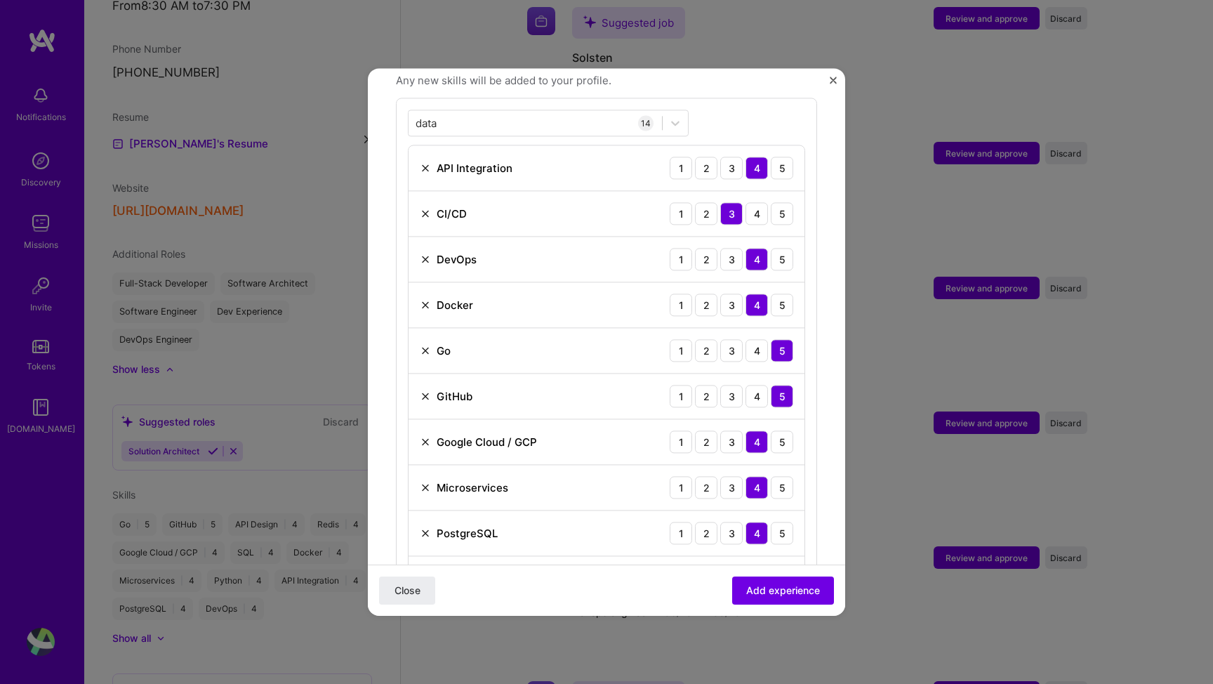
scroll to position [546, 0]
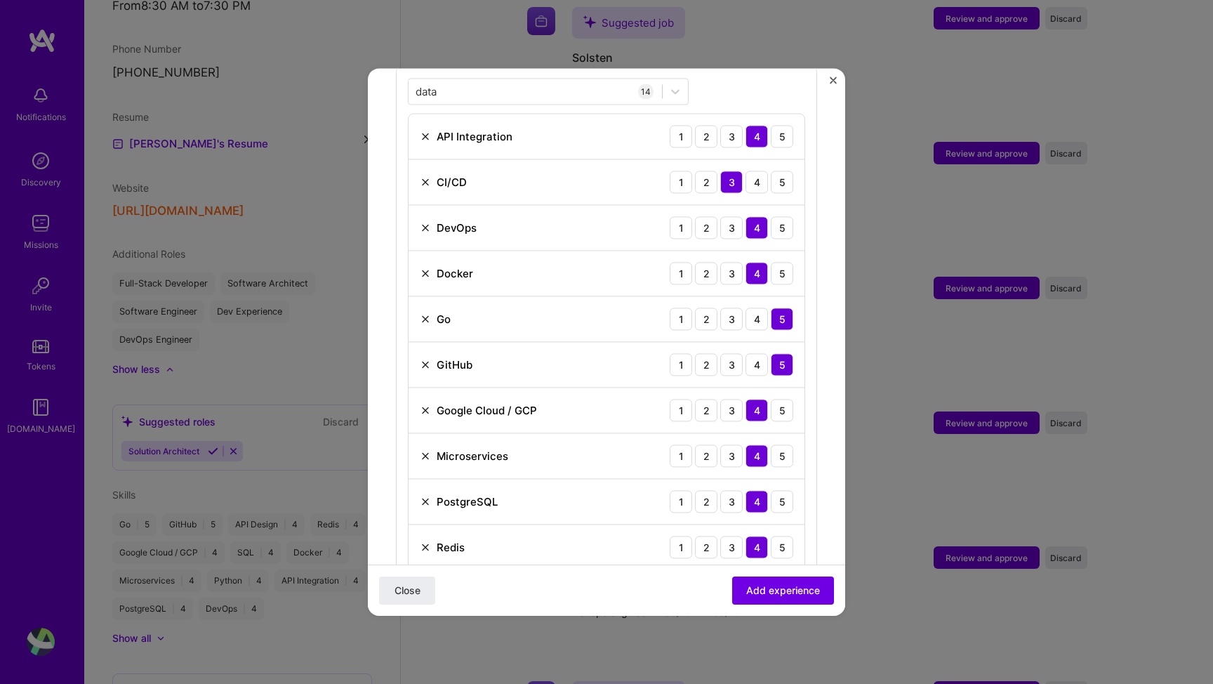
click at [422, 131] on img at bounding box center [425, 136] width 11 height 11
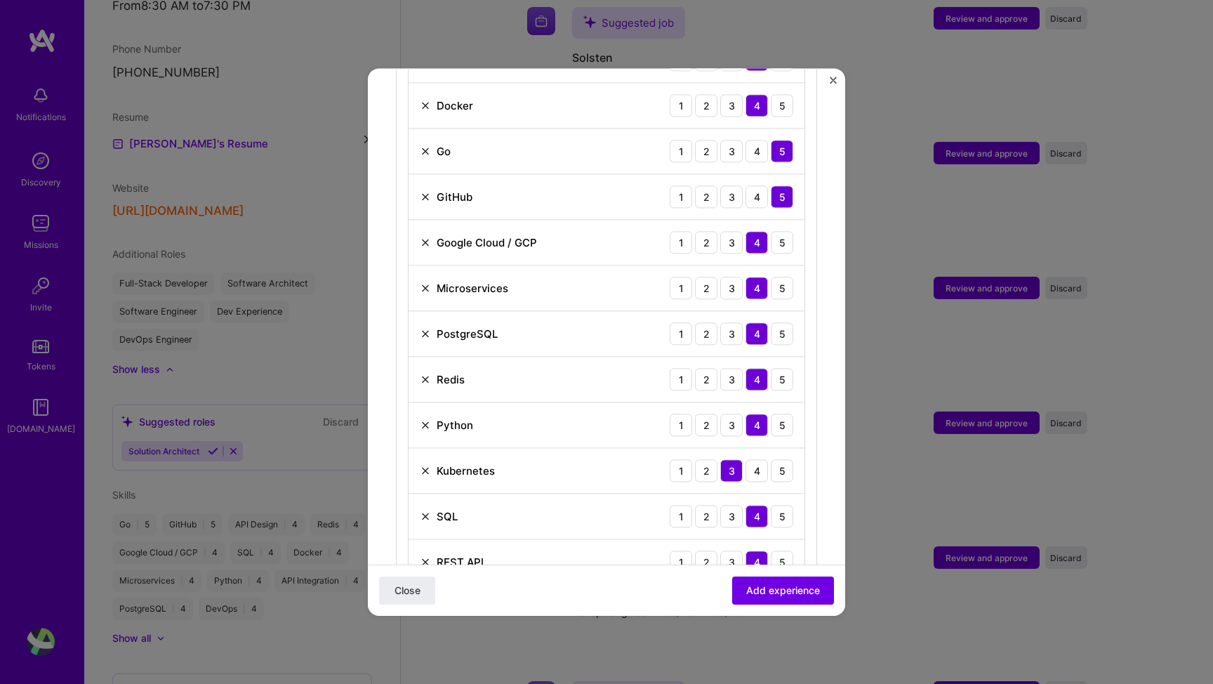
scroll to position [677, 0]
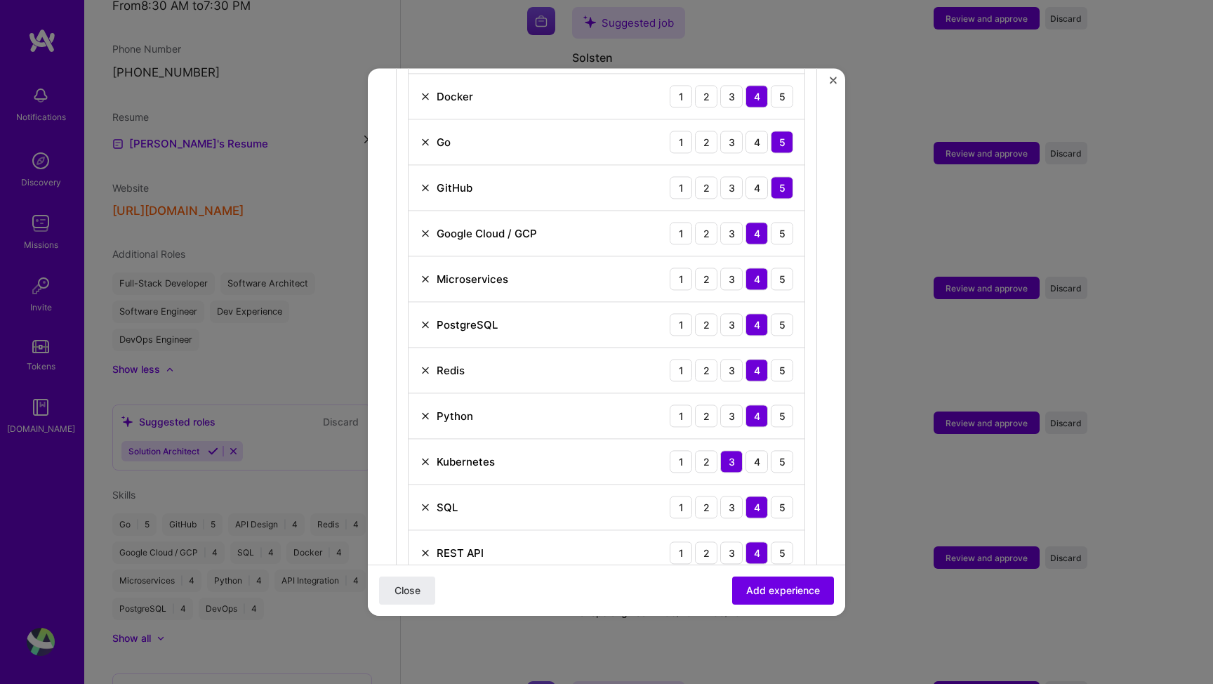
click at [425, 501] on img at bounding box center [425, 506] width 11 height 11
click at [749, 596] on span "Add experience" at bounding box center [783, 590] width 74 height 14
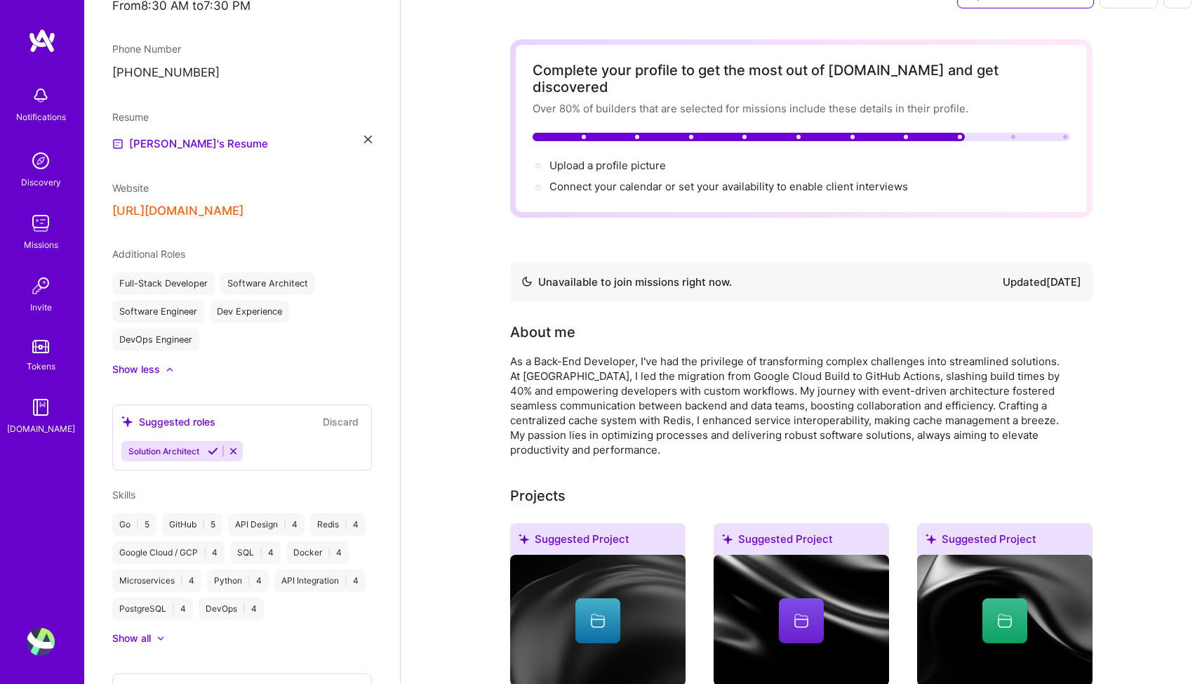
scroll to position [0, 0]
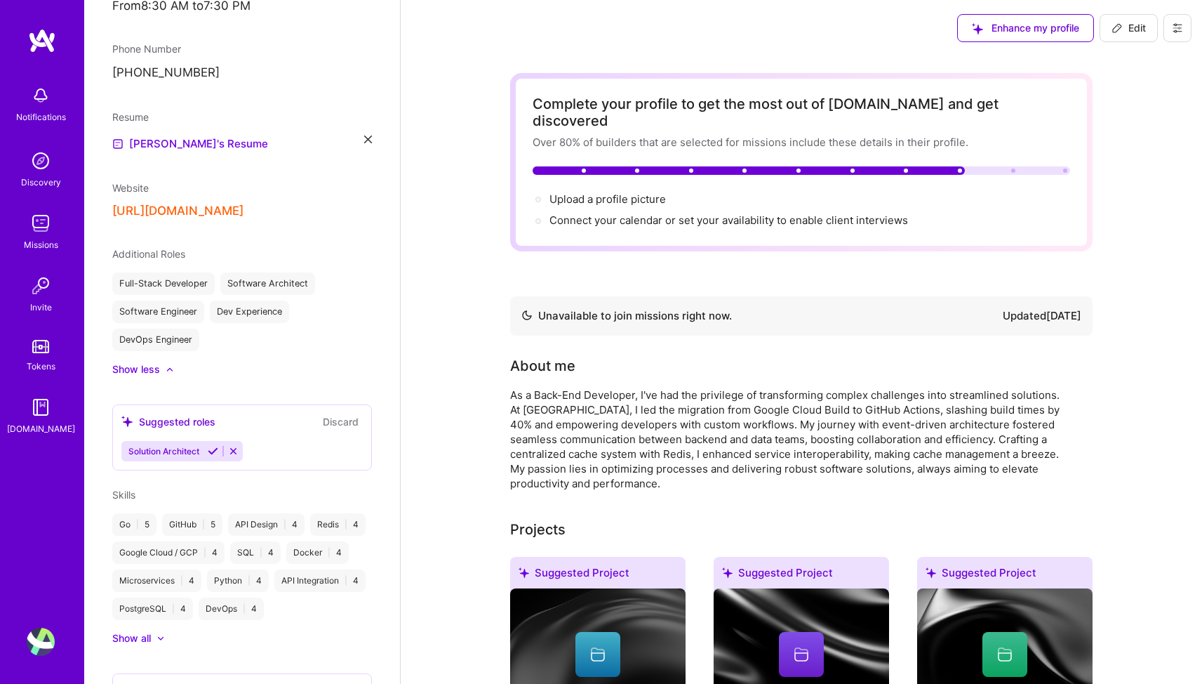
click at [1124, 25] on span "Edit" at bounding box center [1129, 28] width 34 height 14
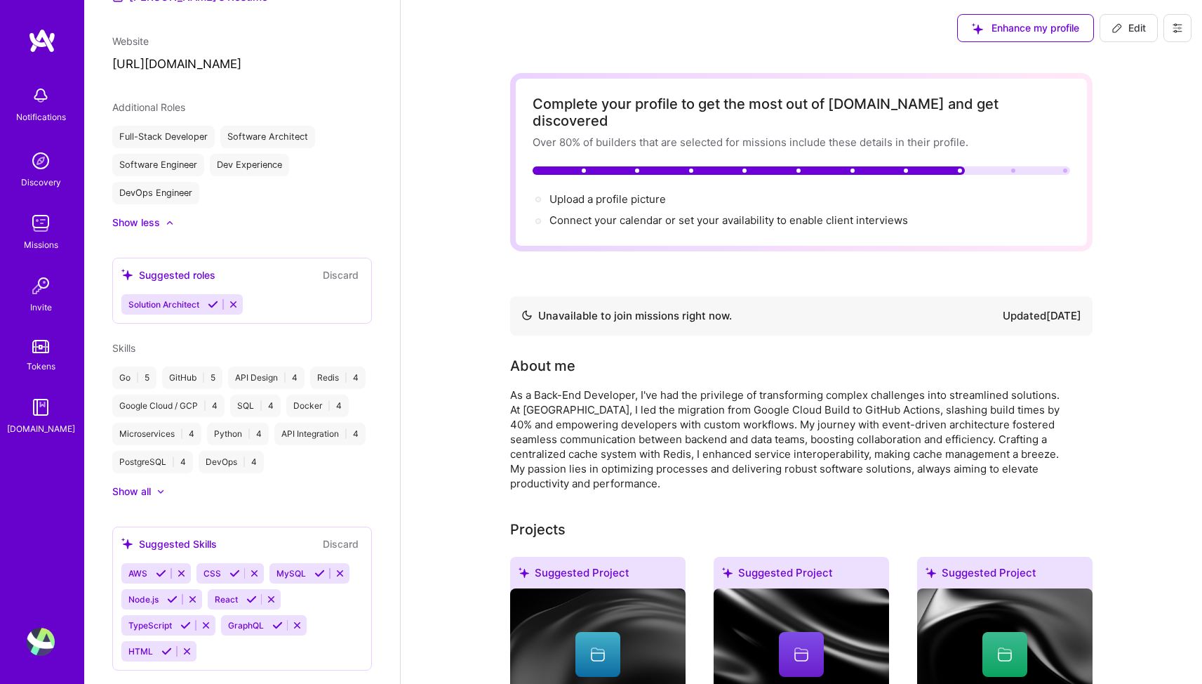
select select "FR"
select select "Not Available"
select select "3 Months"
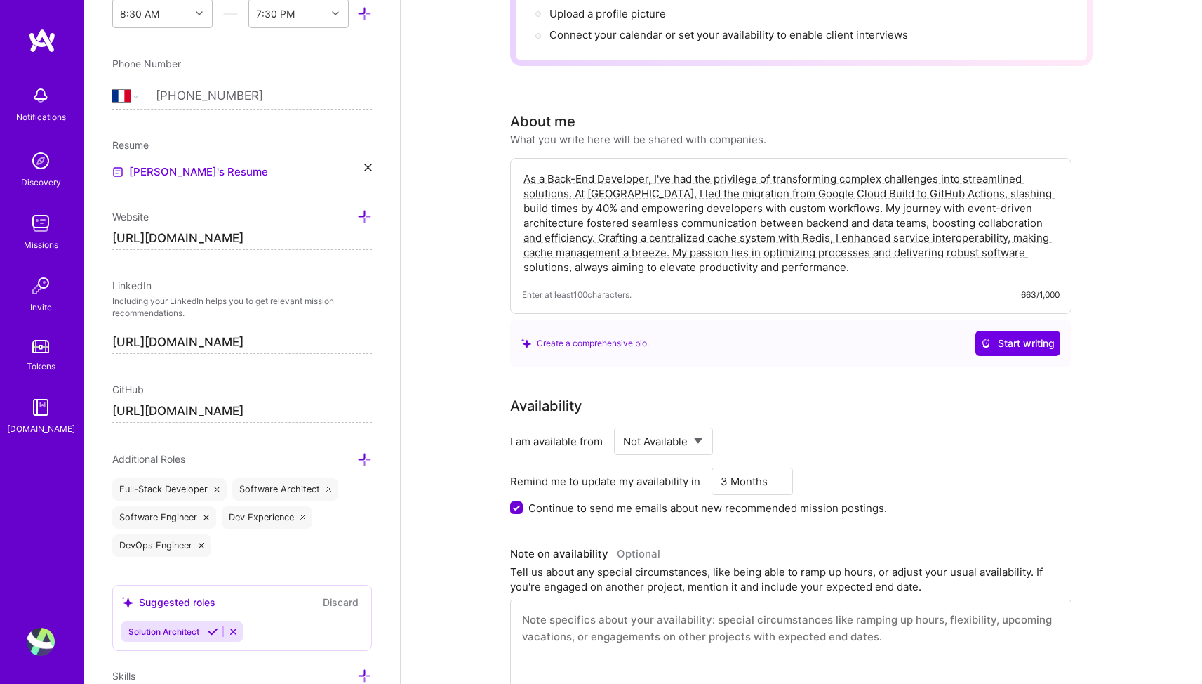
scroll to position [186, 0]
click at [686, 422] on select "Select... Right Now Future Date Not Available" at bounding box center [663, 440] width 81 height 36
select select "Future Date"
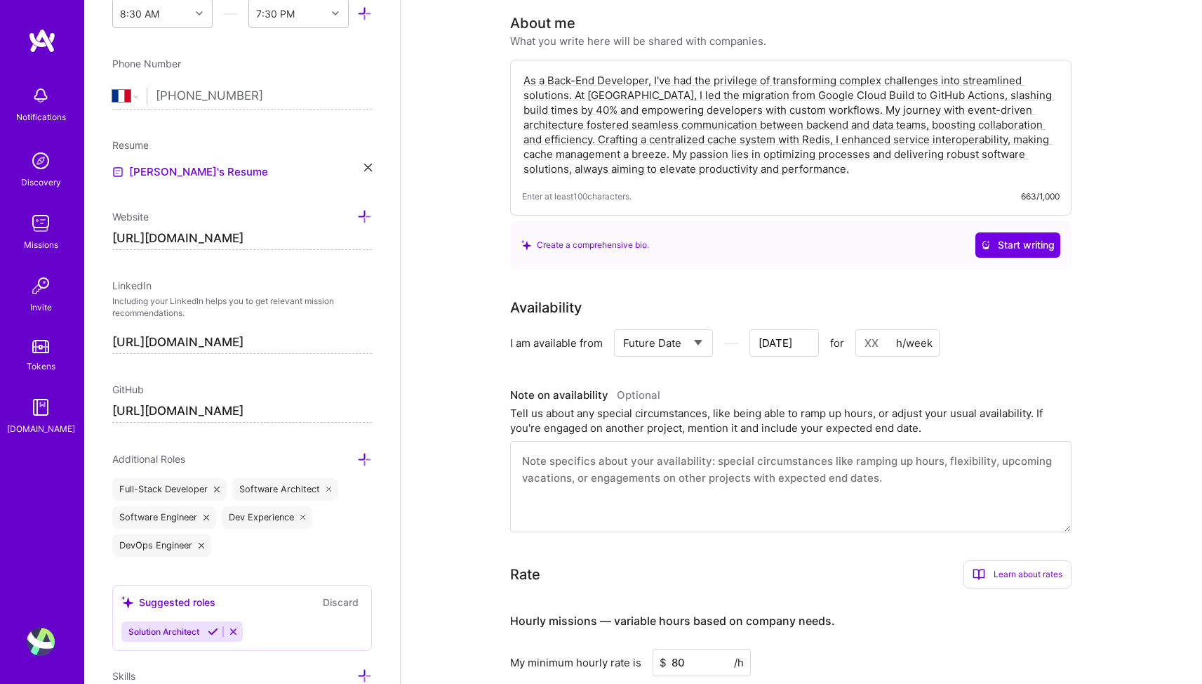
scroll to position [288, 0]
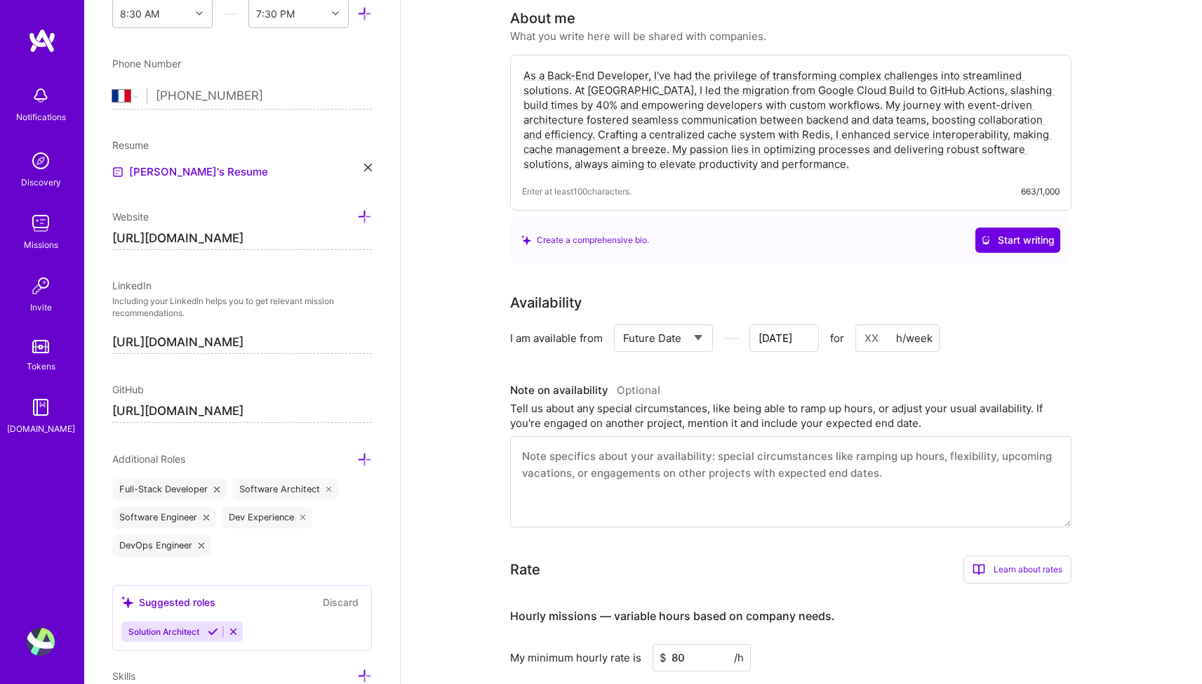
click at [799, 324] on input "[DATE]" at bounding box center [783, 337] width 69 height 27
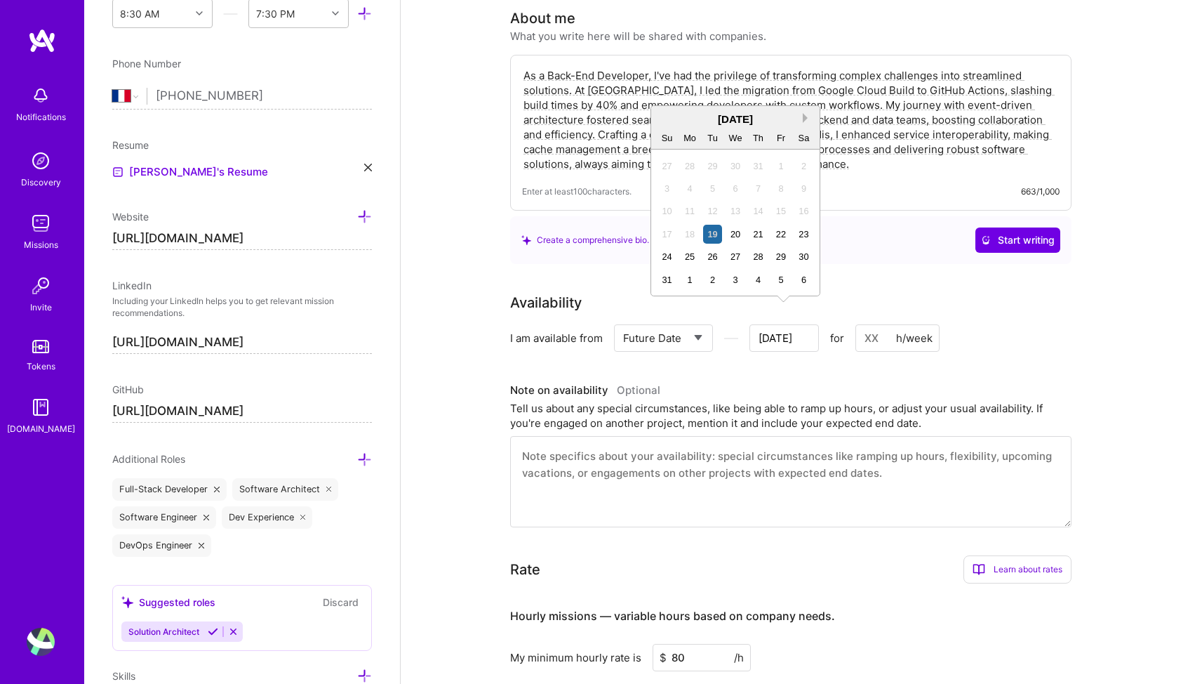
click at [804, 113] on button "Next Month" at bounding box center [808, 118] width 10 height 10
click at [683, 236] on div "22" at bounding box center [690, 234] width 19 height 19
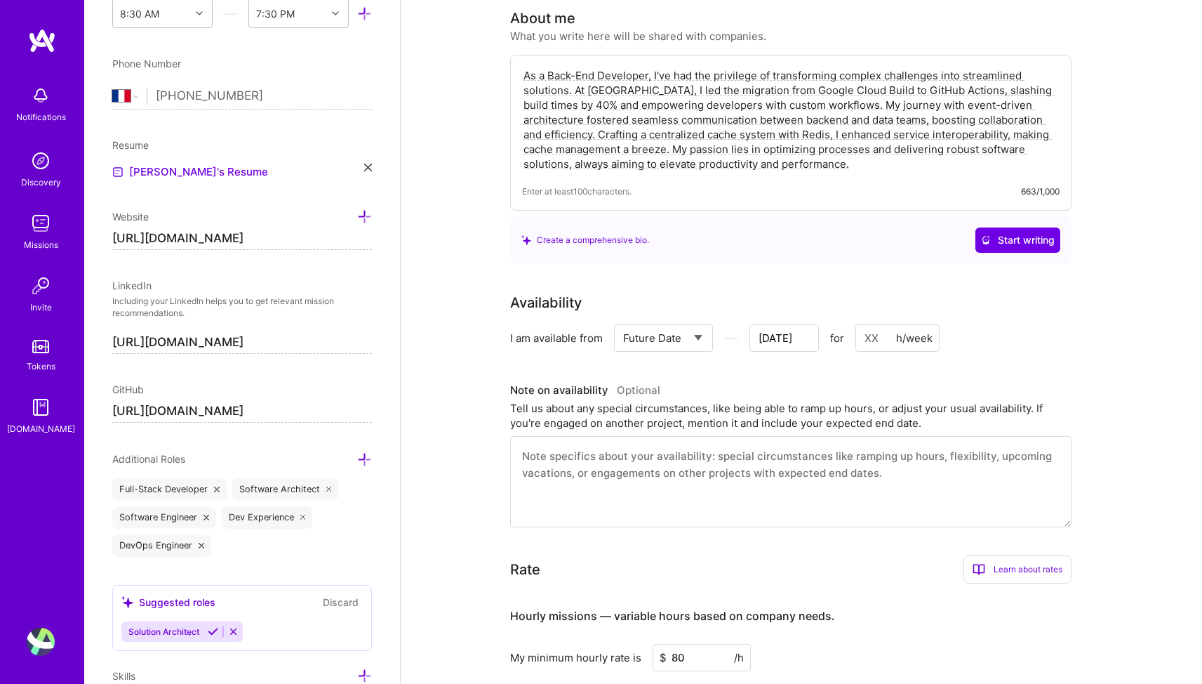
click at [779, 324] on input "[DATE]" at bounding box center [783, 337] width 69 height 27
click at [691, 258] on div "22" at bounding box center [690, 257] width 19 height 19
click at [879, 327] on input at bounding box center [897, 337] width 84 height 27
type input "[DATE]"
type input "2"
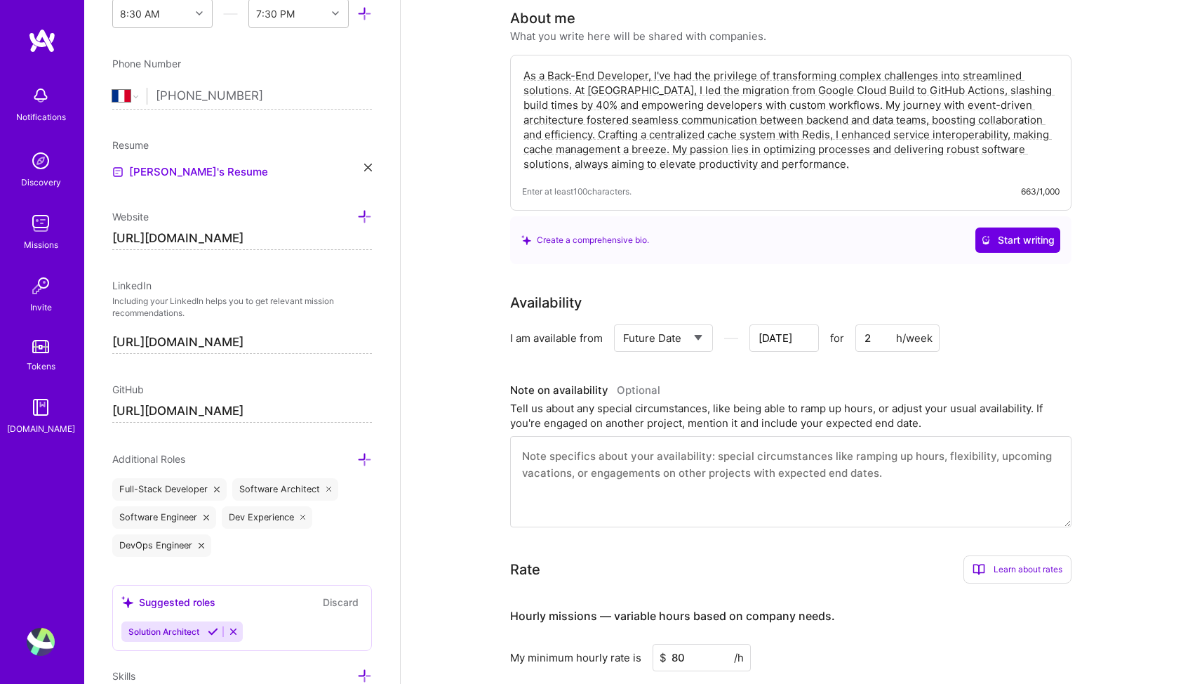
type input "[DATE]"
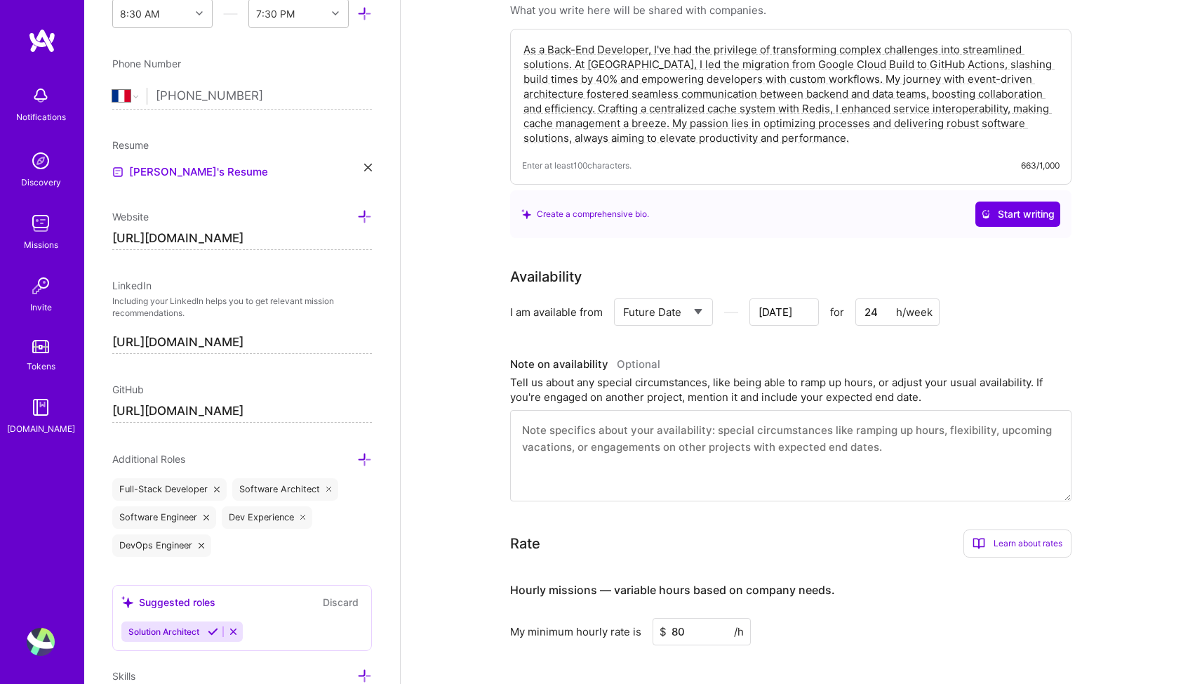
scroll to position [326, 0]
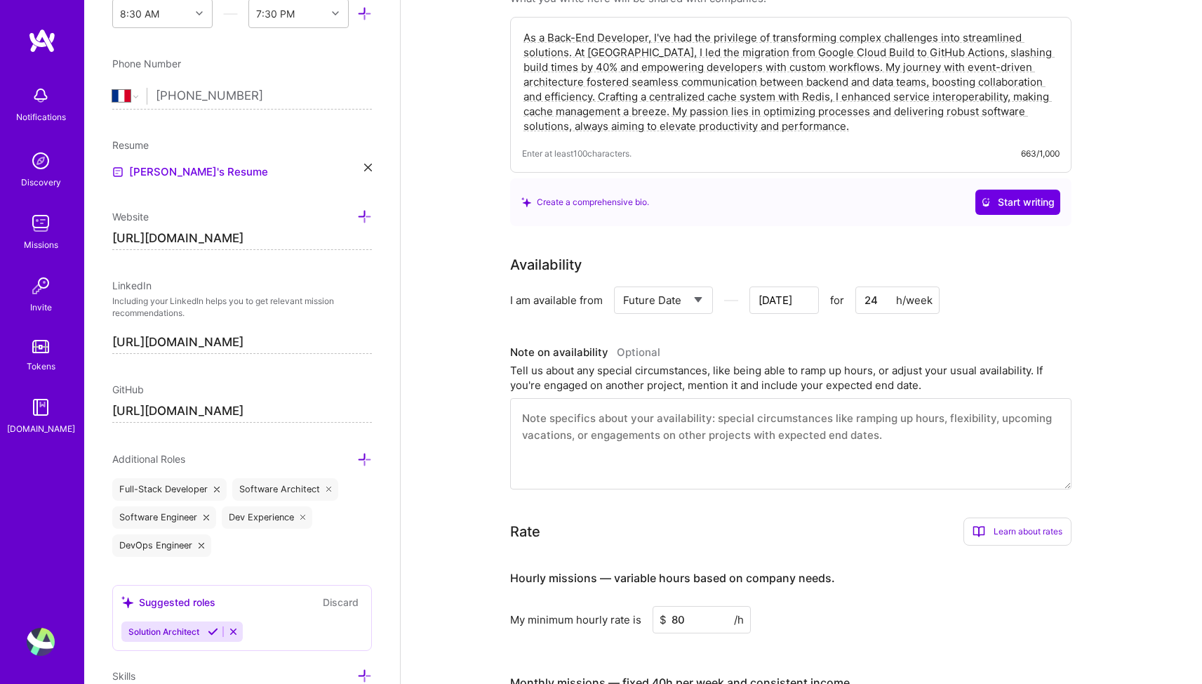
type input "24"
click at [796, 286] on input "[DATE]" at bounding box center [783, 299] width 69 height 27
click at [689, 220] on div "22" at bounding box center [690, 219] width 19 height 19
click at [749, 363] on div "Tell us about any special circumstances, like being able to ramp up hours, or a…" at bounding box center [790, 377] width 561 height 29
click at [805, 286] on input "[DATE]" at bounding box center [783, 299] width 69 height 27
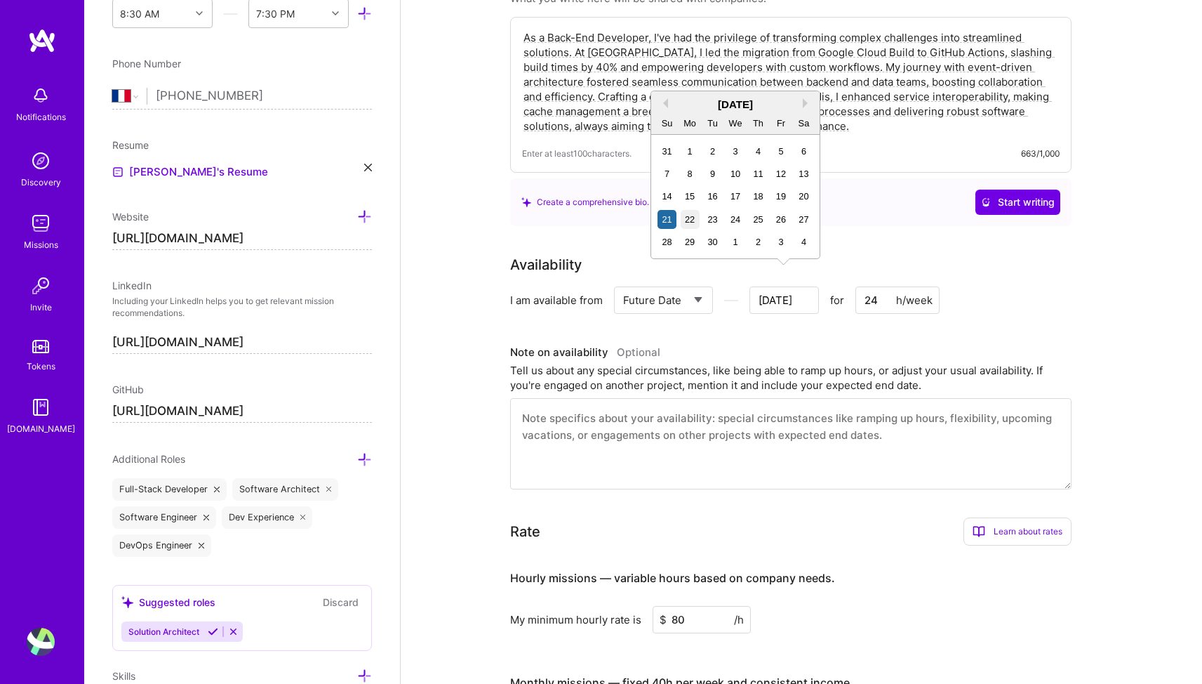
click at [689, 221] on div "22" at bounding box center [690, 219] width 19 height 19
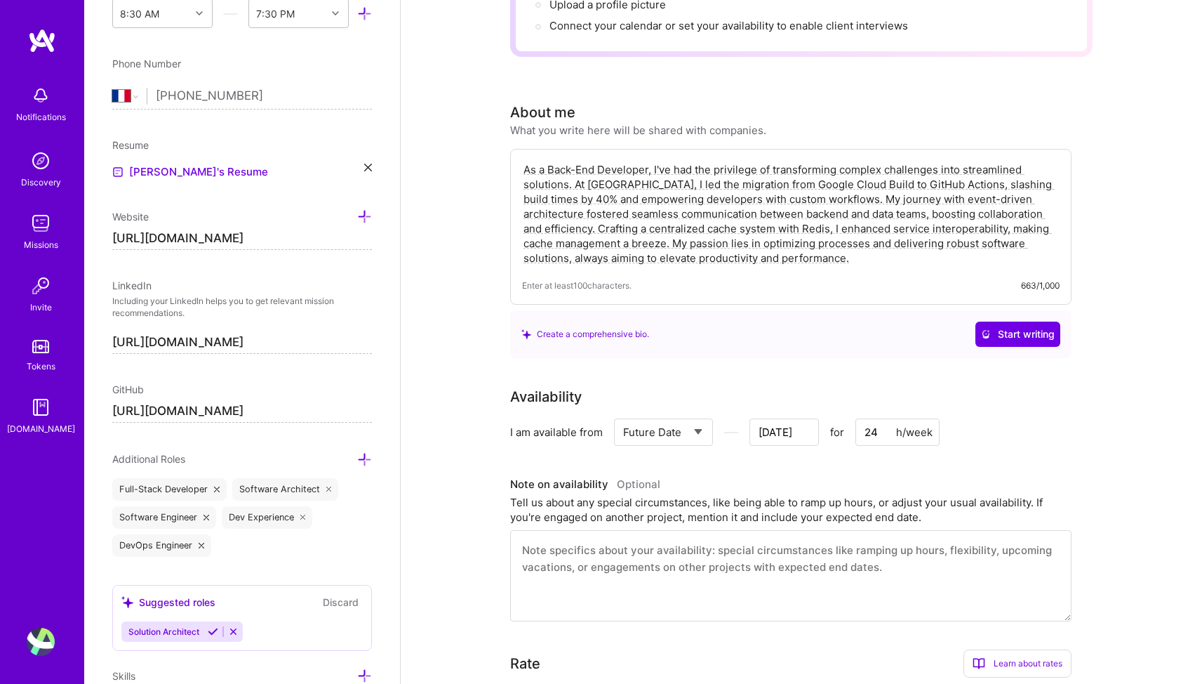
scroll to position [0, 0]
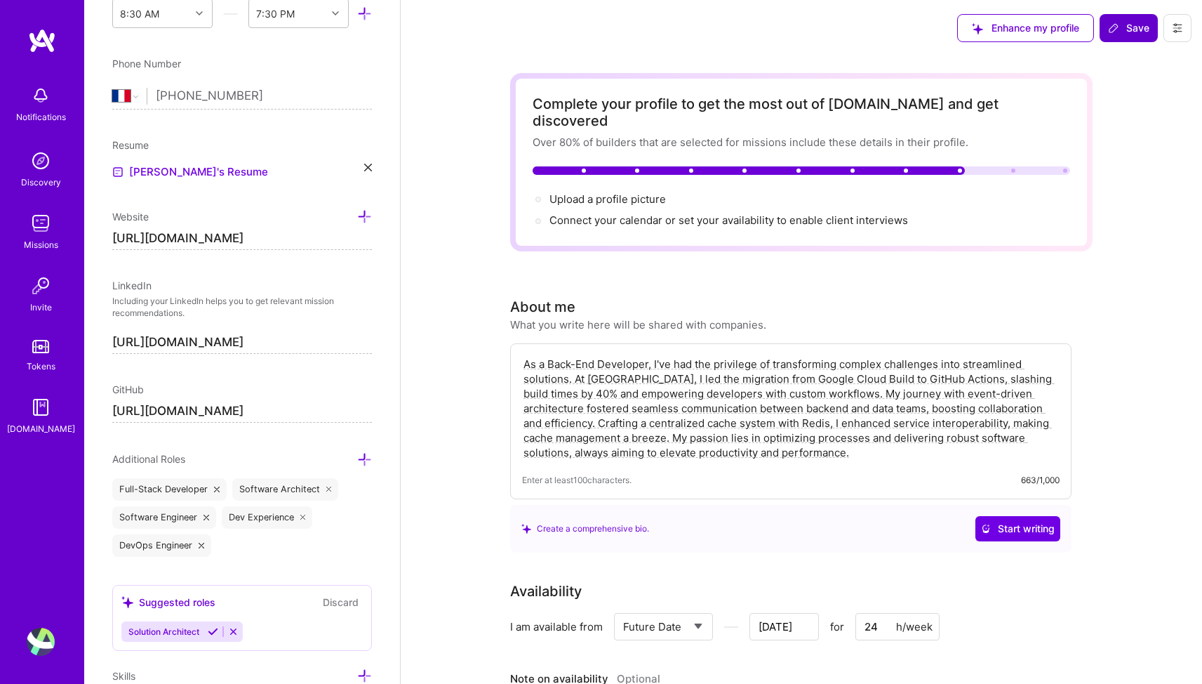
click at [1128, 27] on span "Save" at bounding box center [1128, 28] width 41 height 14
type input "[DATE]"
